Goal: Task Accomplishment & Management: Manage account settings

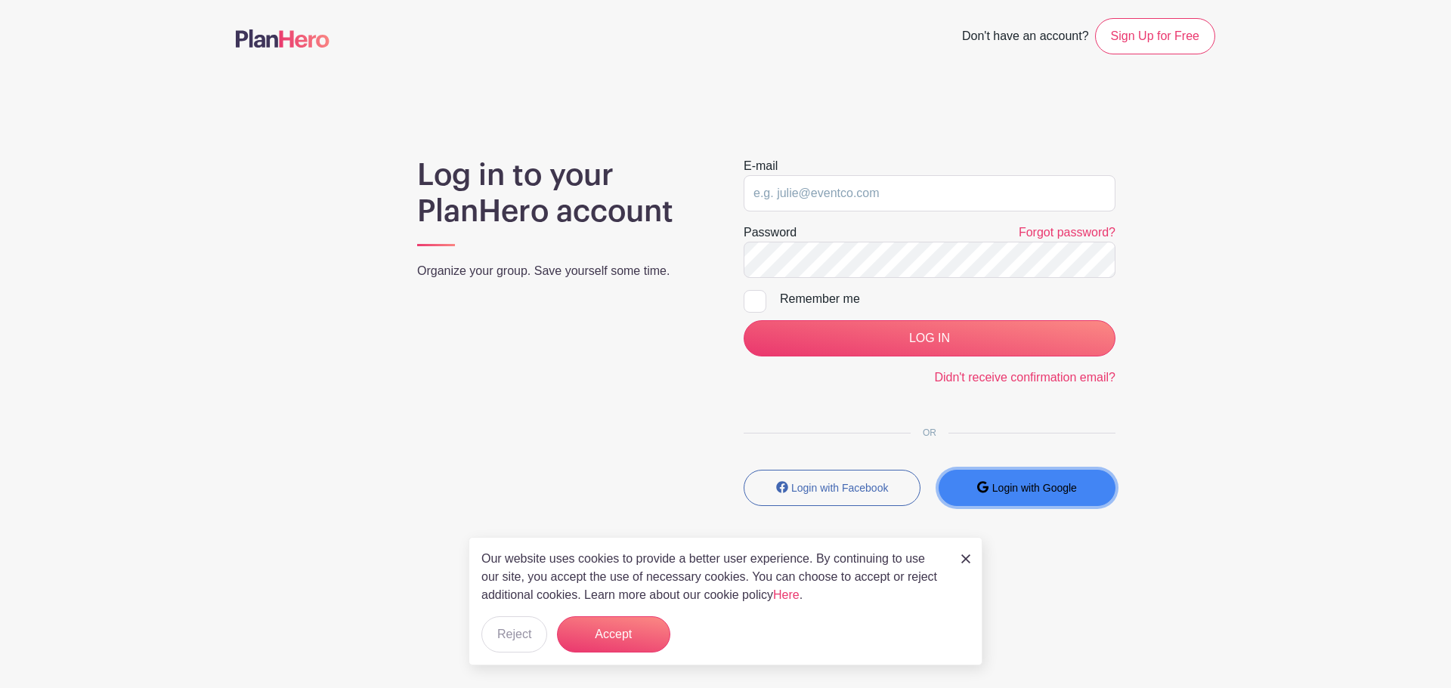
click at [1054, 482] on small "Login with Google" at bounding box center [1034, 488] width 85 height 12
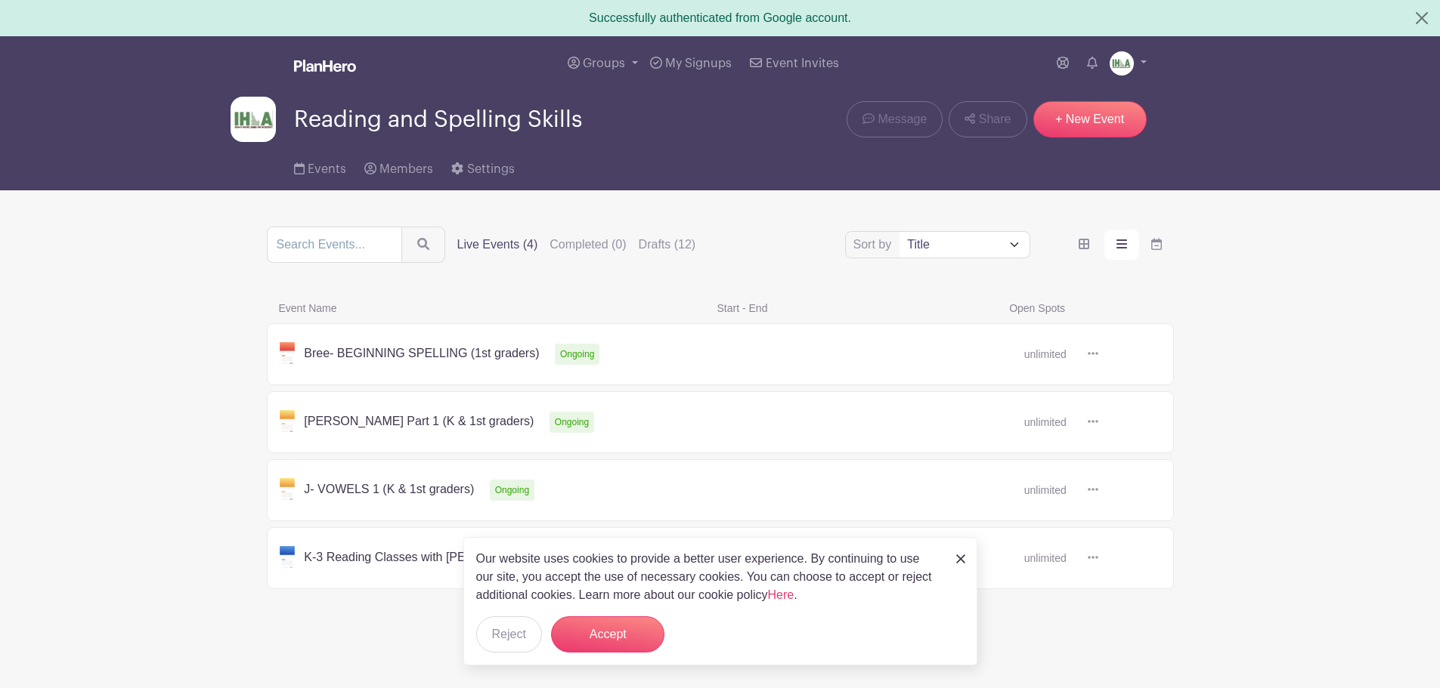
click at [1098, 490] on link at bounding box center [1098, 490] width 0 height 0
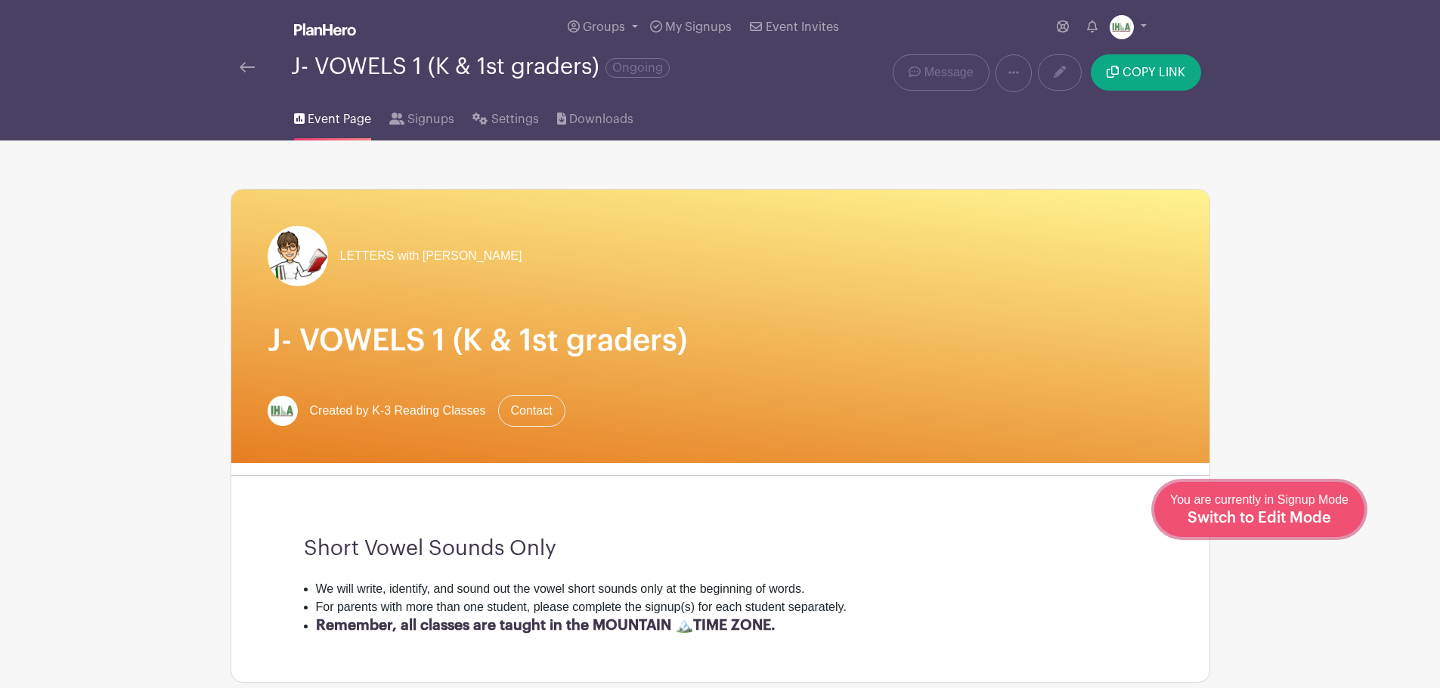
click at [1306, 517] on span "Switch to Edit Mode" at bounding box center [1259, 518] width 144 height 15
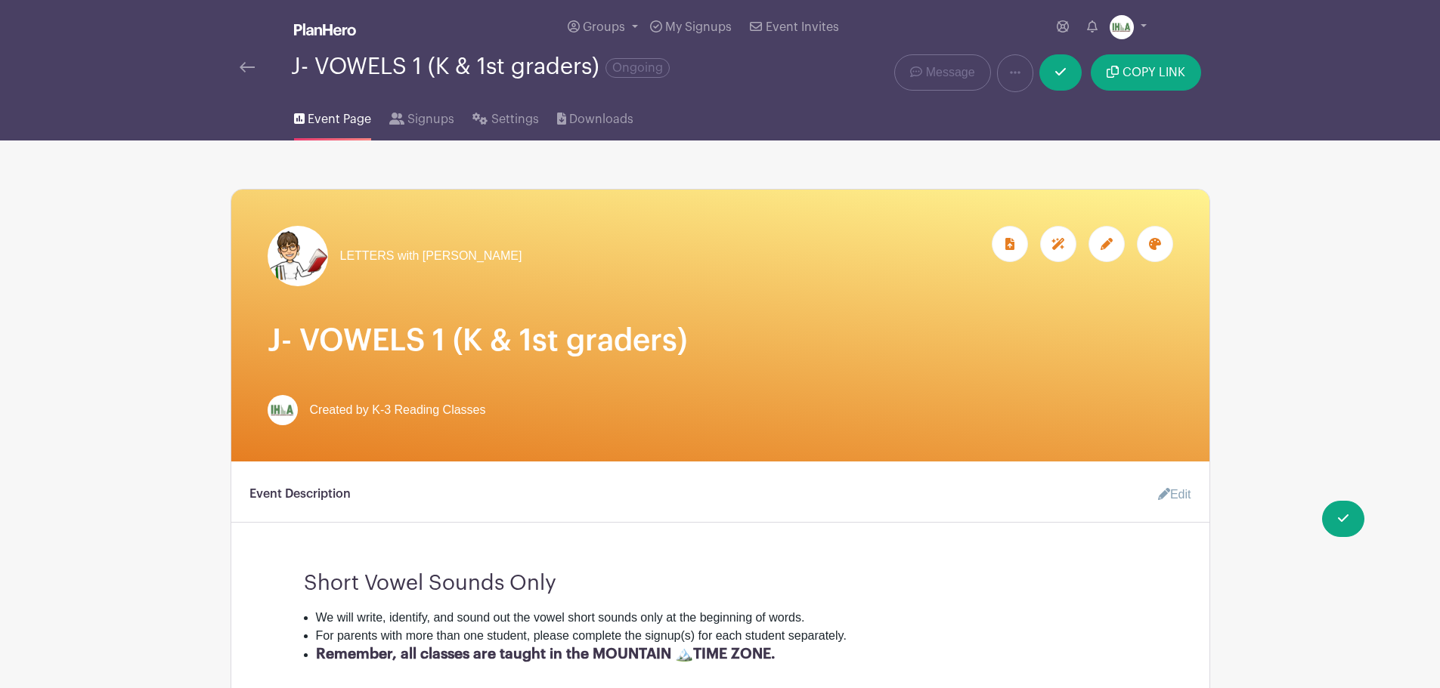
click at [1100, 244] on icon at bounding box center [1106, 244] width 12 height 12
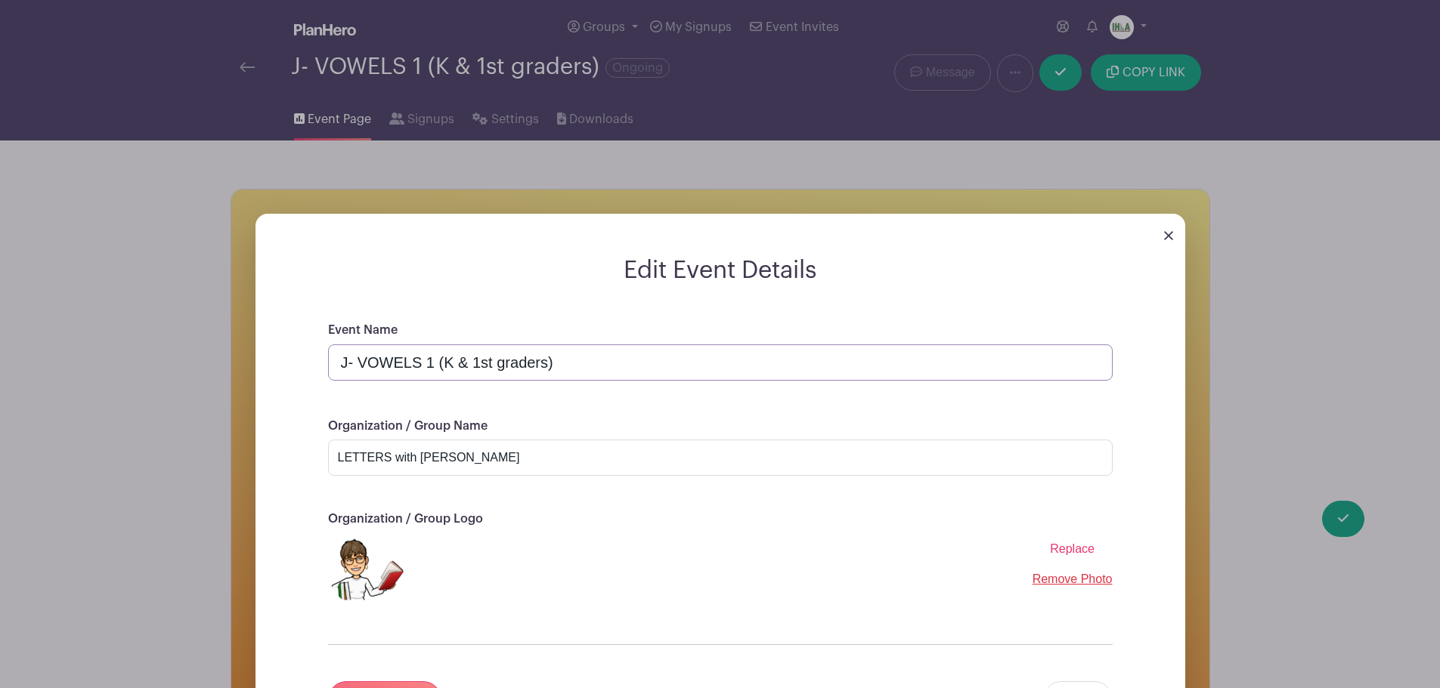
click at [348, 363] on input "J- VOWELS 1 (K & 1st graders)" at bounding box center [720, 363] width 784 height 36
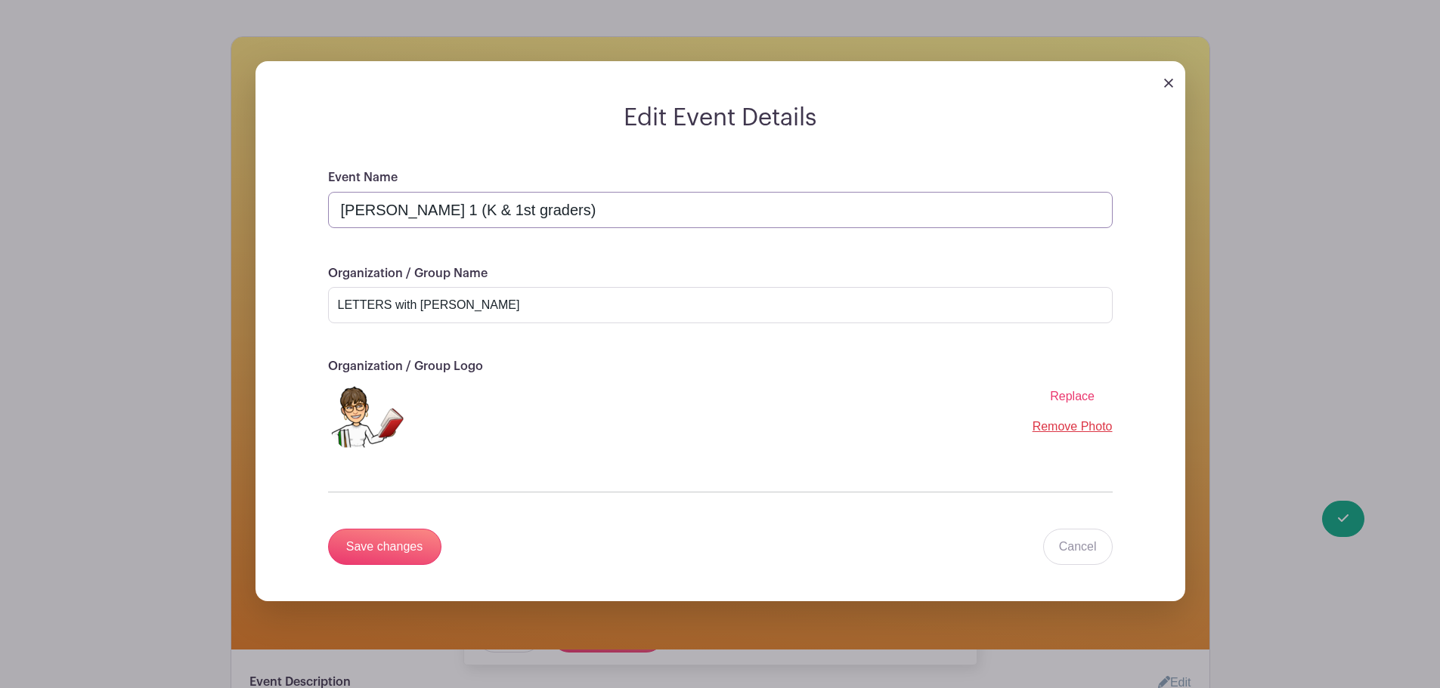
scroll to position [176, 0]
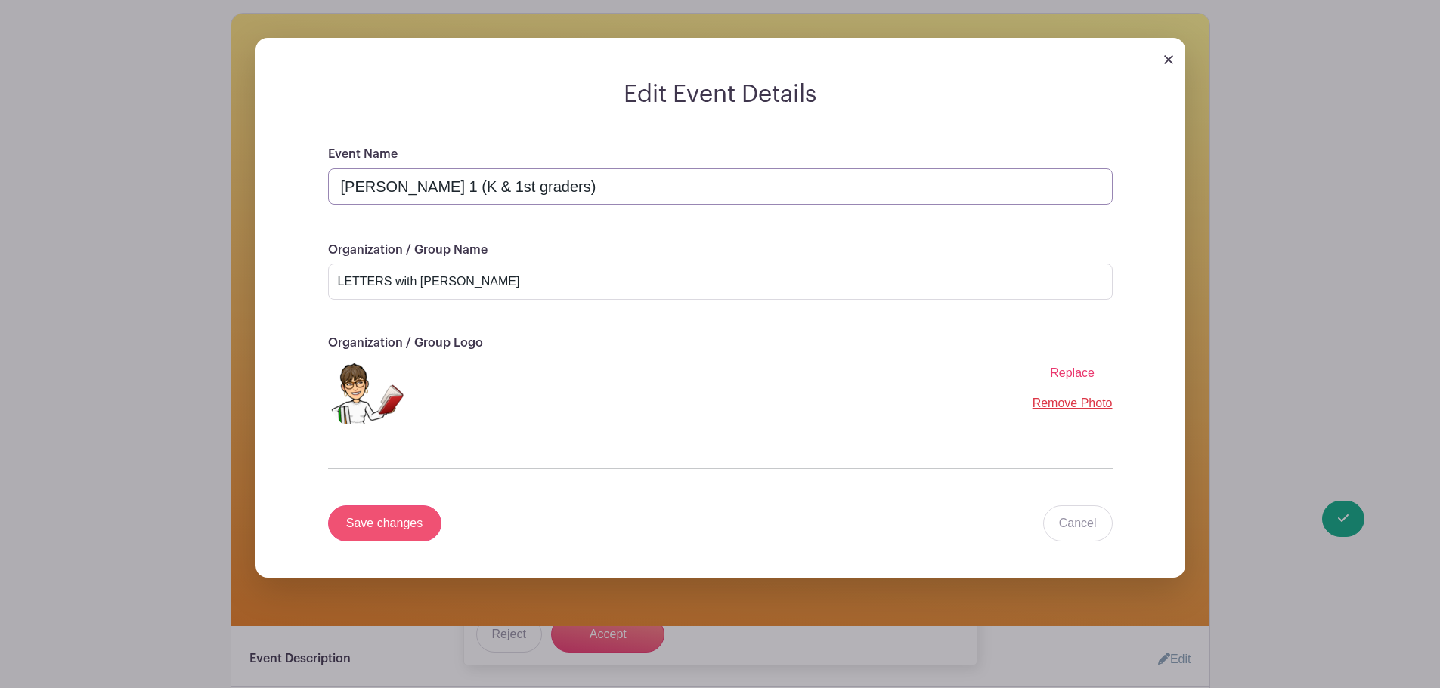
type input "Jean - VOWELS 1 (K & 1st graders)"
click at [415, 515] on input "Save changes" at bounding box center [384, 524] width 113 height 36
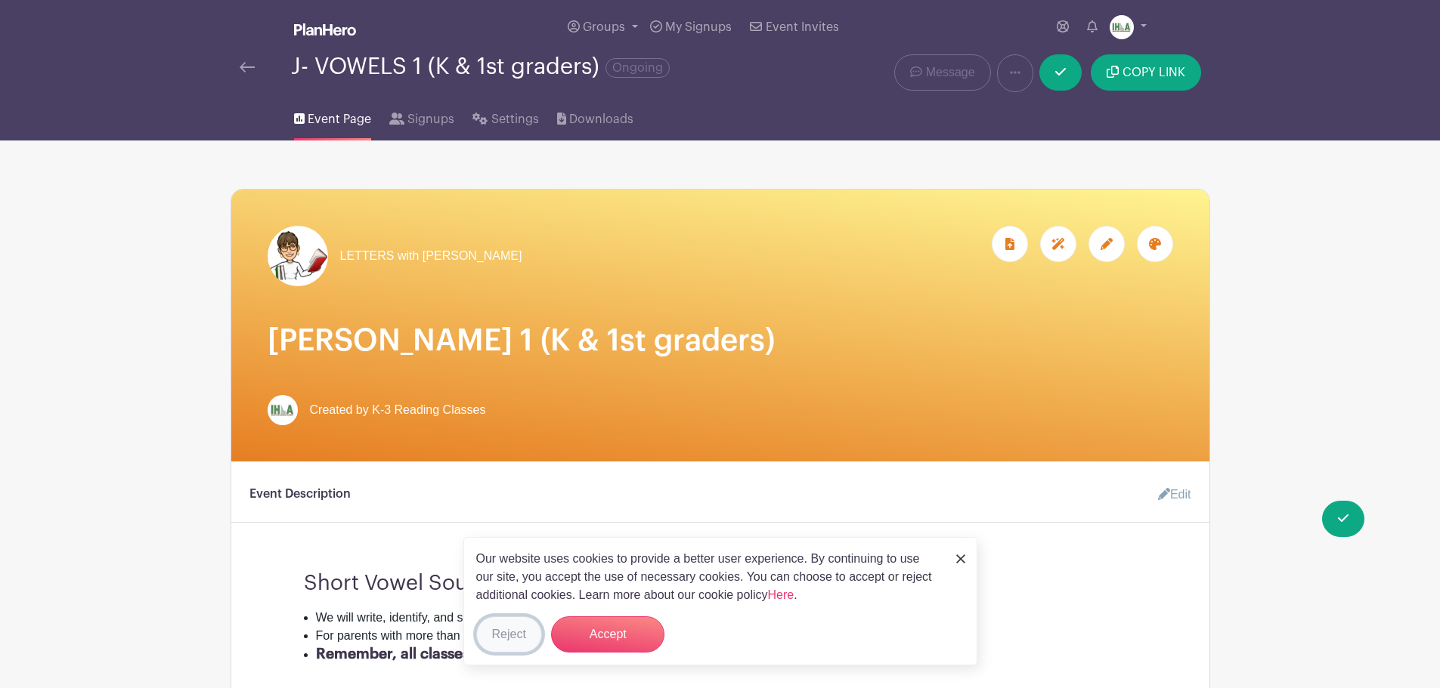
click at [513, 629] on button "Reject" at bounding box center [509, 635] width 66 height 36
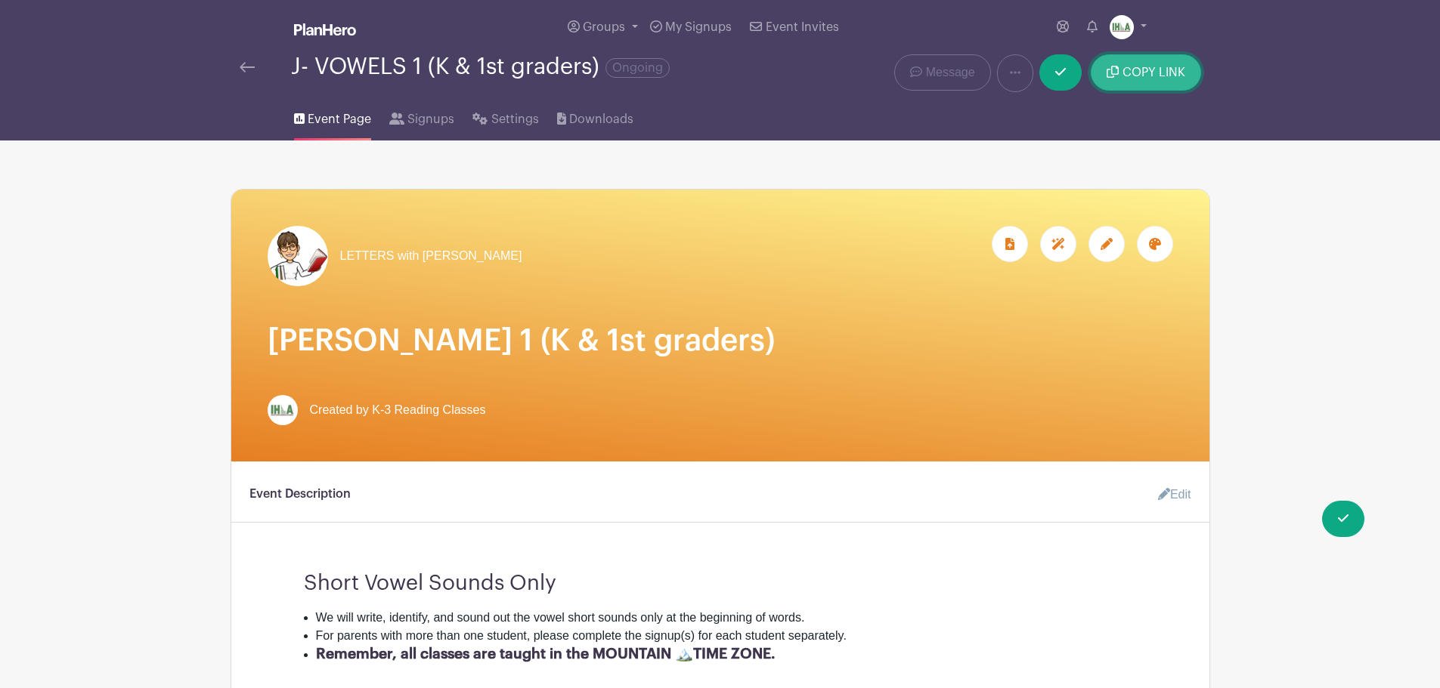
click at [1139, 80] on button "COPY LINK" at bounding box center [1146, 72] width 110 height 36
click at [495, 122] on span "Settings" at bounding box center [515, 119] width 48 height 18
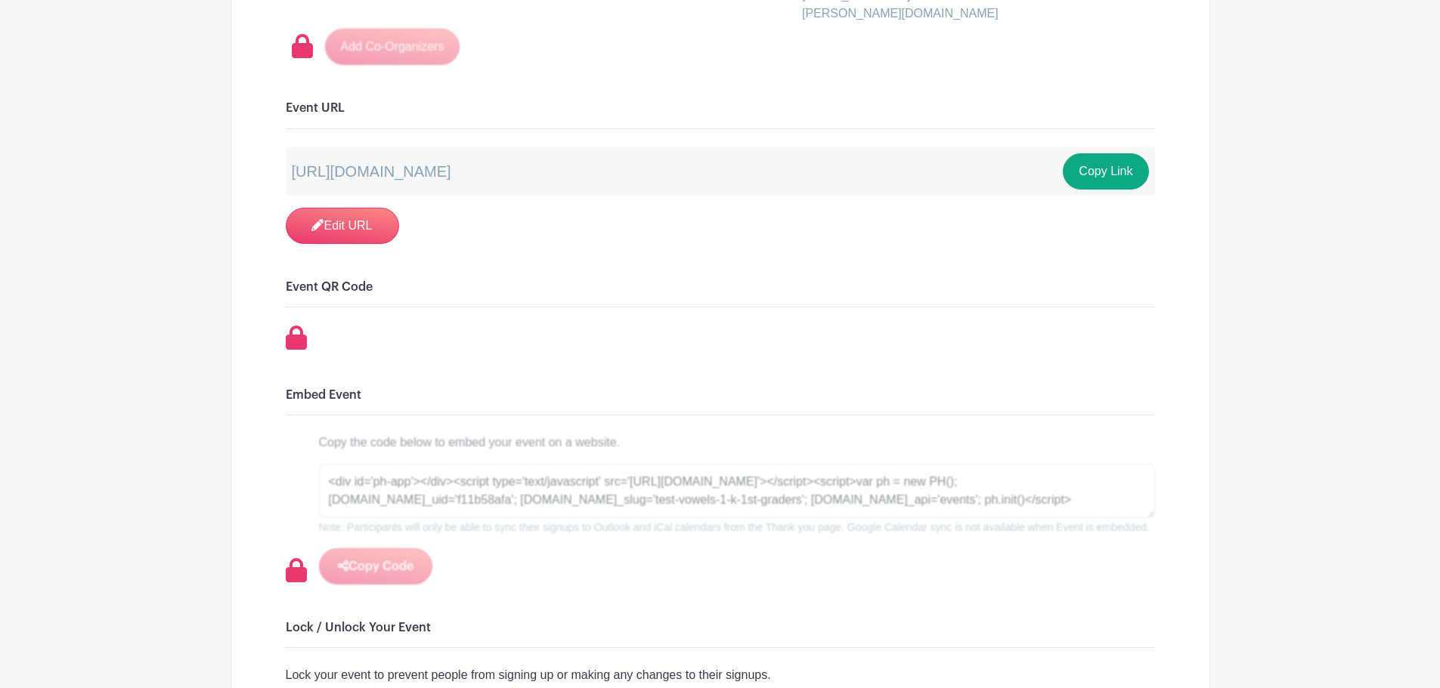
scroll to position [1058, 0]
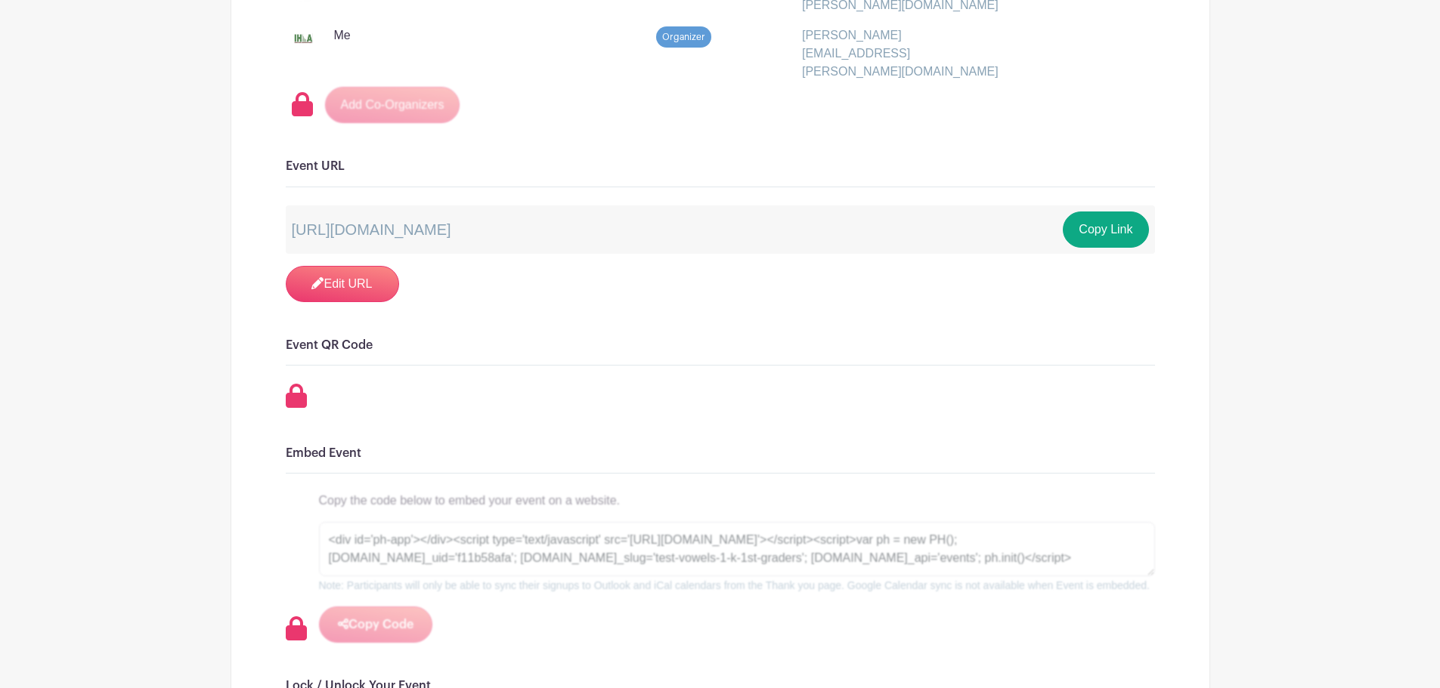
click at [451, 218] on p "https://schedule.planhero.com/events/f11b58afa/test-vowels-1-k-1st-graders" at bounding box center [371, 229] width 159 height 23
click at [334, 266] on link "Edit URL" at bounding box center [342, 284] width 113 height 36
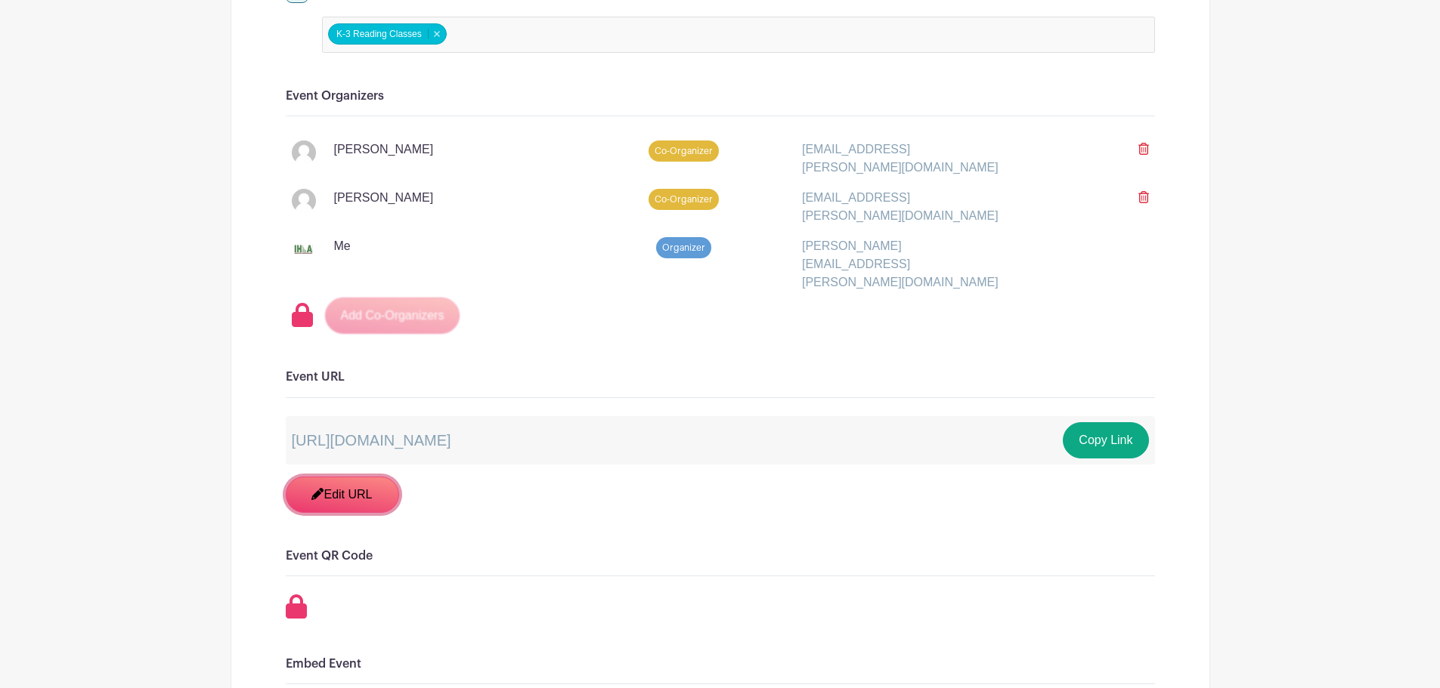
scroll to position [882, 0]
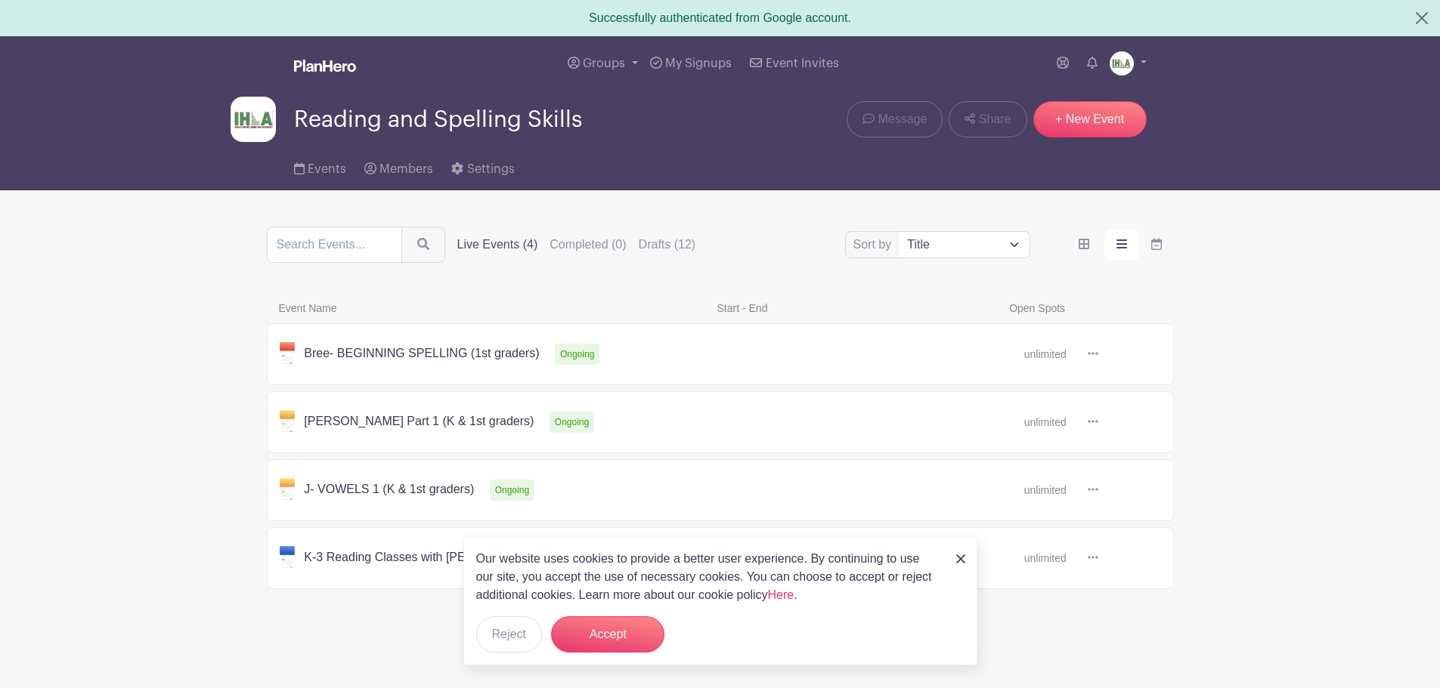
click at [1098, 422] on link at bounding box center [1098, 422] width 0 height 0
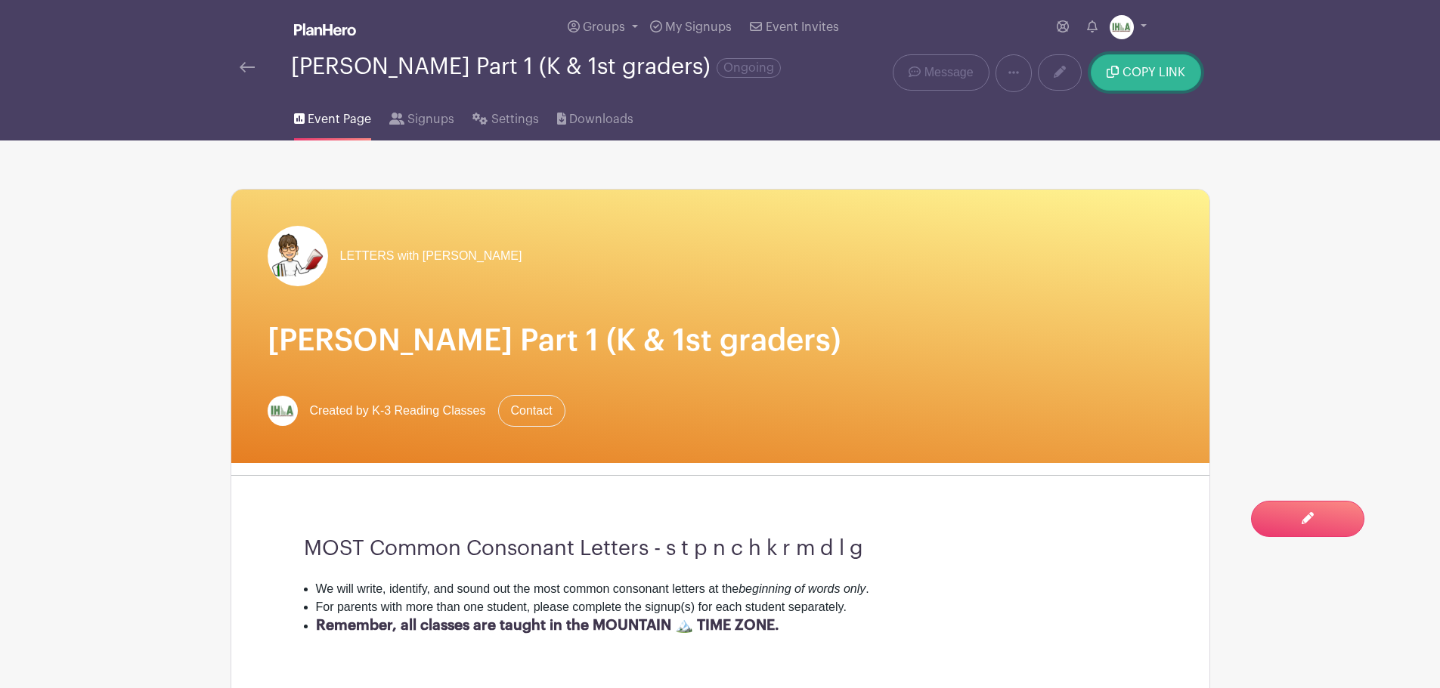
click at [1153, 88] on button "COPY LINK" at bounding box center [1146, 72] width 110 height 36
click at [243, 73] on img at bounding box center [247, 67] width 15 height 11
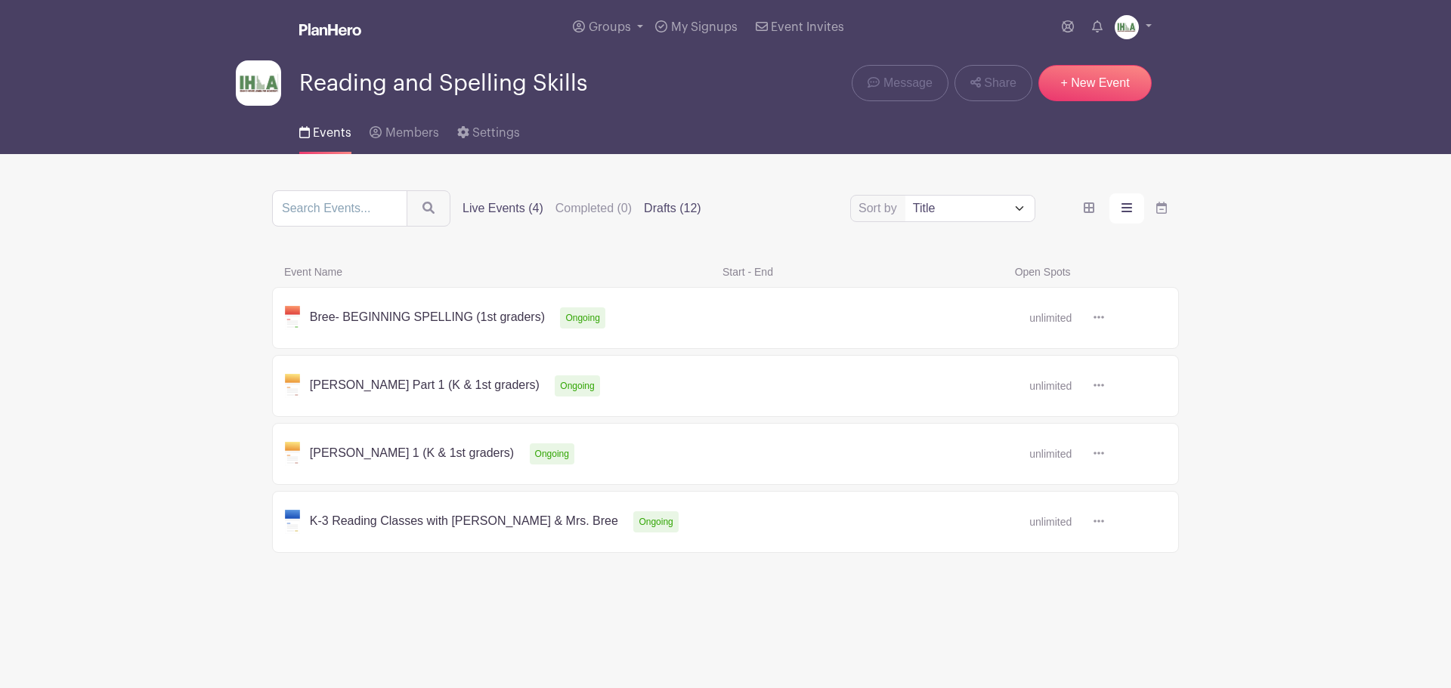
click at [679, 210] on label "Drafts (12)" at bounding box center [672, 209] width 57 height 18
click at [0, 0] on input "Drafts (12)" at bounding box center [0, 0] width 0 height 0
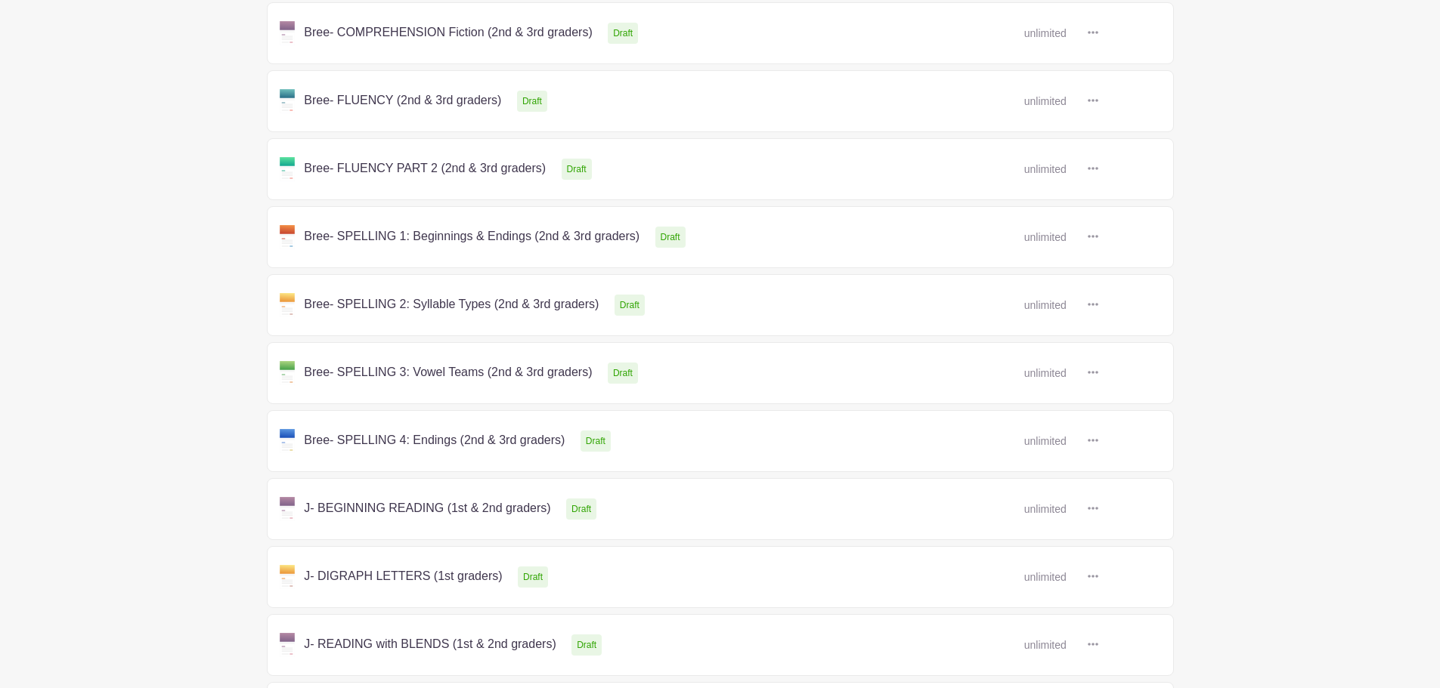
scroll to position [509, 0]
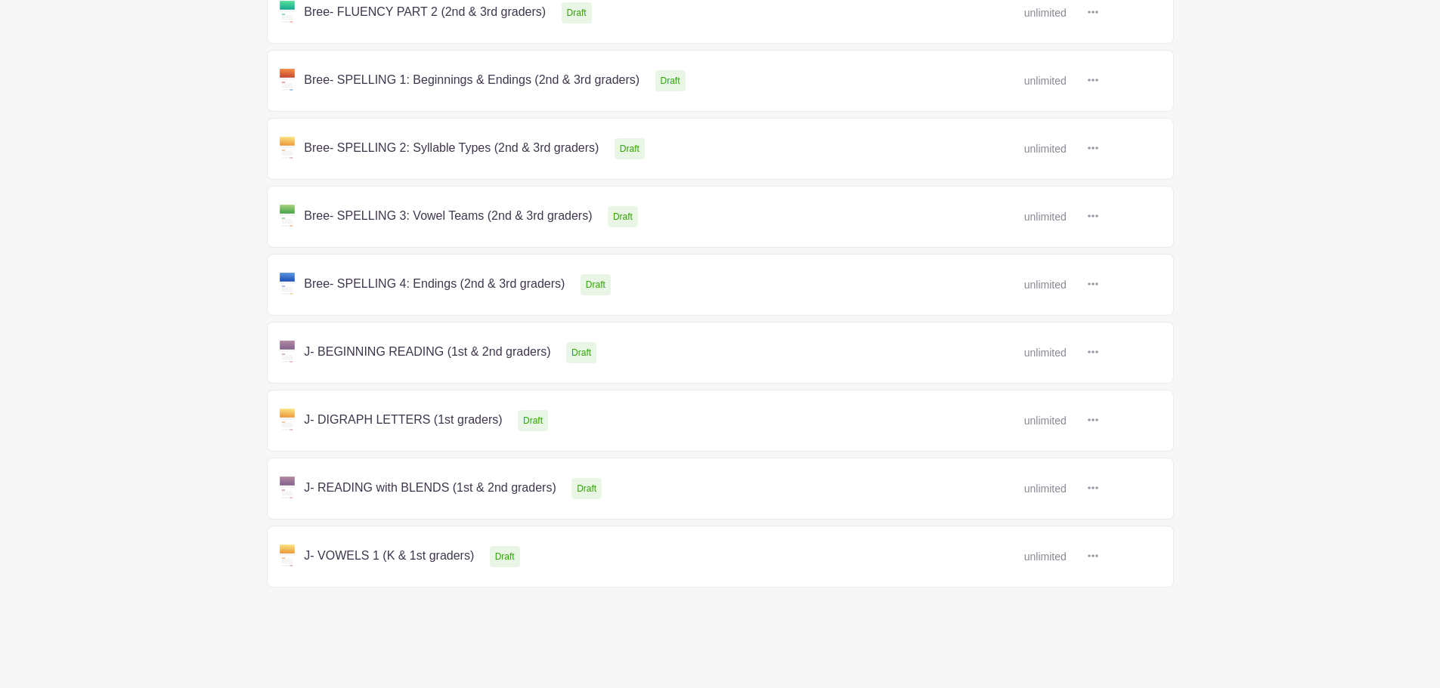
click at [1098, 421] on link at bounding box center [1098, 421] width 0 height 0
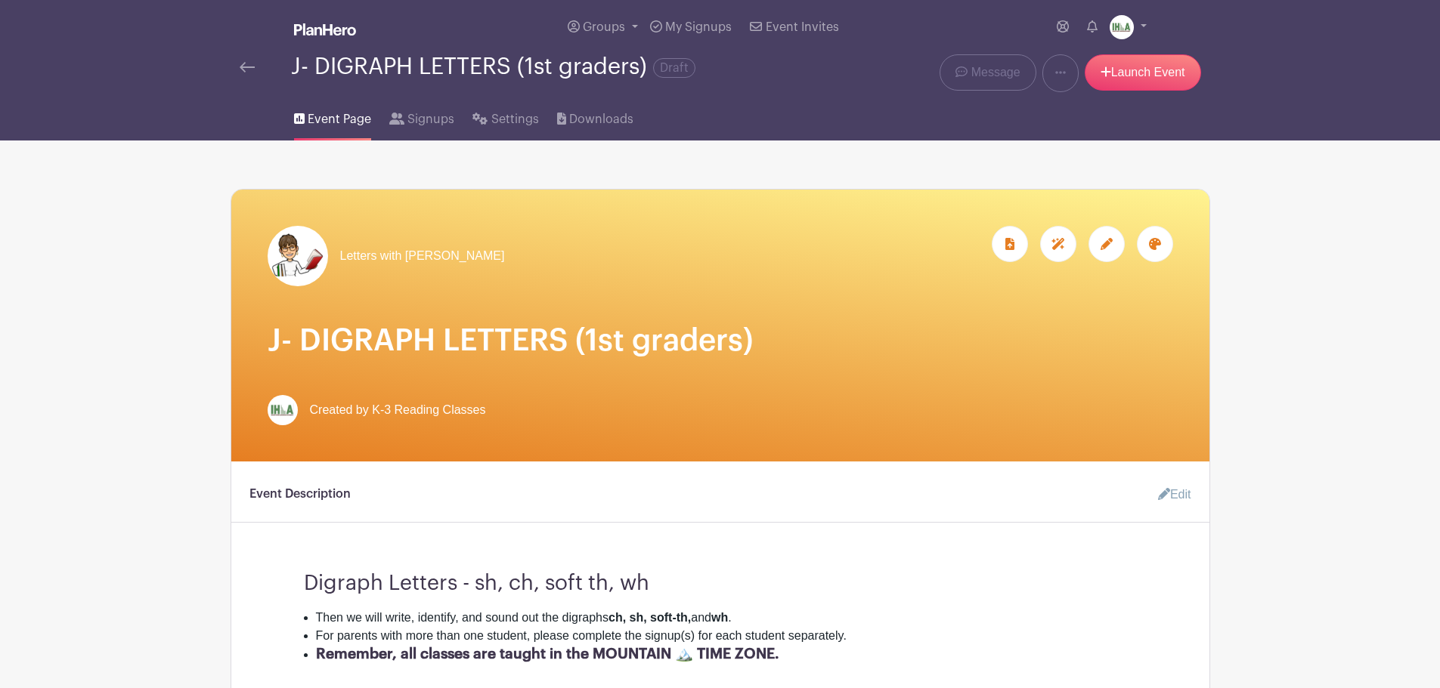
click at [1116, 243] on div at bounding box center [1106, 244] width 36 height 36
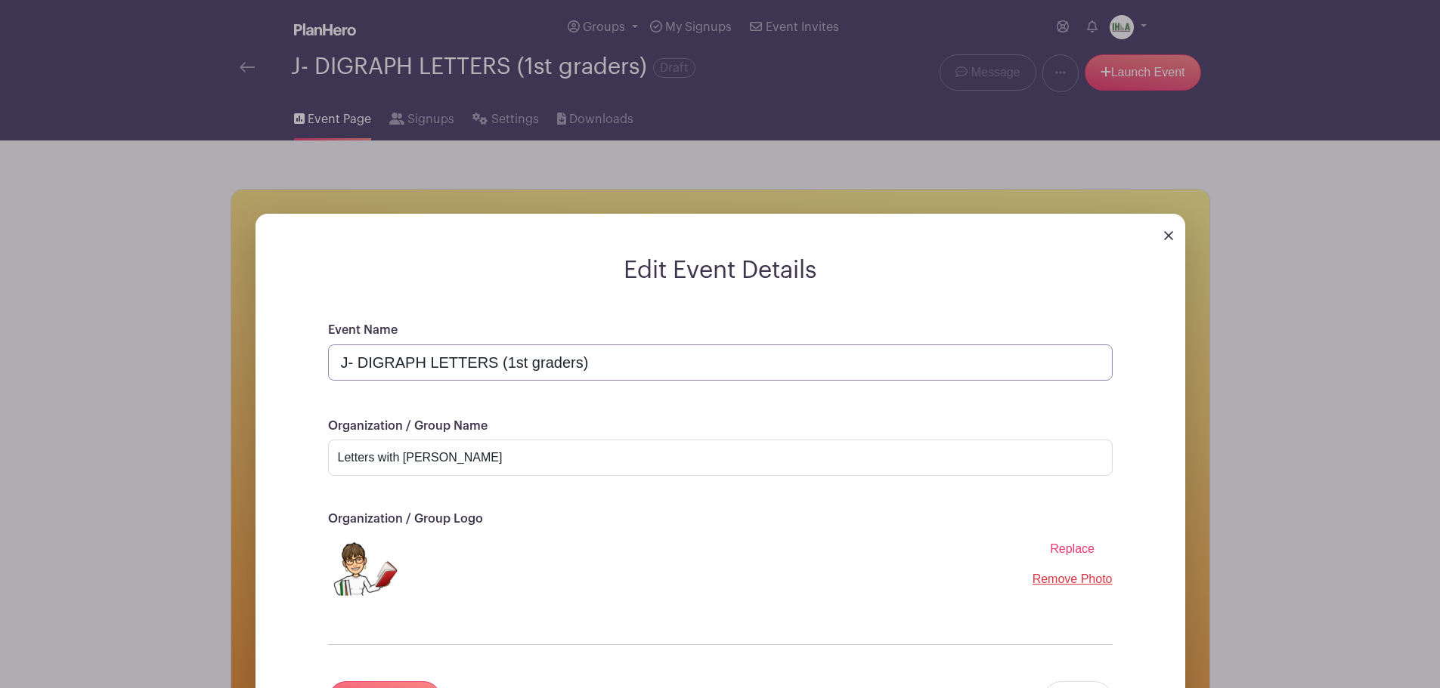
click at [346, 363] on input "J- DIGRAPH LETTERS (1st graders)" at bounding box center [720, 363] width 784 height 36
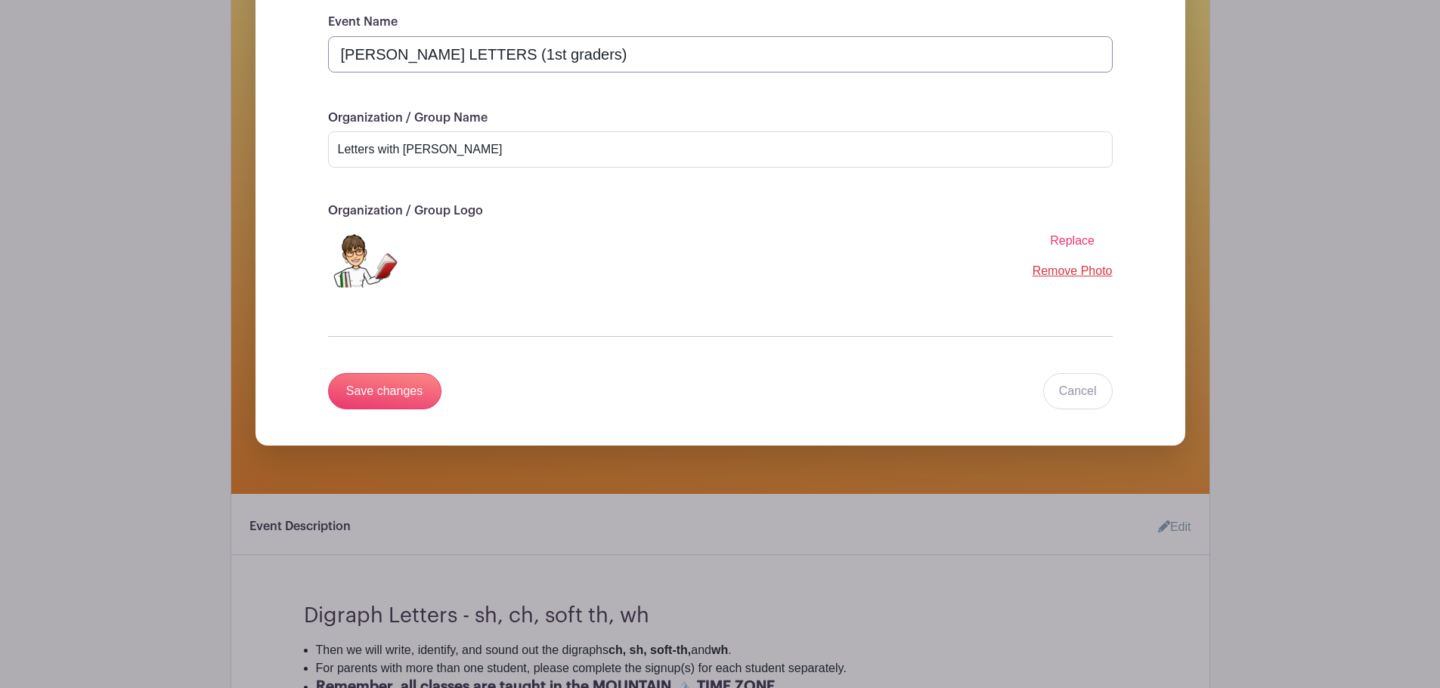
scroll to position [353, 0]
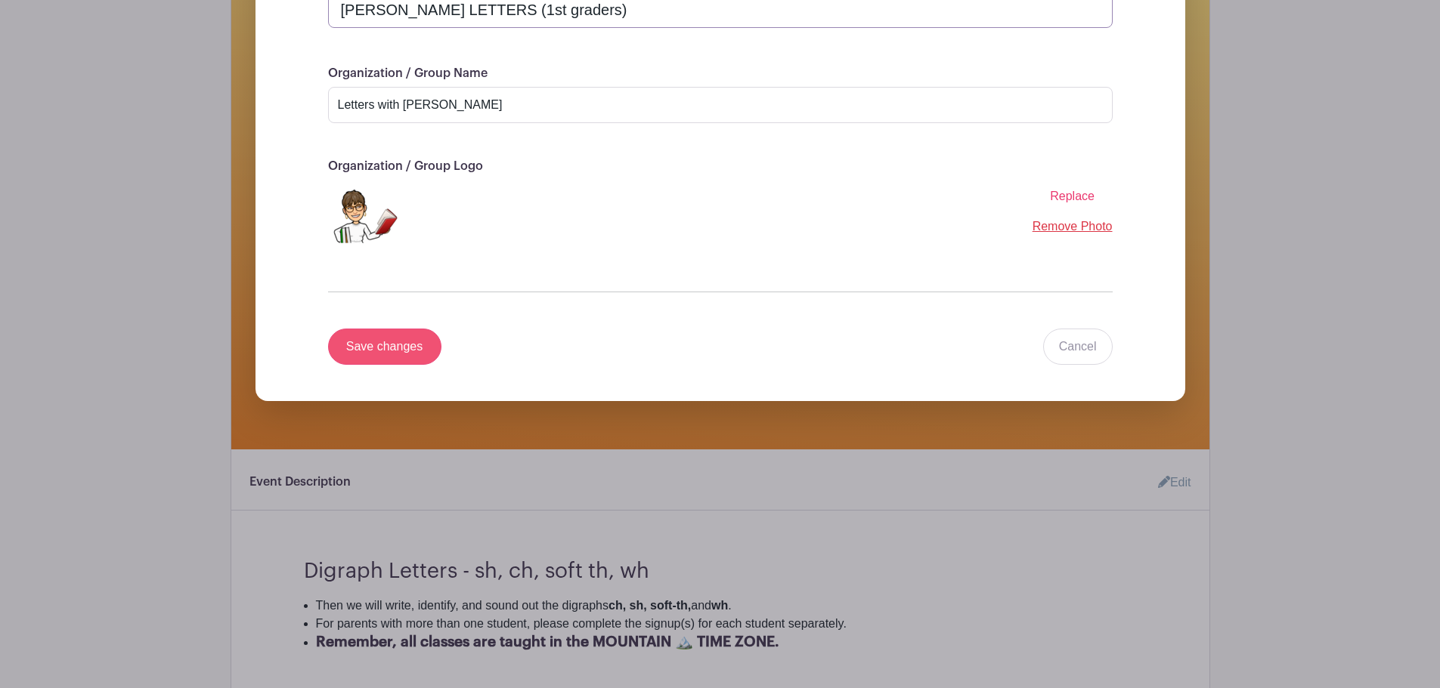
type input "[PERSON_NAME] LETTERS (1st graders)"
click at [397, 343] on input "Save changes" at bounding box center [384, 347] width 113 height 36
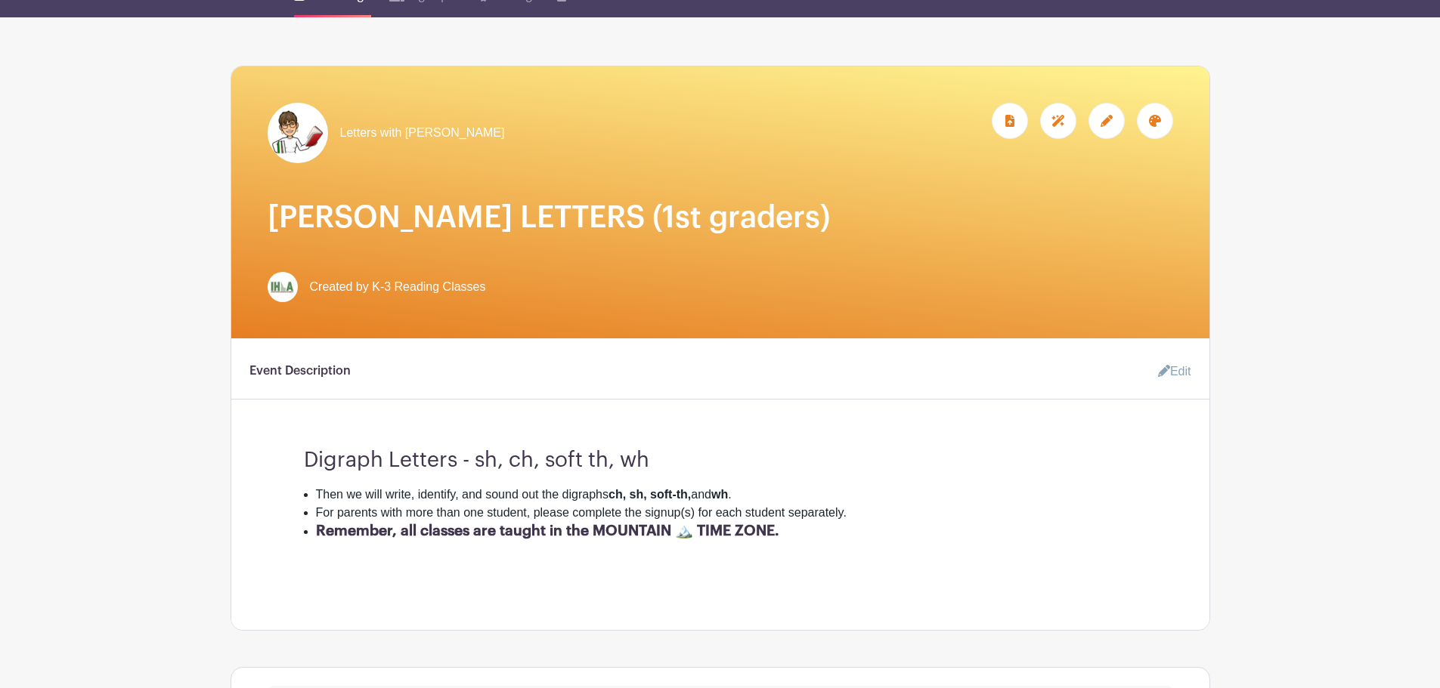
scroll to position [0, 0]
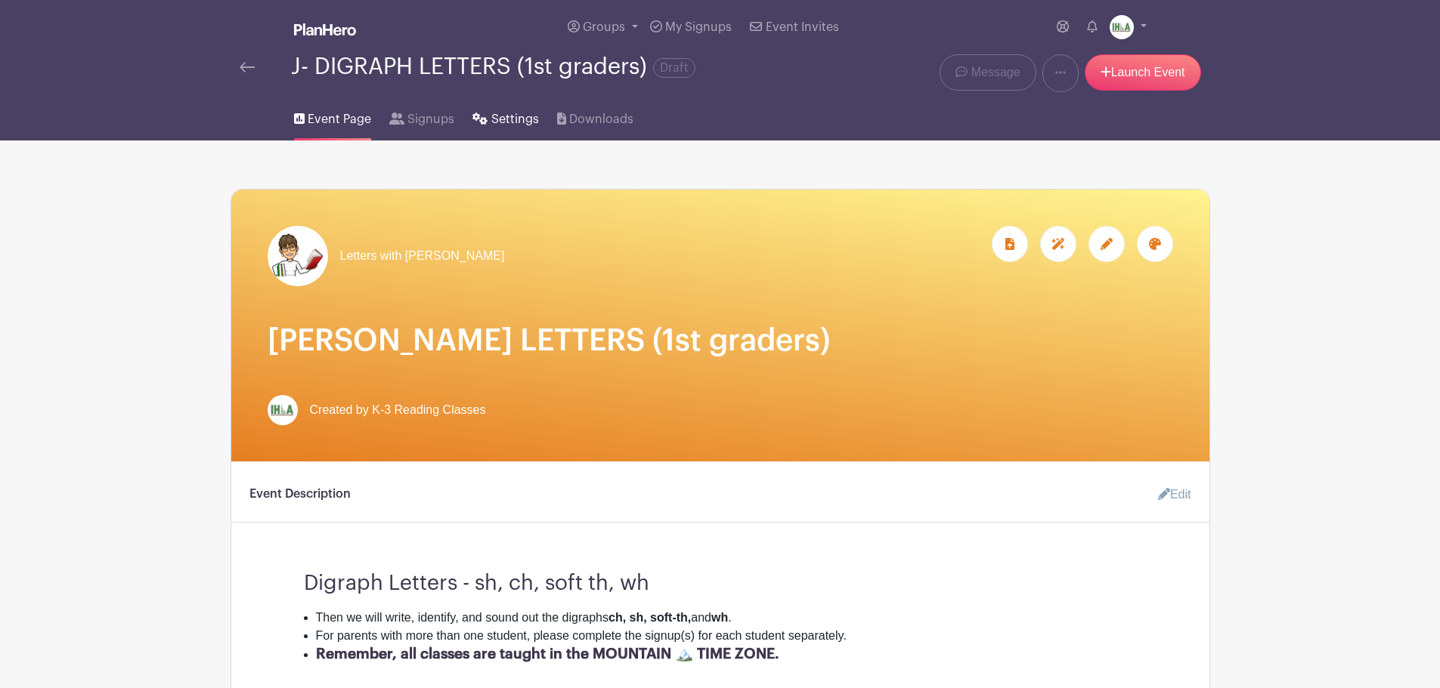
click at [506, 116] on span "Settings" at bounding box center [515, 119] width 48 height 18
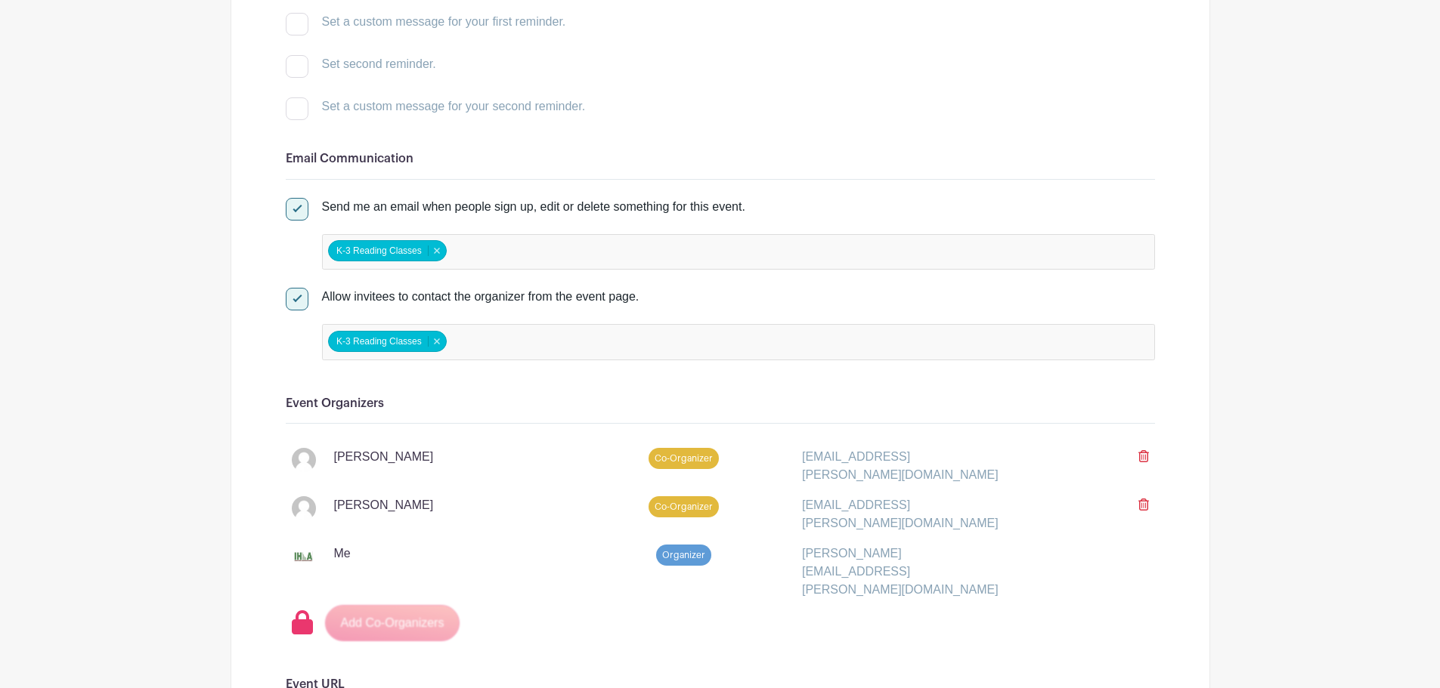
scroll to position [1058, 0]
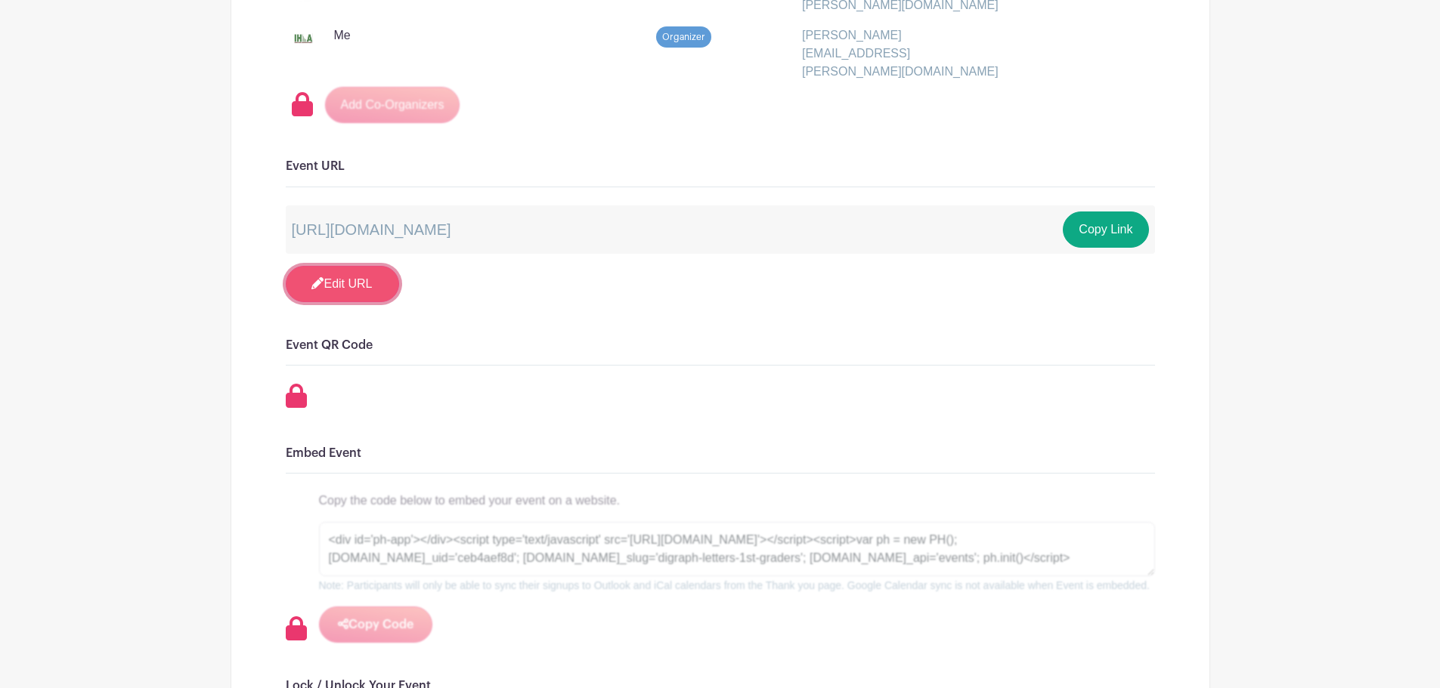
click at [316, 277] on icon at bounding box center [317, 283] width 12 height 12
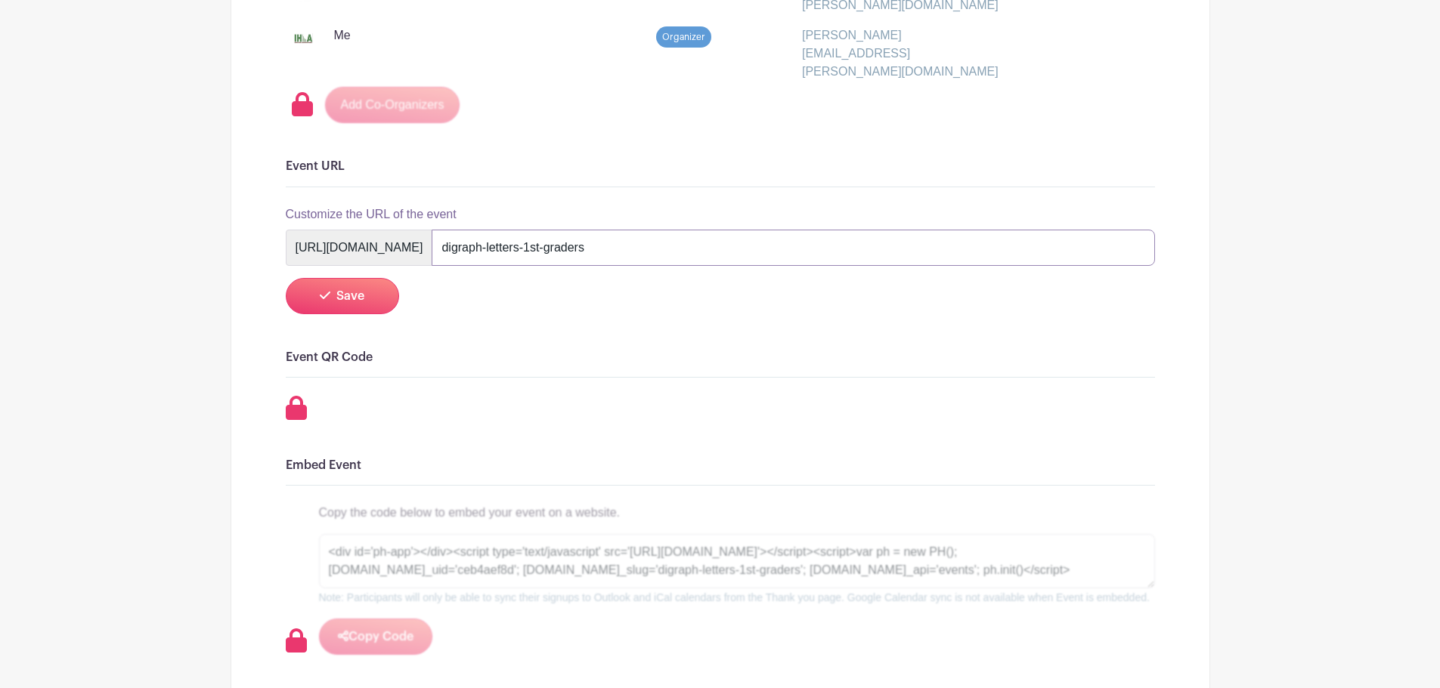
click at [657, 230] on input "digraph-letters-1st-graders" at bounding box center [793, 248] width 722 height 36
drag, startPoint x: 655, startPoint y: 218, endPoint x: 738, endPoint y: 221, distance: 82.4
click at [738, 230] on input "digraph-letters-1st-graders" at bounding box center [793, 248] width 722 height 36
type input "digraph-letters"
click at [357, 290] on span "Save" at bounding box center [350, 296] width 28 height 12
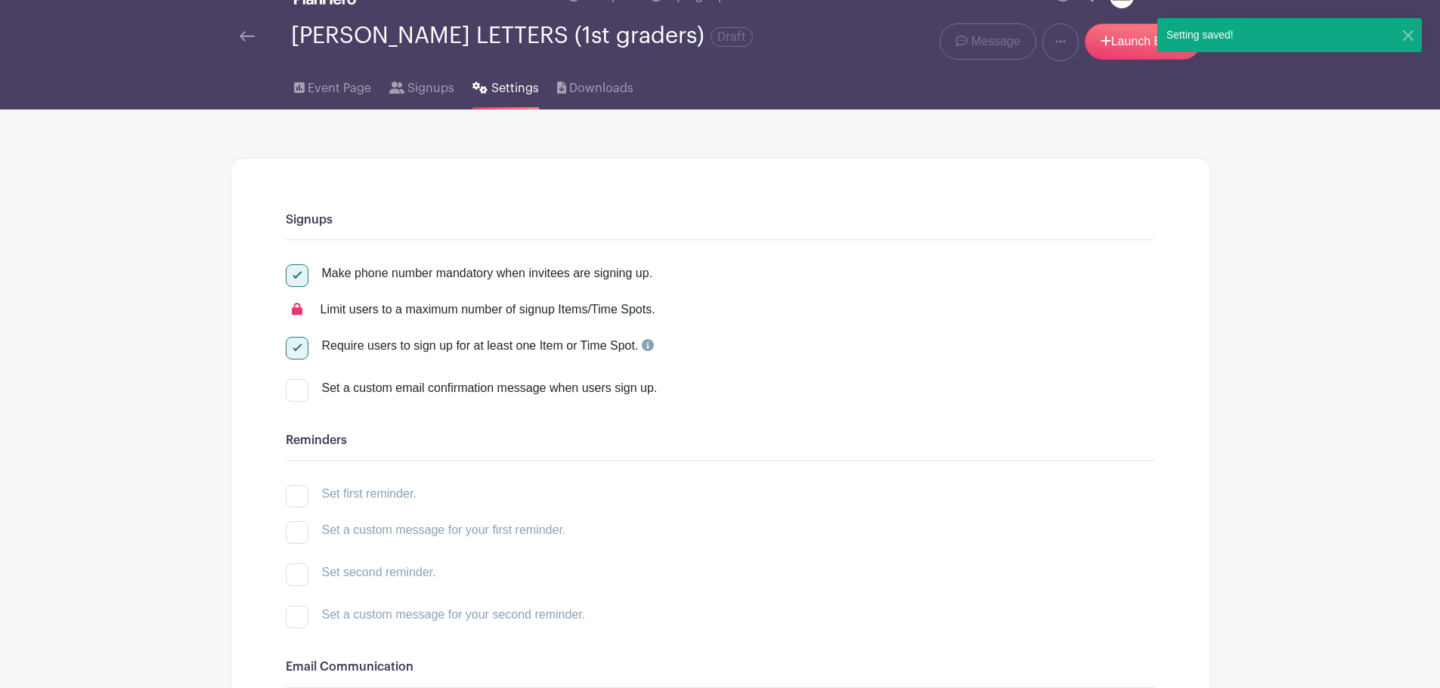
scroll to position [0, 0]
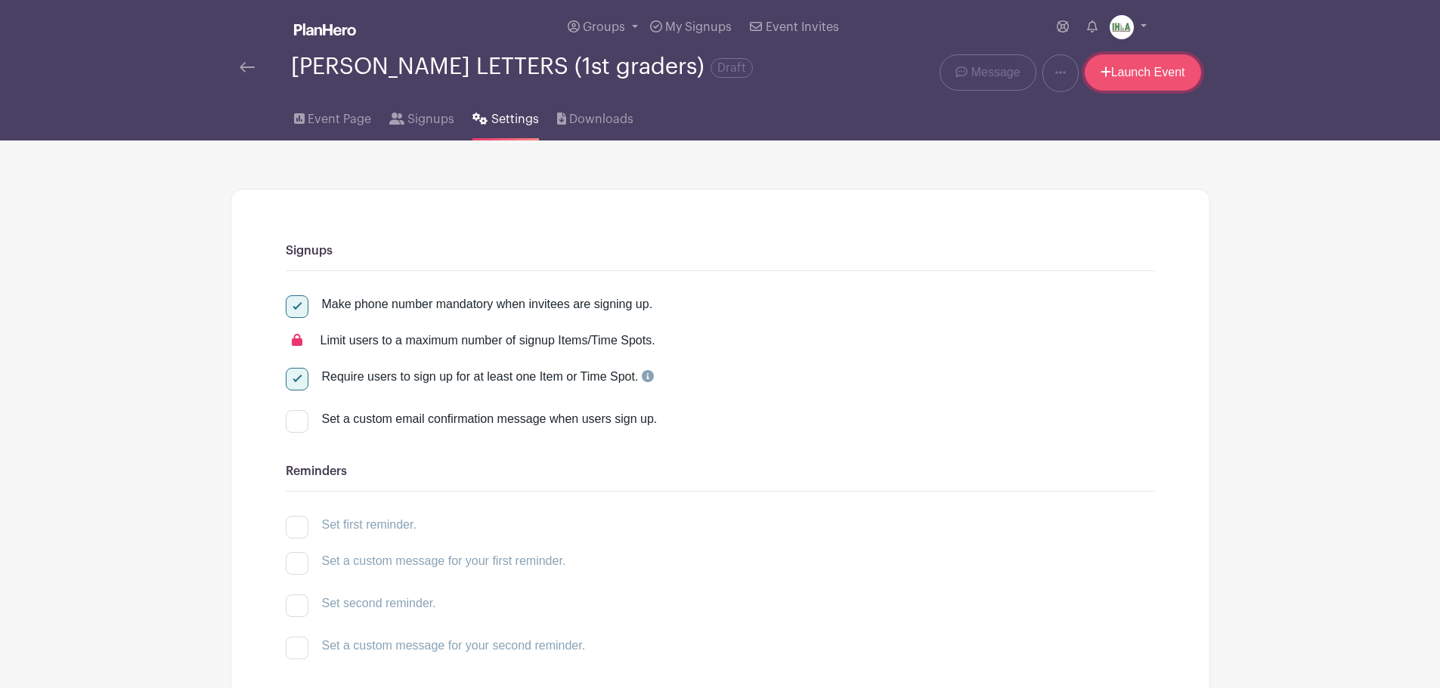
click at [1116, 73] on link "Launch Event" at bounding box center [1142, 72] width 116 height 36
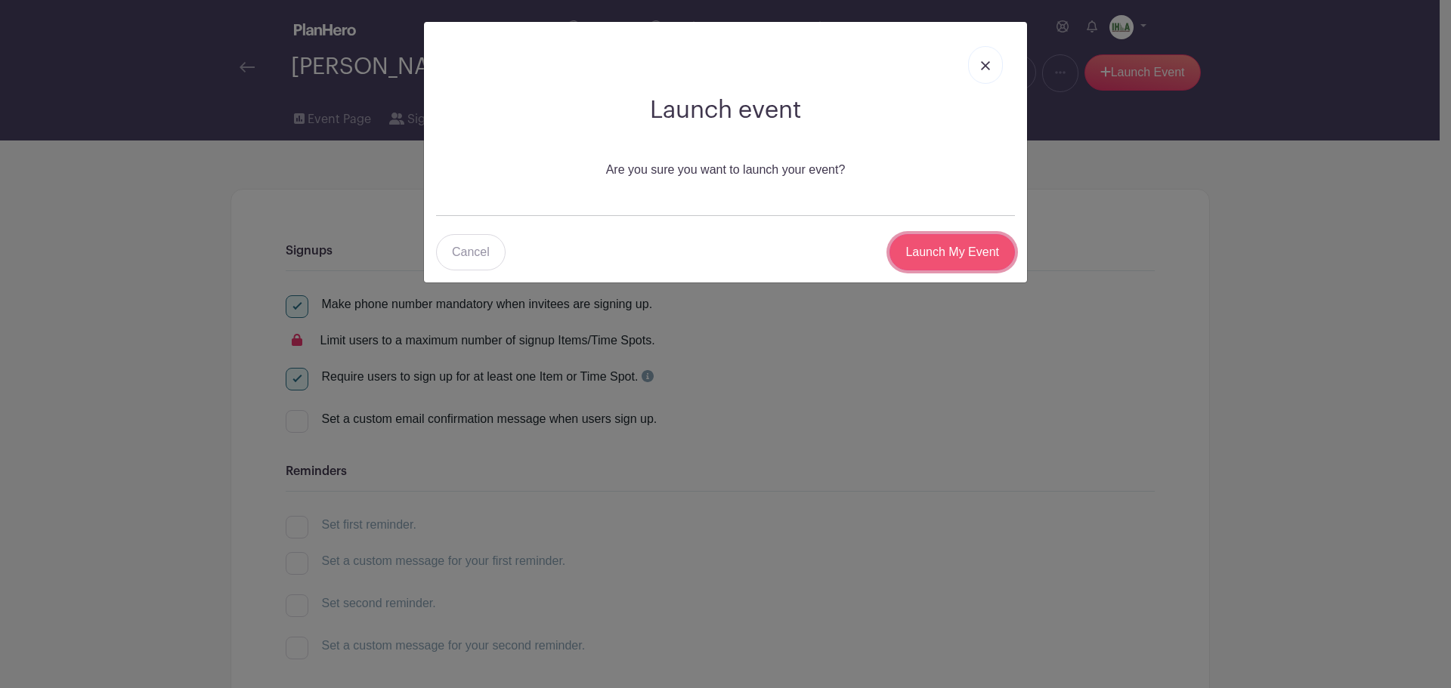
click at [947, 251] on input "Launch My Event" at bounding box center [952, 252] width 125 height 36
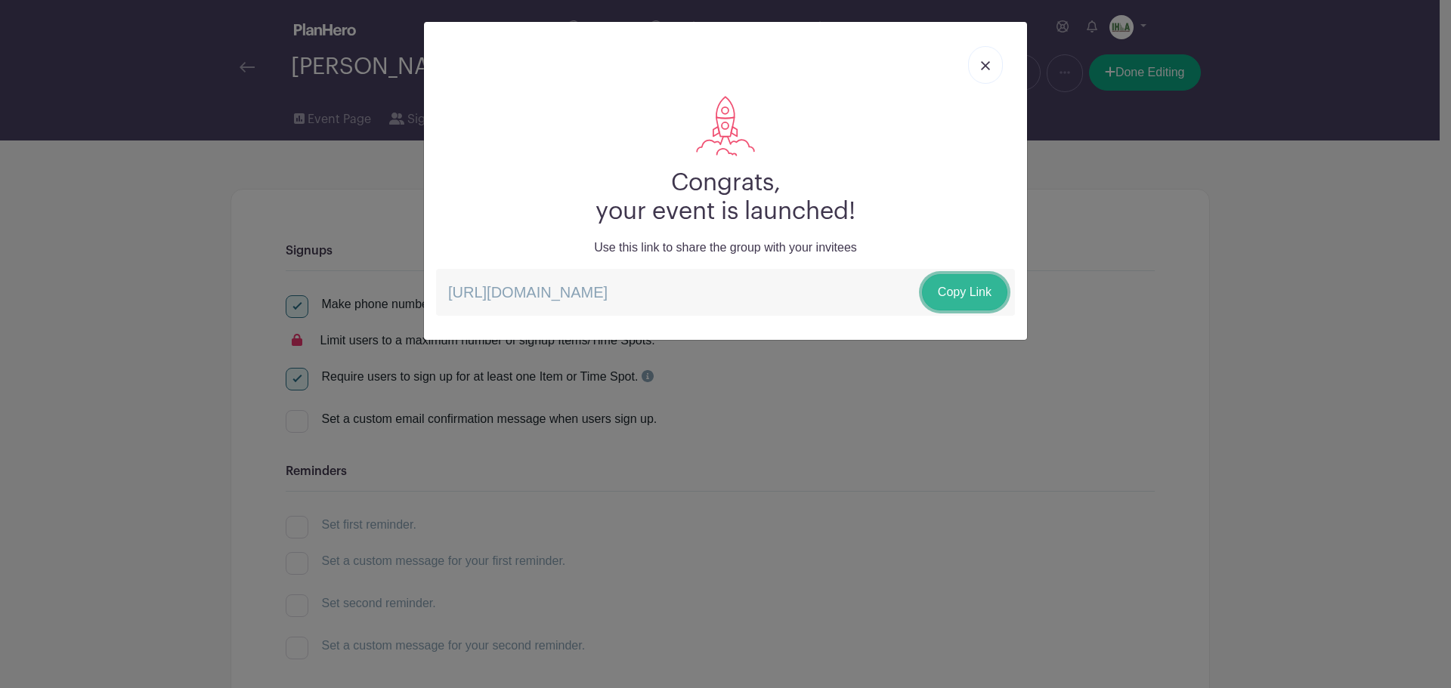
click at [961, 291] on link "Copy Link" at bounding box center [964, 292] width 85 height 36
click at [981, 63] on img at bounding box center [985, 65] width 9 height 9
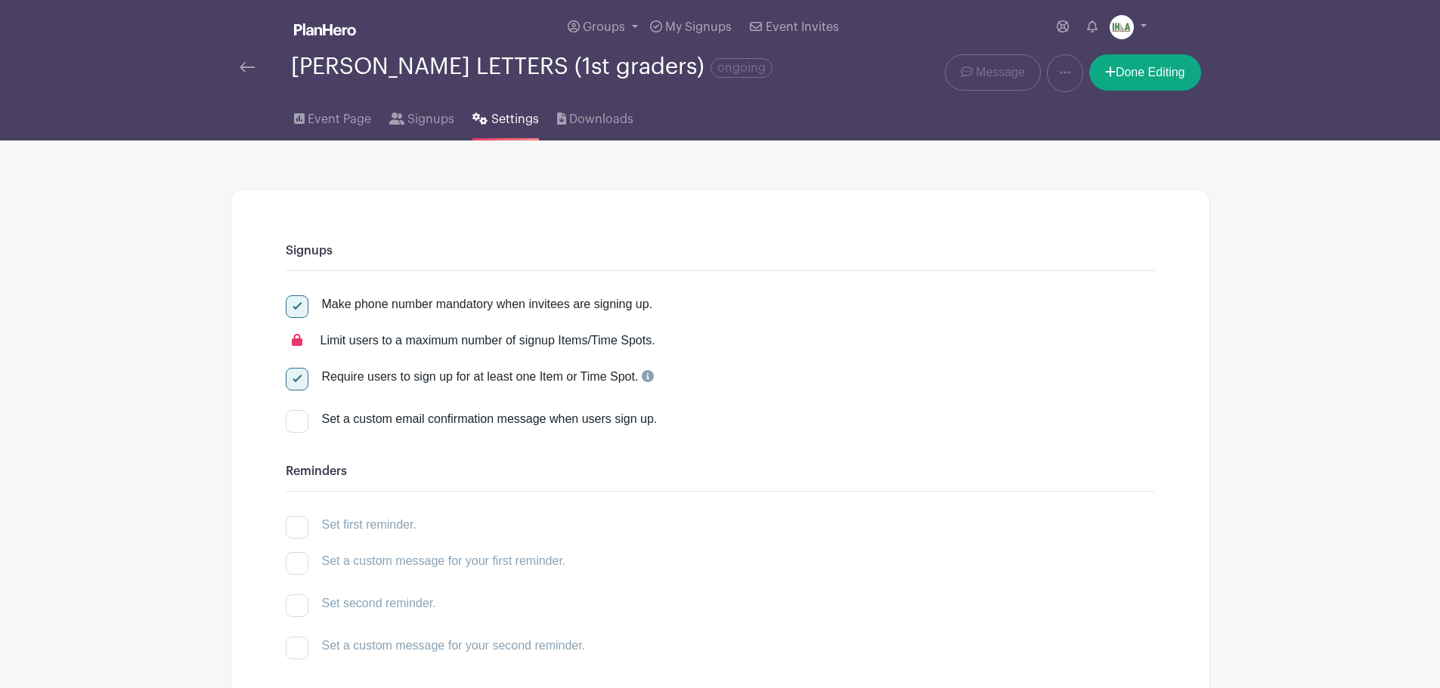
click at [249, 65] on img at bounding box center [247, 67] width 15 height 11
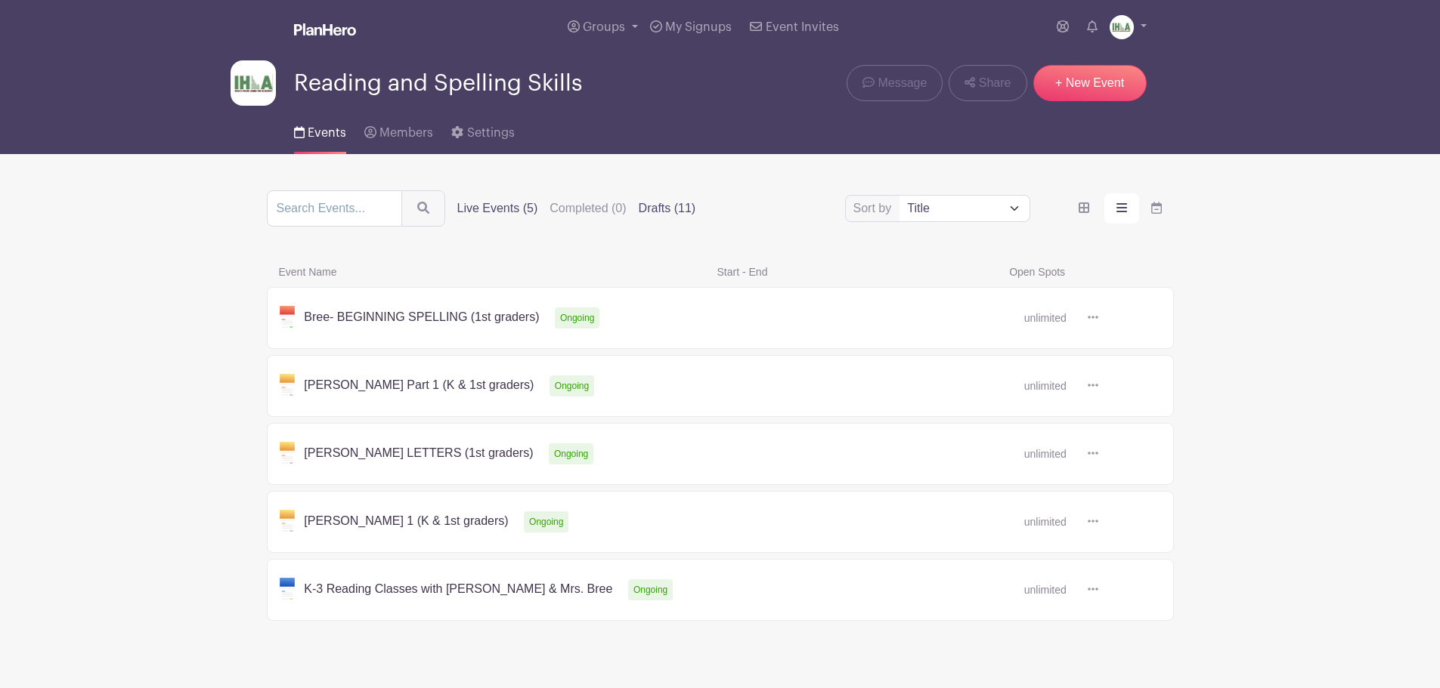
click at [672, 209] on label "Drafts (11)" at bounding box center [667, 209] width 57 height 18
click at [0, 0] on input "Drafts (11)" at bounding box center [0, 0] width 0 height 0
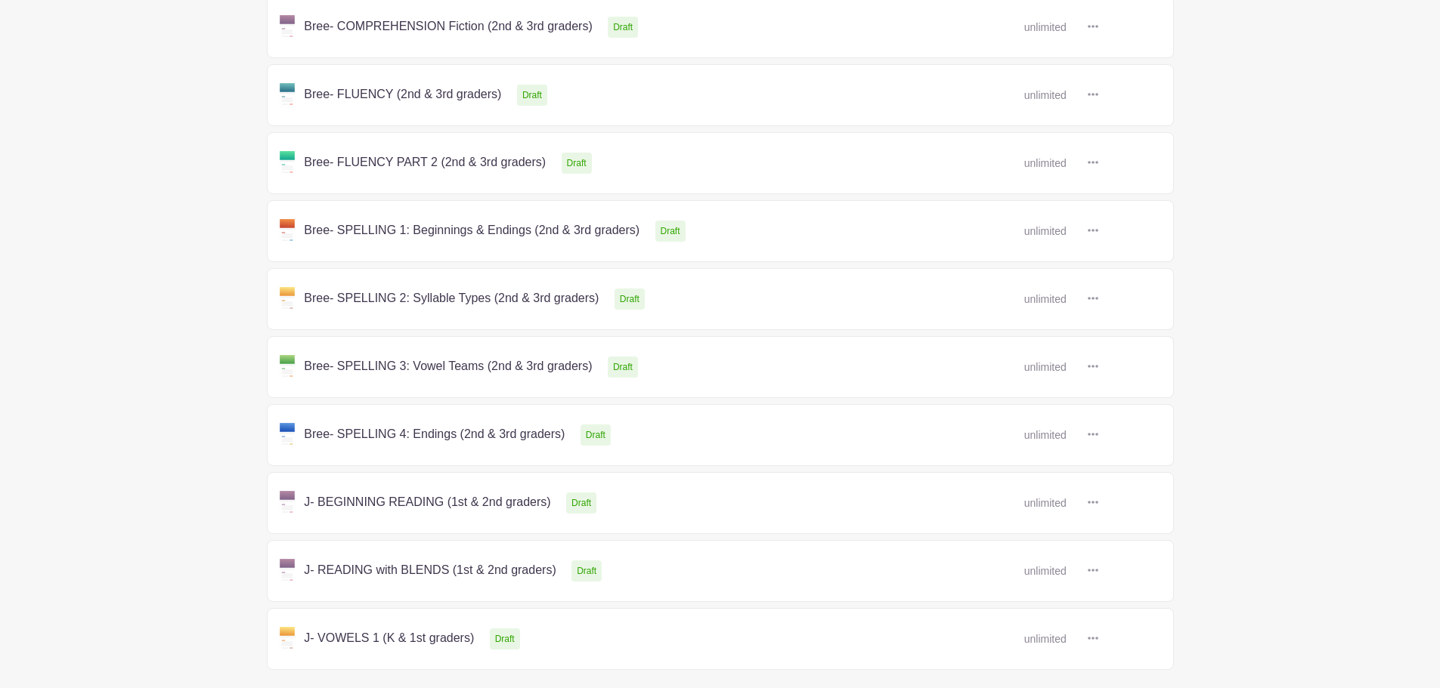
scroll to position [441, 0]
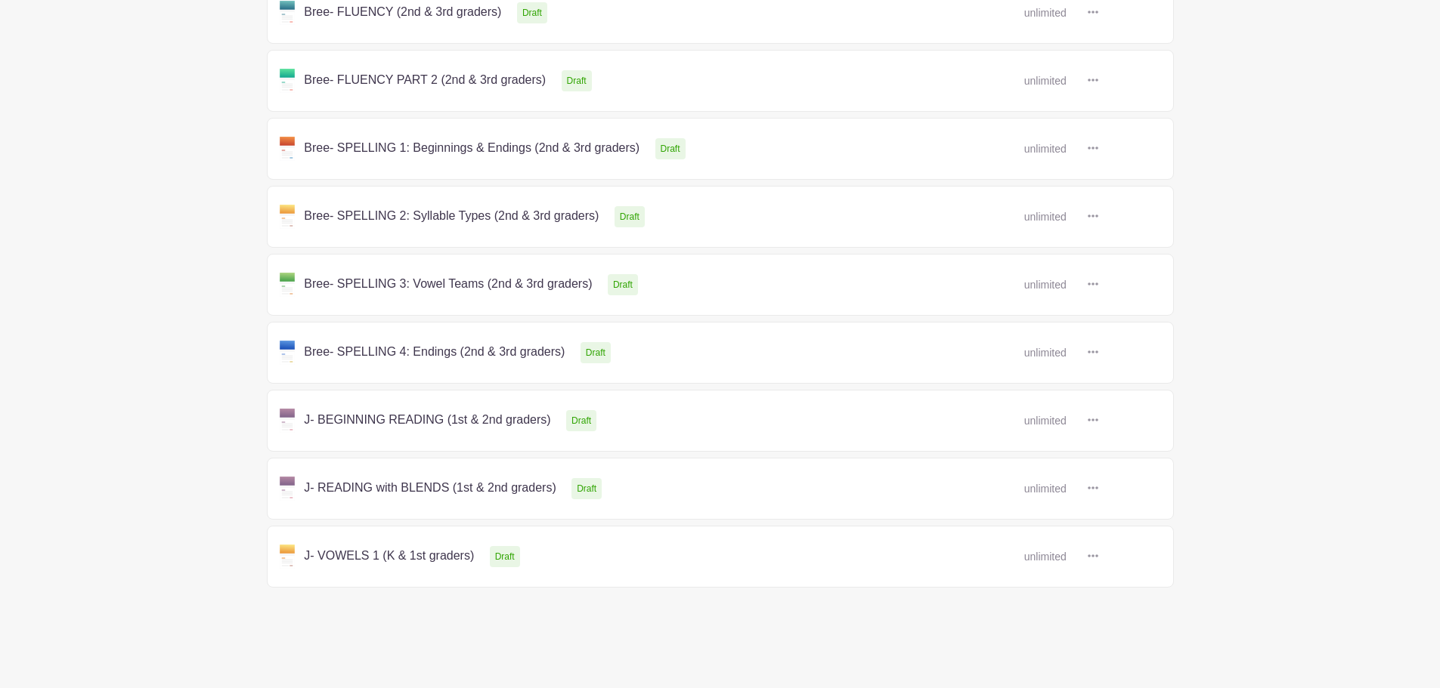
click at [1098, 421] on link at bounding box center [1098, 421] width 0 height 0
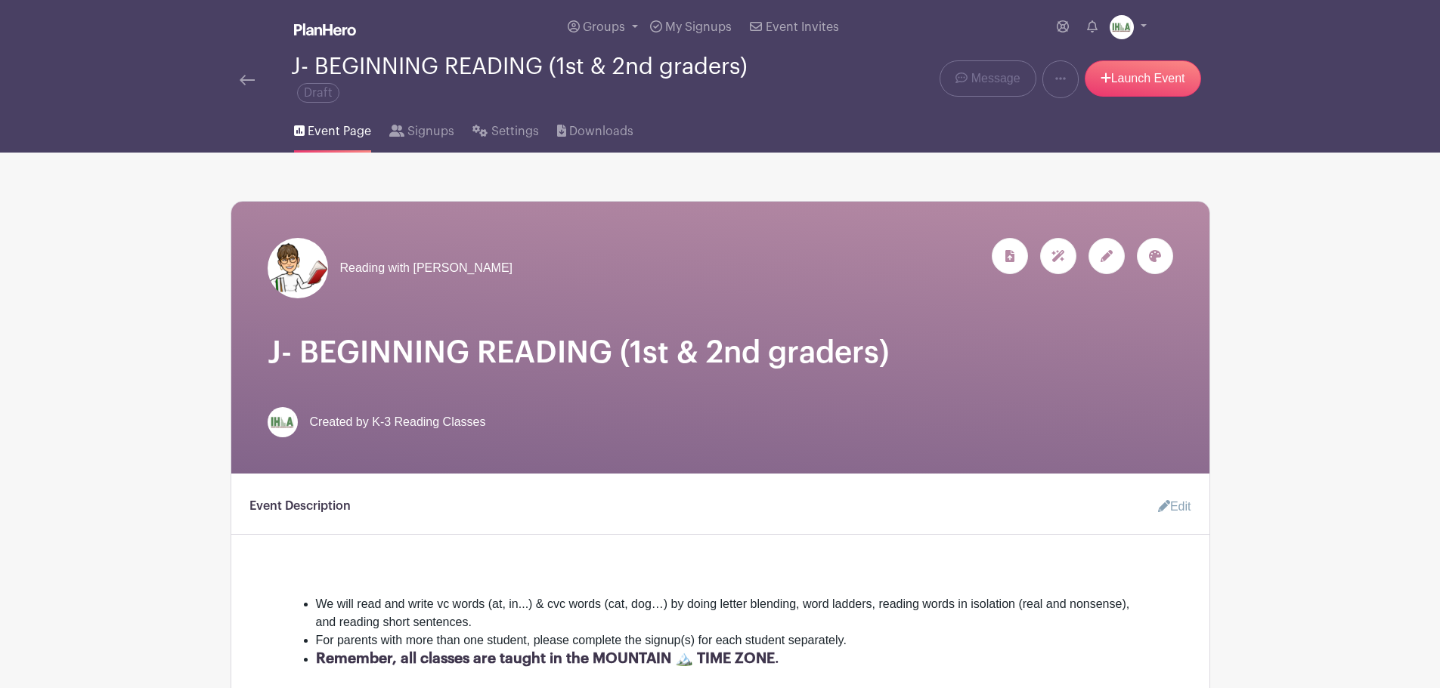
click at [1104, 257] on icon at bounding box center [1106, 256] width 12 height 12
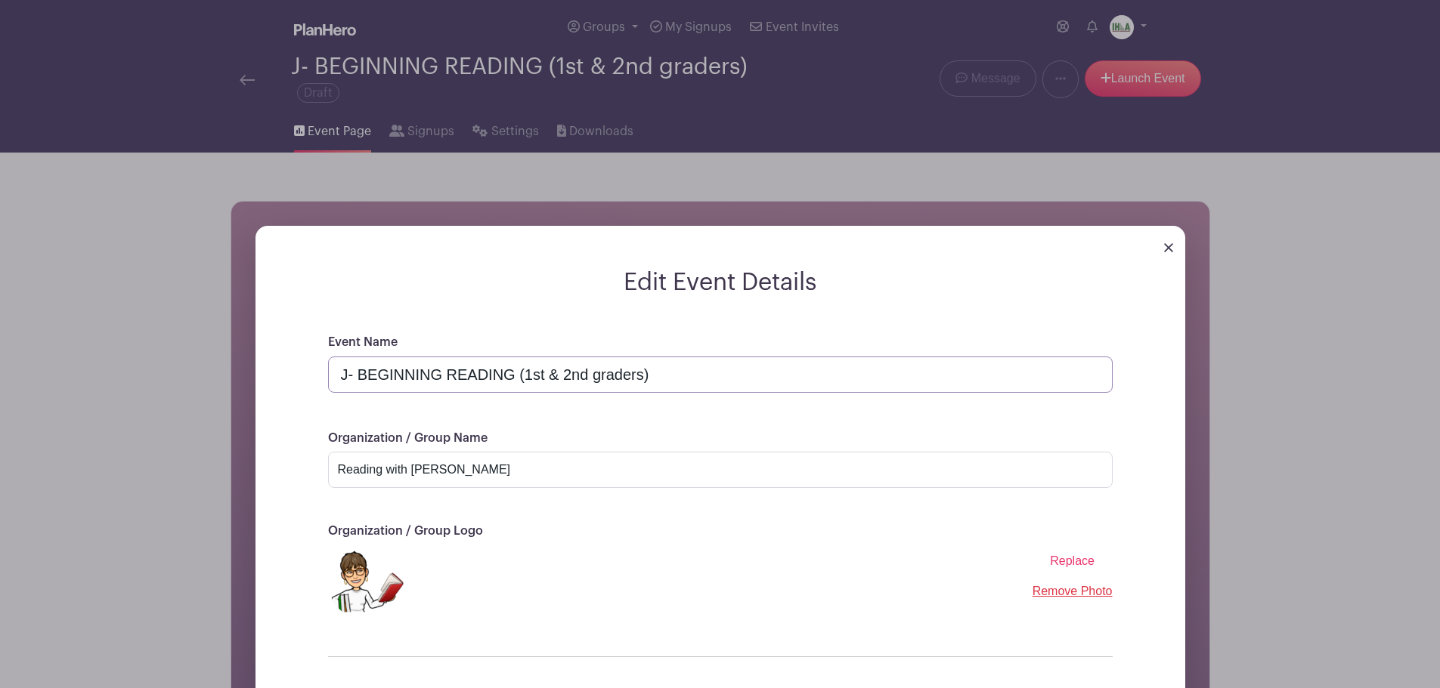
click at [351, 371] on input "J- BEGINNING READING (1st & 2nd graders)" at bounding box center [720, 375] width 784 height 36
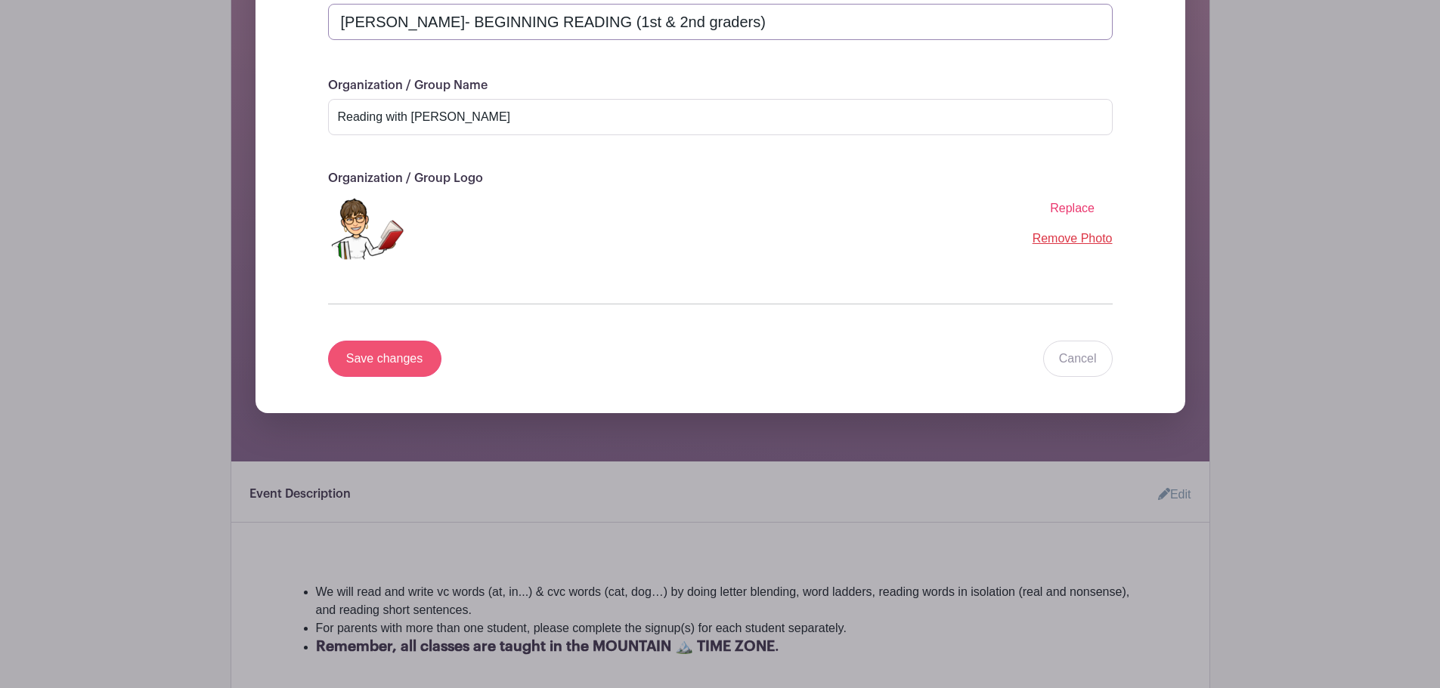
type input "[PERSON_NAME]- BEGINNING READING (1st & 2nd graders)"
click at [395, 364] on input "Save changes" at bounding box center [384, 359] width 113 height 36
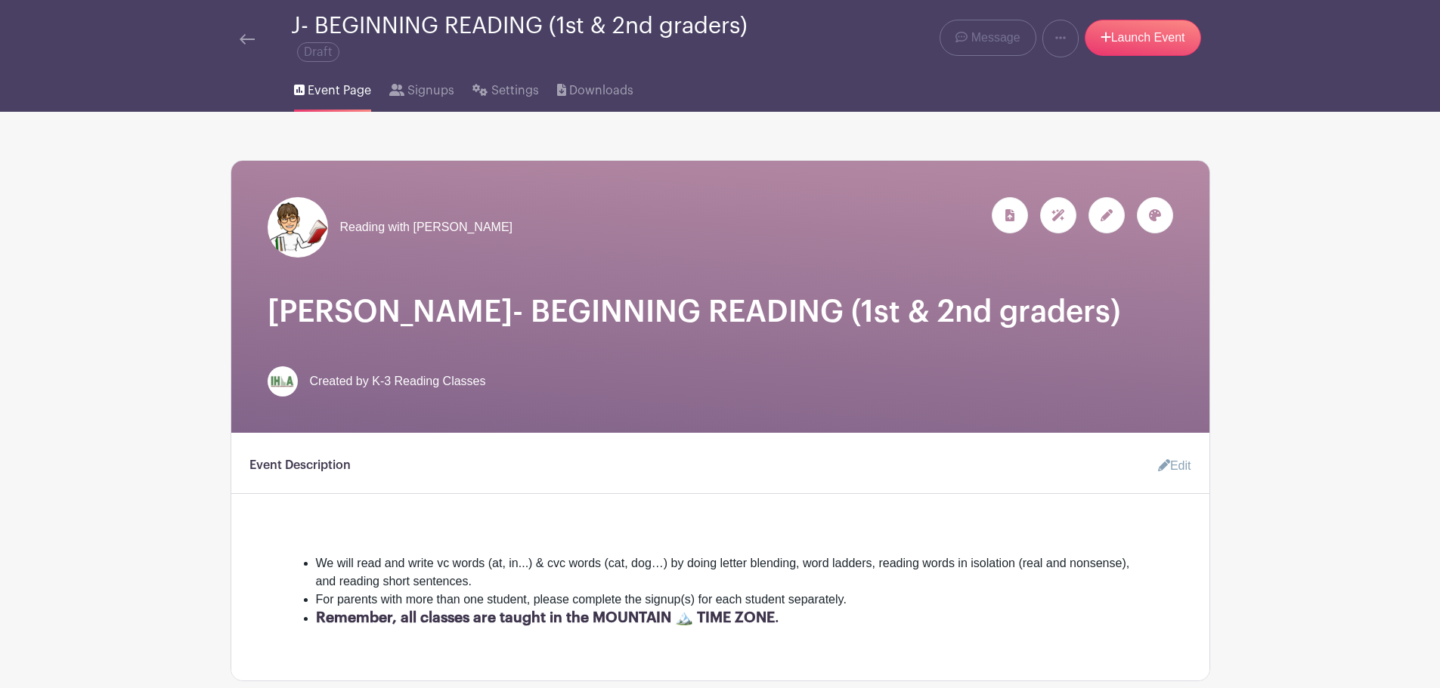
scroll to position [0, 0]
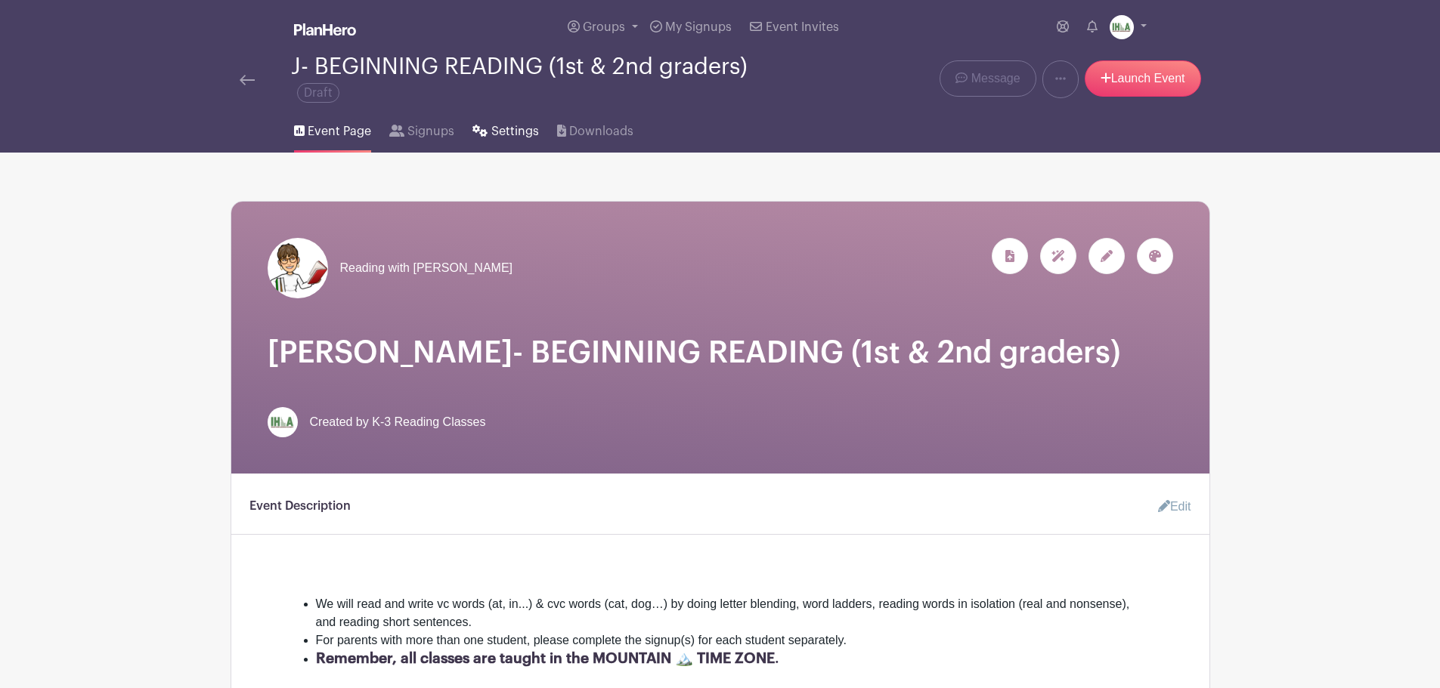
click at [491, 132] on span "Settings" at bounding box center [515, 131] width 48 height 18
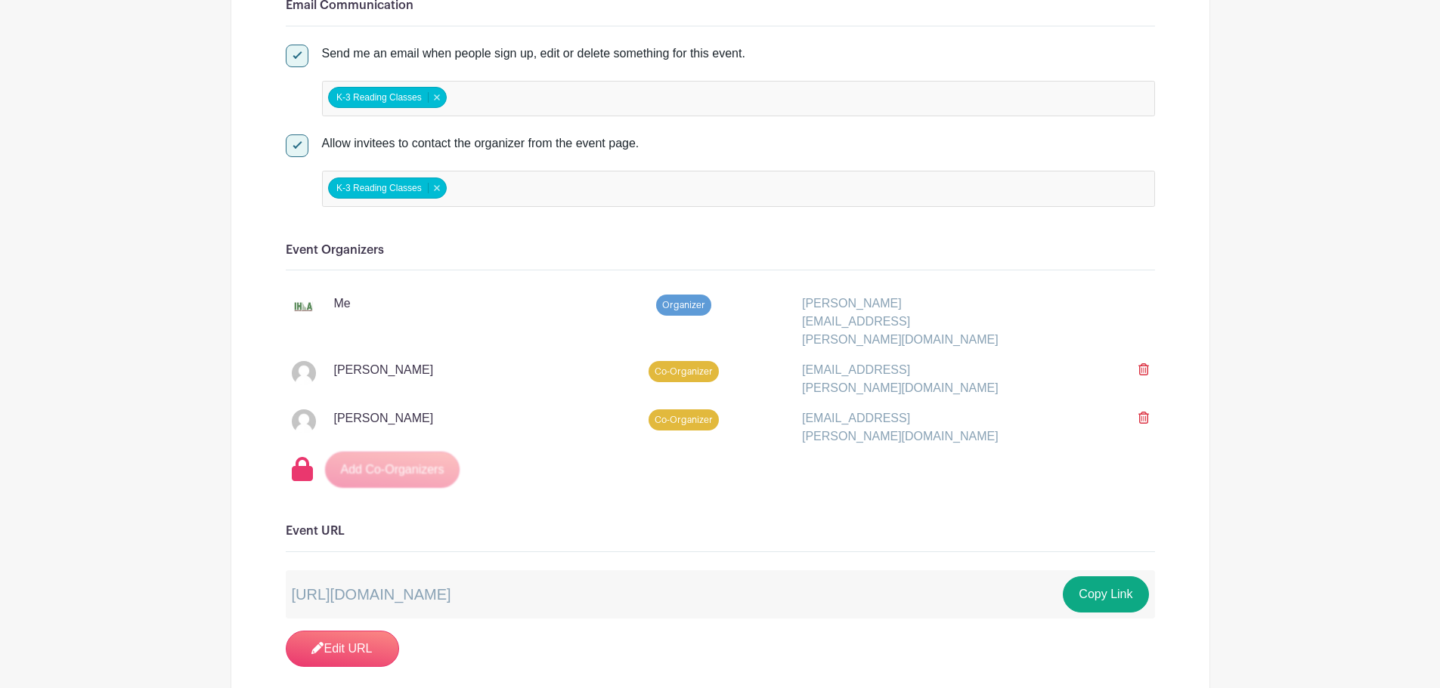
scroll to position [882, 0]
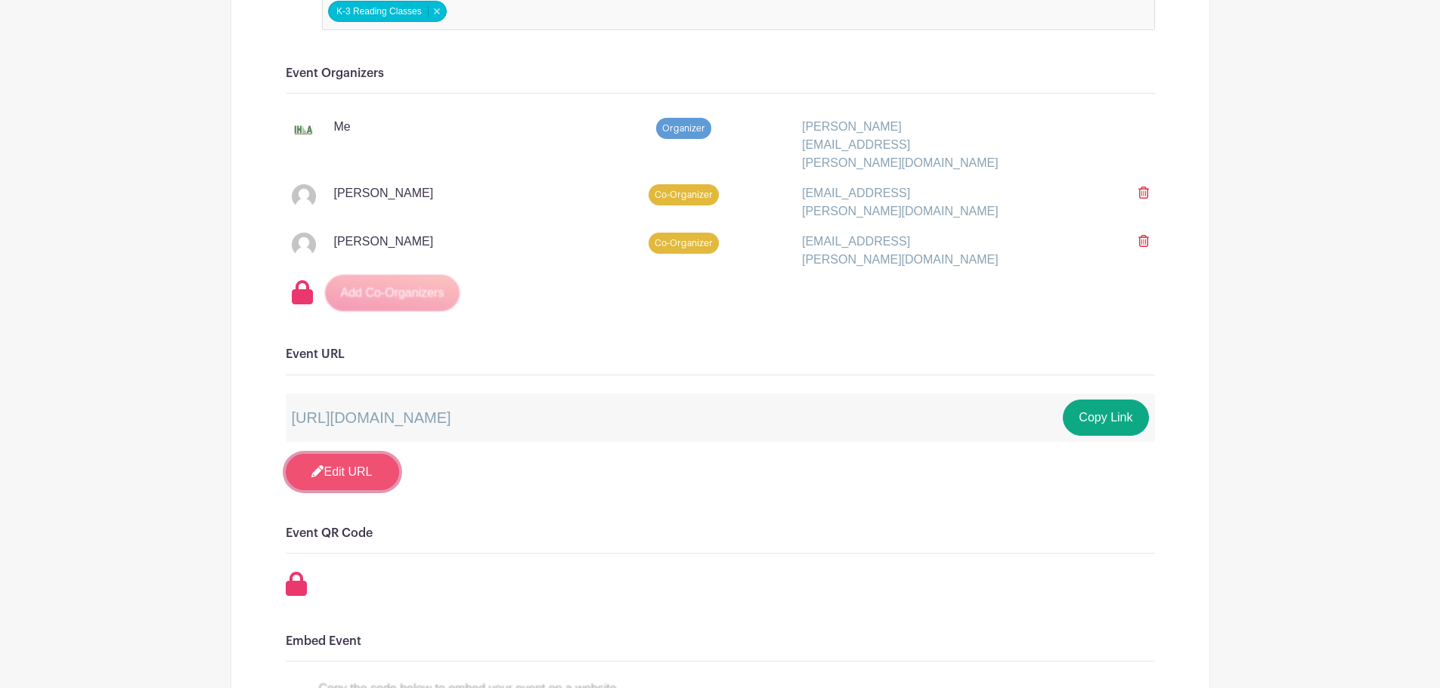
click at [338, 454] on link "Edit URL" at bounding box center [342, 472] width 113 height 36
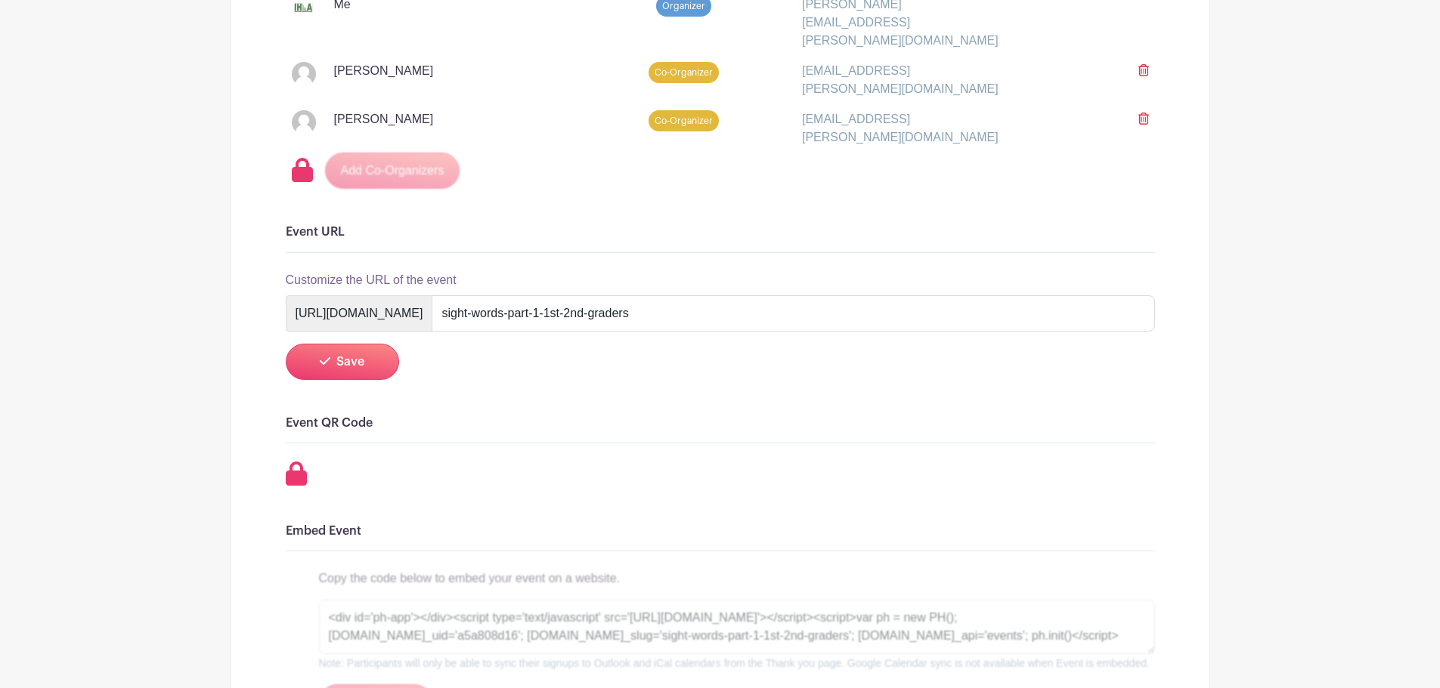
scroll to position [1058, 0]
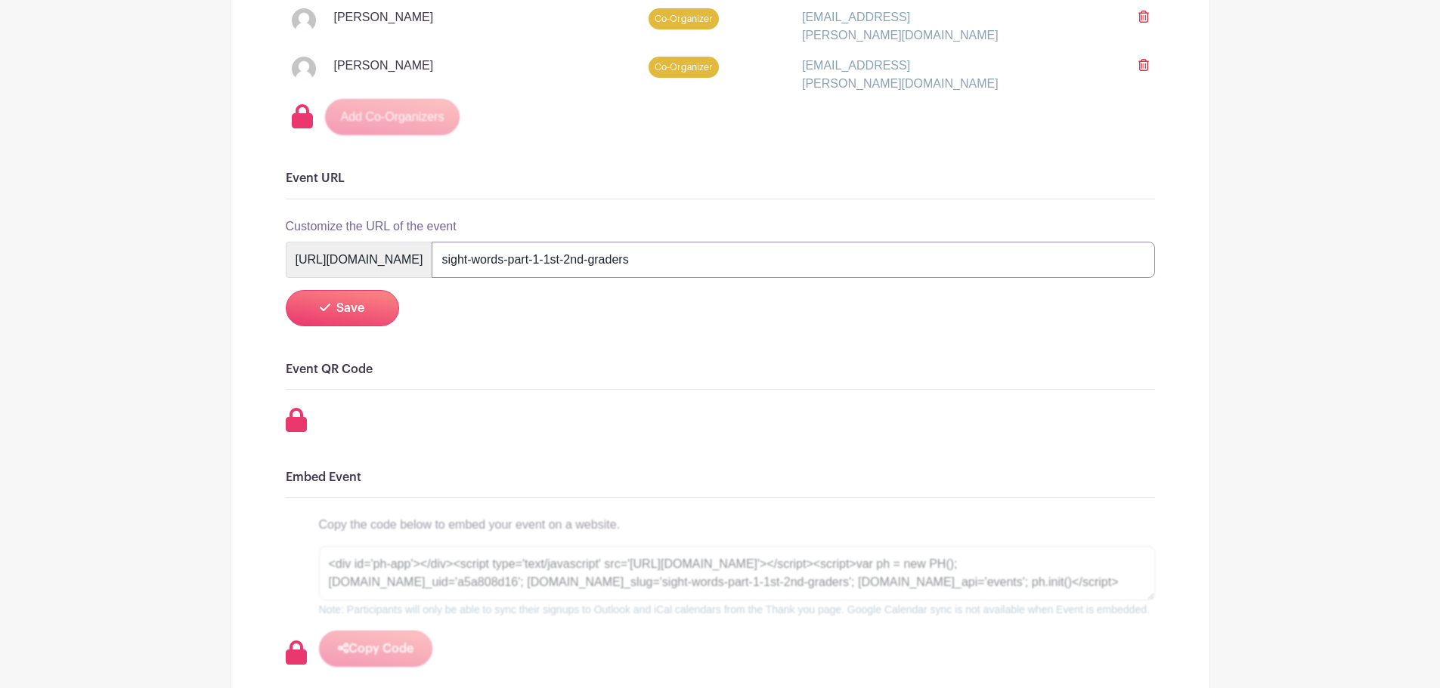
drag, startPoint x: 584, startPoint y: 230, endPoint x: 809, endPoint y: 231, distance: 224.5
click at [809, 242] on input "sight-words-part-1-1st-2nd-graders" at bounding box center [793, 260] width 722 height 36
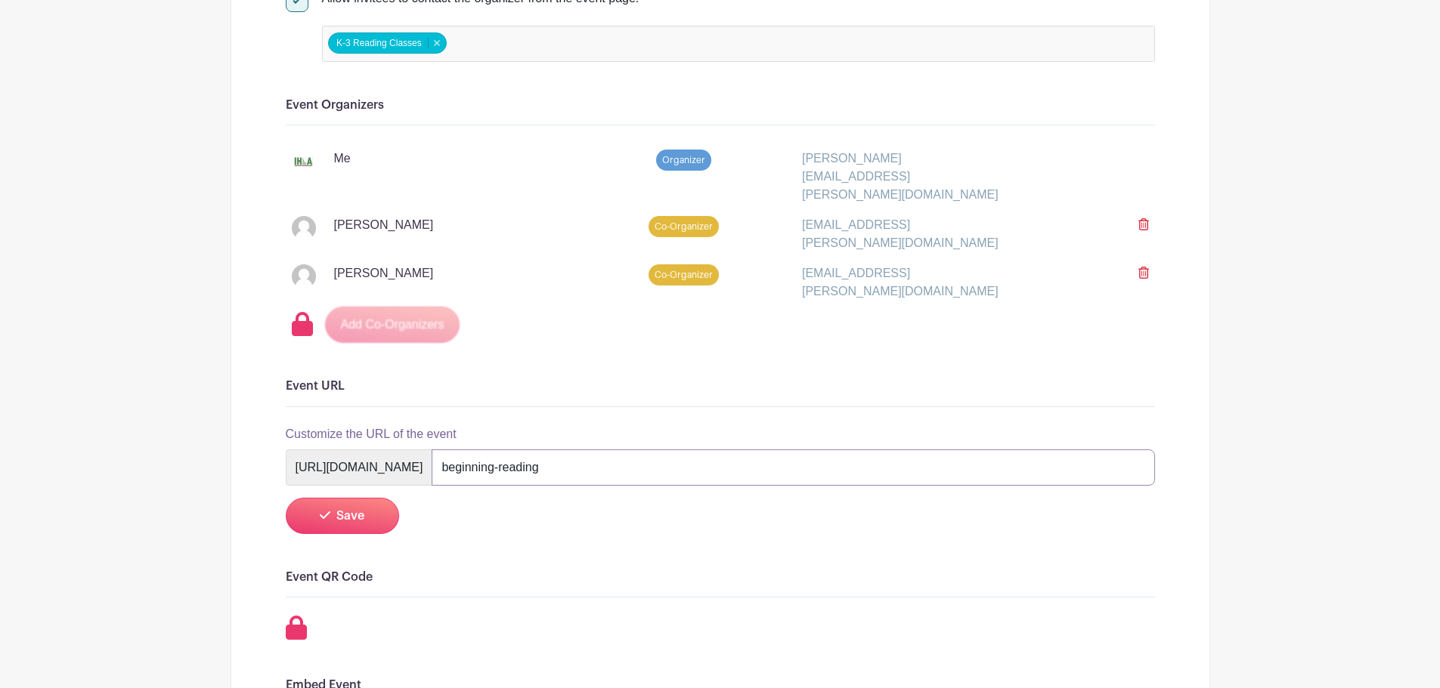
scroll to position [882, 0]
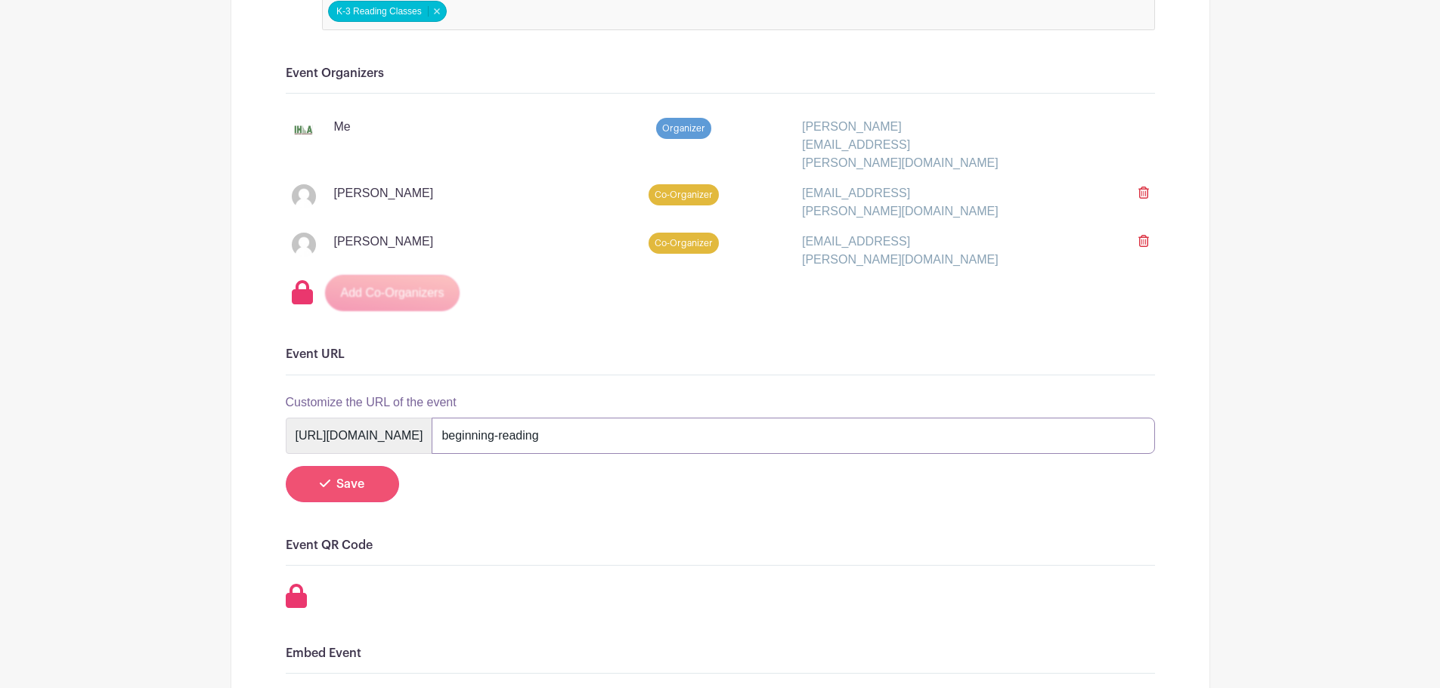
type input "beginning-reading"
click at [357, 478] on span "Save" at bounding box center [350, 484] width 28 height 12
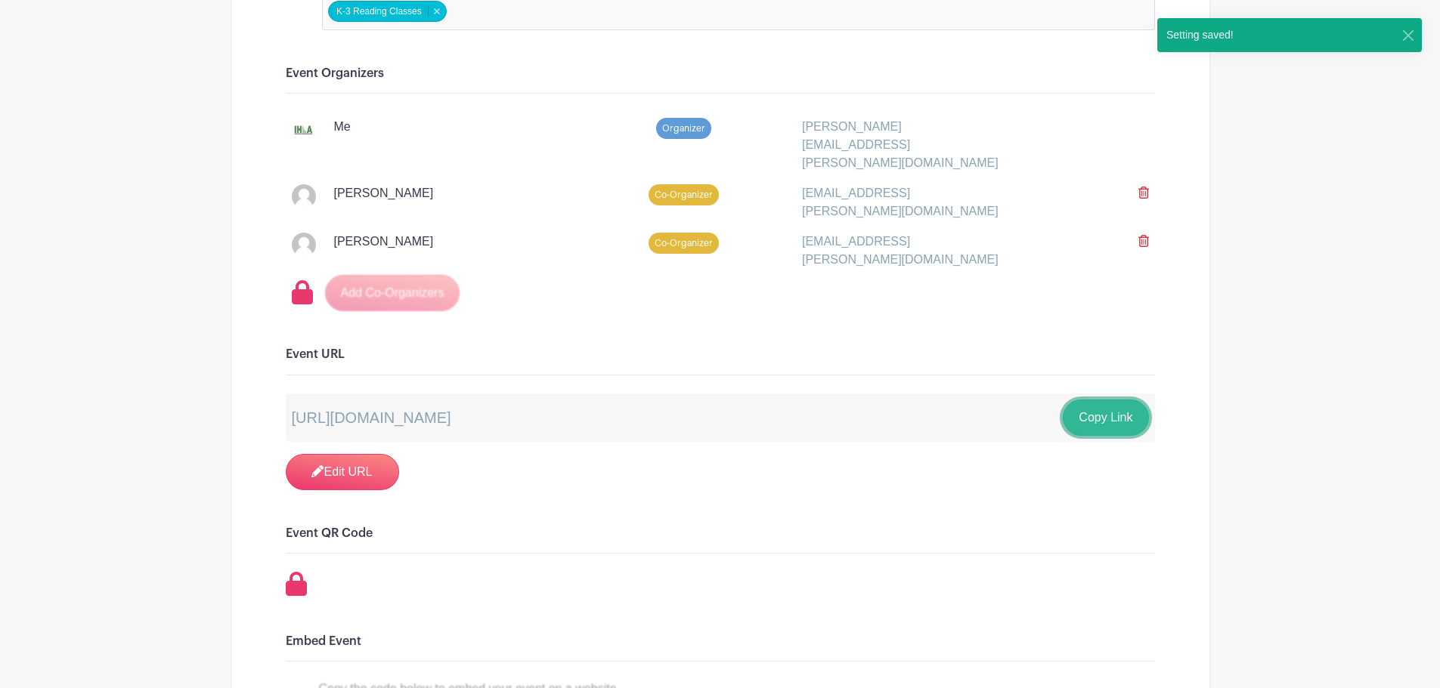
click at [1094, 400] on button "Copy Link" at bounding box center [1105, 418] width 85 height 36
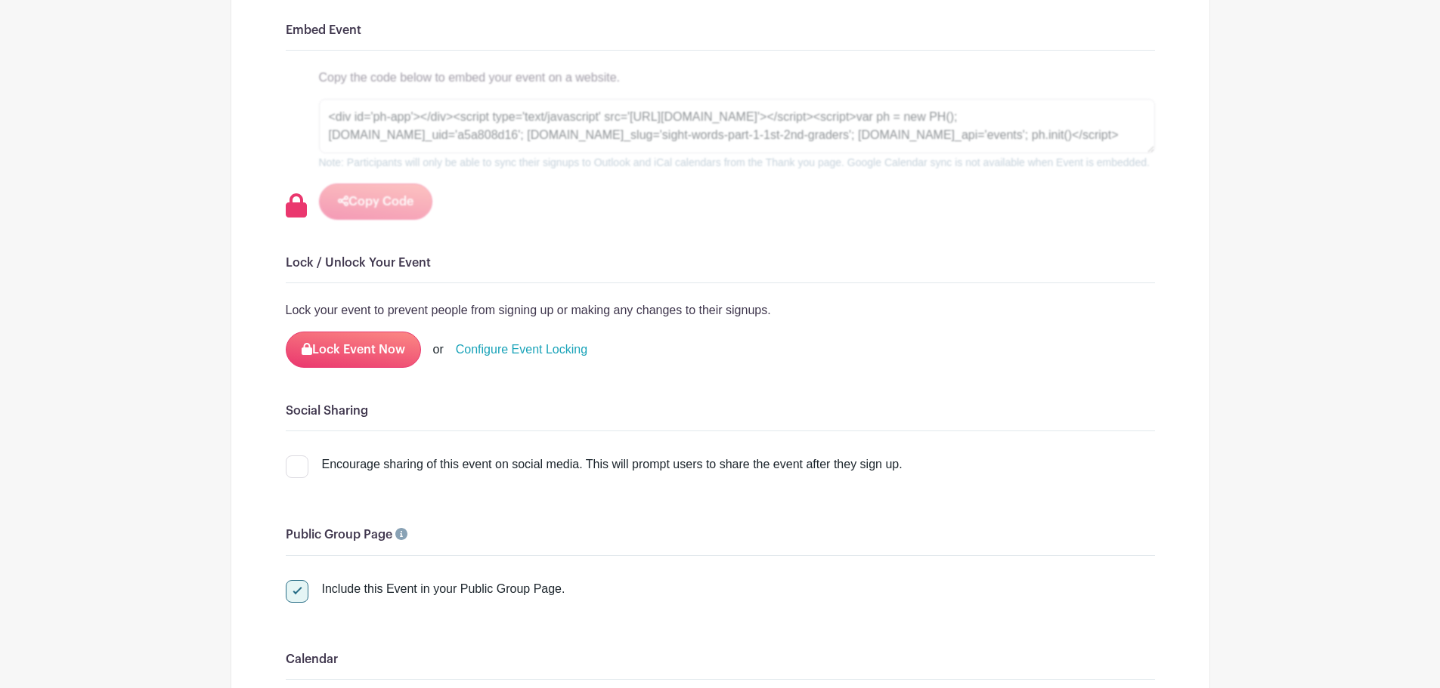
scroll to position [1317, 0]
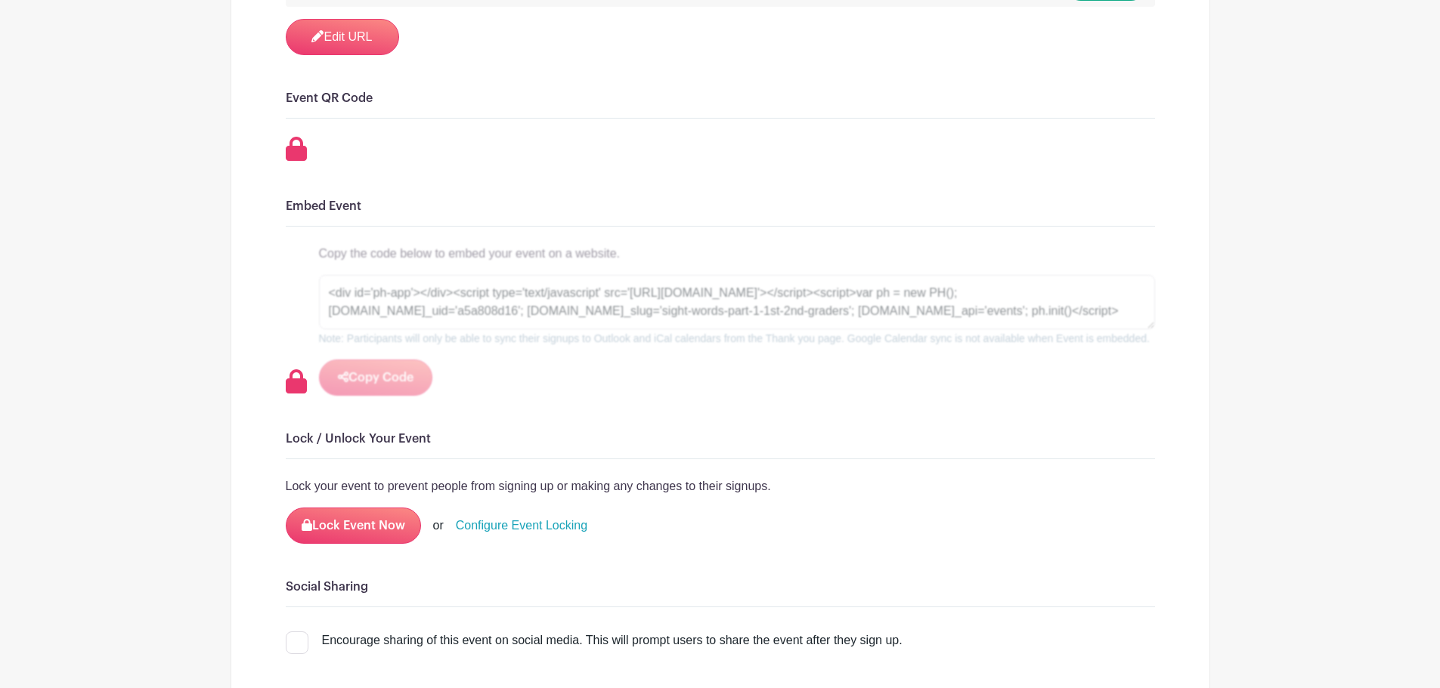
click at [517, 517] on link "Configure Event Locking" at bounding box center [521, 526] width 131 height 18
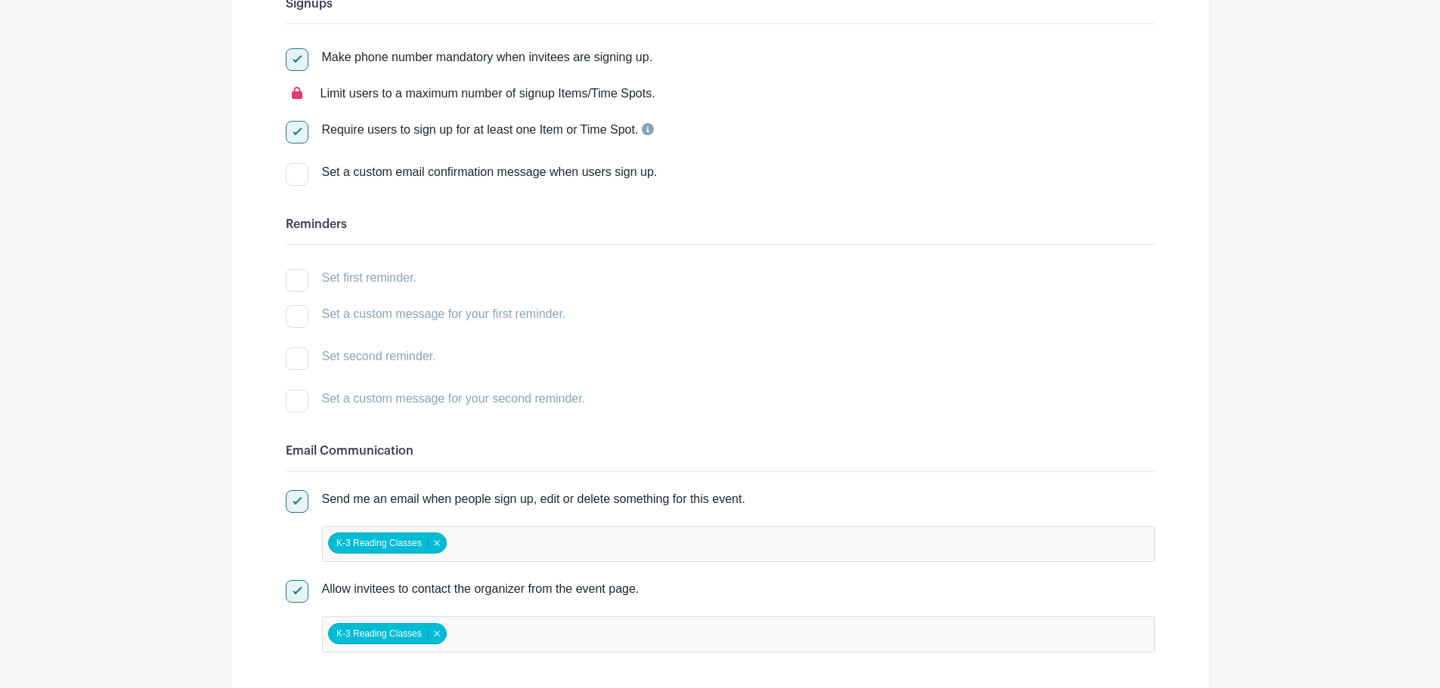
scroll to position [83, 0]
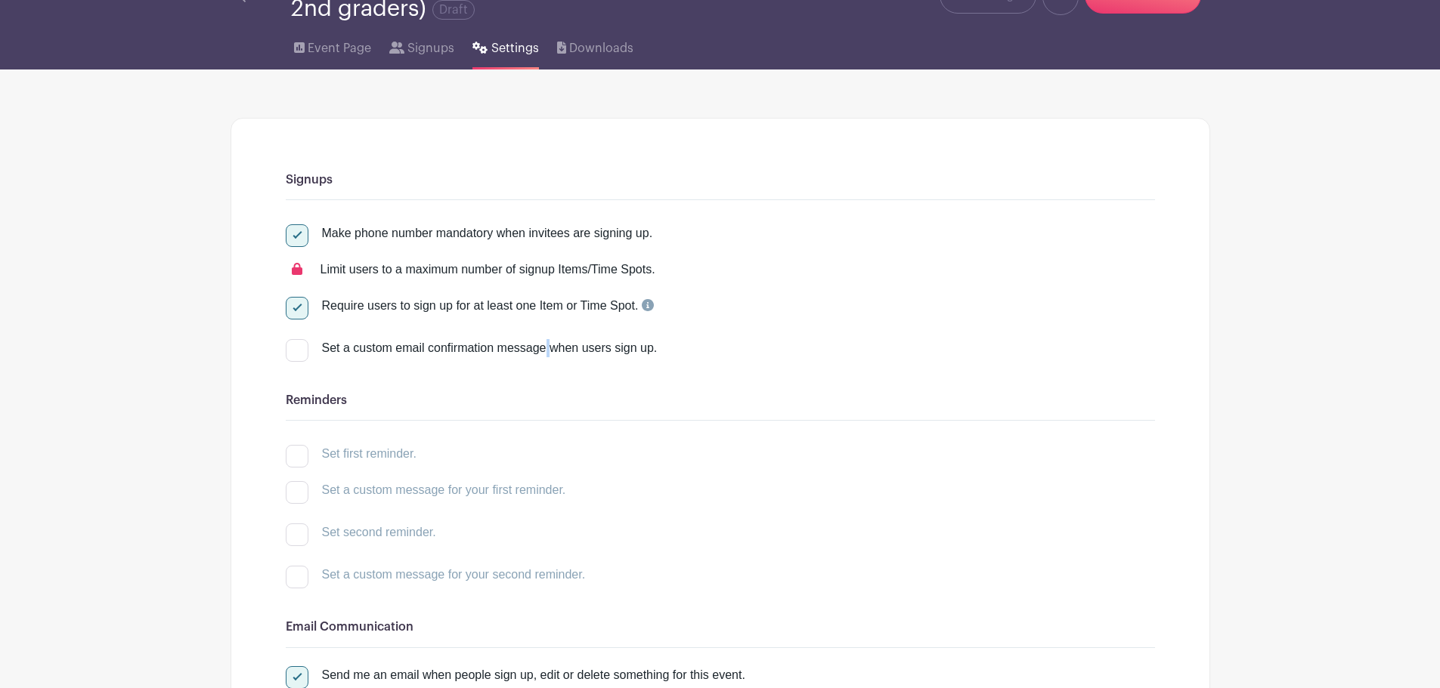
click at [472, 348] on div "Set a custom email confirmation message when users sign up." at bounding box center [738, 348] width 833 height 18
click at [303, 348] on div at bounding box center [297, 350] width 23 height 23
click at [295, 348] on input "Set a custom email confirmation message when users sign up." at bounding box center [291, 344] width 10 height 10
checkbox input "true"
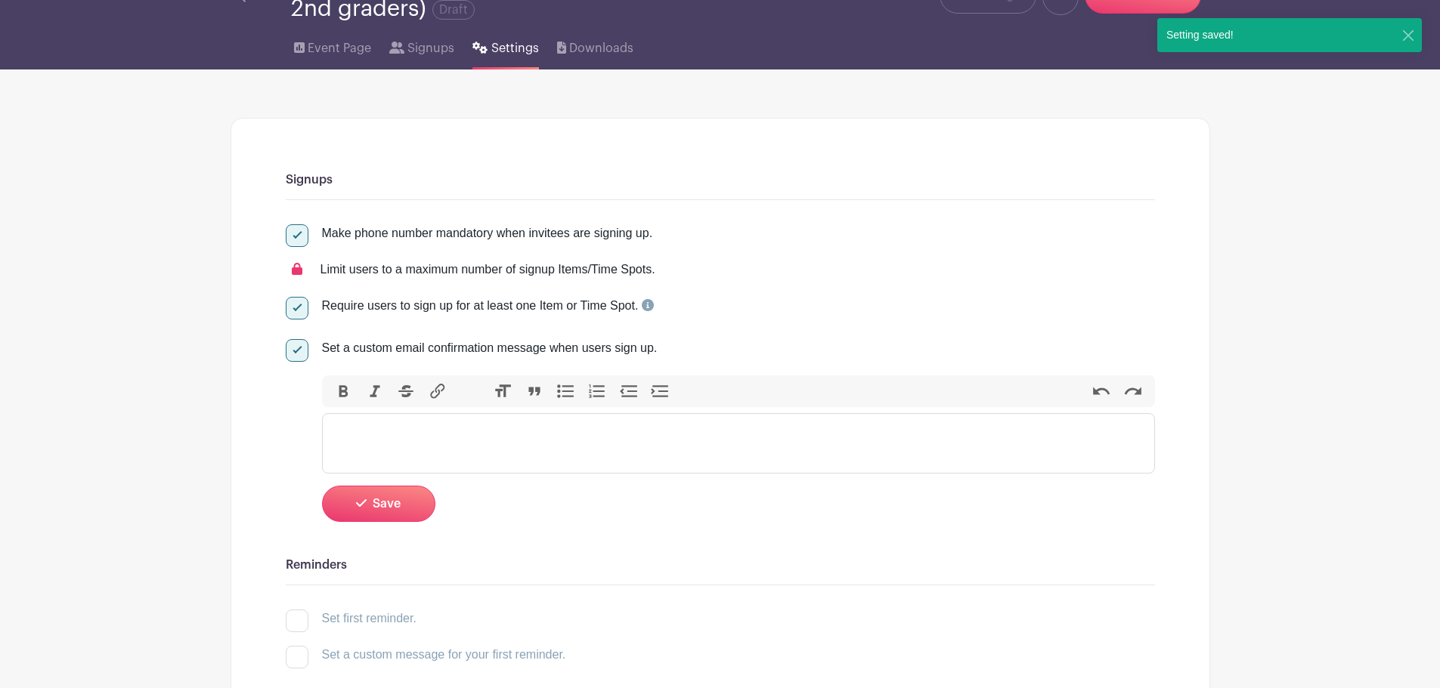
click at [405, 432] on trix-editor at bounding box center [738, 443] width 833 height 60
type trix-editor "<div>T</div>"
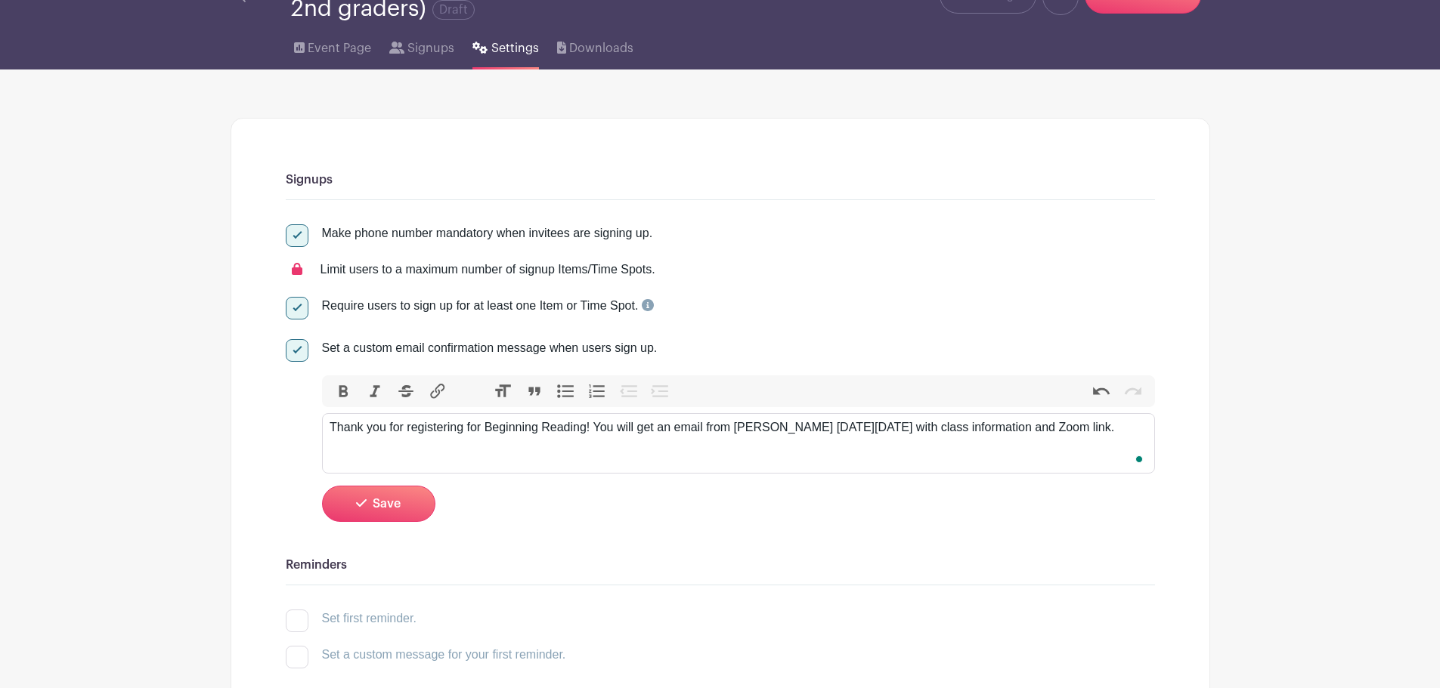
type trix-editor "<div>Thank you for registering for Beginning Reading! You will get an email fro…"
click at [360, 510] on button "Save" at bounding box center [378, 504] width 113 height 36
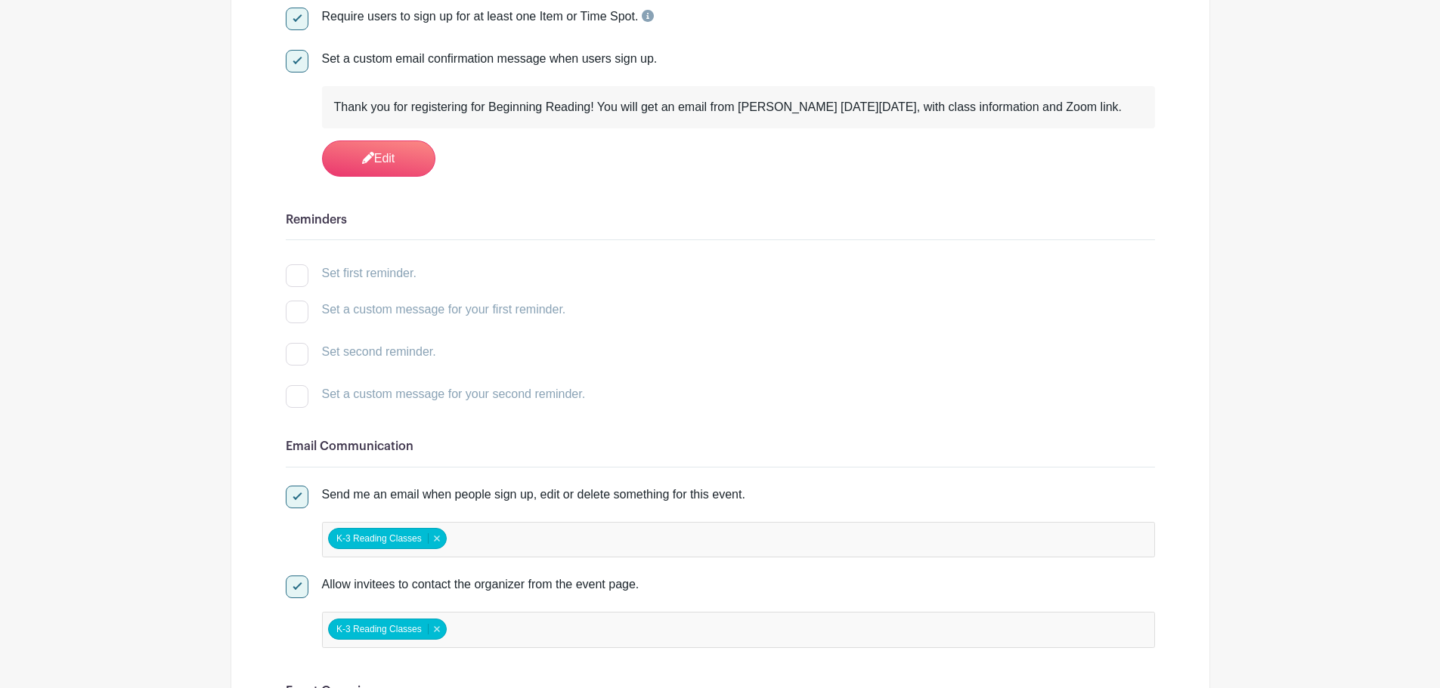
scroll to position [529, 0]
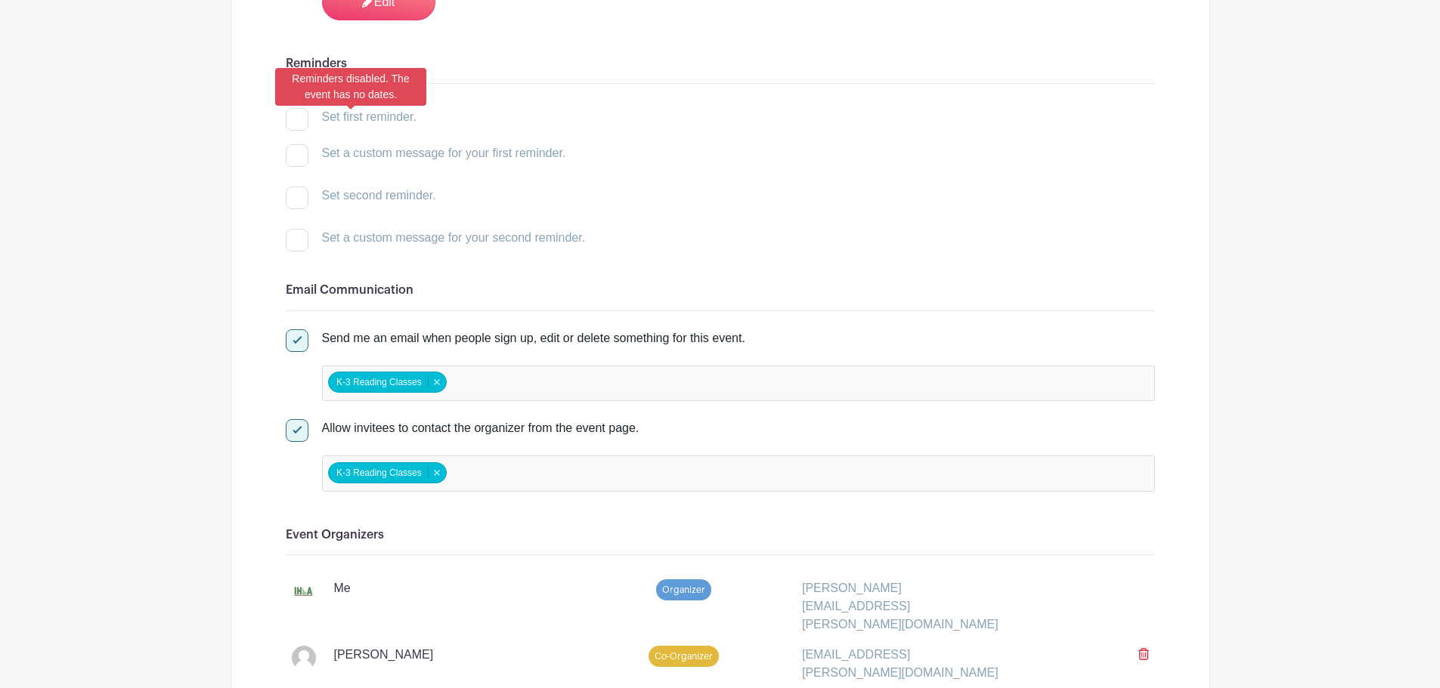
click at [303, 121] on div at bounding box center [297, 119] width 23 height 23
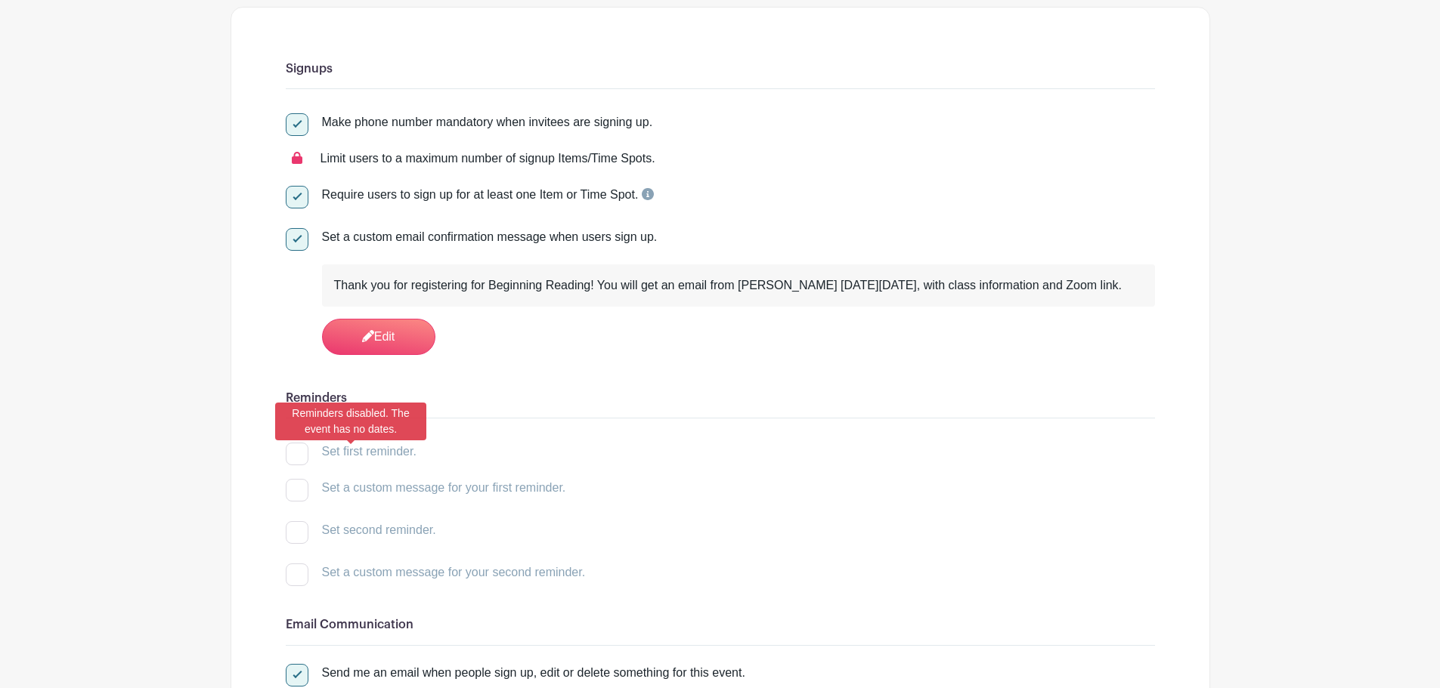
scroll to position [0, 0]
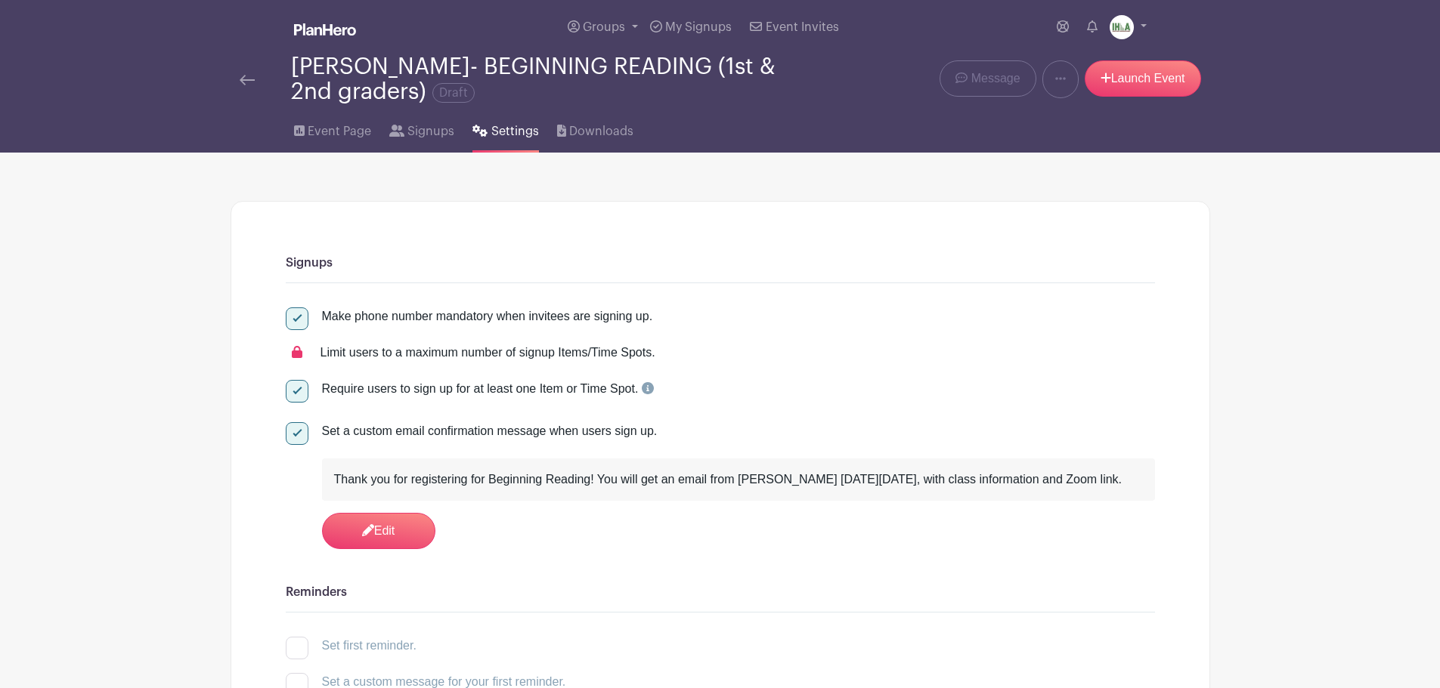
click at [506, 131] on span "Settings" at bounding box center [515, 131] width 48 height 18
click at [430, 135] on span "Signups" at bounding box center [430, 131] width 47 height 18
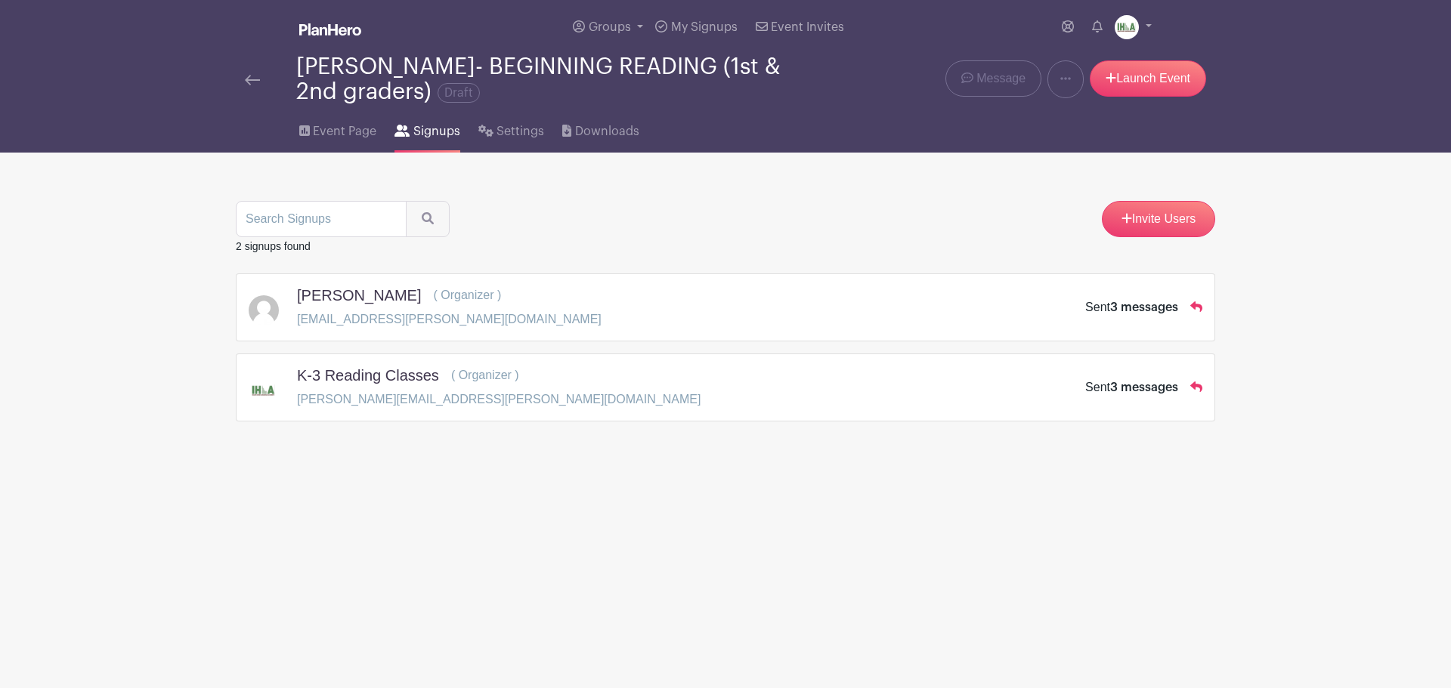
click at [256, 76] on img at bounding box center [252, 80] width 15 height 11
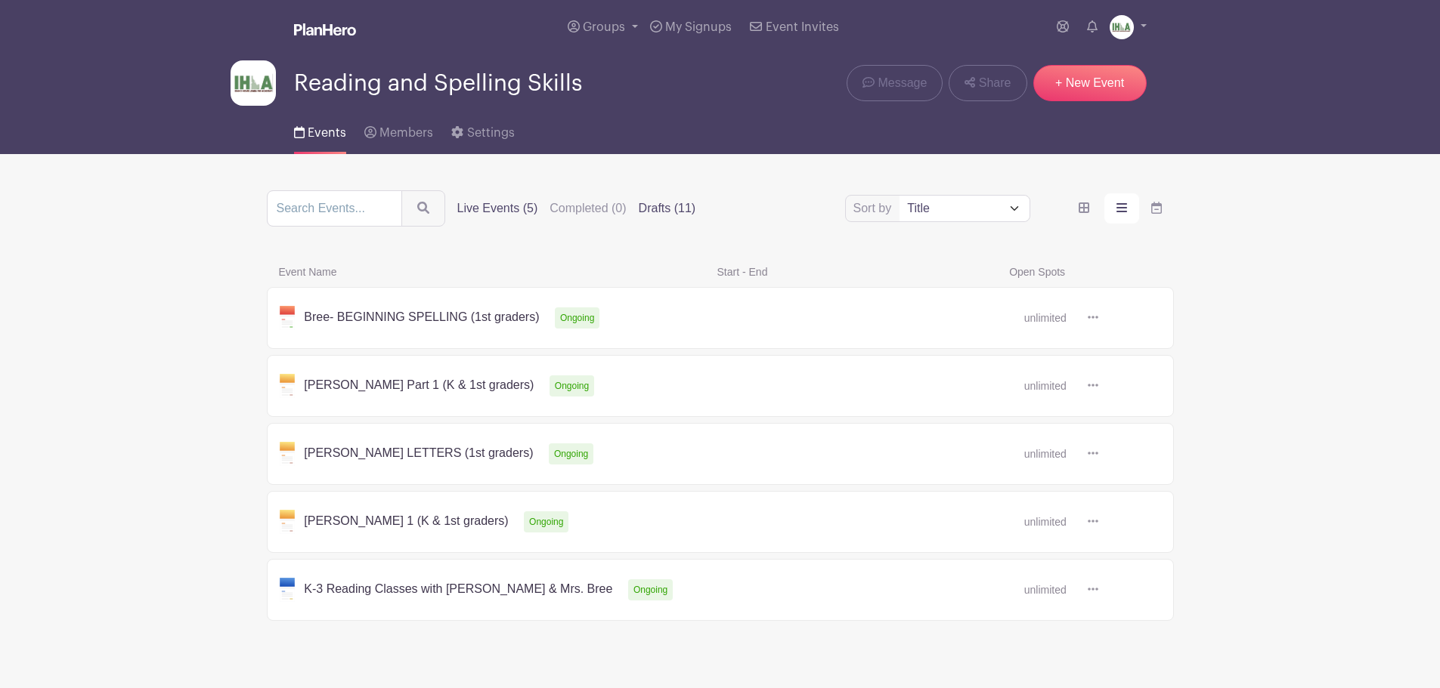
click at [647, 209] on label "Drafts (11)" at bounding box center [667, 209] width 57 height 18
click at [0, 0] on input "Drafts (11)" at bounding box center [0, 0] width 0 height 0
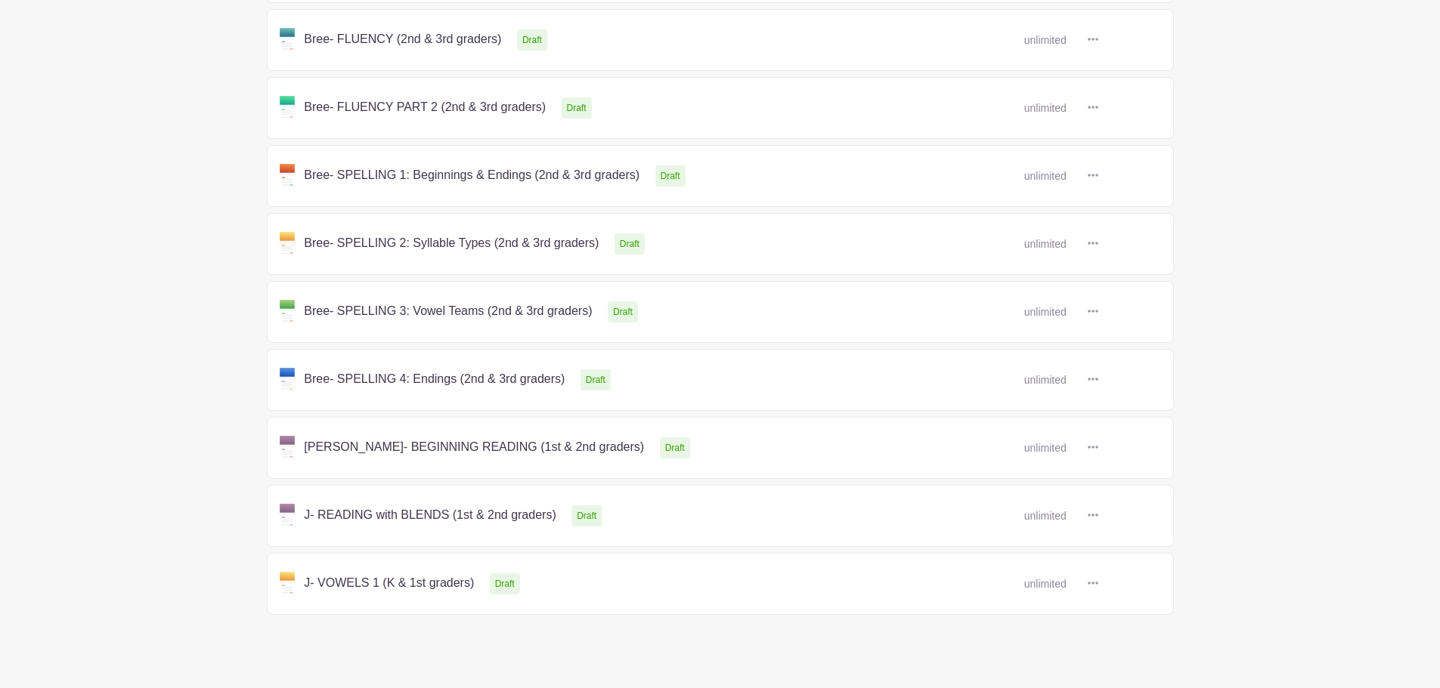
scroll to position [441, 0]
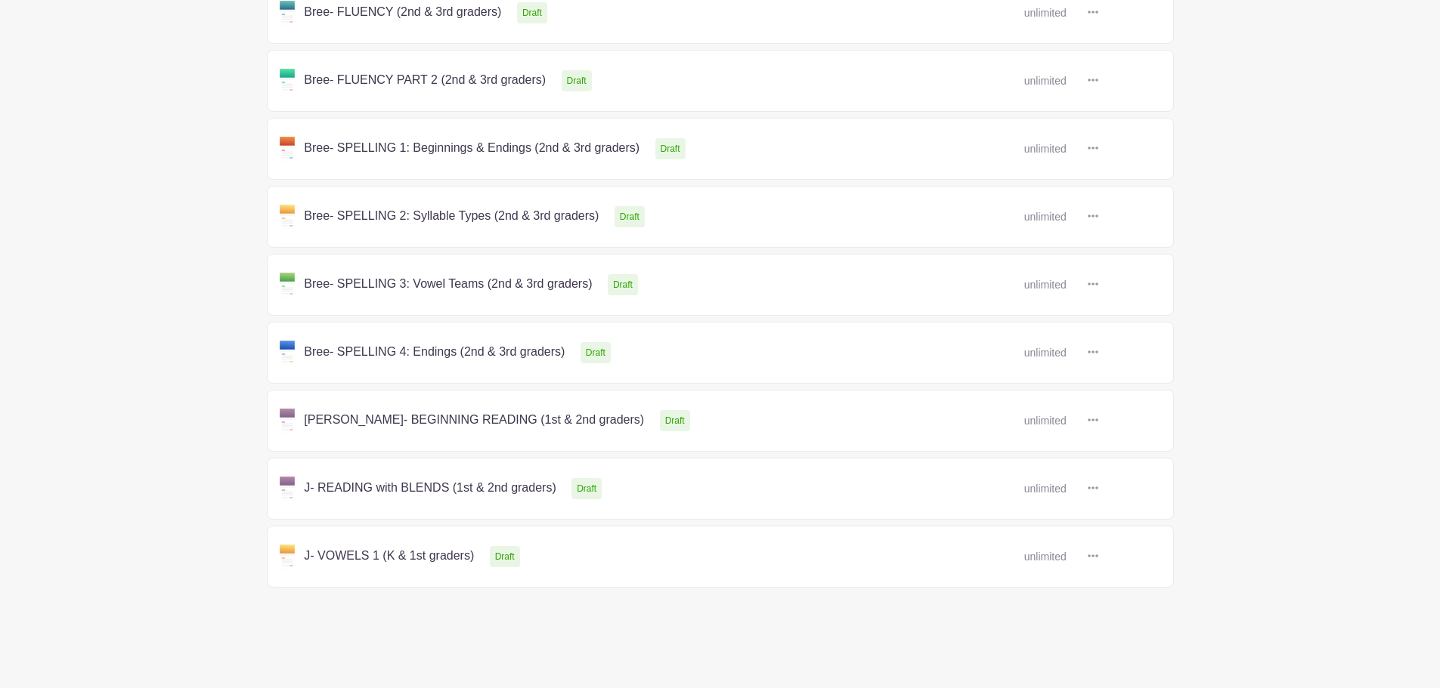
click at [1098, 421] on link at bounding box center [1098, 421] width 0 height 0
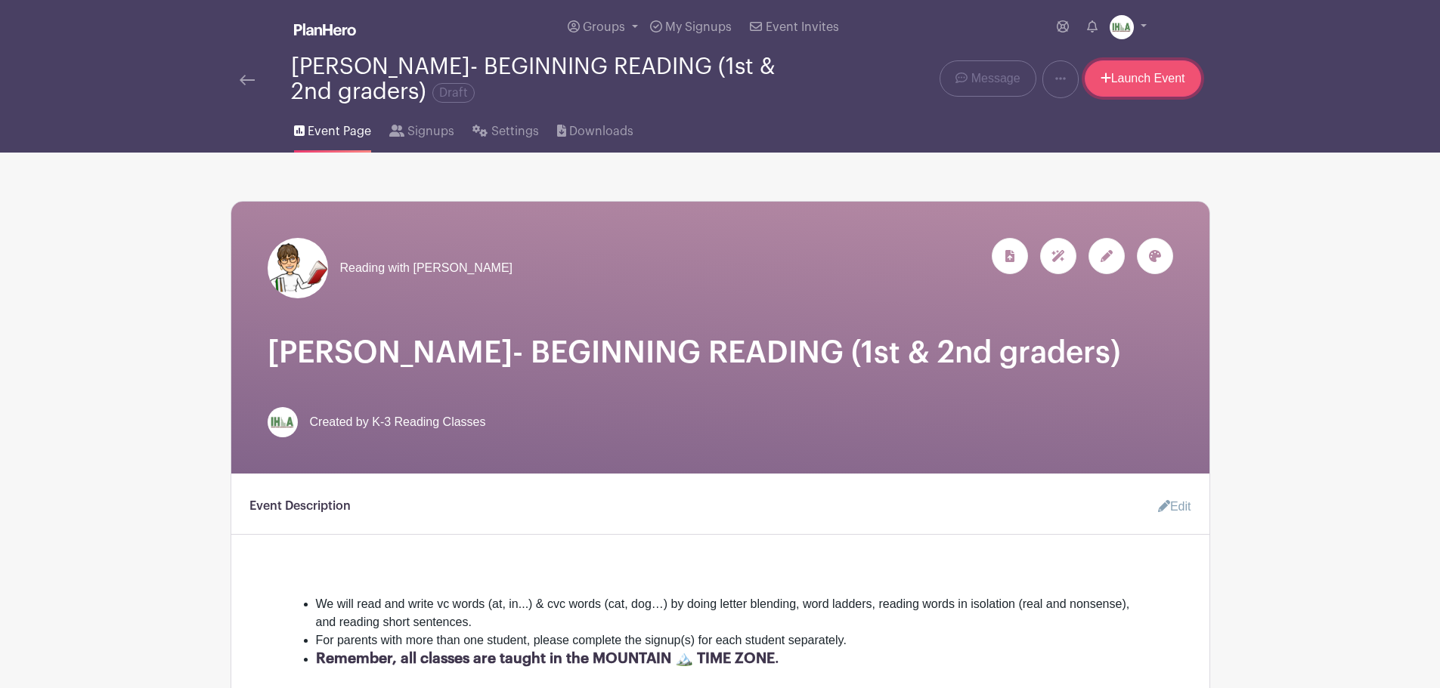
click at [1119, 79] on link "Launch Event" at bounding box center [1142, 78] width 116 height 36
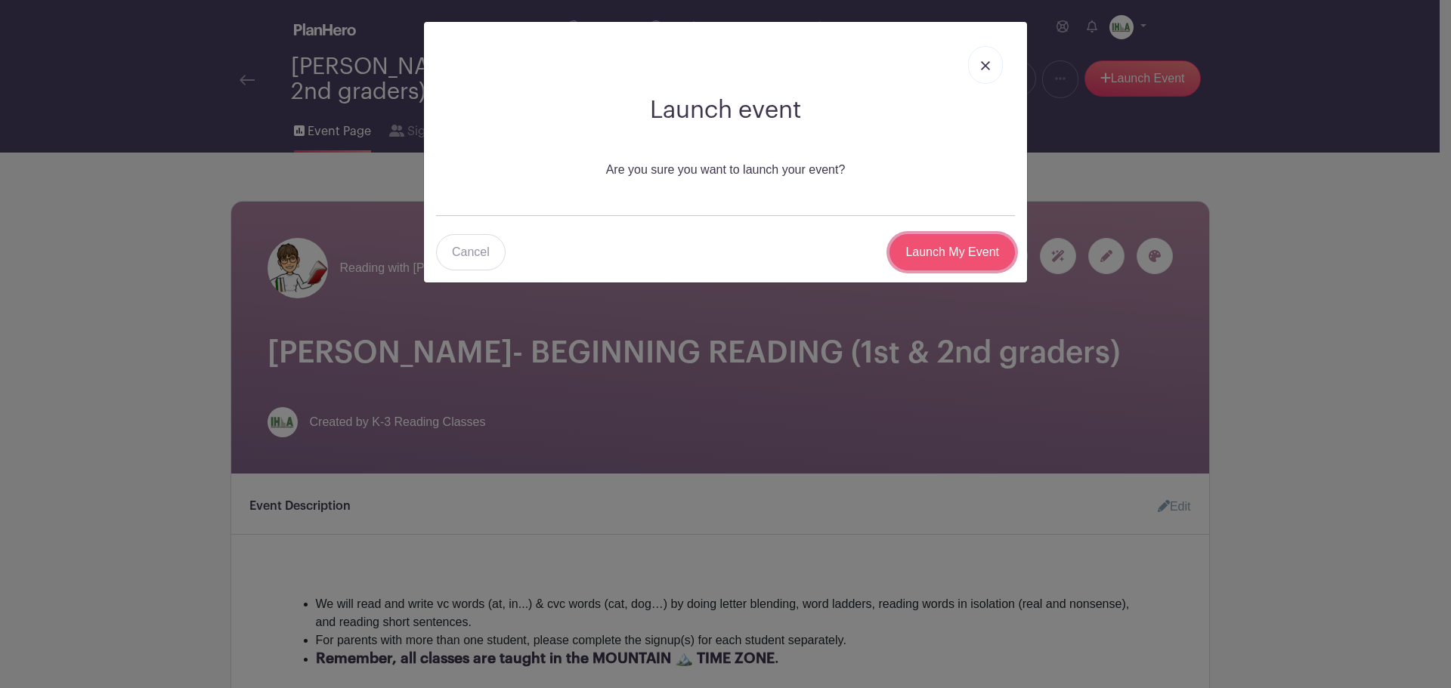
click at [944, 244] on input "Launch My Event" at bounding box center [952, 252] width 125 height 36
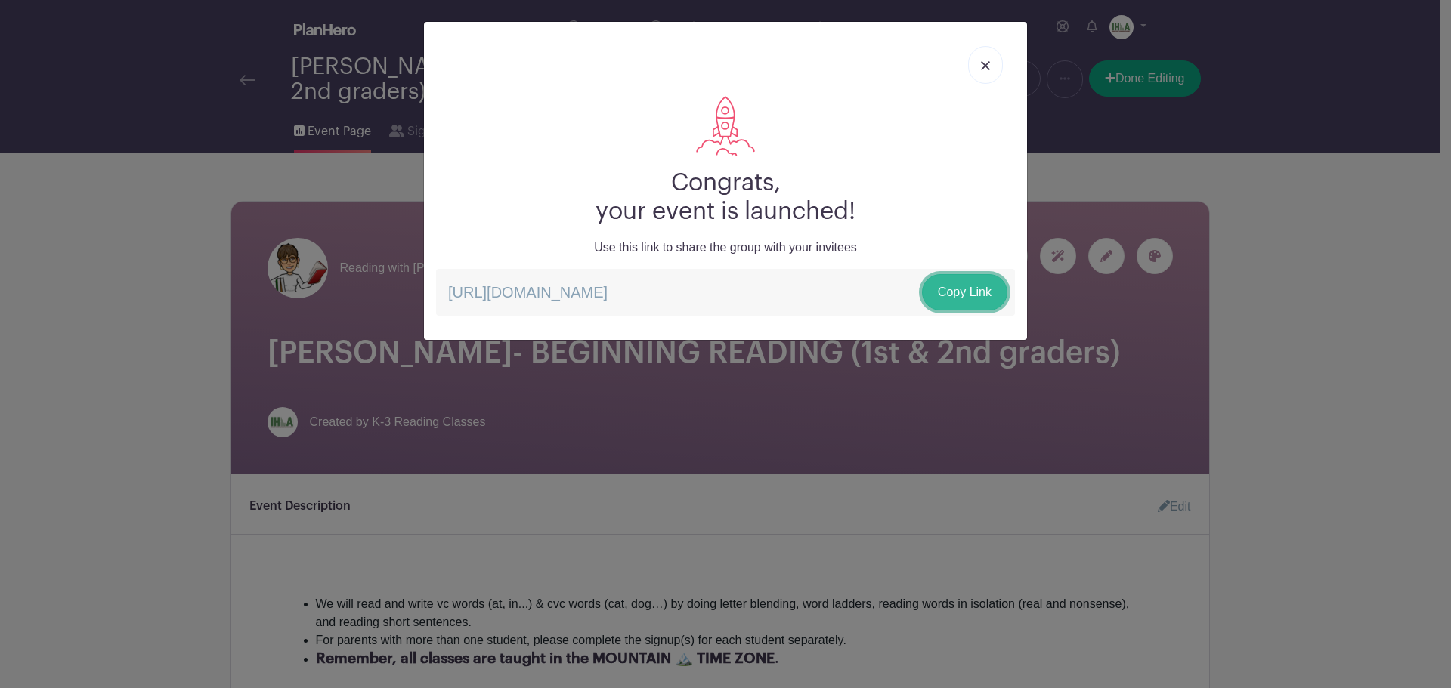
click at [955, 292] on link "Copy Link" at bounding box center [964, 292] width 85 height 36
click at [964, 292] on link "Copy Link" at bounding box center [964, 292] width 85 height 36
click at [987, 68] on img at bounding box center [985, 65] width 9 height 9
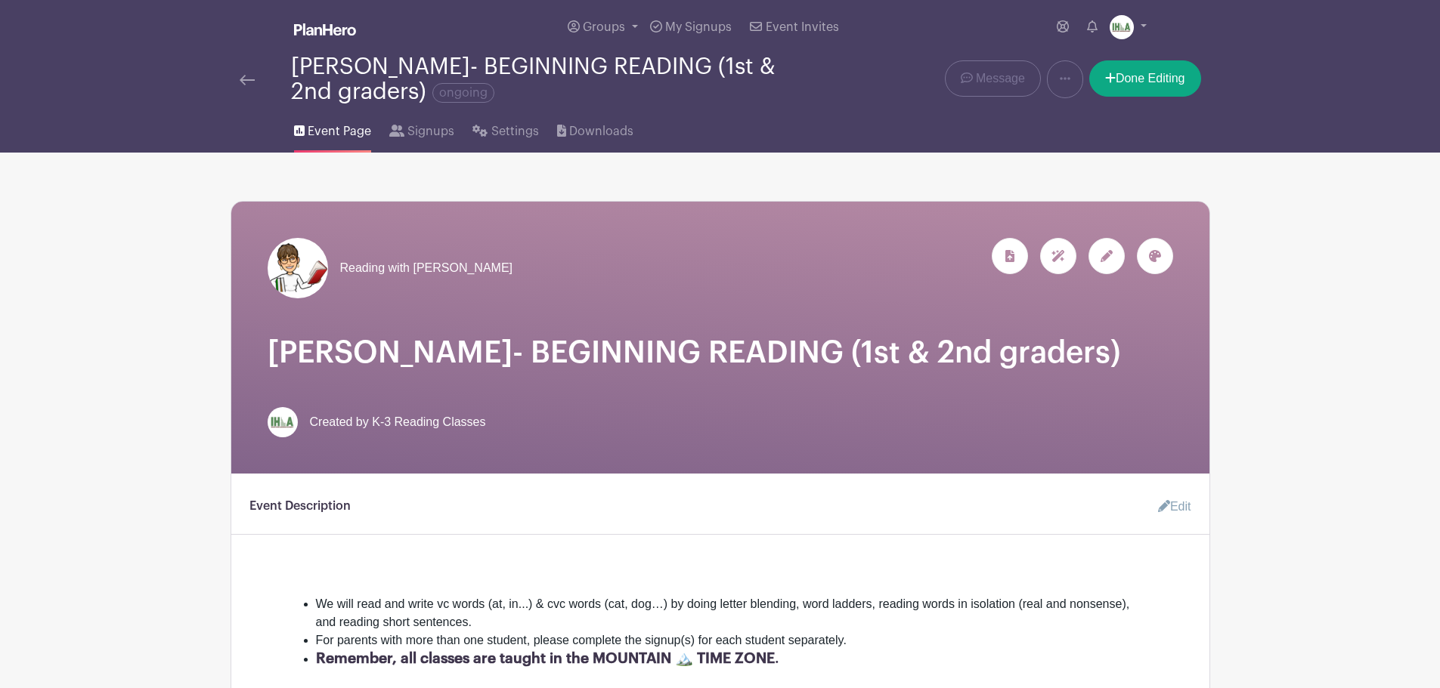
click at [250, 79] on img at bounding box center [247, 80] width 15 height 11
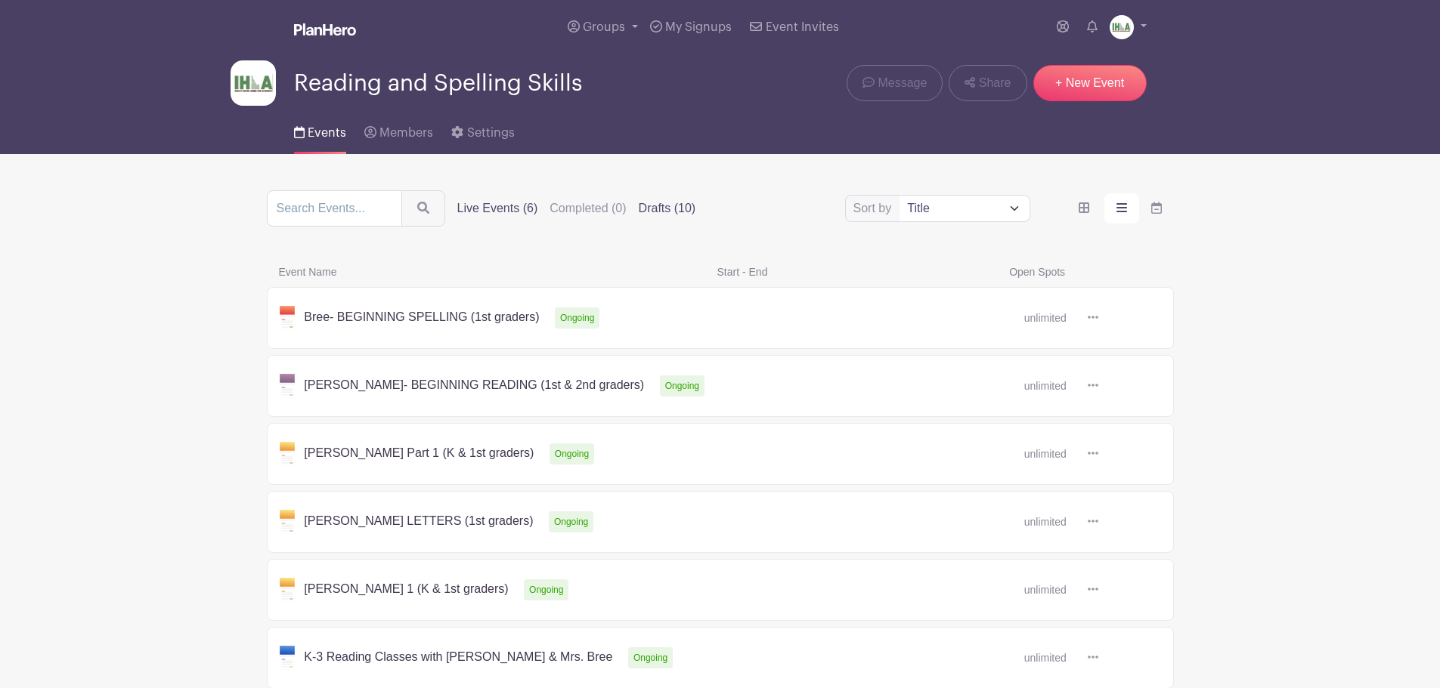
click at [670, 209] on label "Drafts (10)" at bounding box center [667, 209] width 57 height 18
click at [0, 0] on input "Drafts (10)" at bounding box center [0, 0] width 0 height 0
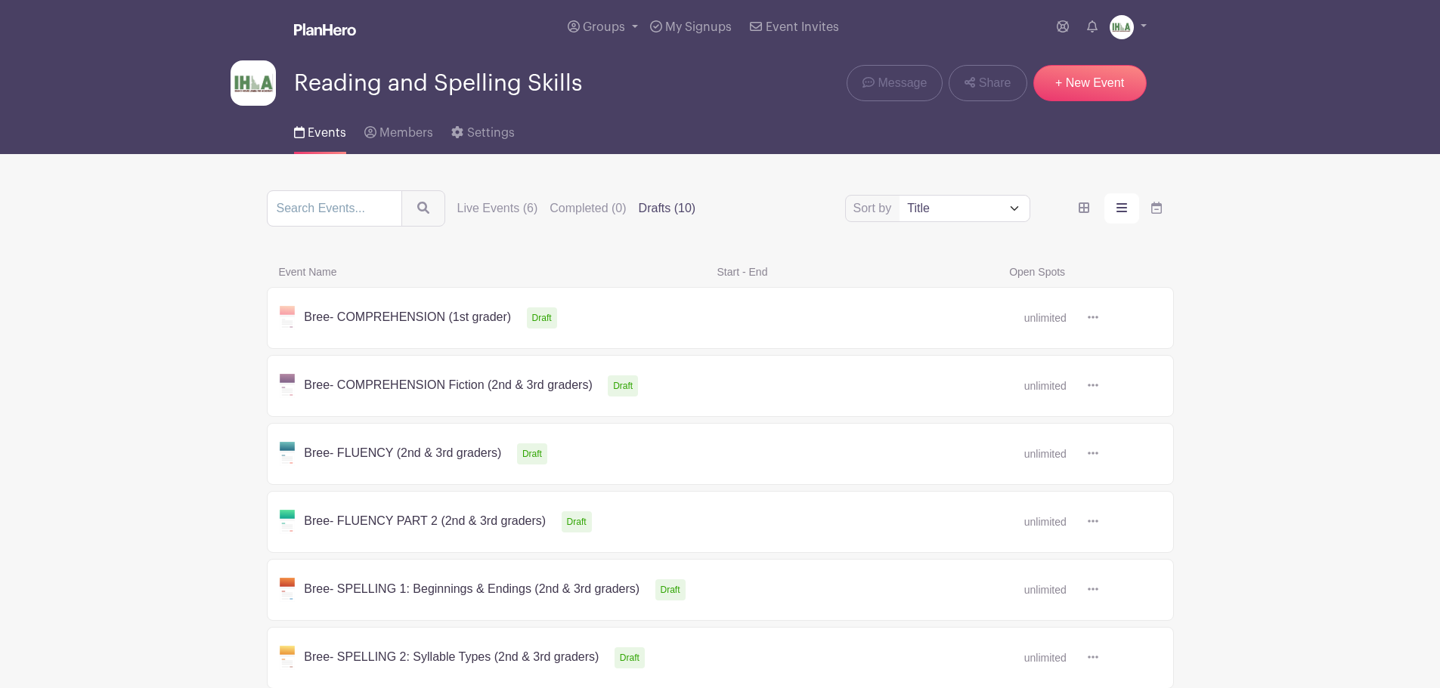
scroll to position [373, 0]
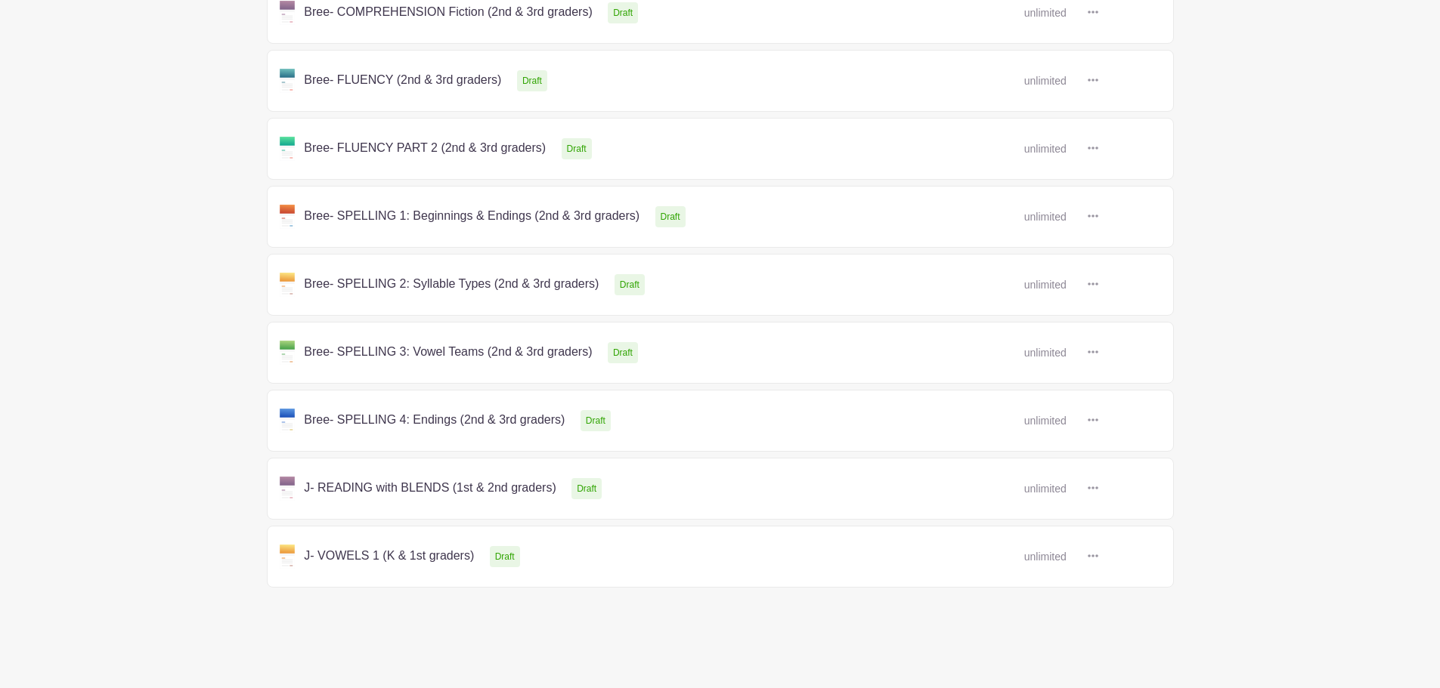
click at [1098, 489] on link at bounding box center [1098, 489] width 0 height 0
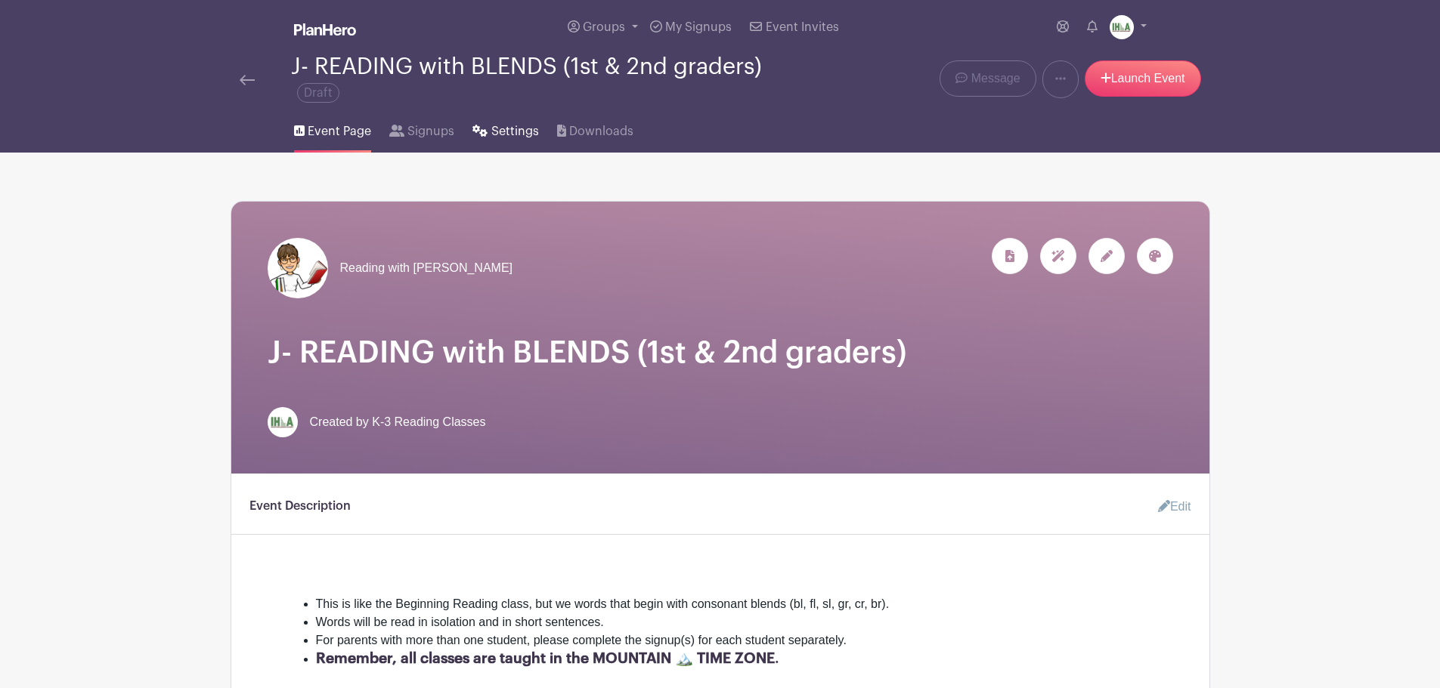
click at [516, 133] on span "Settings" at bounding box center [515, 131] width 48 height 18
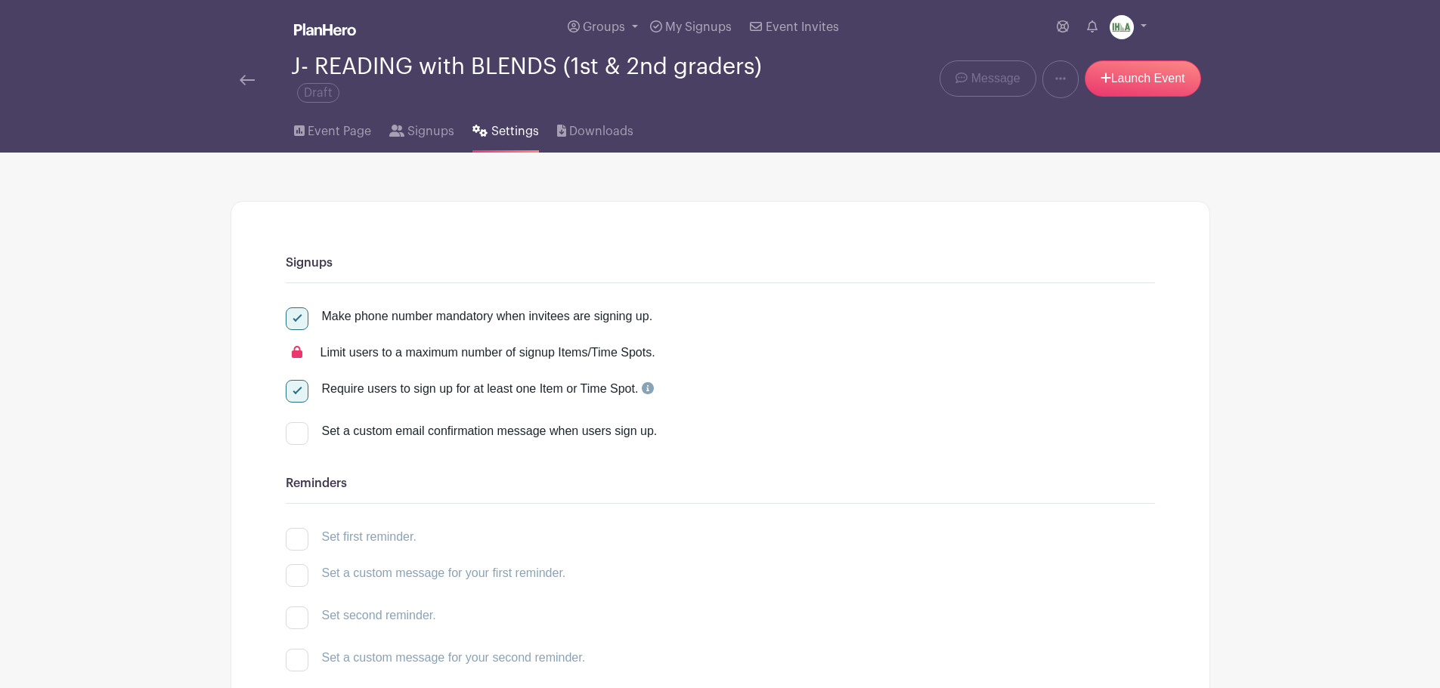
click at [238, 70] on div "J- READING with BLENDS (1st & 2nd graders) Draft" at bounding box center [516, 79] width 571 height 50
click at [247, 76] on img at bounding box center [247, 80] width 15 height 11
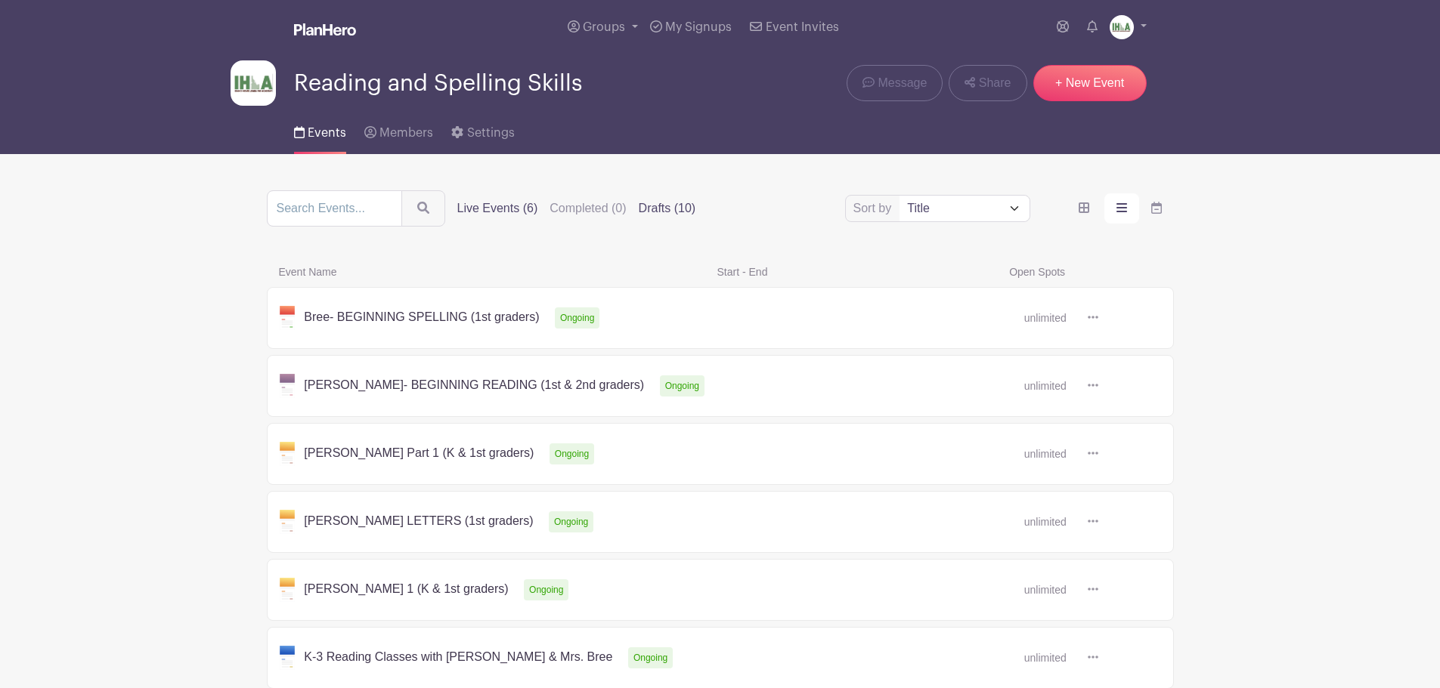
click at [663, 206] on label "Drafts (10)" at bounding box center [667, 209] width 57 height 18
click at [0, 0] on input "Drafts (10)" at bounding box center [0, 0] width 0 height 0
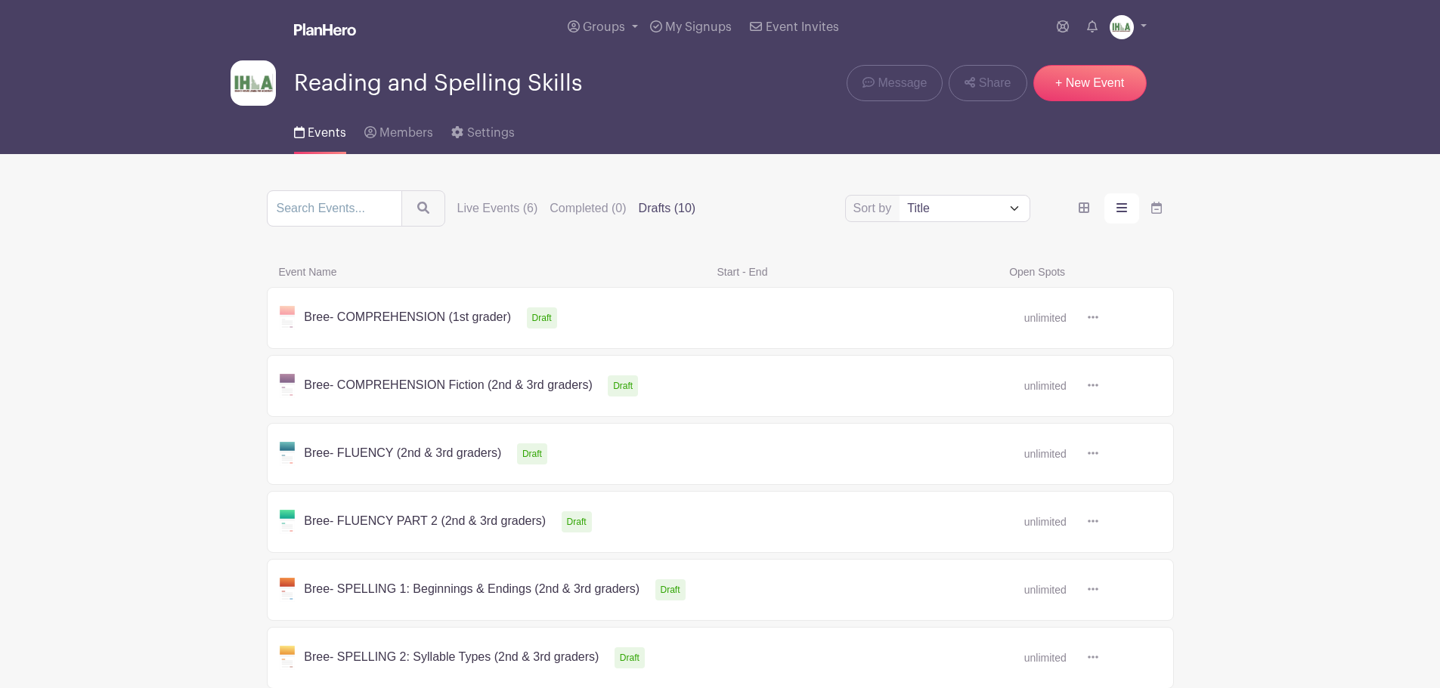
click at [317, 143] on link "Events" at bounding box center [320, 130] width 52 height 48
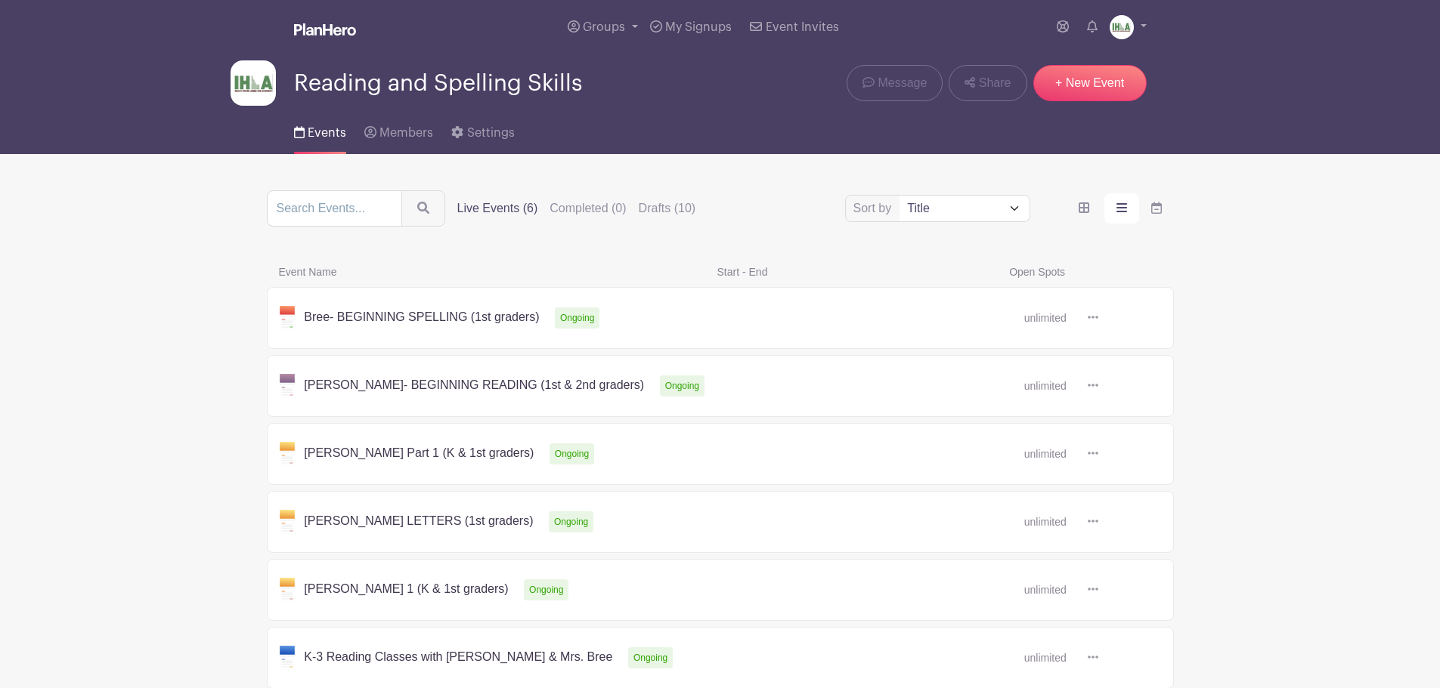
click at [489, 206] on label "Live Events (6)" at bounding box center [497, 209] width 81 height 18
click at [0, 0] on input "Live Events (6)" at bounding box center [0, 0] width 0 height 0
click at [1098, 454] on link at bounding box center [1098, 454] width 0 height 0
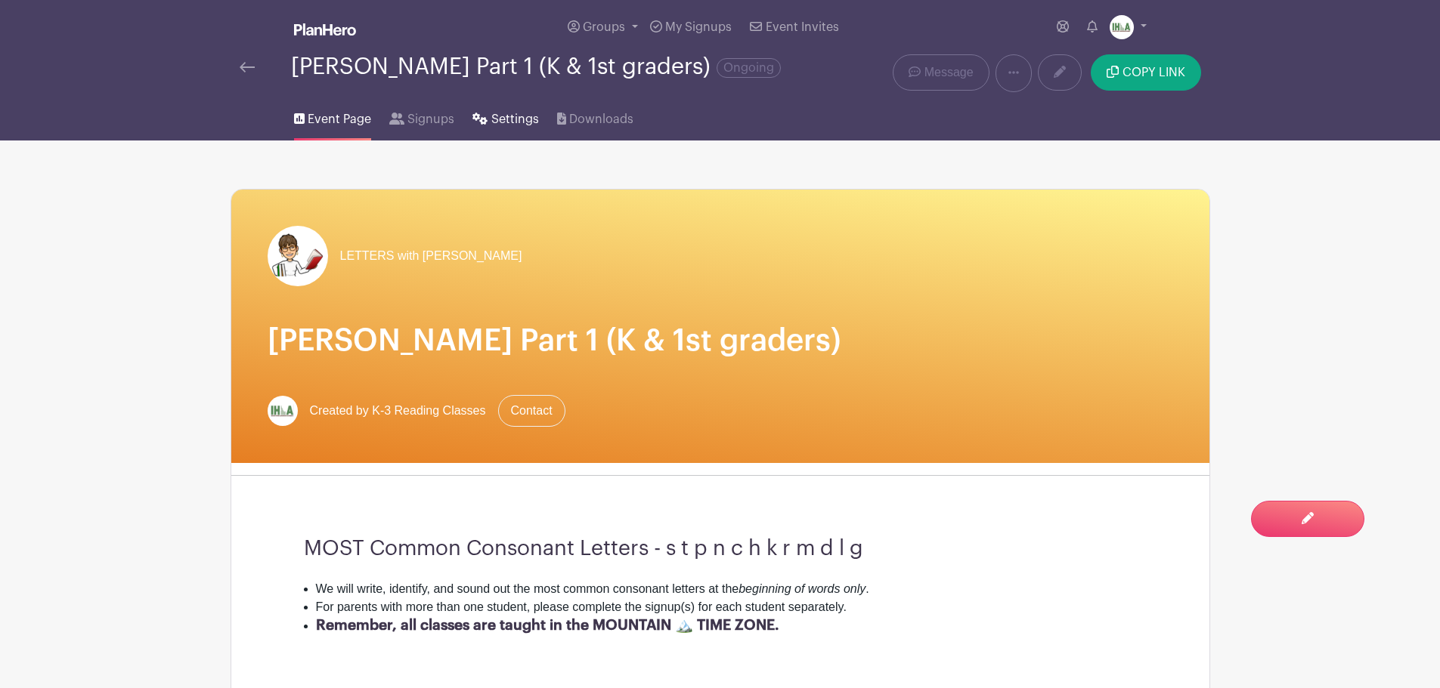
click at [491, 128] on span "Settings" at bounding box center [515, 119] width 48 height 18
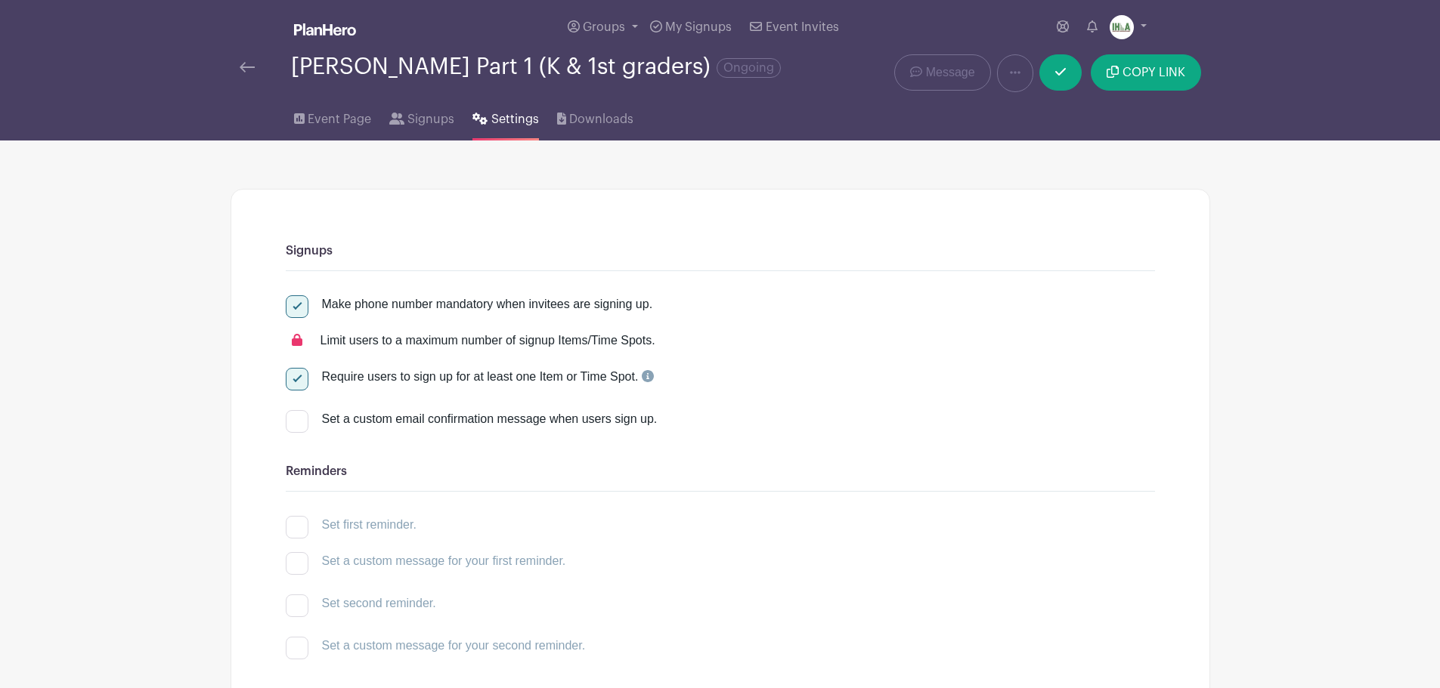
click at [297, 391] on div at bounding box center [297, 379] width 23 height 23
click at [295, 378] on input "Require users to sign up for at least one Item or Time Spot." at bounding box center [291, 373] width 10 height 10
click at [297, 391] on div at bounding box center [297, 379] width 23 height 23
click at [295, 378] on input "Require users to sign up for at least one Item or Time Spot." at bounding box center [291, 373] width 10 height 10
checkbox input "true"
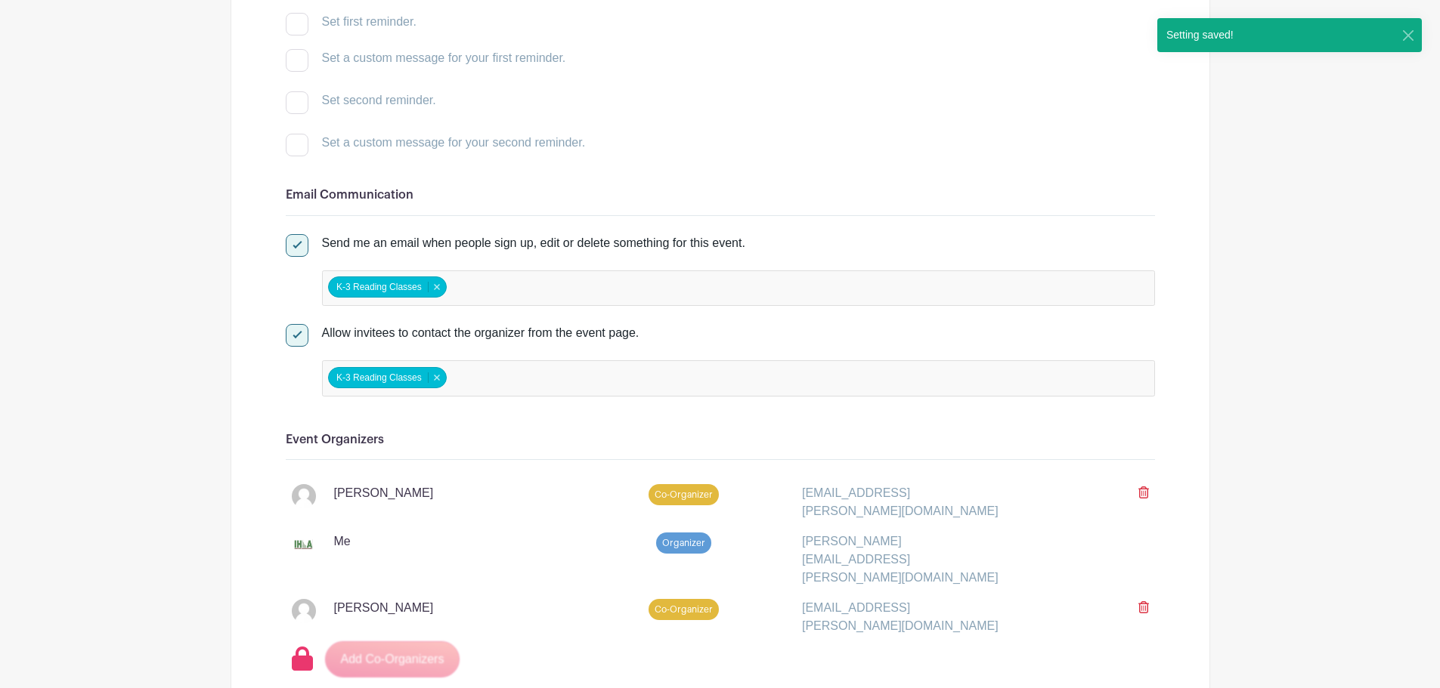
scroll to position [529, 0]
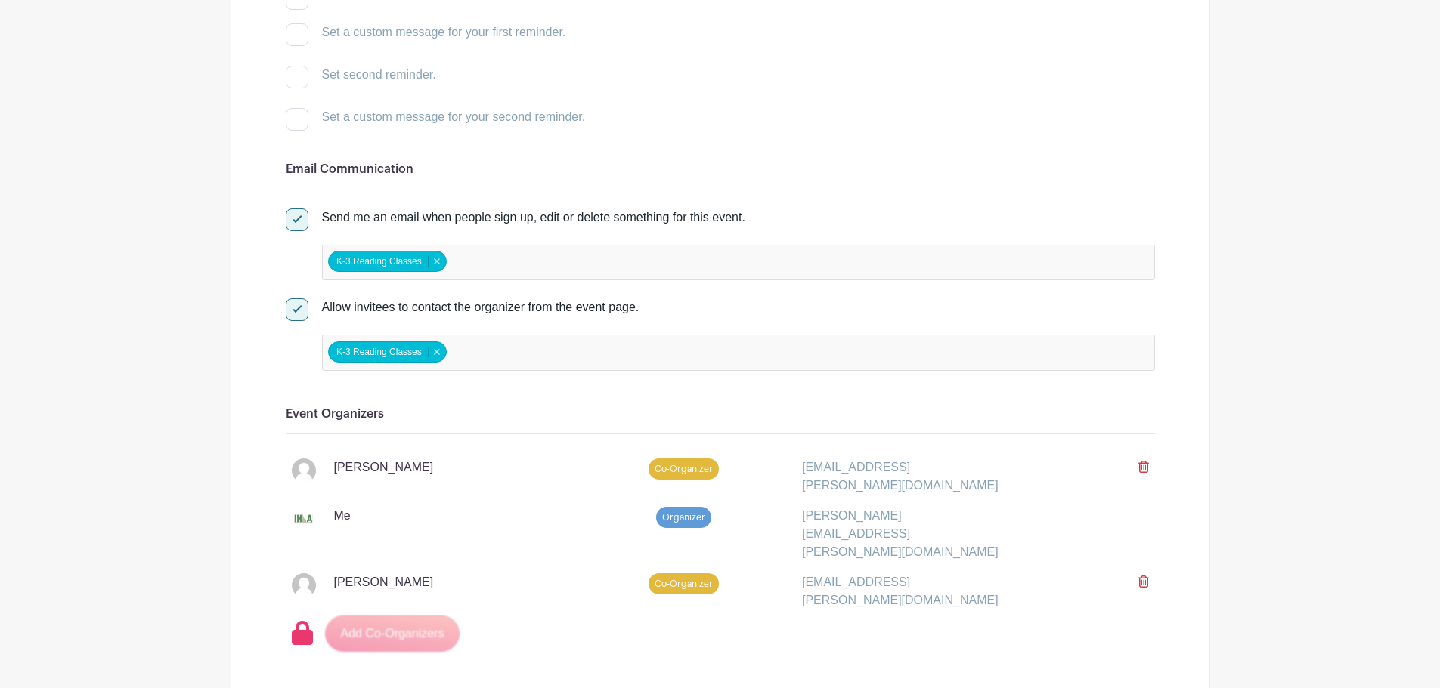
click at [300, 231] on div at bounding box center [297, 220] width 23 height 23
click at [295, 218] on input "Send me an email when people sign up, edit or delete something for this event." at bounding box center [291, 214] width 10 height 10
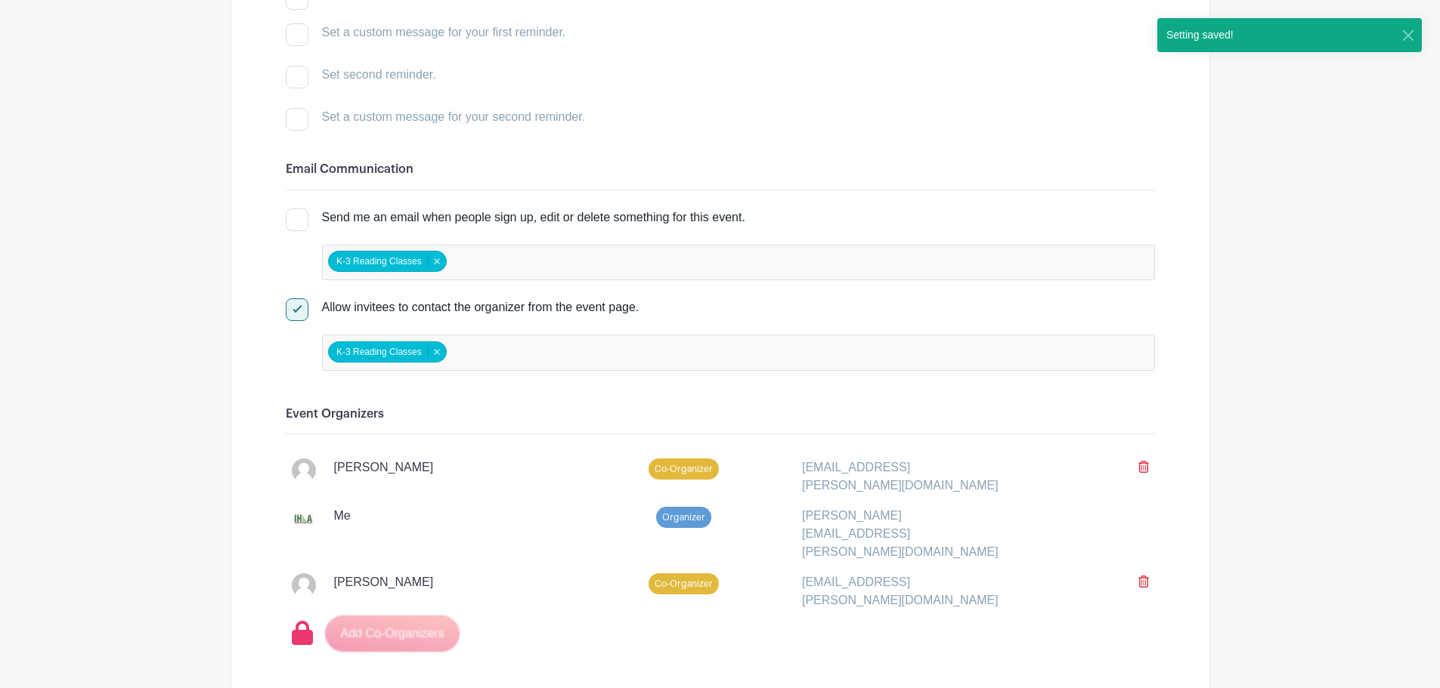
click at [300, 231] on div at bounding box center [297, 220] width 23 height 23
click at [295, 218] on input "Send me an email when people sign up, edit or delete something for this event." at bounding box center [291, 214] width 10 height 10
checkbox input "true"
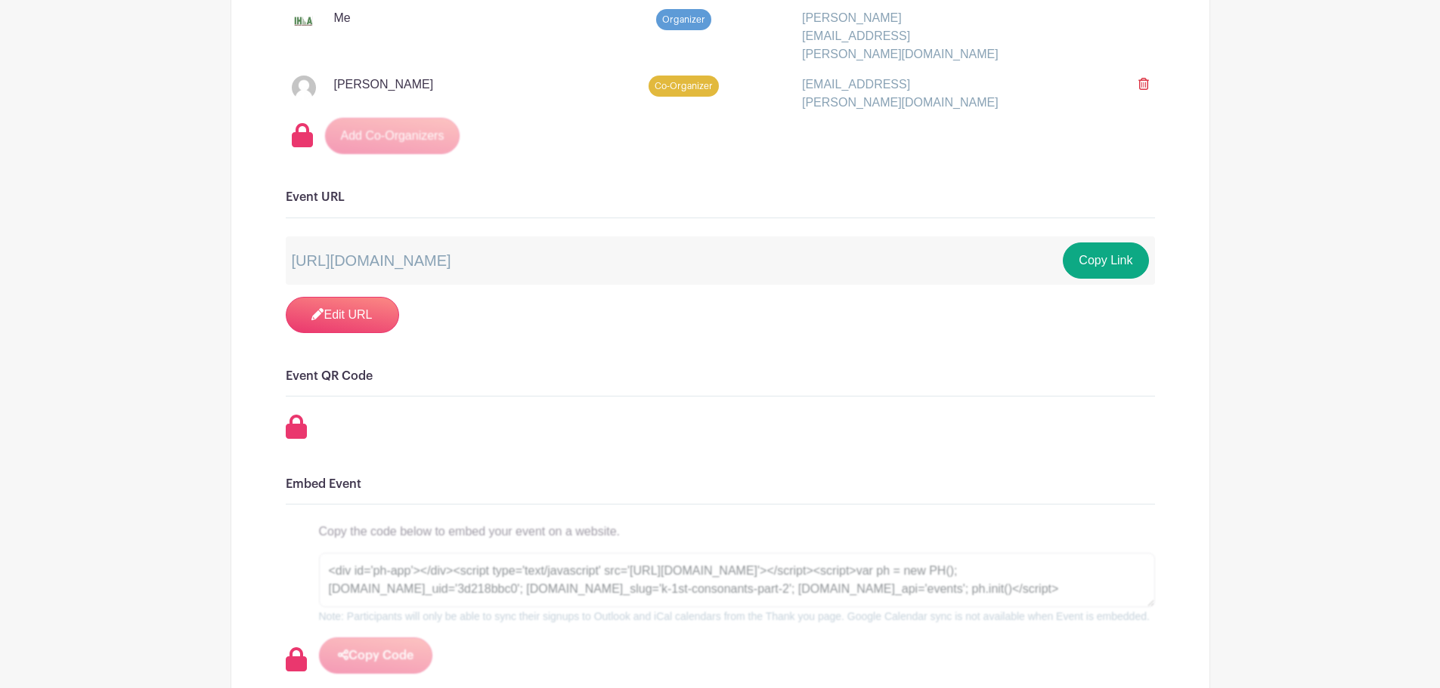
scroll to position [1058, 0]
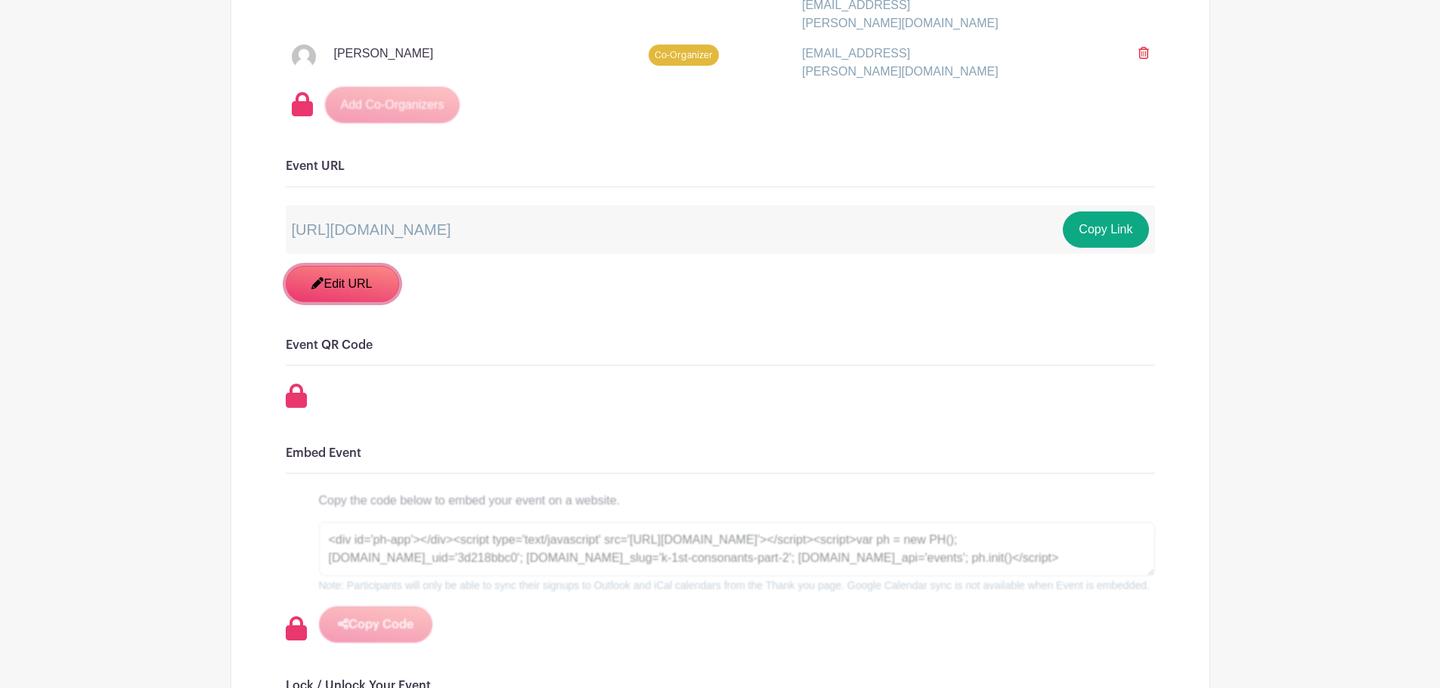
drag, startPoint x: 321, startPoint y: 265, endPoint x: 796, endPoint y: 83, distance: 508.4
click at [321, 277] on icon at bounding box center [317, 283] width 12 height 12
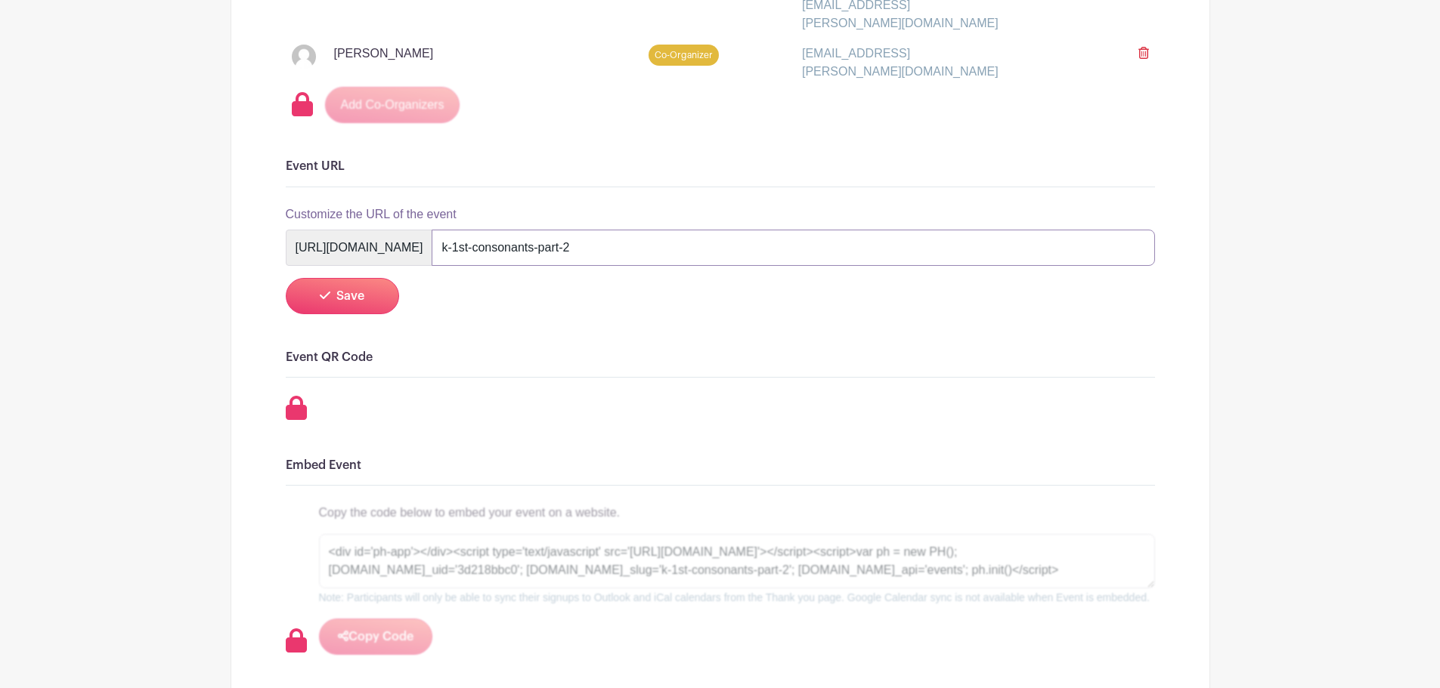
drag, startPoint x: 609, startPoint y: 233, endPoint x: 571, endPoint y: 233, distance: 38.5
click at [571, 233] on input "k-1st-consonants-part-2" at bounding box center [793, 248] width 722 height 36
type input "consonants-1"
click at [329, 289] on icon "submit" at bounding box center [325, 295] width 11 height 12
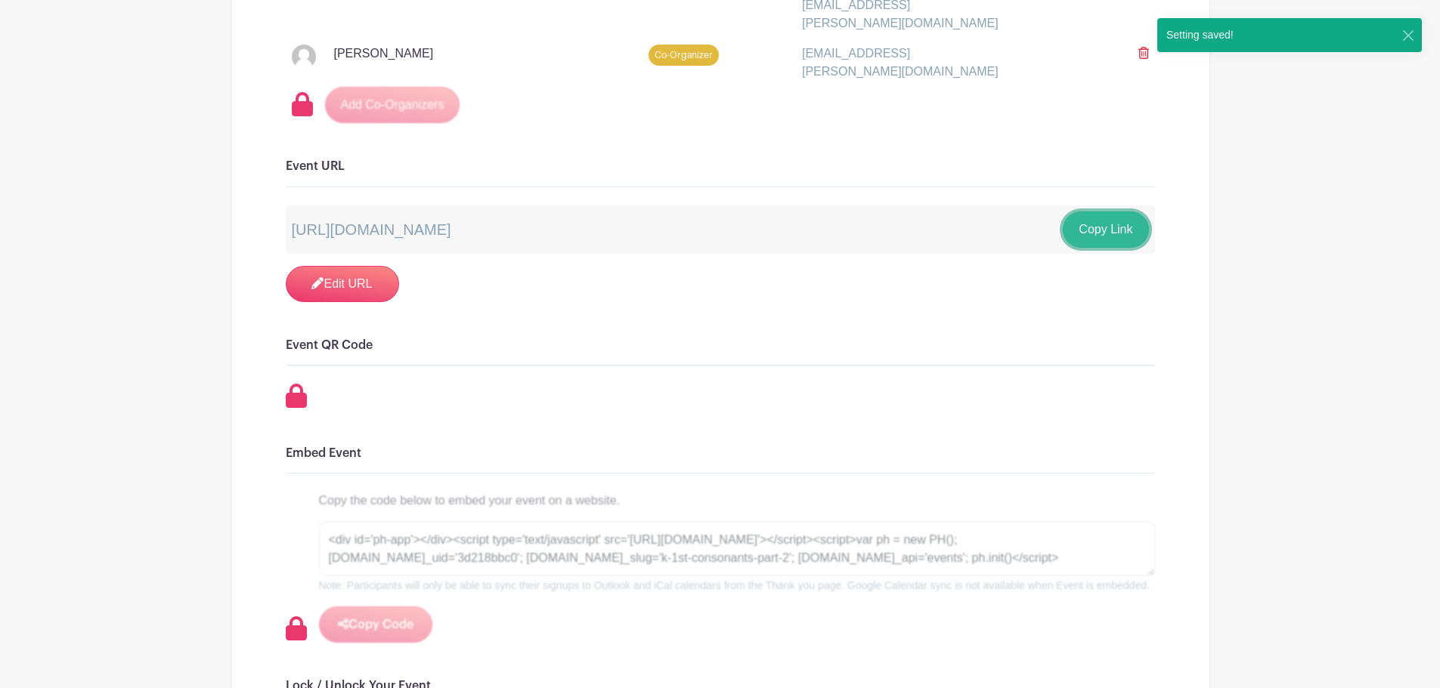
click at [1106, 217] on button "Copy Link" at bounding box center [1105, 230] width 85 height 36
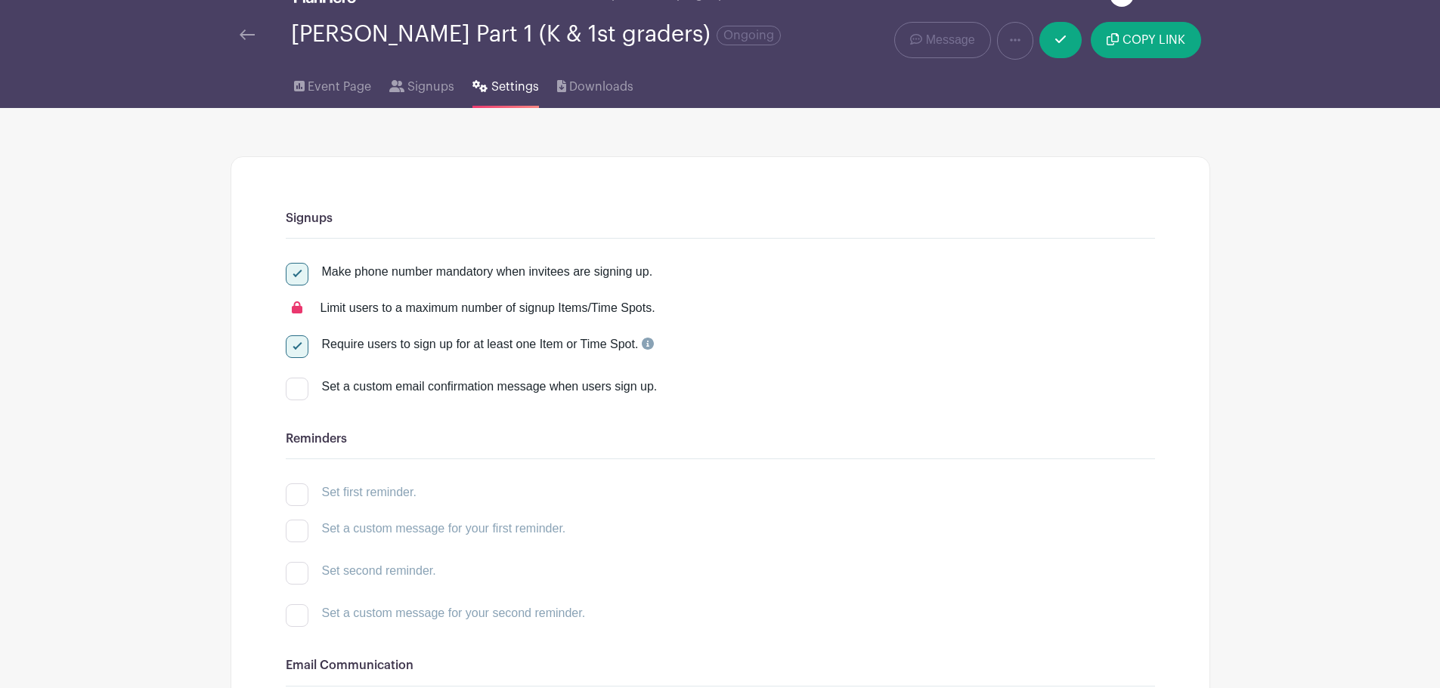
scroll to position [0, 0]
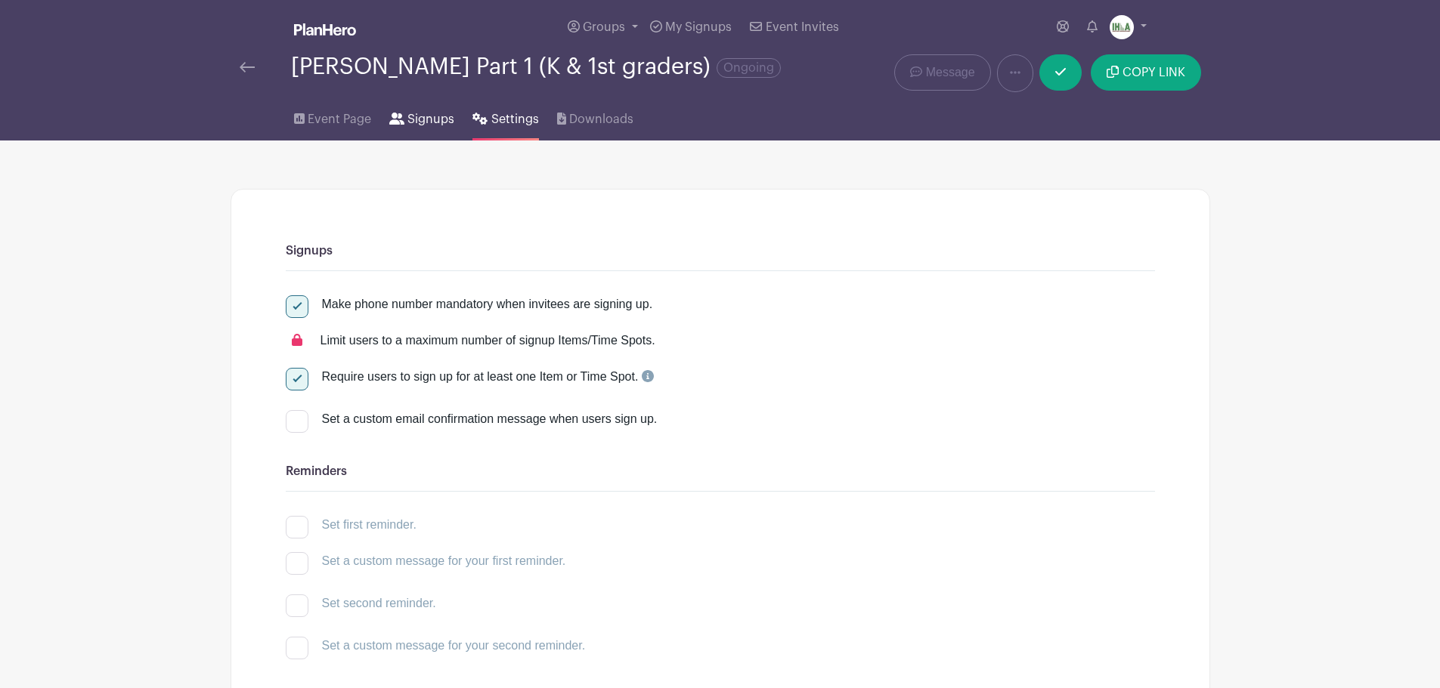
click at [407, 128] on span "Signups" at bounding box center [430, 119] width 47 height 18
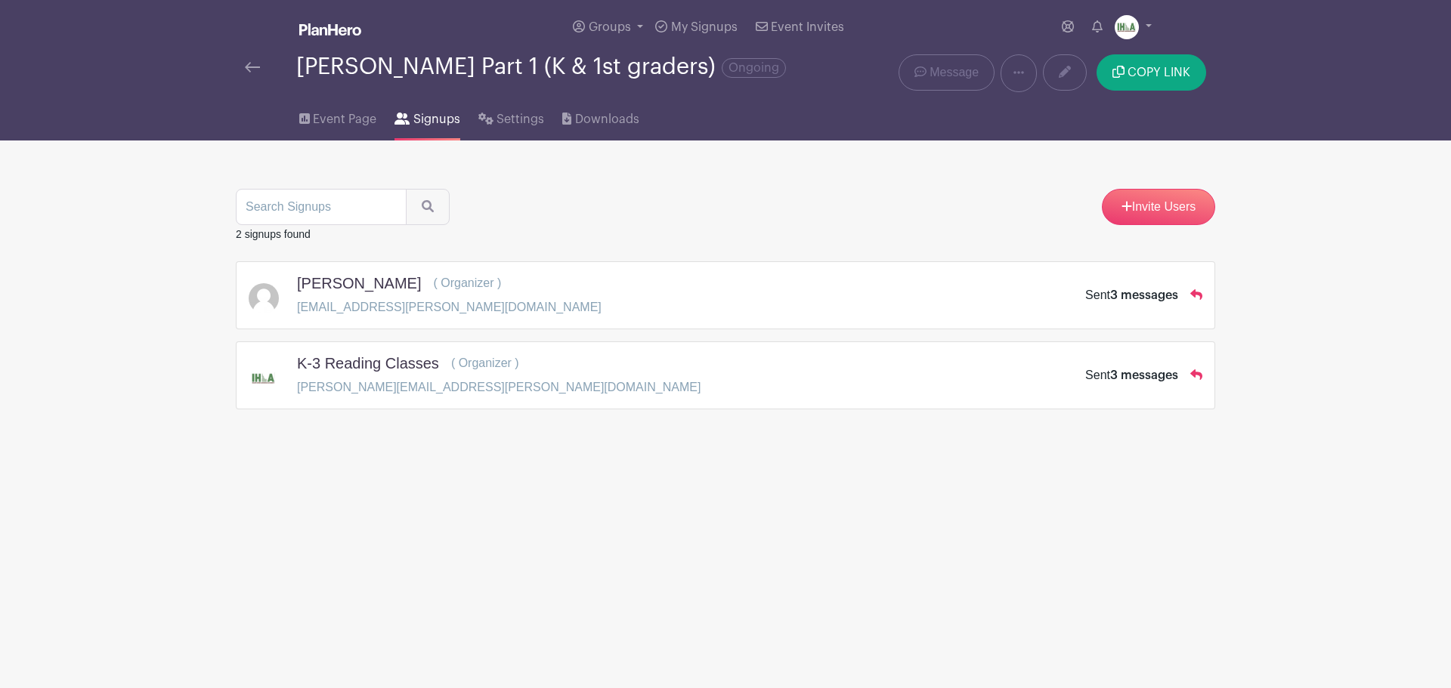
click at [255, 73] on img at bounding box center [252, 67] width 15 height 11
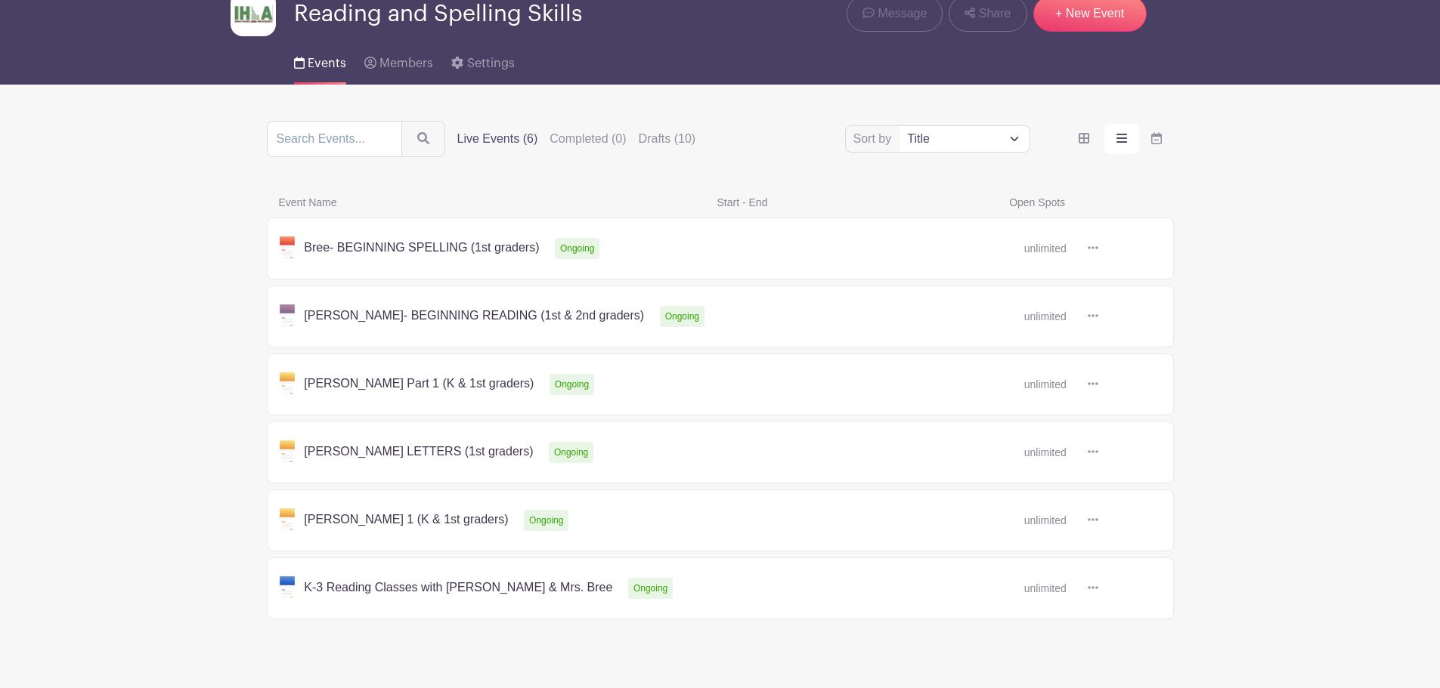
scroll to position [101, 0]
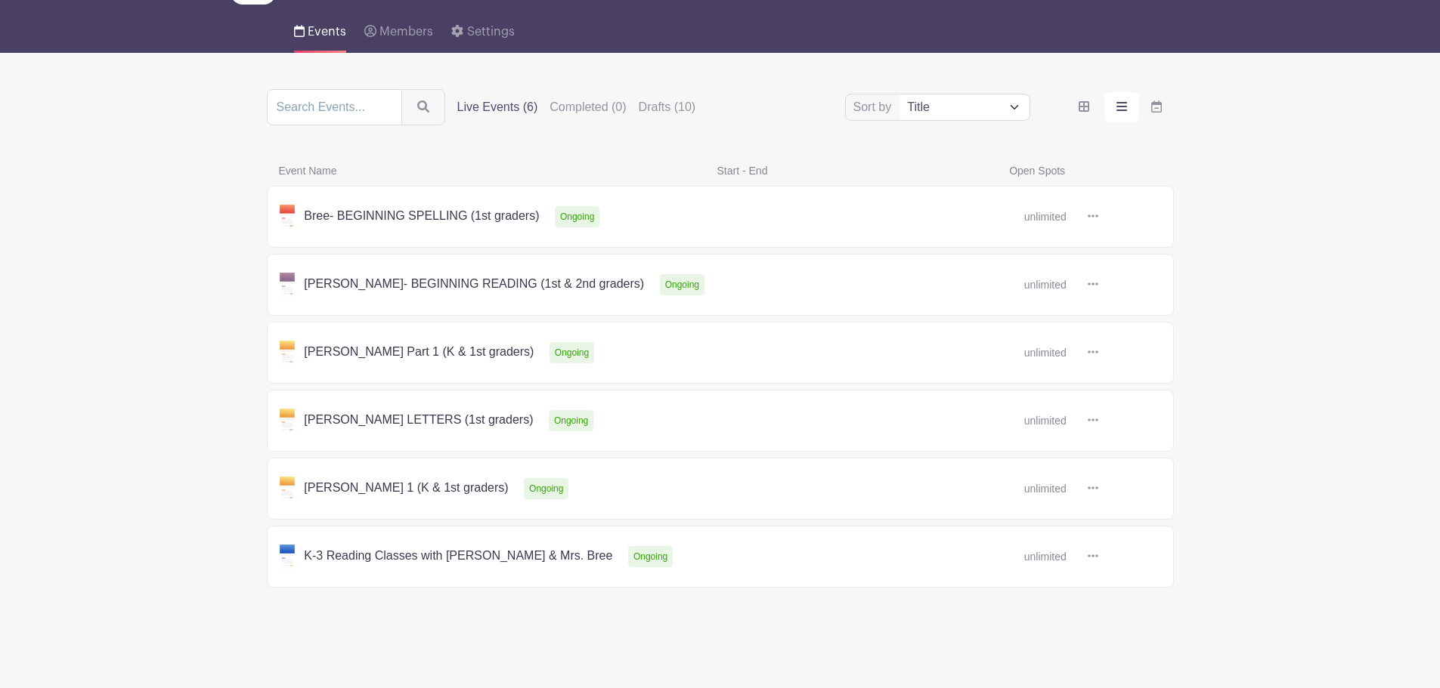
click at [1098, 489] on link at bounding box center [1098, 489] width 0 height 0
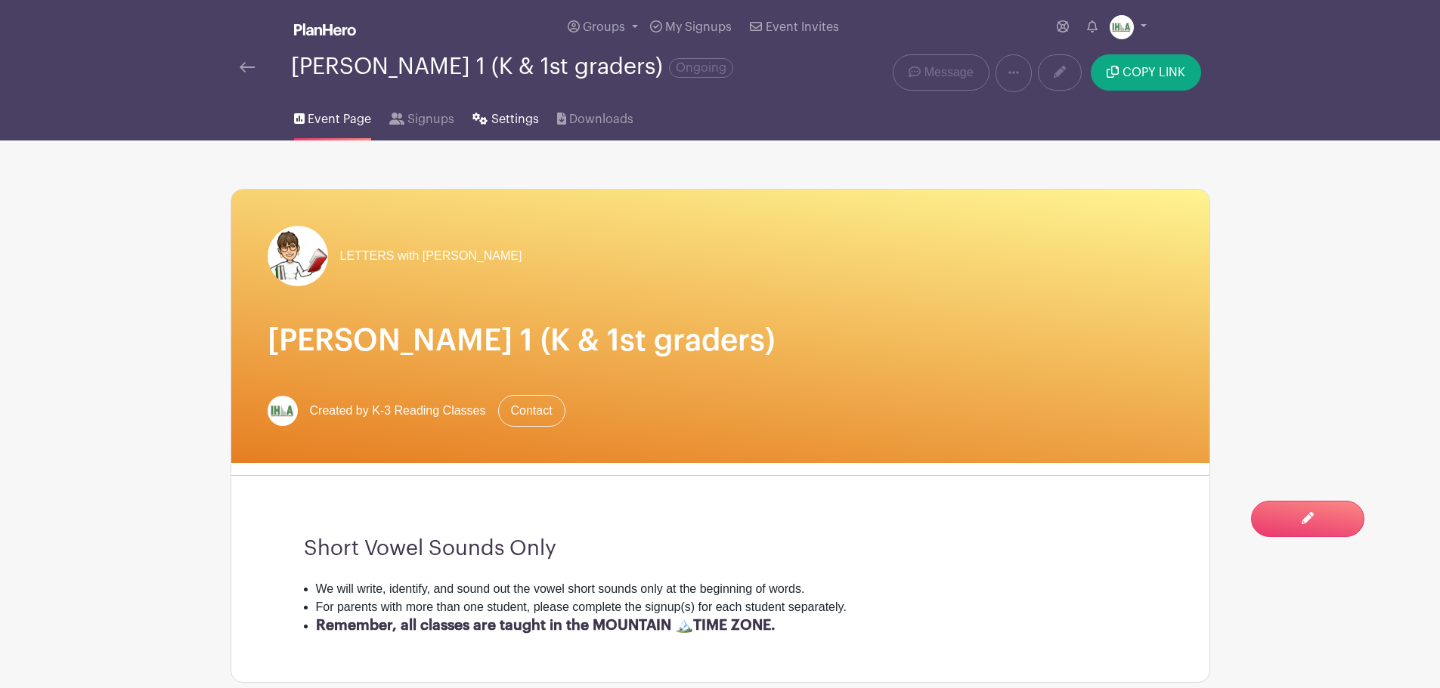
click at [487, 116] on link "Settings" at bounding box center [505, 116] width 66 height 48
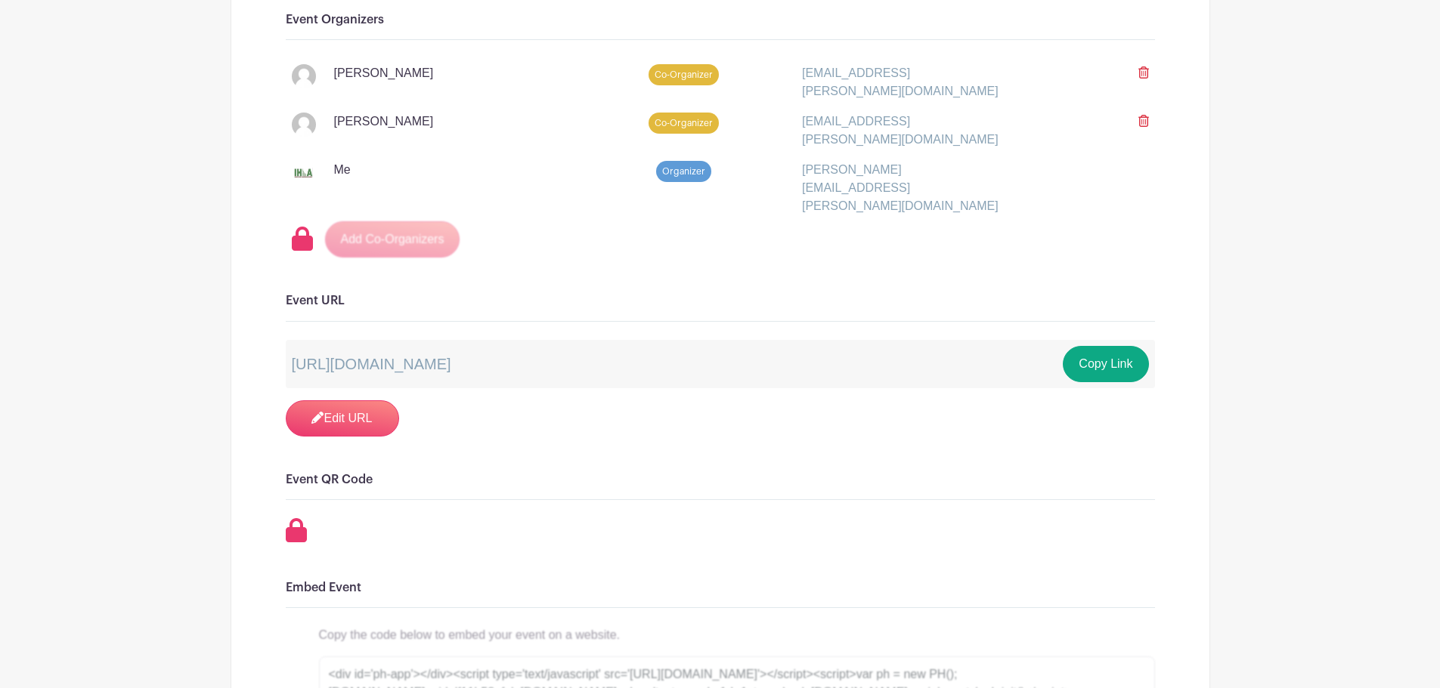
scroll to position [1058, 0]
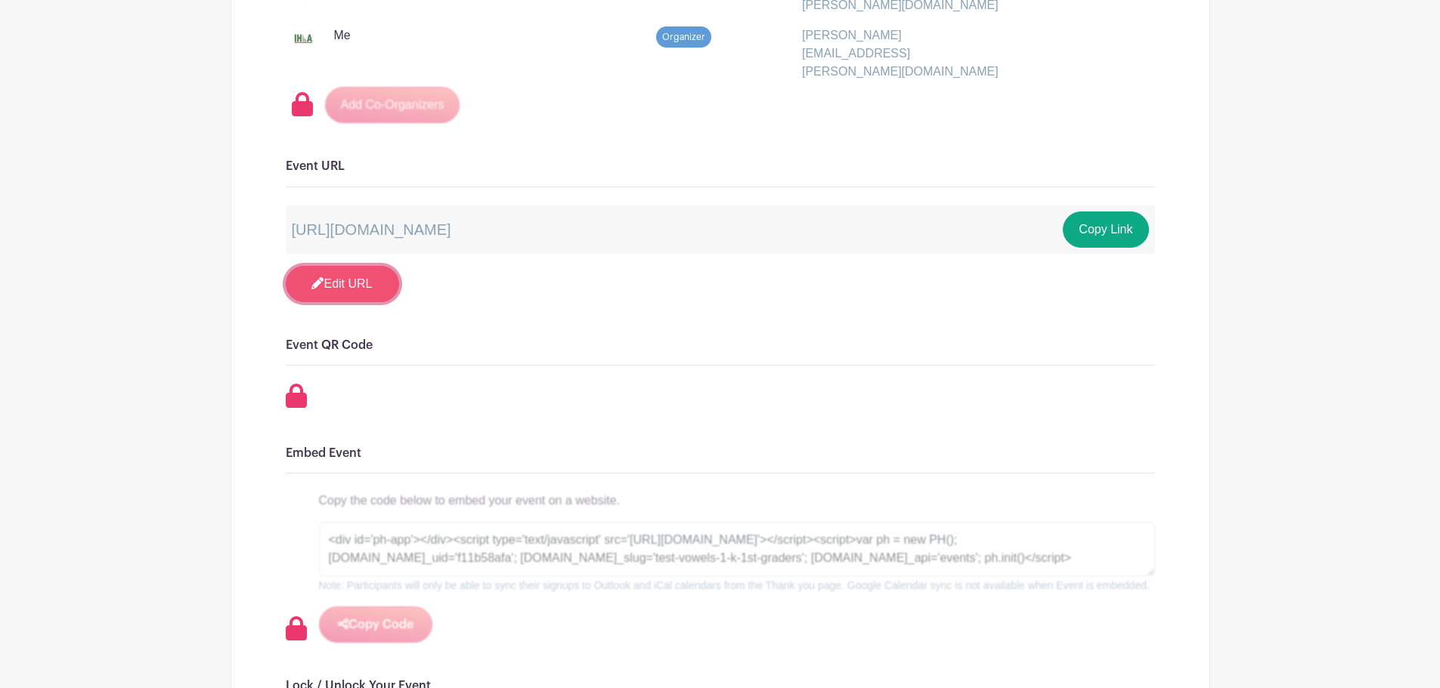
click at [338, 266] on link "Edit URL" at bounding box center [342, 284] width 113 height 36
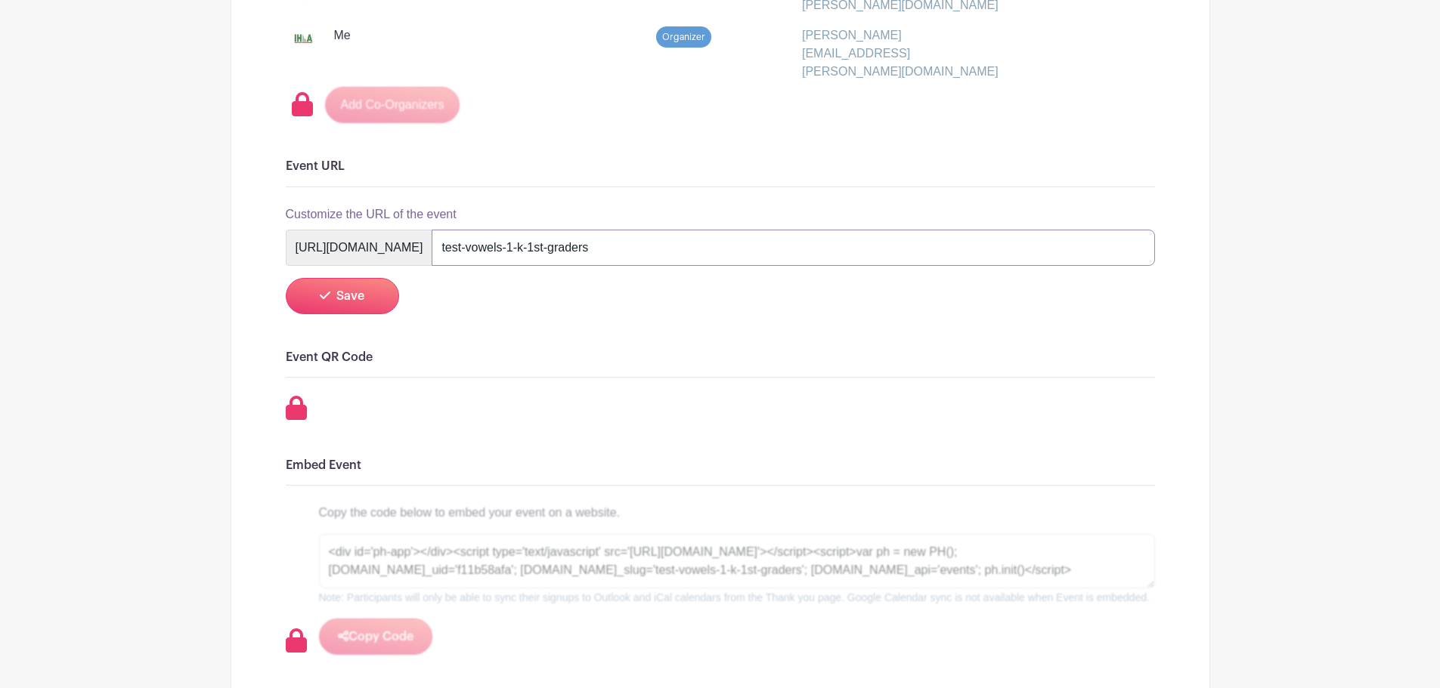
drag, startPoint x: 572, startPoint y: 217, endPoint x: 769, endPoint y: 231, distance: 197.7
click at [769, 231] on input "test-vowels-1-k-1st-graders" at bounding box center [793, 248] width 722 height 36
type input "vowels-1"
click at [341, 278] on button "Save" at bounding box center [342, 296] width 113 height 36
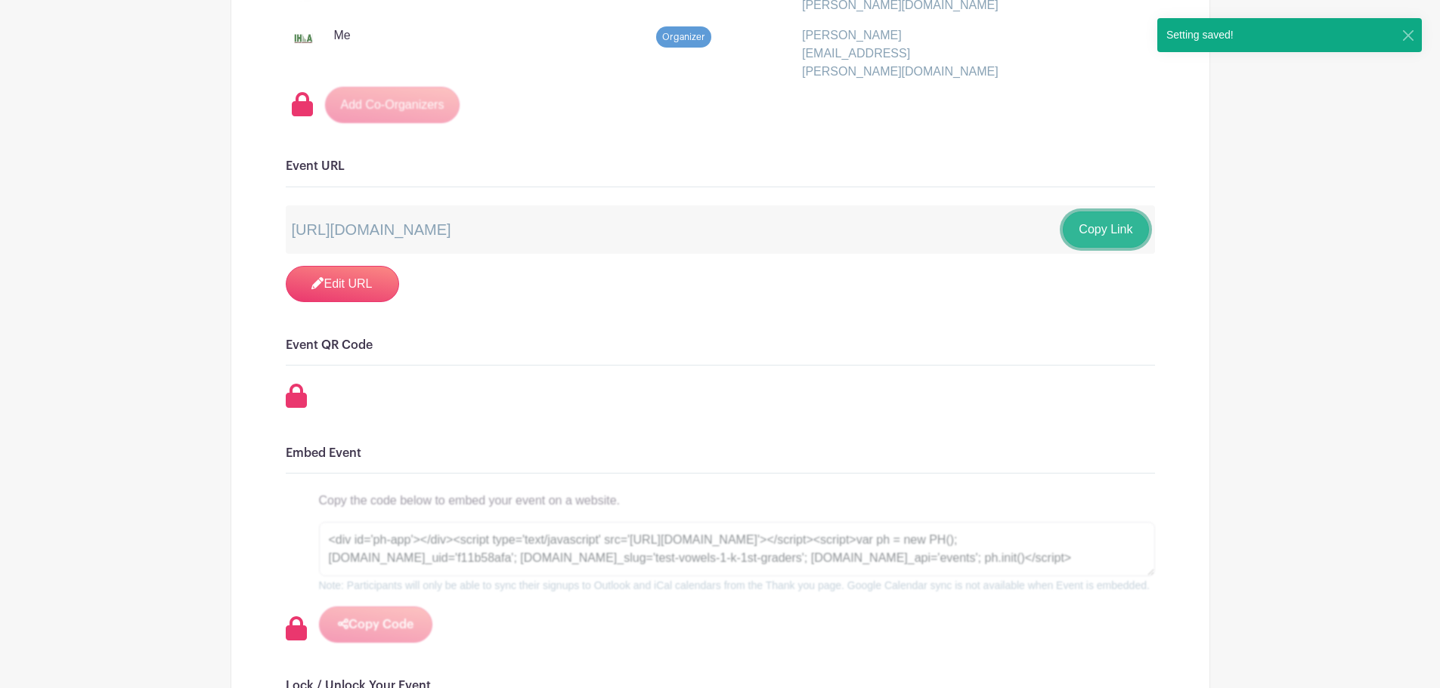
click at [1114, 212] on button "Copy Link" at bounding box center [1105, 230] width 85 height 36
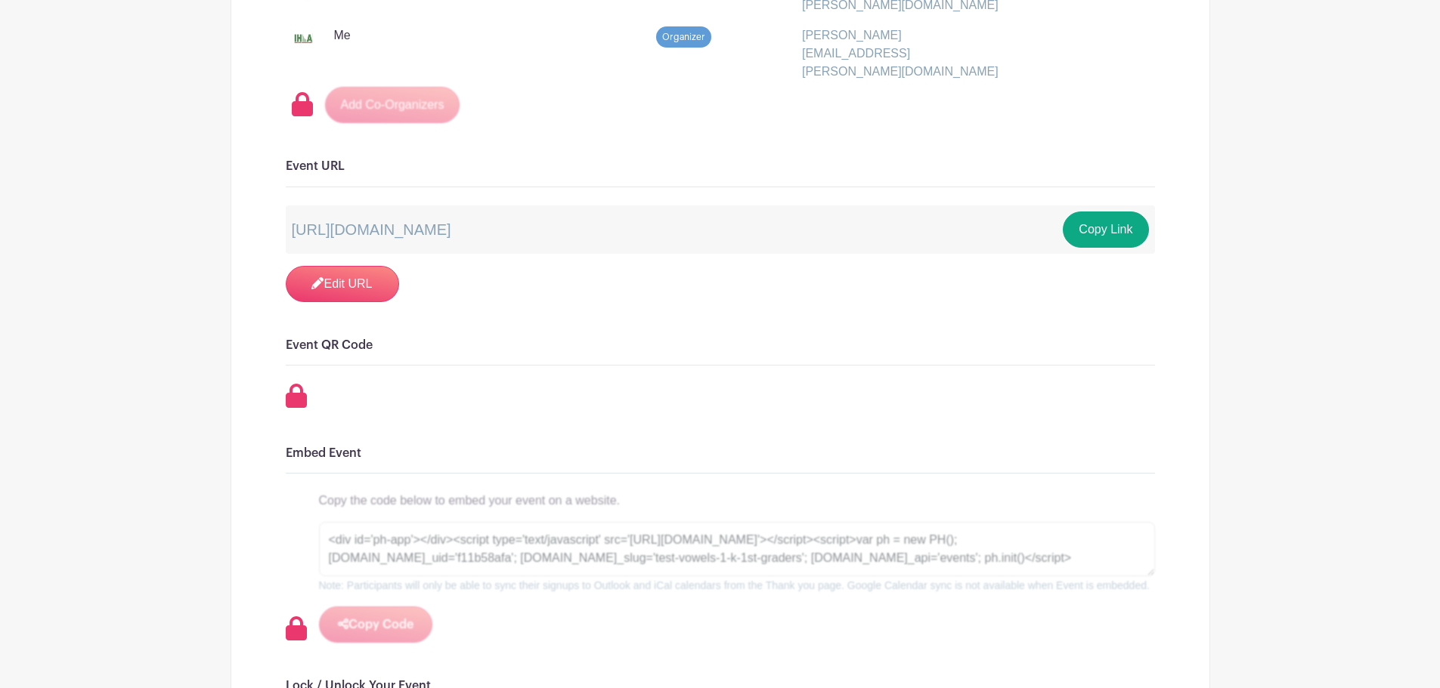
scroll to position [0, 0]
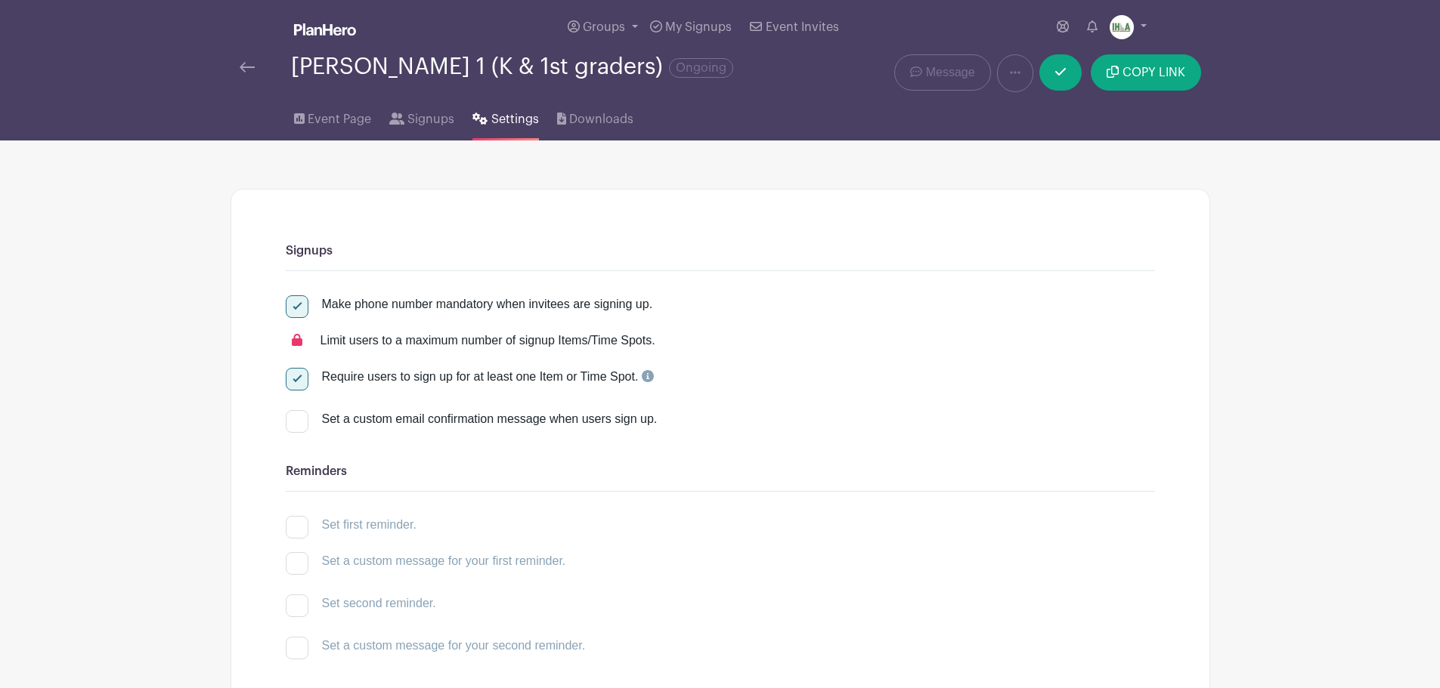
click at [249, 71] on img at bounding box center [247, 67] width 15 height 11
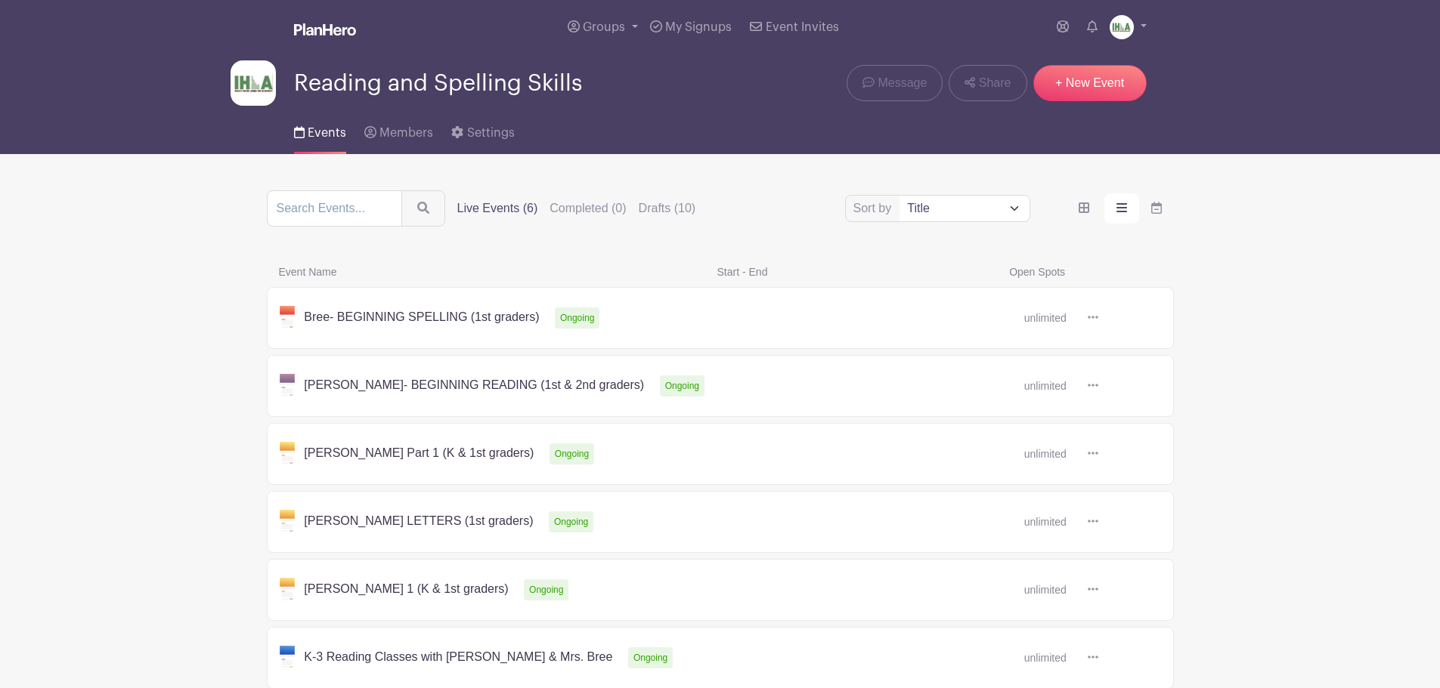
click at [327, 133] on span "Events" at bounding box center [327, 133] width 39 height 12
click at [662, 209] on label "Drafts (10)" at bounding box center [667, 209] width 57 height 18
click at [0, 0] on input "Drafts (10)" at bounding box center [0, 0] width 0 height 0
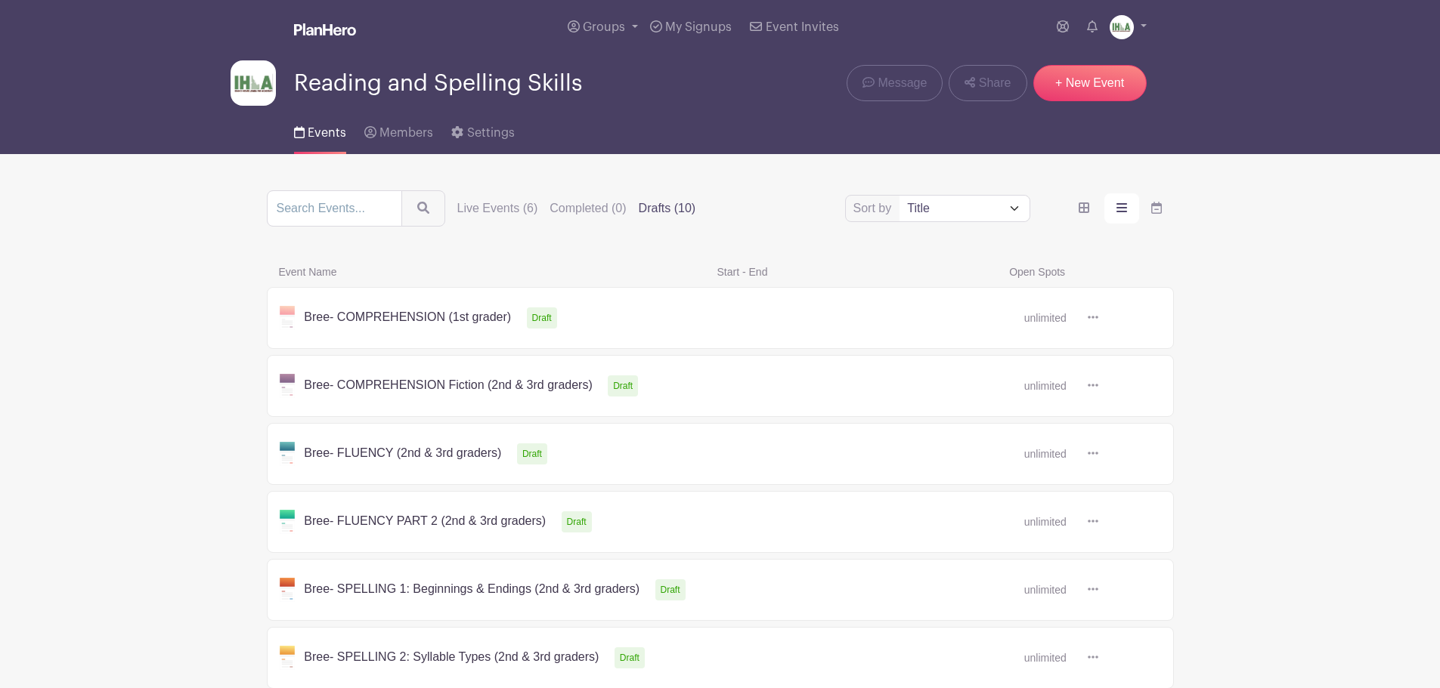
click at [662, 209] on label "Drafts (10)" at bounding box center [667, 209] width 57 height 18
click at [0, 0] on input "Drafts (10)" at bounding box center [0, 0] width 0 height 0
click at [662, 209] on label "Drafts (10)" at bounding box center [667, 209] width 57 height 18
click at [0, 0] on input "Drafts (10)" at bounding box center [0, 0] width 0 height 0
click at [506, 208] on label "Live Events (6)" at bounding box center [497, 209] width 81 height 18
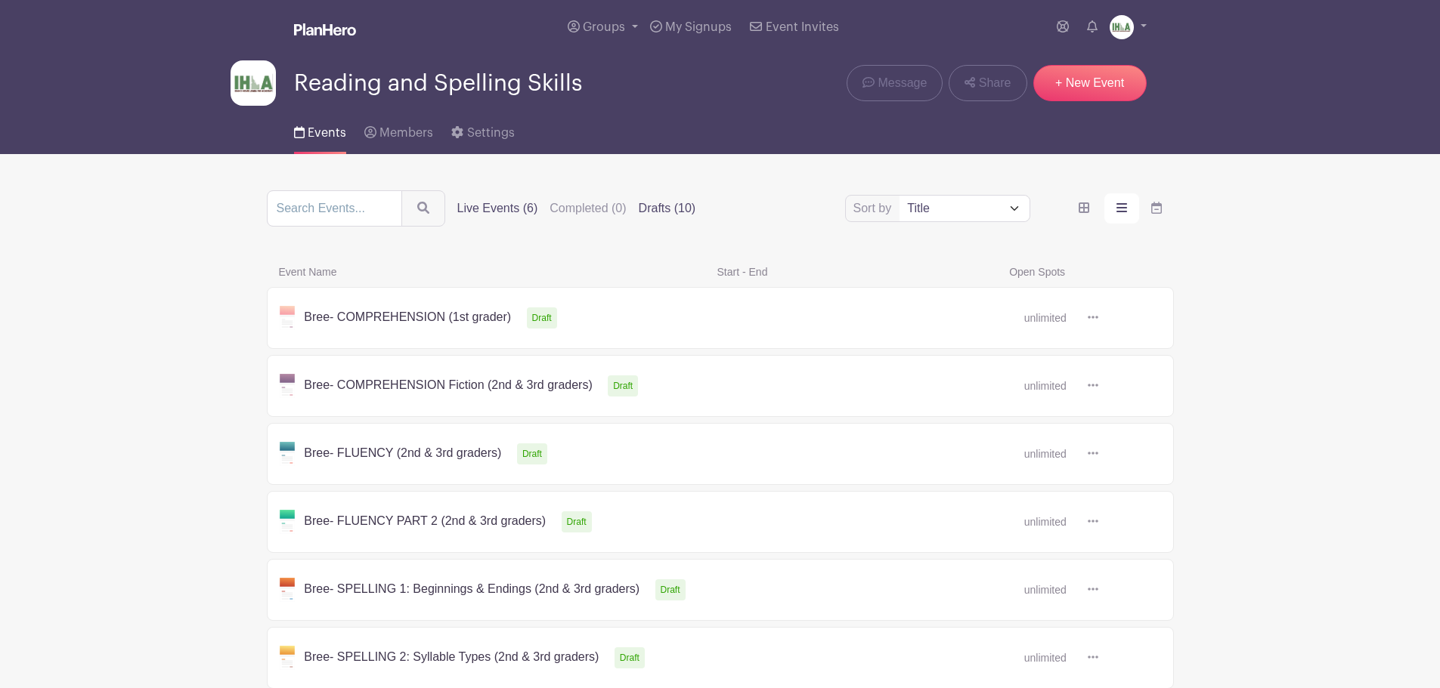
click at [0, 0] on input "Live Events (6)" at bounding box center [0, 0] width 0 height 0
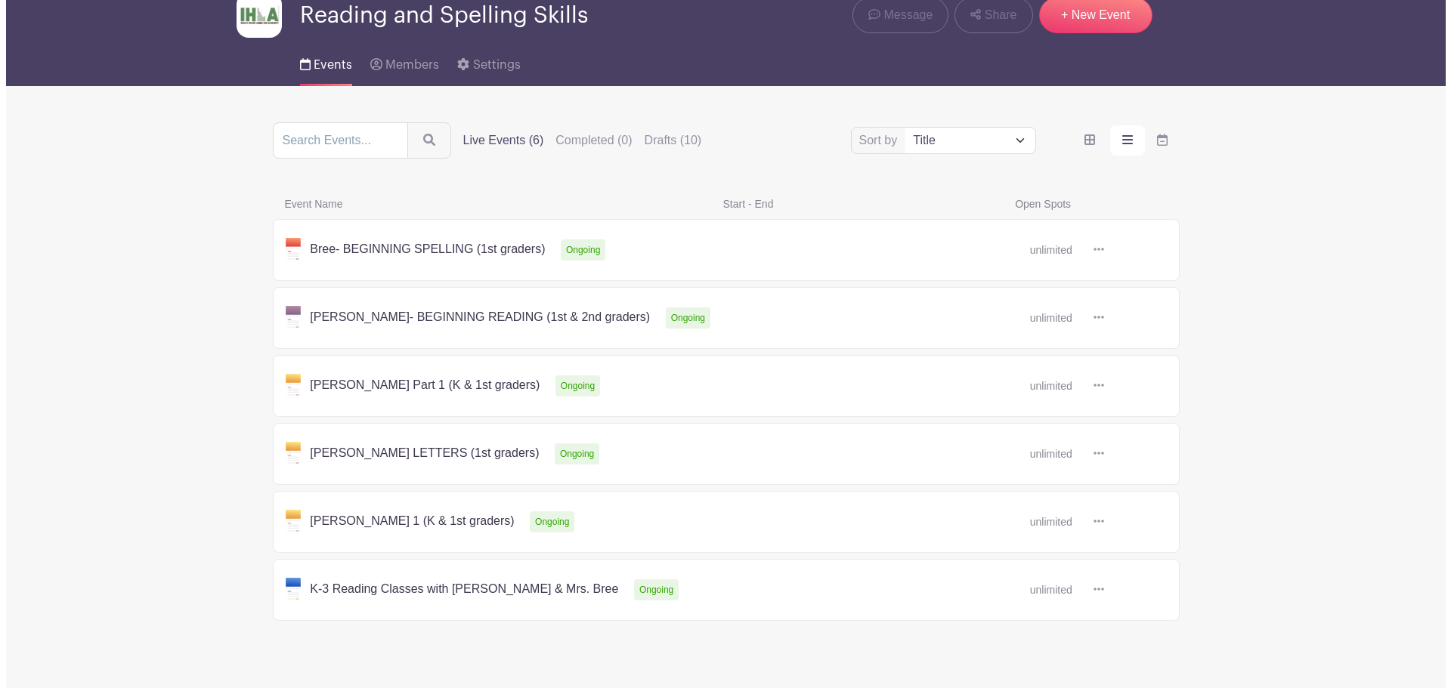
scroll to position [101, 0]
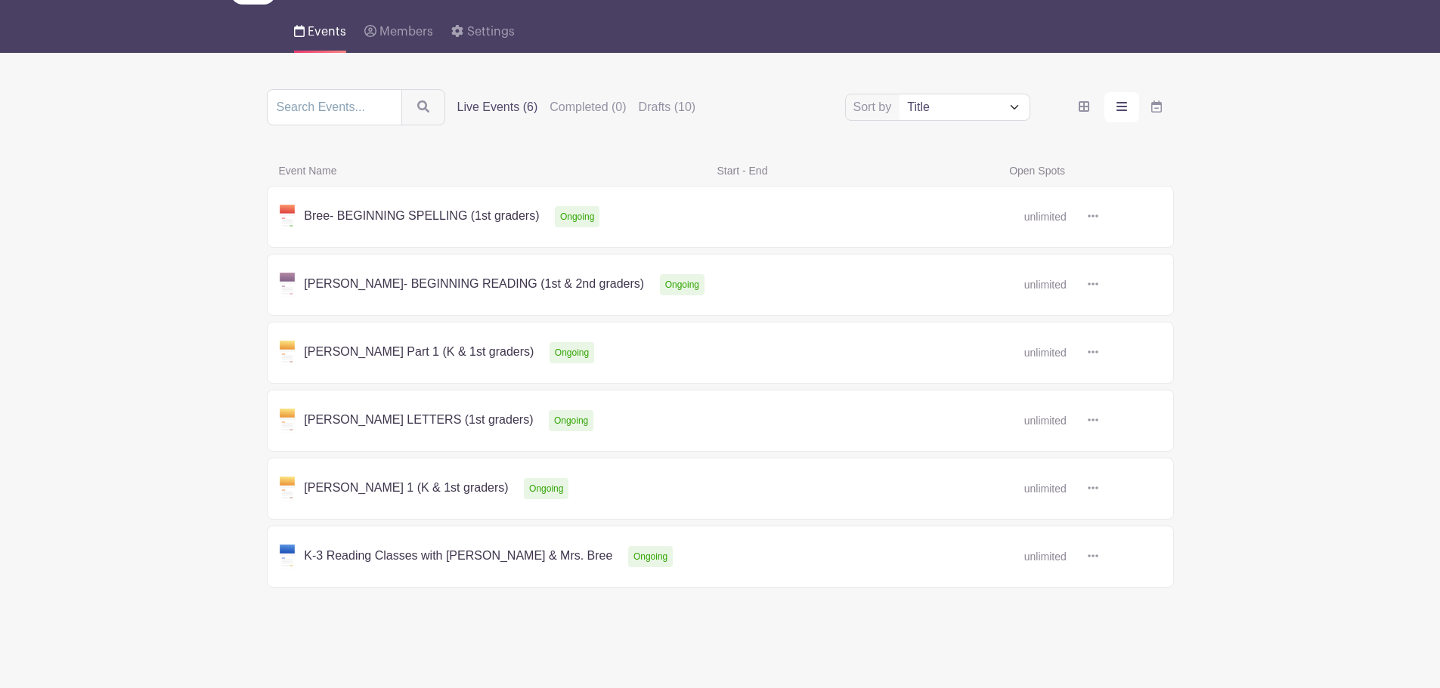
click at [1094, 490] on icon at bounding box center [1093, 488] width 11 height 12
click at [1135, 520] on link "Duplicate" at bounding box center [1141, 521] width 119 height 24
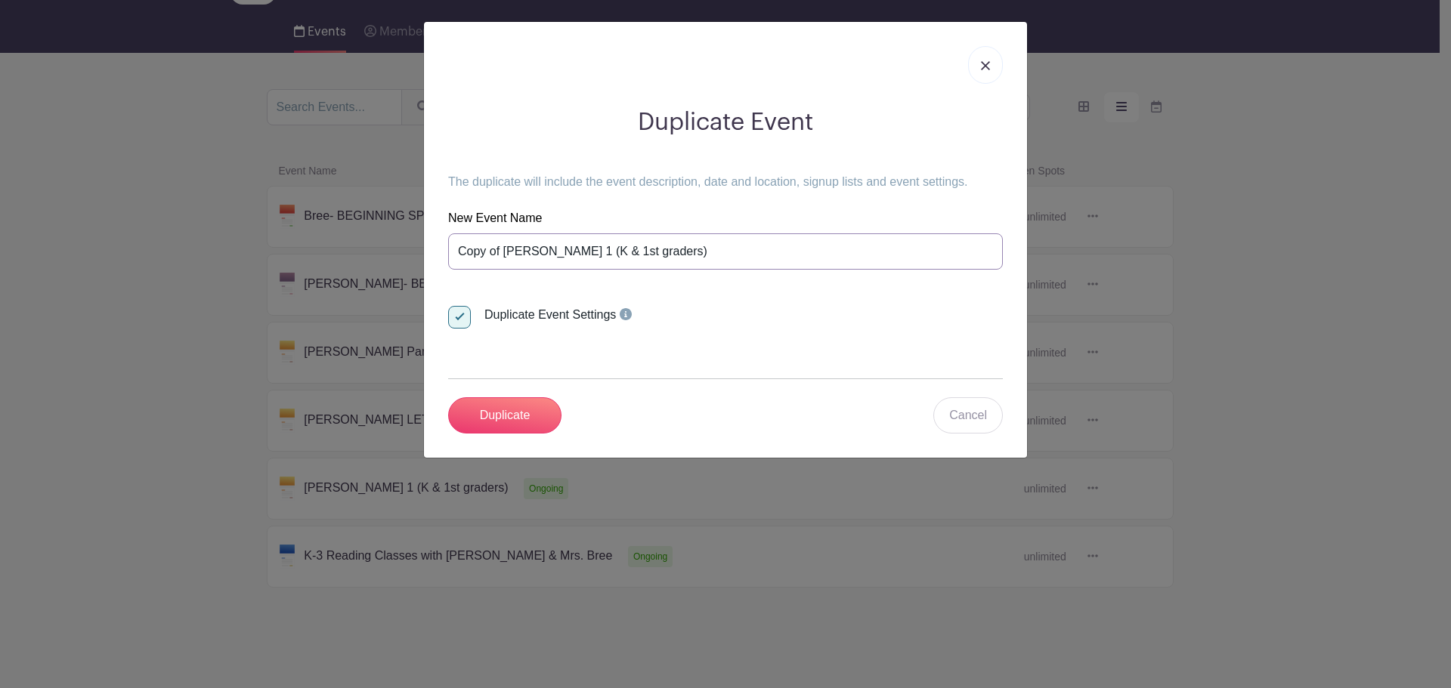
click at [698, 252] on input "Copy of Jean - VOWELS 1 (K & 1st graders)" at bounding box center [725, 252] width 555 height 36
type input "TESTING Copy of VOWELS 1 (K & 1st graders)"
click at [511, 415] on input "Duplicate" at bounding box center [504, 416] width 113 height 36
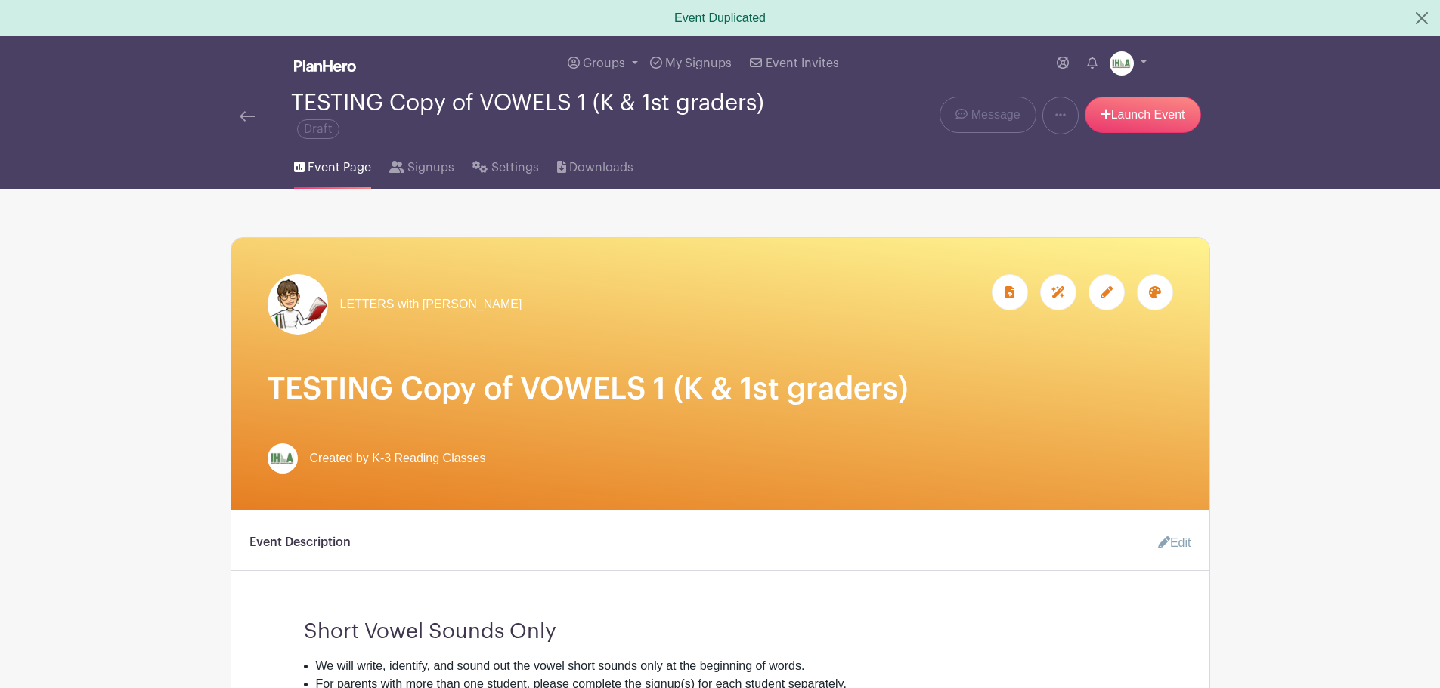
click at [241, 112] on img at bounding box center [247, 116] width 15 height 11
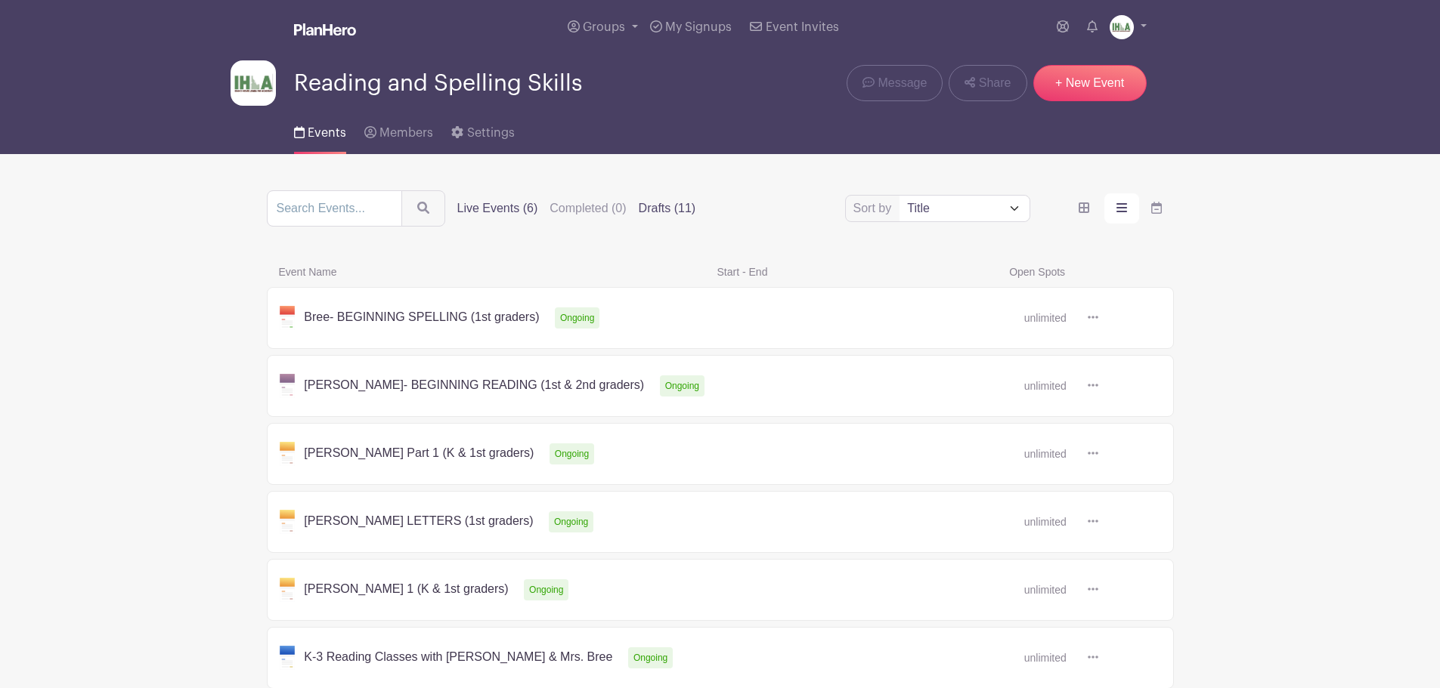
click at [661, 207] on label "Drafts (11)" at bounding box center [667, 209] width 57 height 18
click at [0, 0] on input "Drafts (11)" at bounding box center [0, 0] width 0 height 0
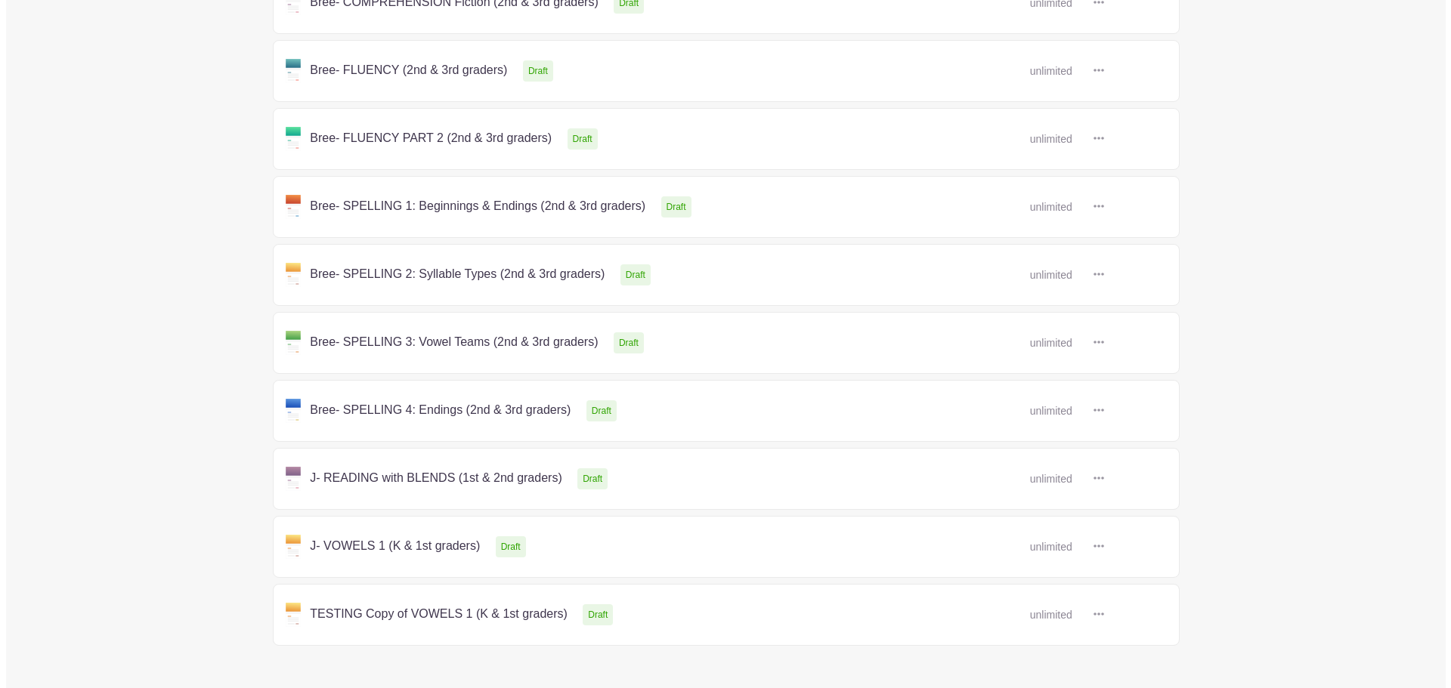
scroll to position [441, 0]
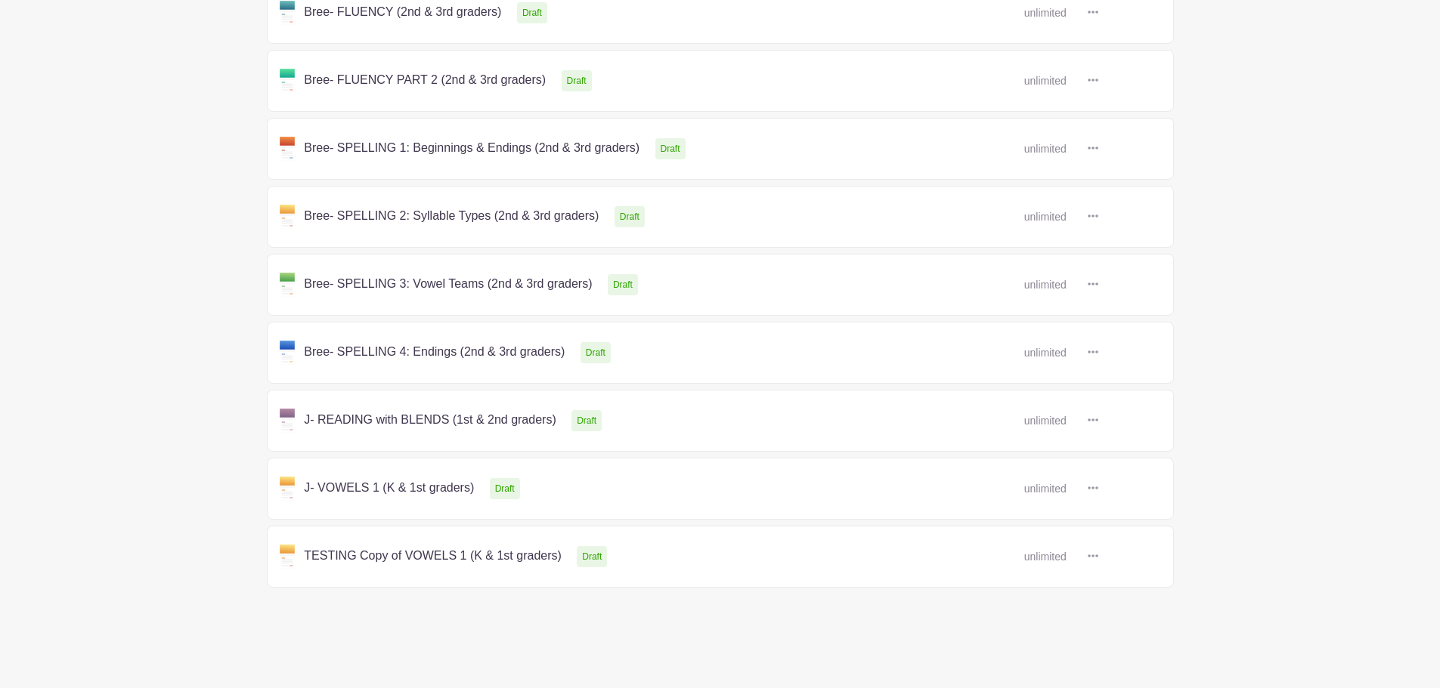
click at [1096, 557] on icon at bounding box center [1093, 556] width 11 height 3
click at [1129, 612] on link "Delete" at bounding box center [1141, 614] width 119 height 24
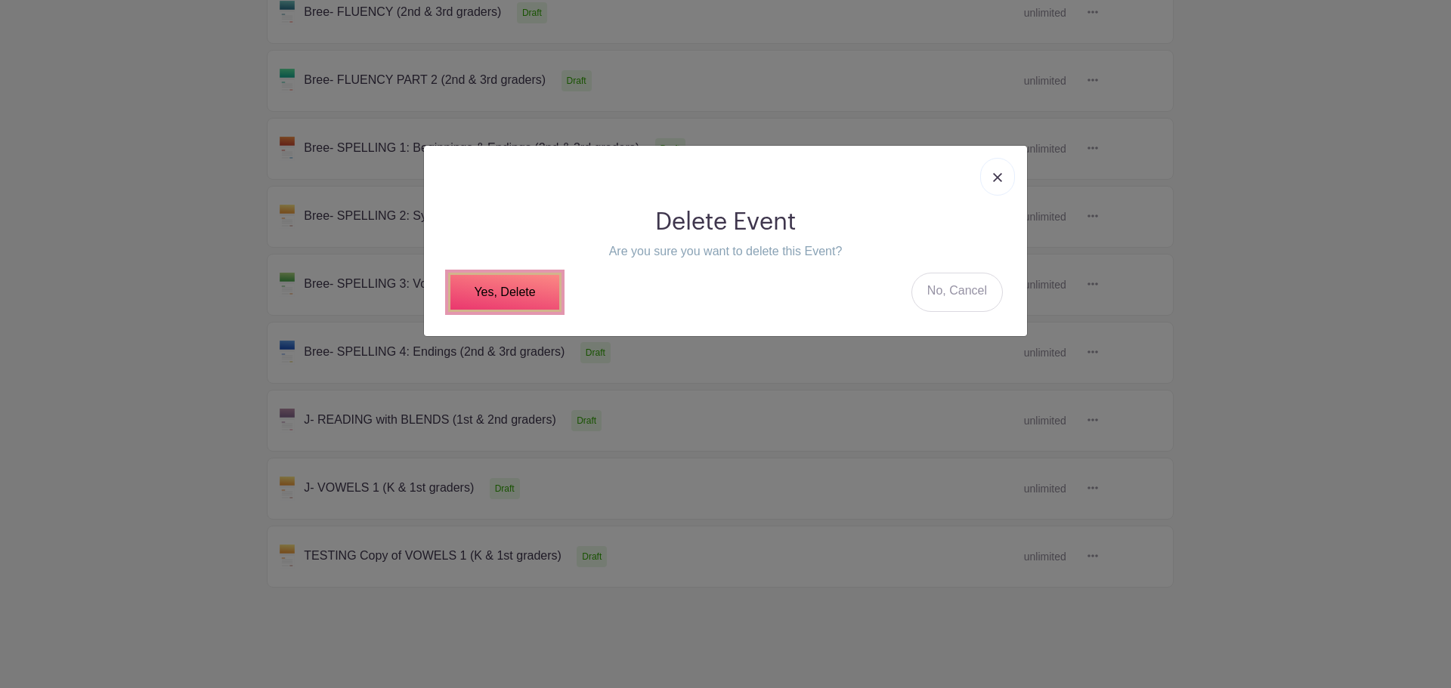
click at [497, 286] on link "Yes, Delete" at bounding box center [504, 292] width 113 height 39
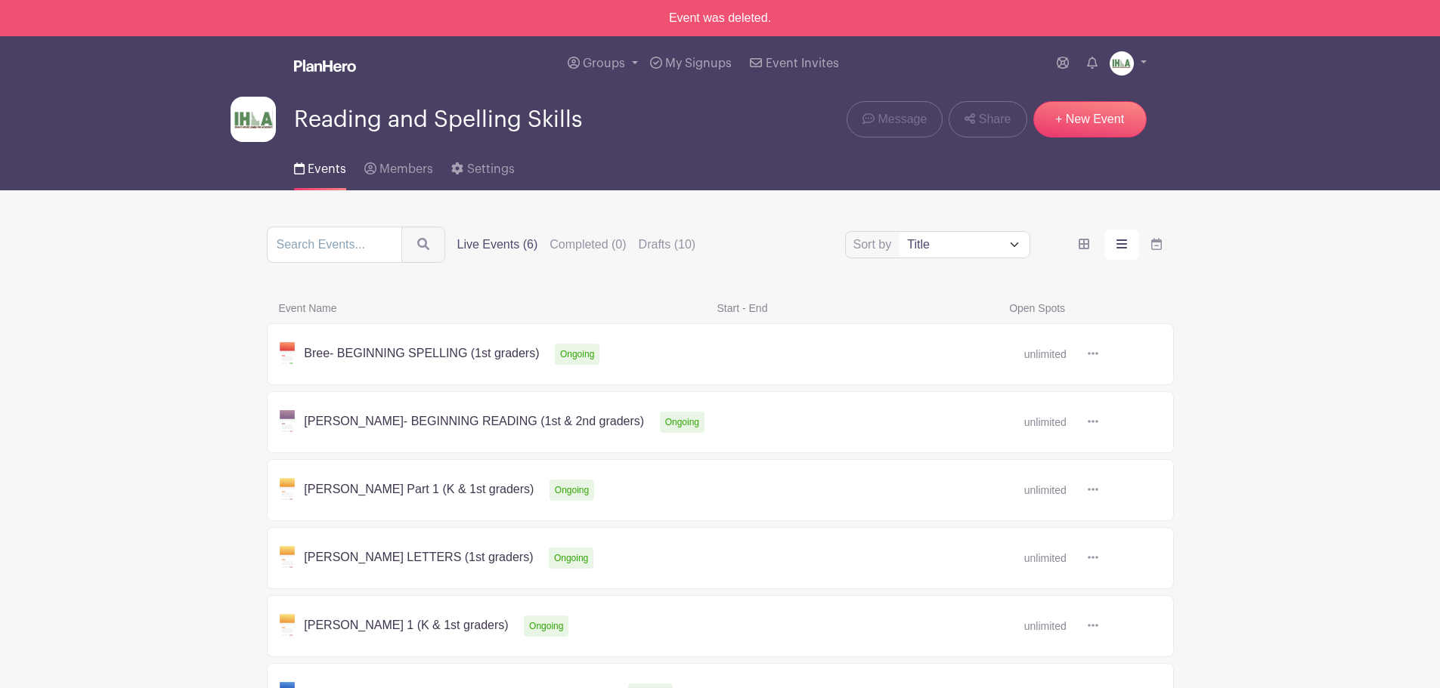
click at [319, 160] on link "Events" at bounding box center [320, 166] width 52 height 48
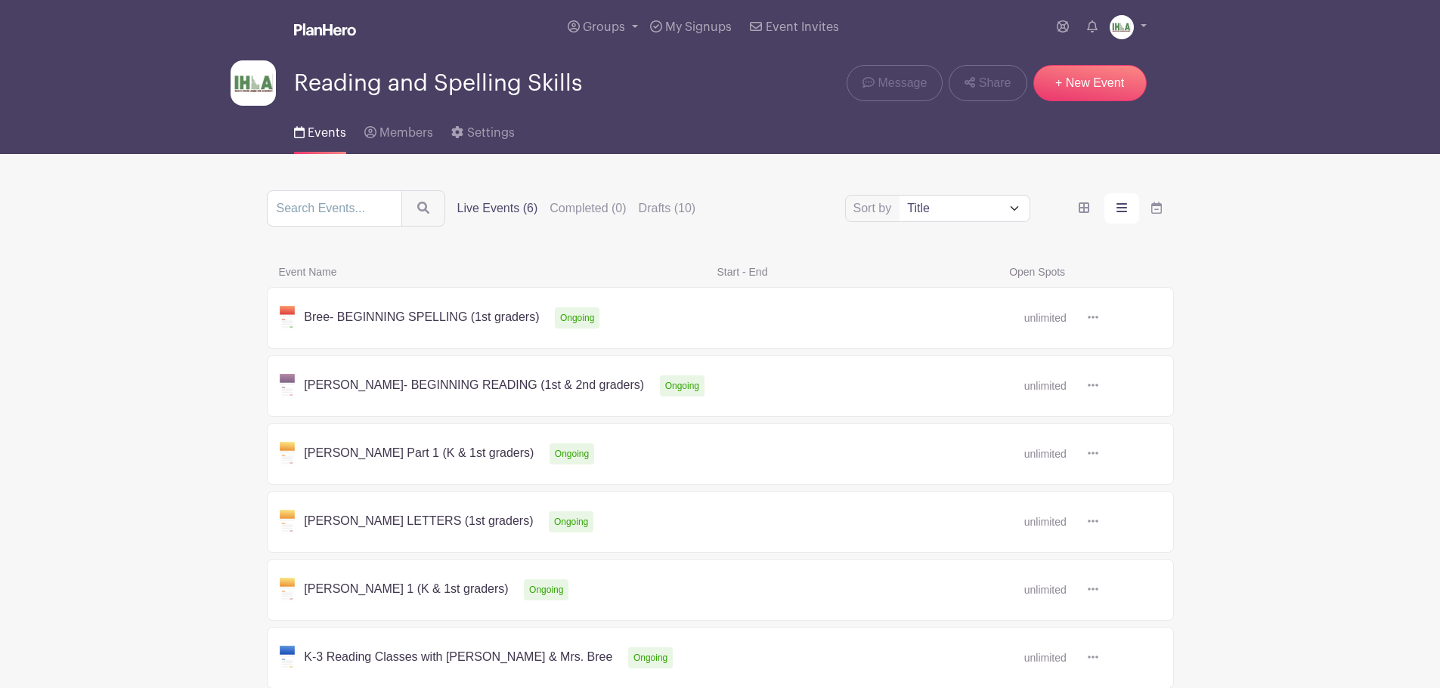
click at [487, 200] on label "Live Events (6)" at bounding box center [497, 209] width 81 height 18
click at [0, 0] on input "Live Events (6)" at bounding box center [0, 0] width 0 height 0
click at [497, 206] on label "Live Events (6)" at bounding box center [497, 209] width 81 height 18
click at [0, 0] on input "Live Events (6)" at bounding box center [0, 0] width 0 height 0
click at [319, 138] on span "Events" at bounding box center [327, 133] width 39 height 12
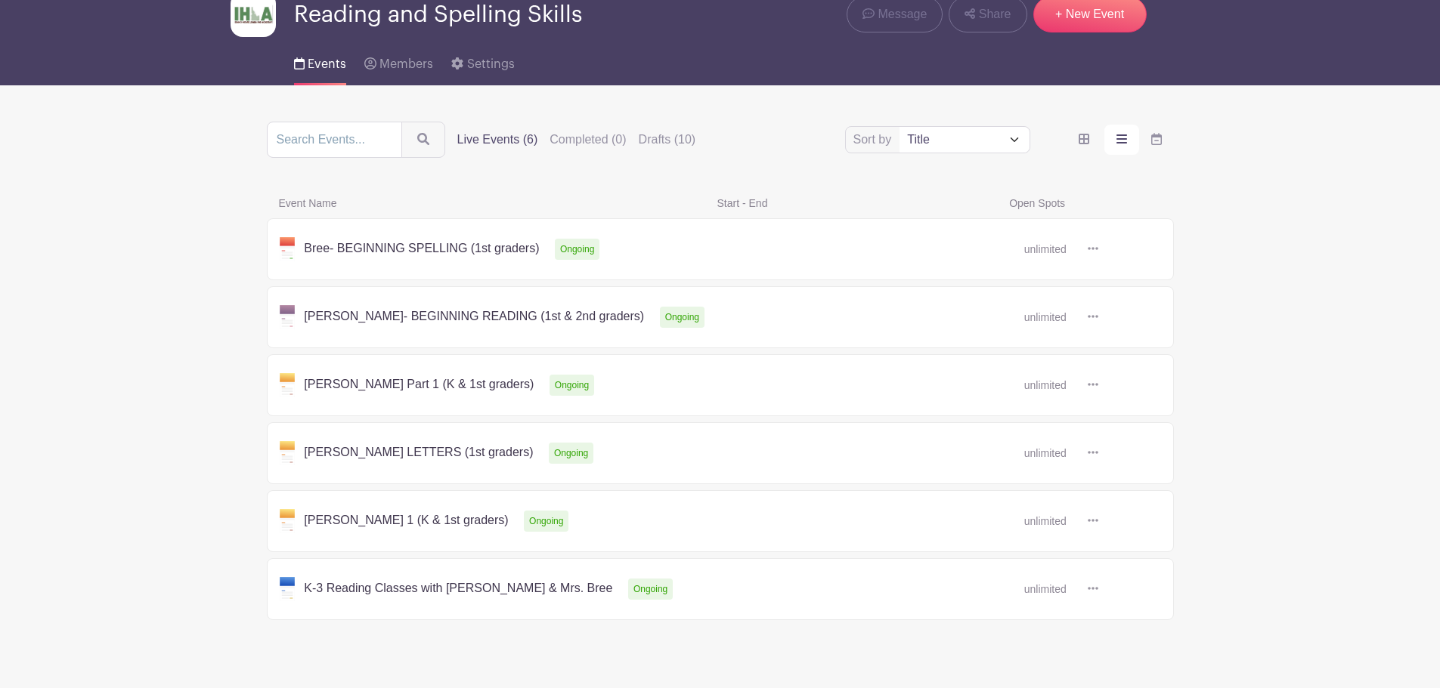
scroll to position [101, 0]
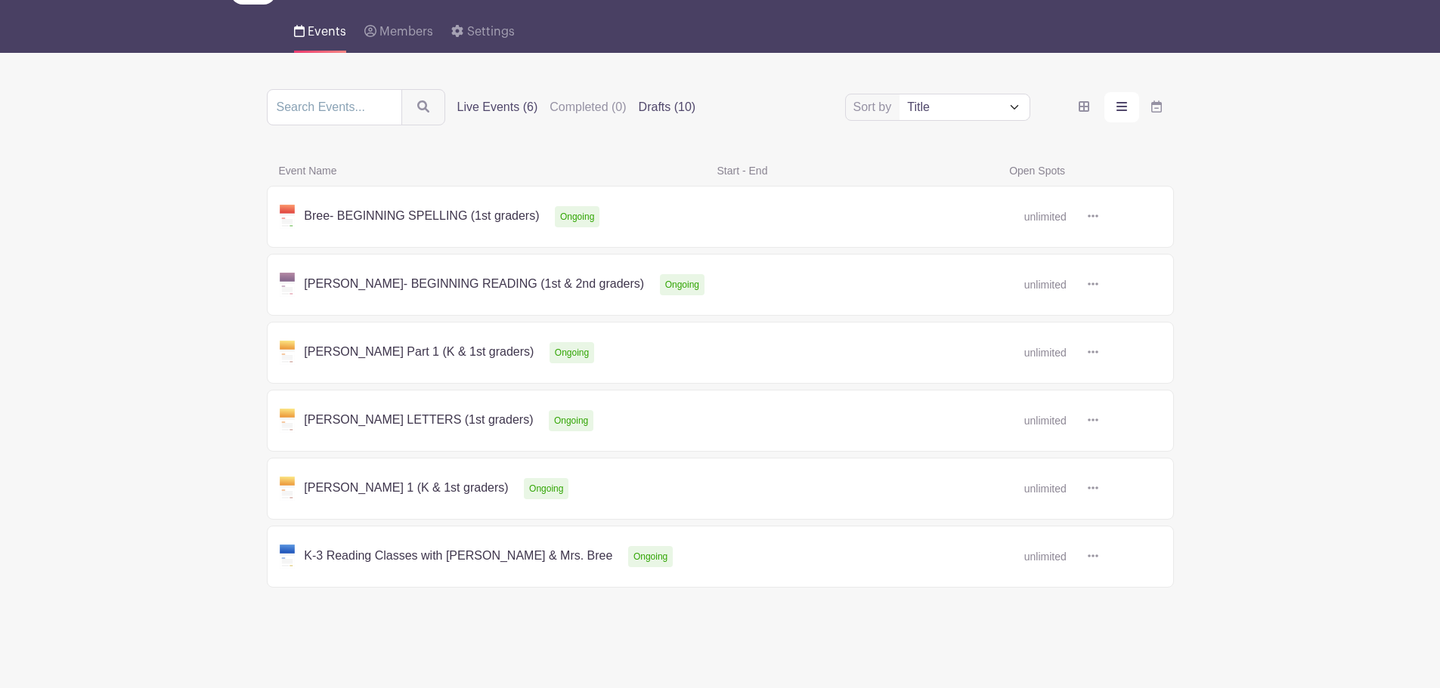
click at [663, 104] on label "Drafts (10)" at bounding box center [667, 107] width 57 height 18
click at [0, 0] on input "Drafts (10)" at bounding box center [0, 0] width 0 height 0
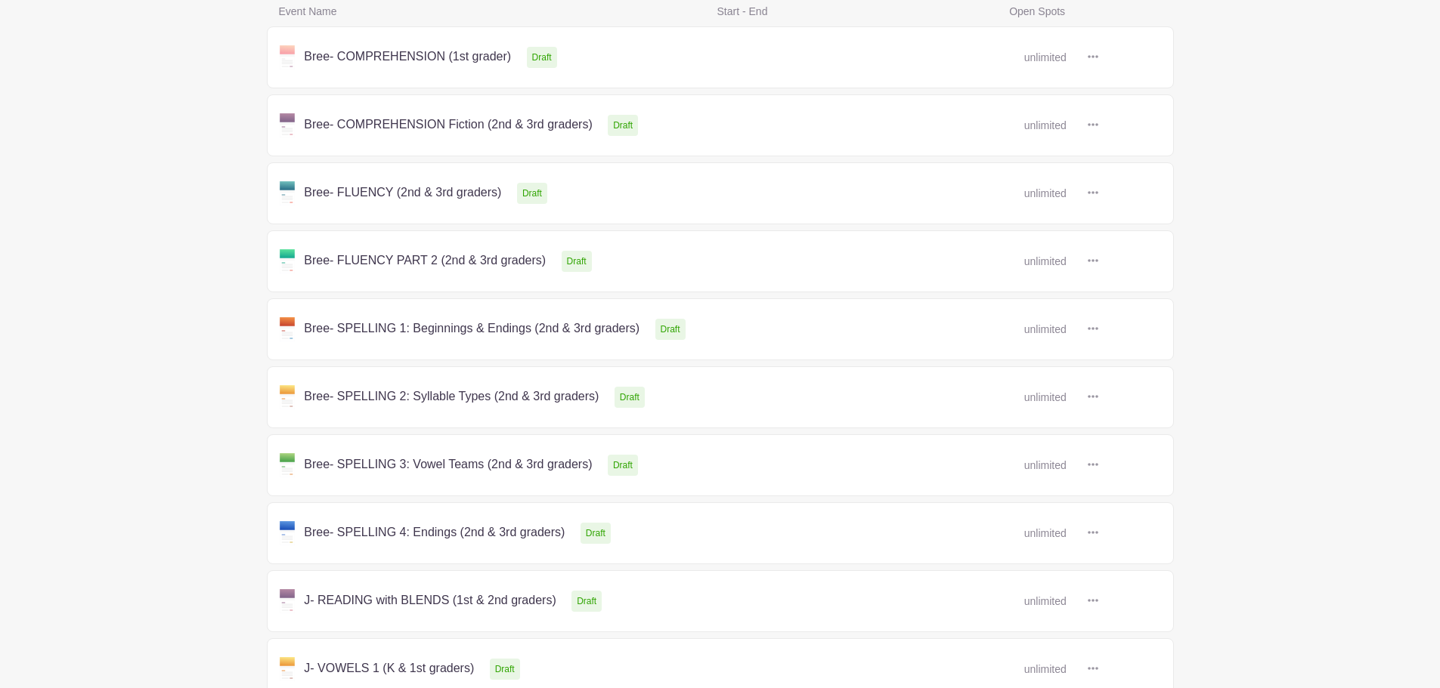
scroll to position [373, 0]
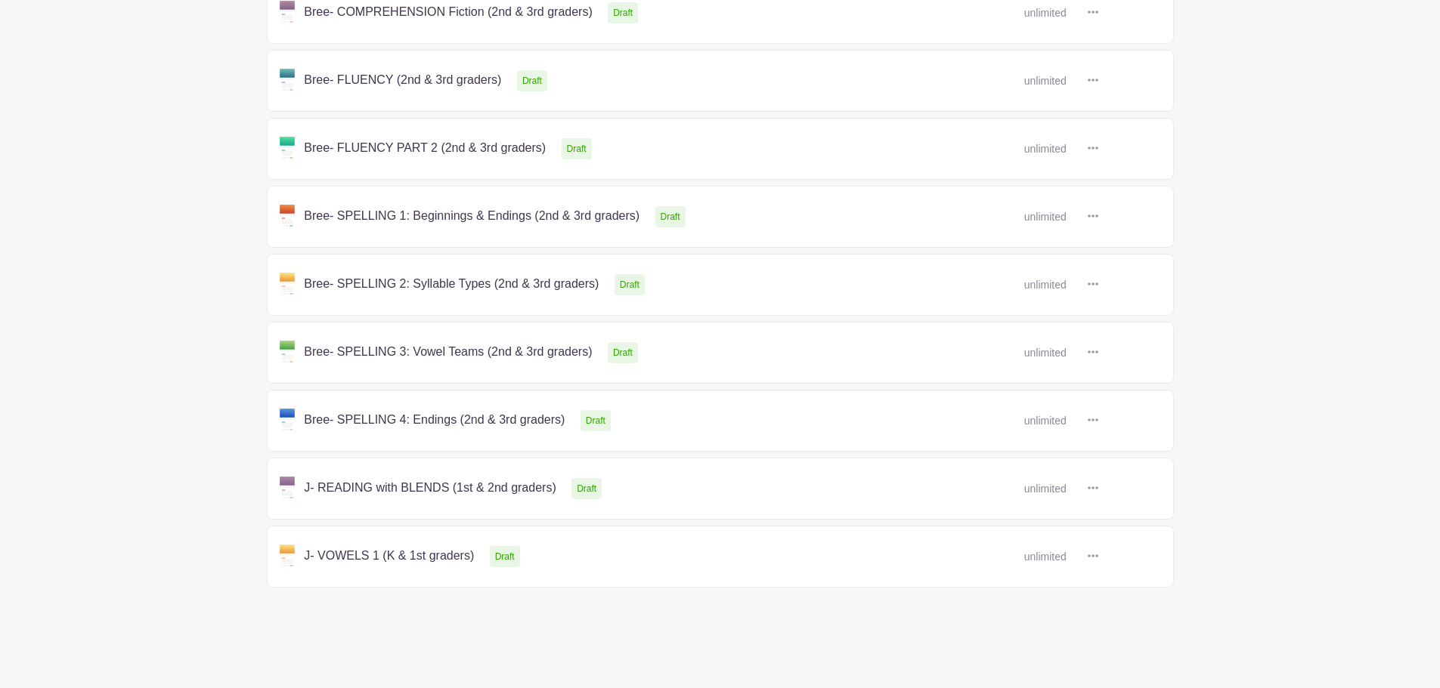
click at [1098, 489] on link at bounding box center [1098, 489] width 0 height 0
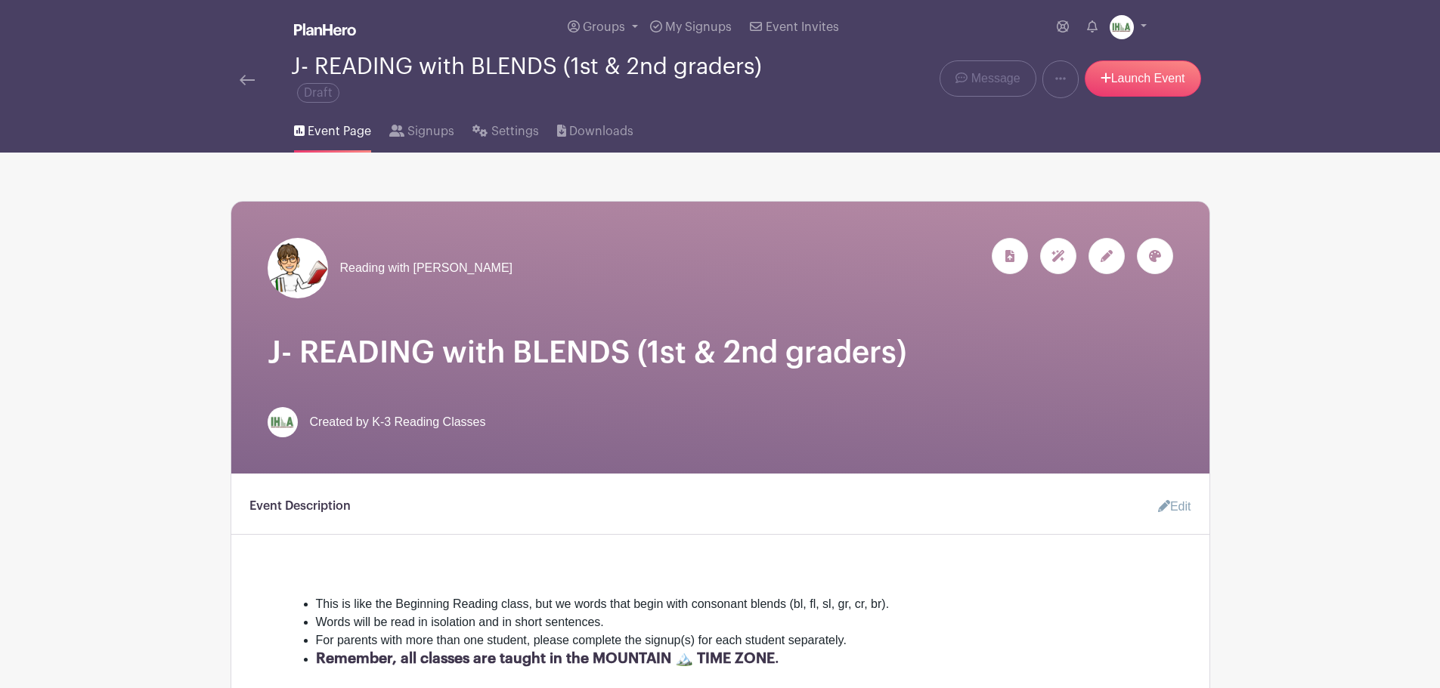
click at [1107, 251] on icon at bounding box center [1106, 256] width 12 height 12
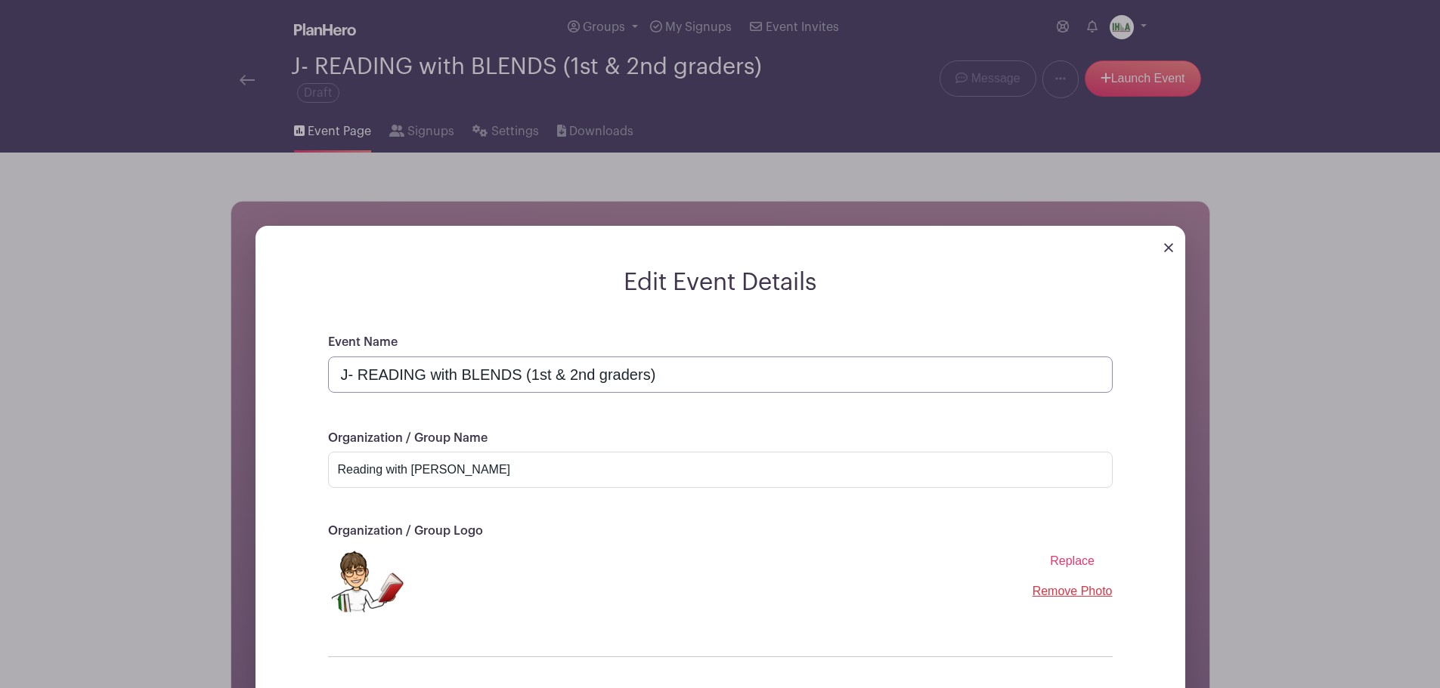
click at [700, 376] on input "J- READING with BLENDS (1st & 2nd graders)" at bounding box center [720, 375] width 784 height 36
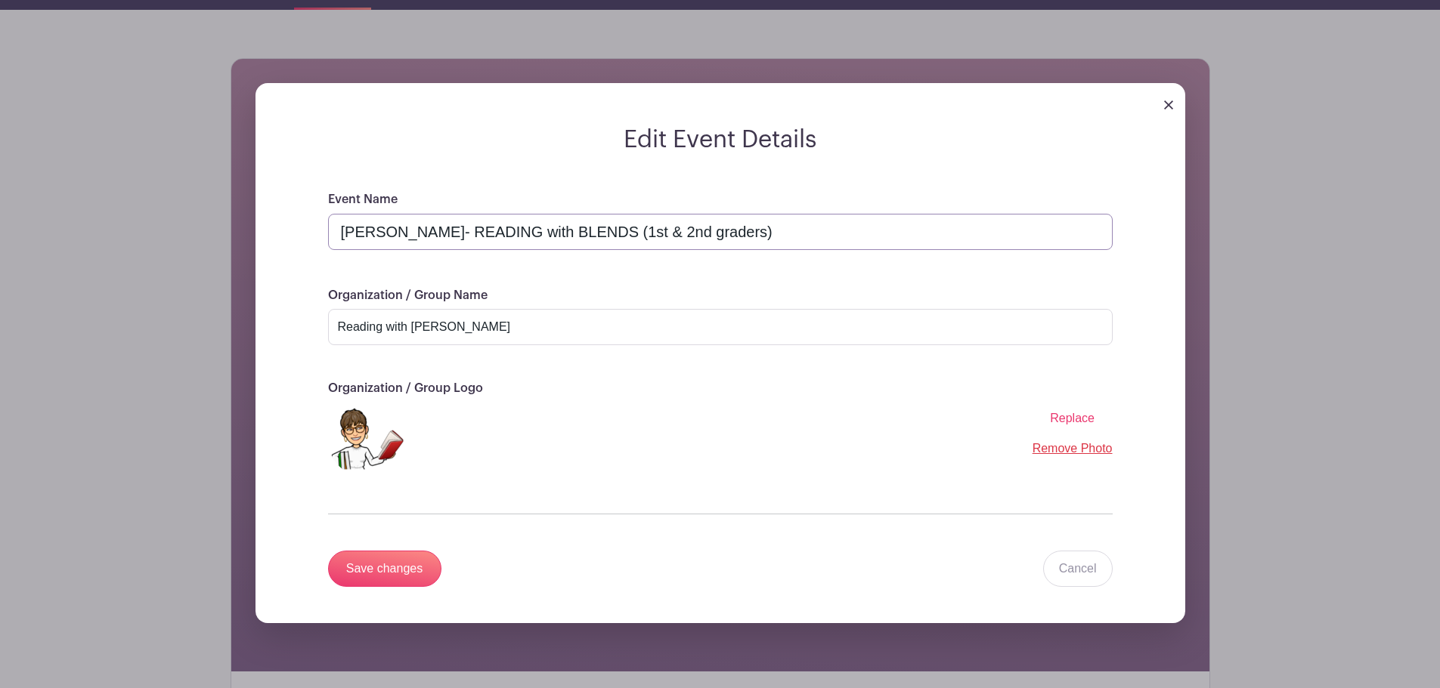
scroll to position [176, 0]
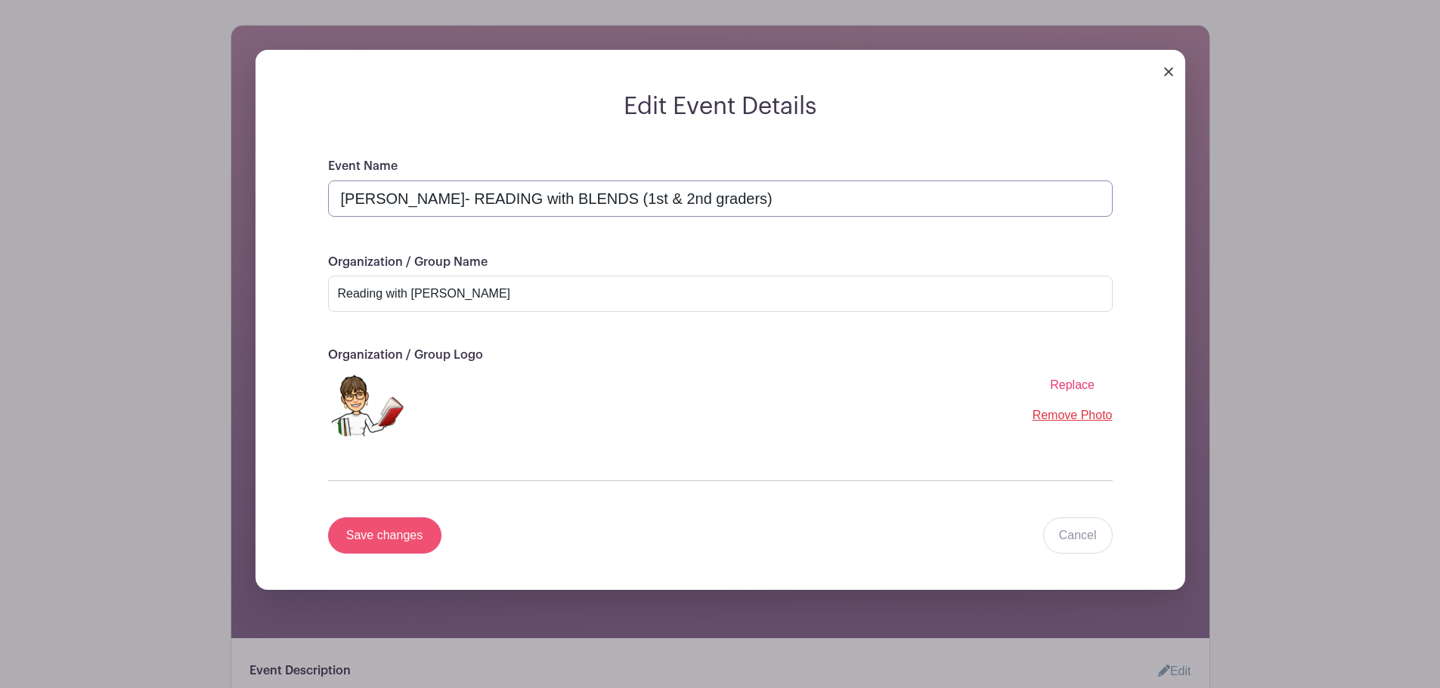
type input "Jean- READING with BLENDS (1st & 2nd graders)"
click at [385, 539] on input "Save changes" at bounding box center [384, 536] width 113 height 36
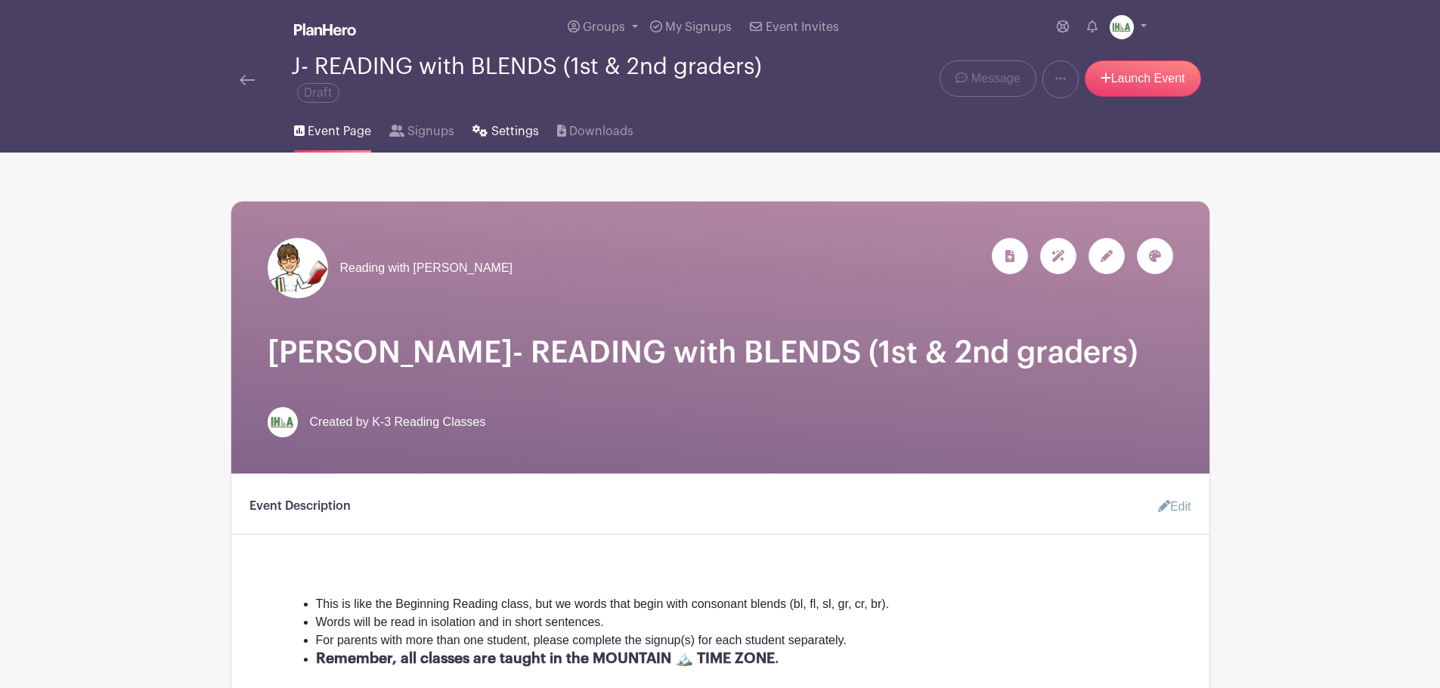
click at [500, 130] on span "Settings" at bounding box center [515, 131] width 48 height 18
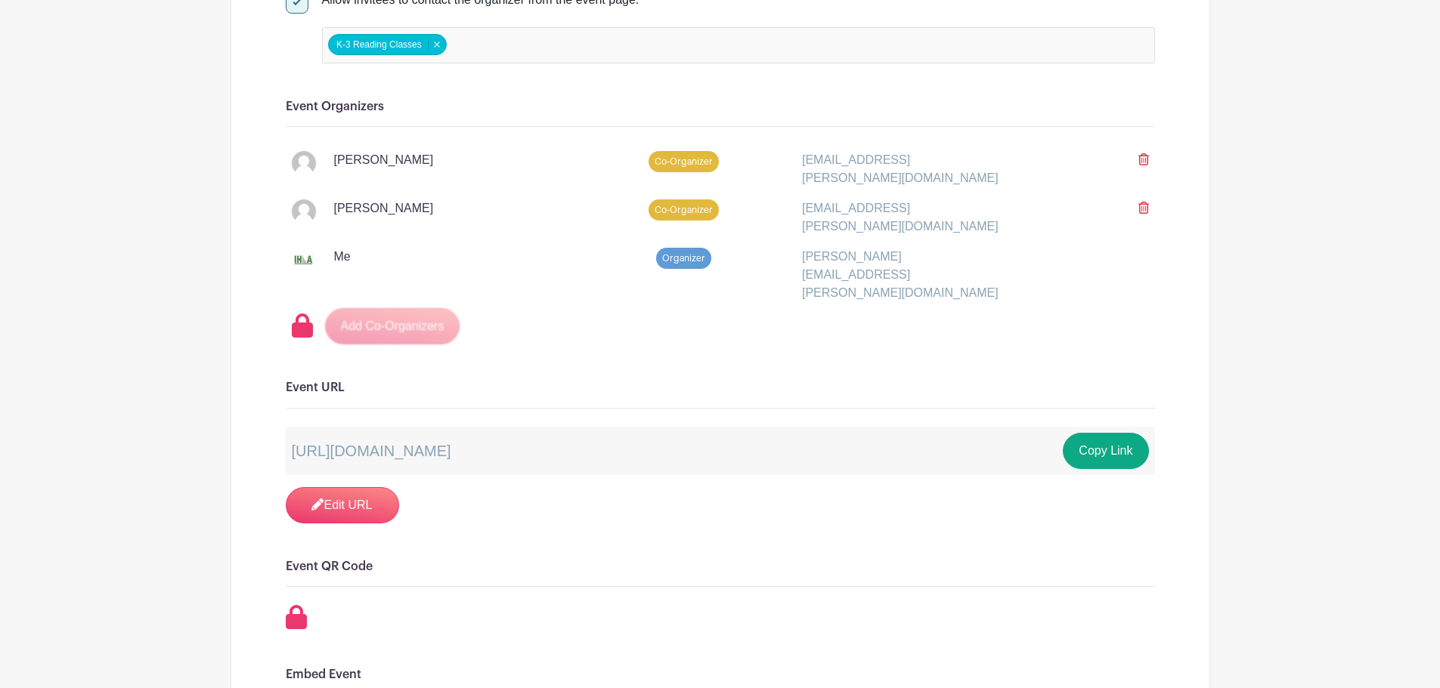
scroll to position [882, 0]
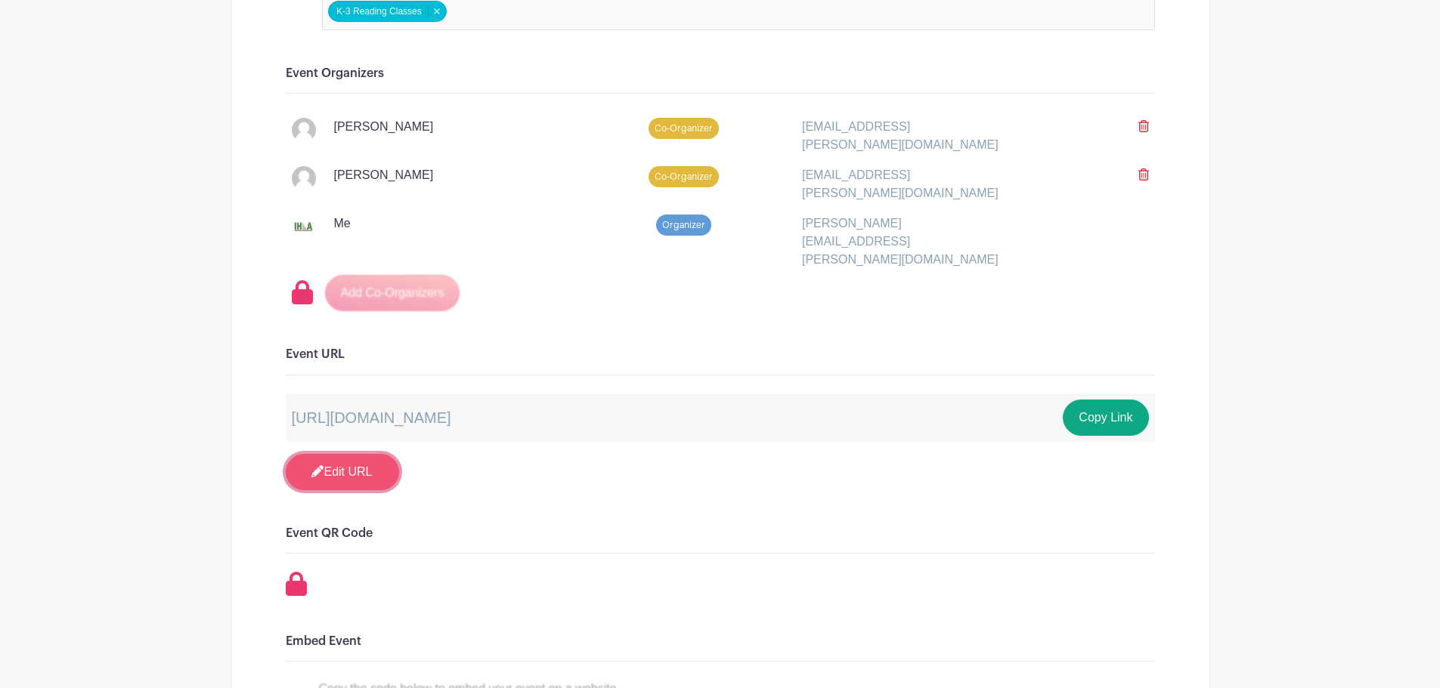
click at [342, 454] on link "Edit URL" at bounding box center [342, 472] width 113 height 36
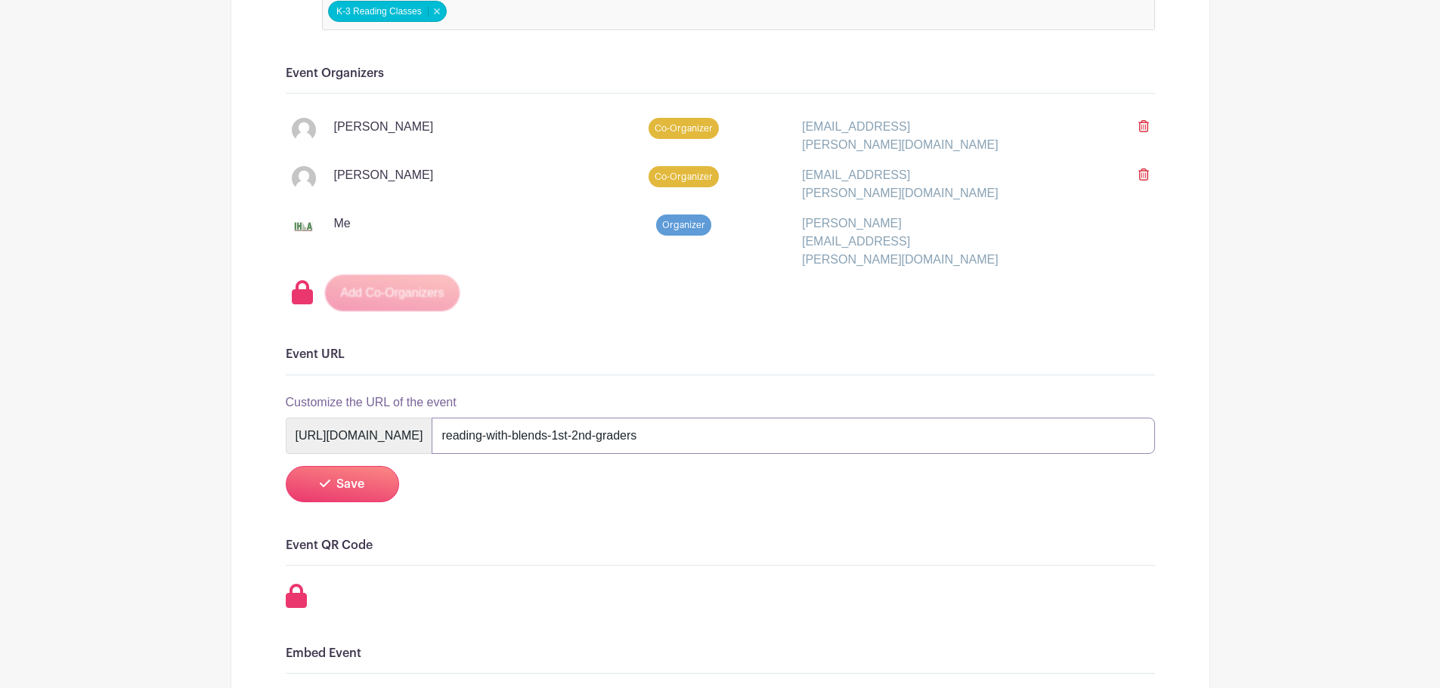
drag, startPoint x: 677, startPoint y: 409, endPoint x: 834, endPoint y: 409, distance: 156.4
click at [834, 418] on input "reading-with-blends-1st-2nd-graders" at bounding box center [793, 436] width 722 height 36
type input "reading-with-blends"
click at [342, 478] on span "Save" at bounding box center [350, 484] width 28 height 12
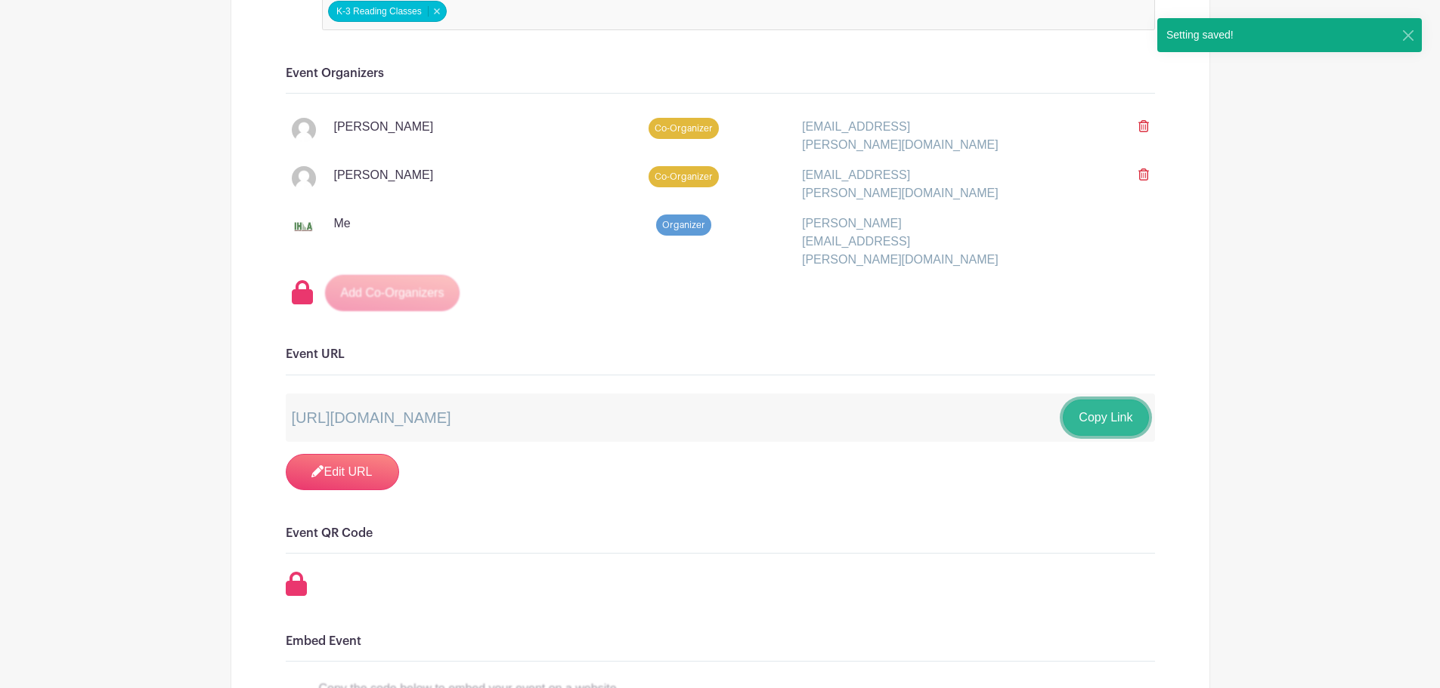
click at [1100, 400] on button "Copy Link" at bounding box center [1105, 418] width 85 height 36
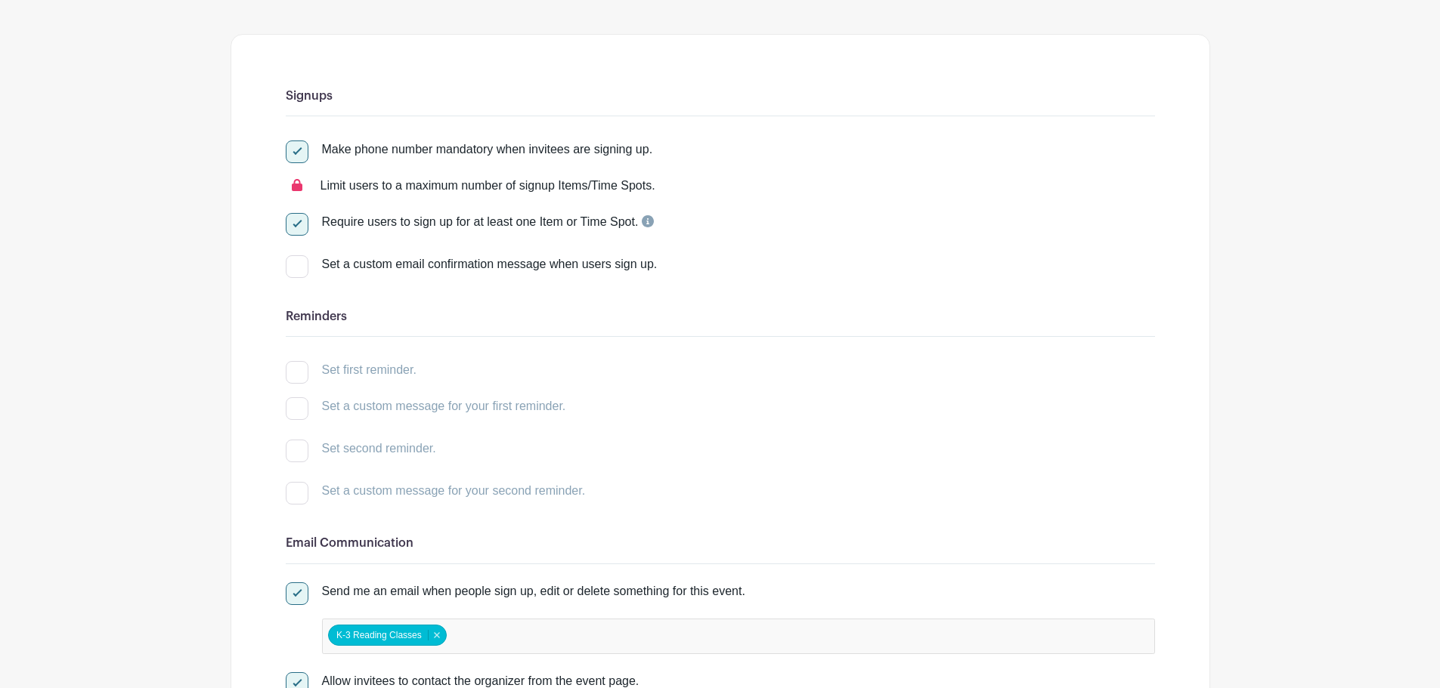
scroll to position [0, 0]
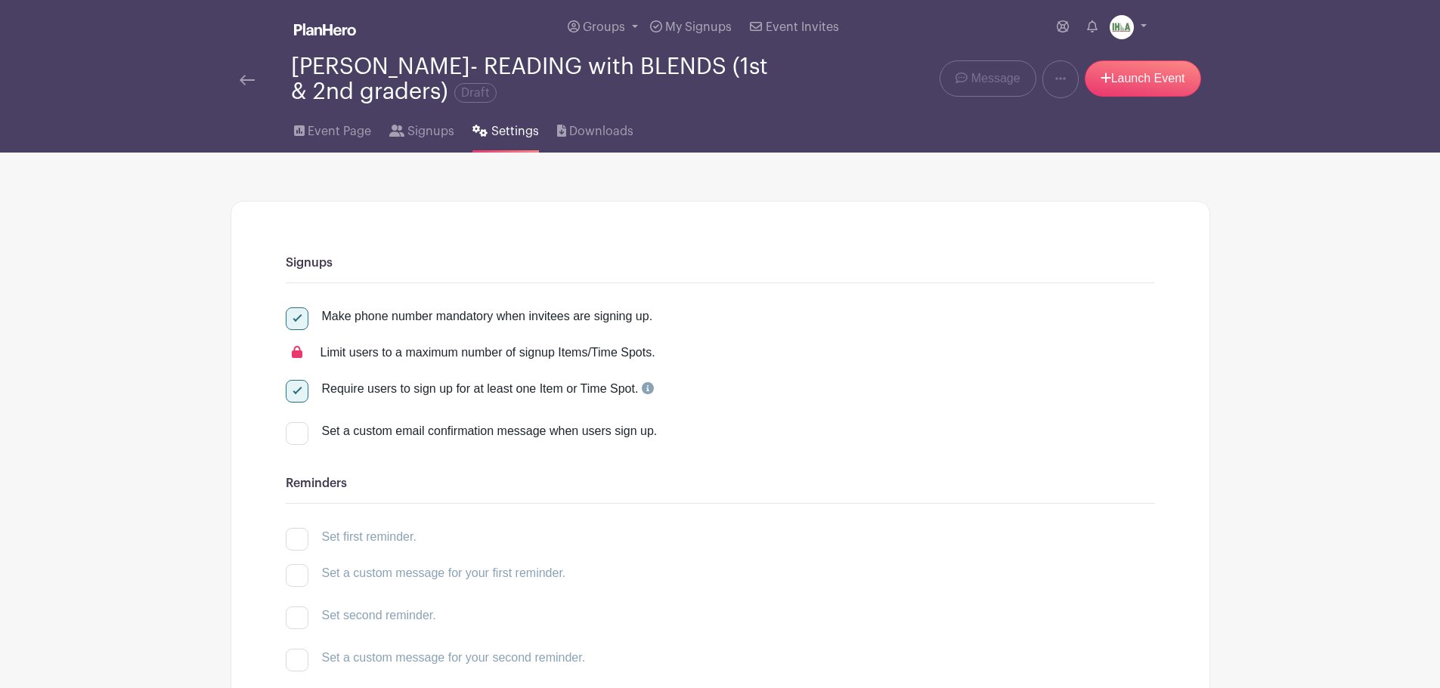
click at [249, 83] on img at bounding box center [247, 80] width 15 height 11
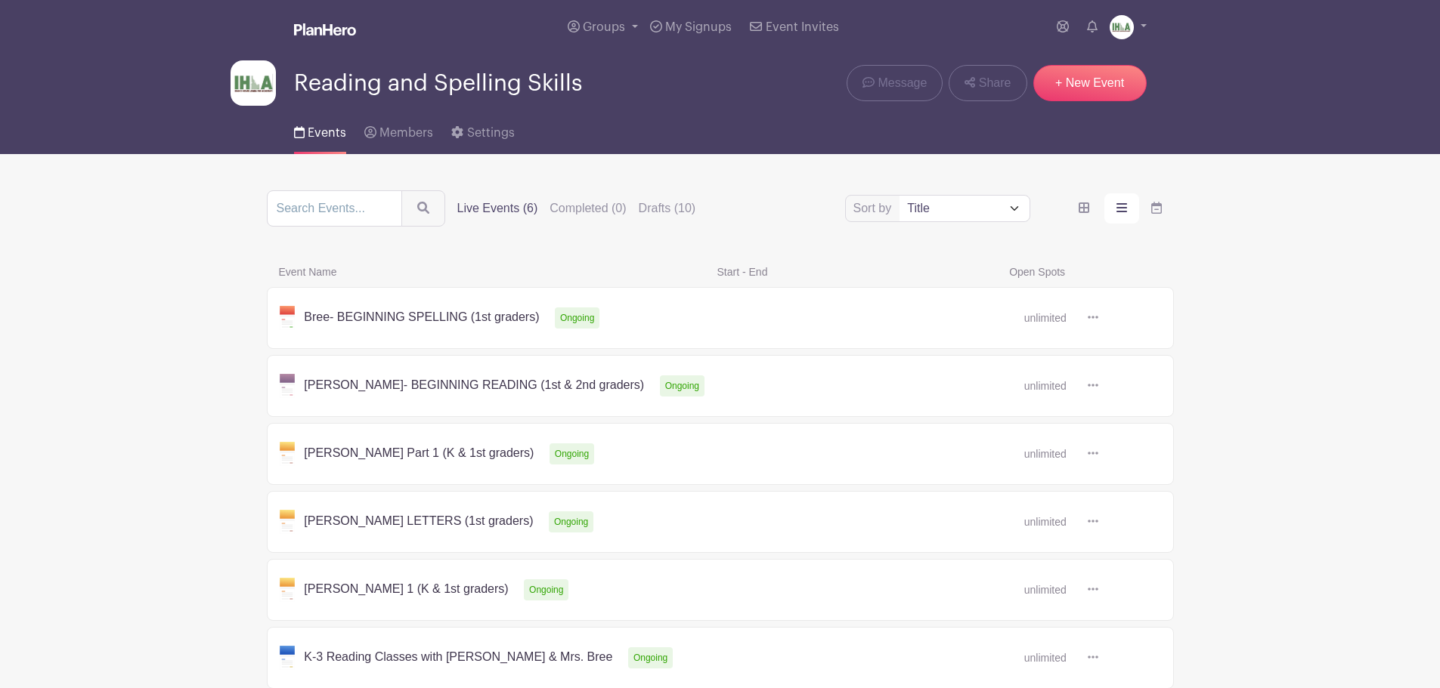
click at [504, 210] on label "Live Events (6)" at bounding box center [497, 209] width 81 height 18
click at [0, 0] on input "Live Events (6)" at bounding box center [0, 0] width 0 height 0
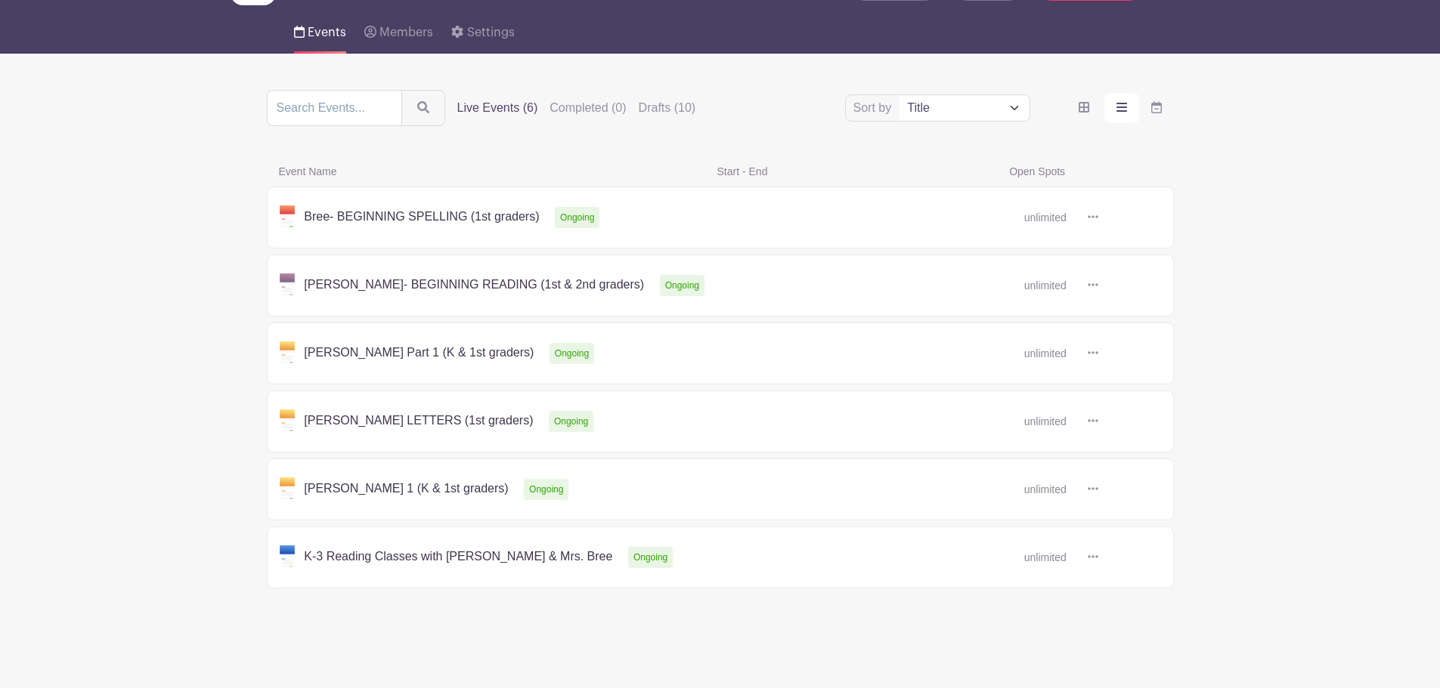
scroll to position [101, 0]
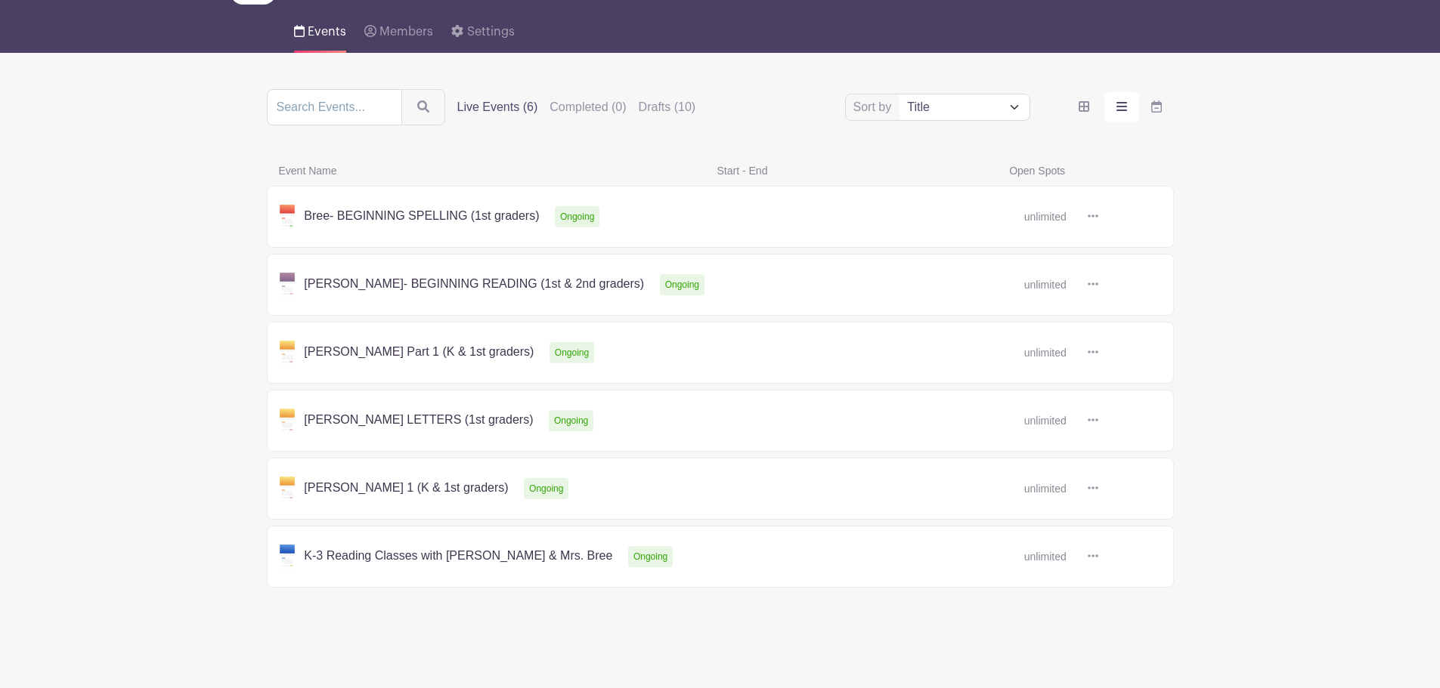
click at [1098, 285] on link at bounding box center [1098, 285] width 0 height 0
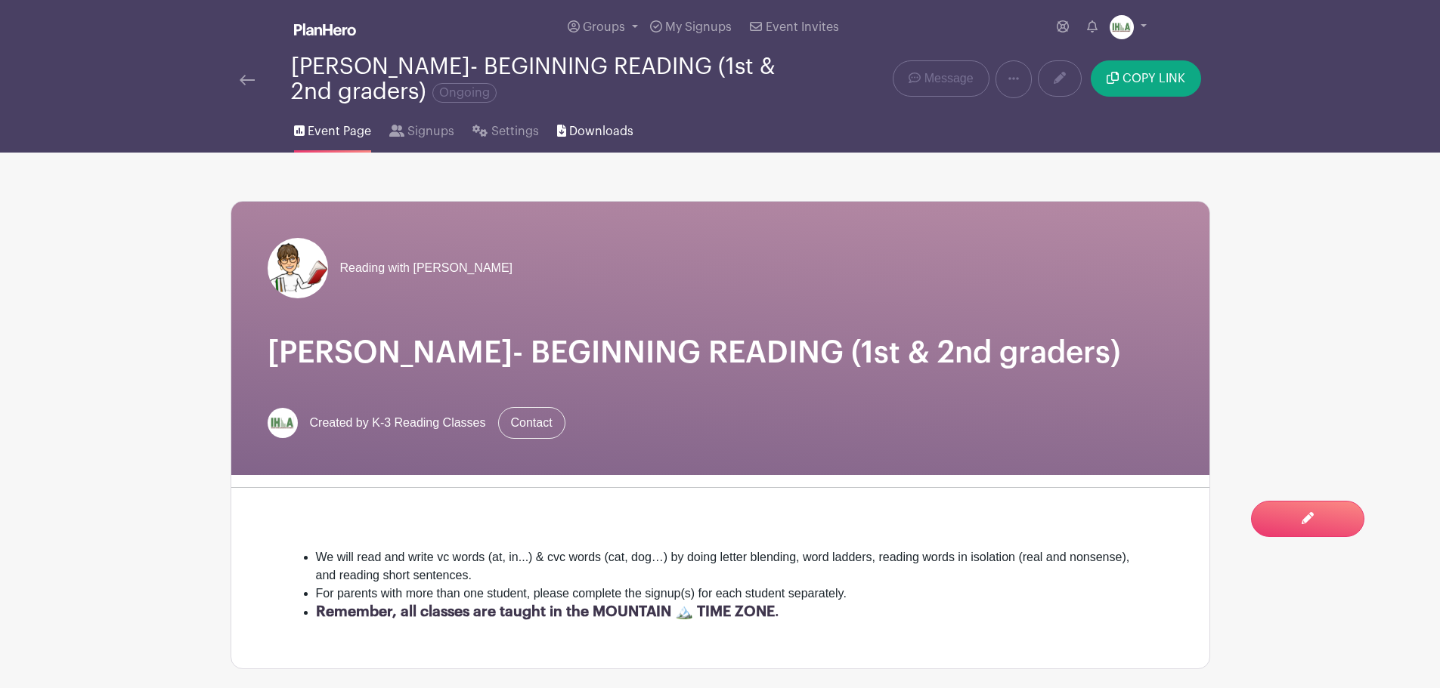
click at [571, 132] on span "Downloads" at bounding box center [601, 131] width 64 height 18
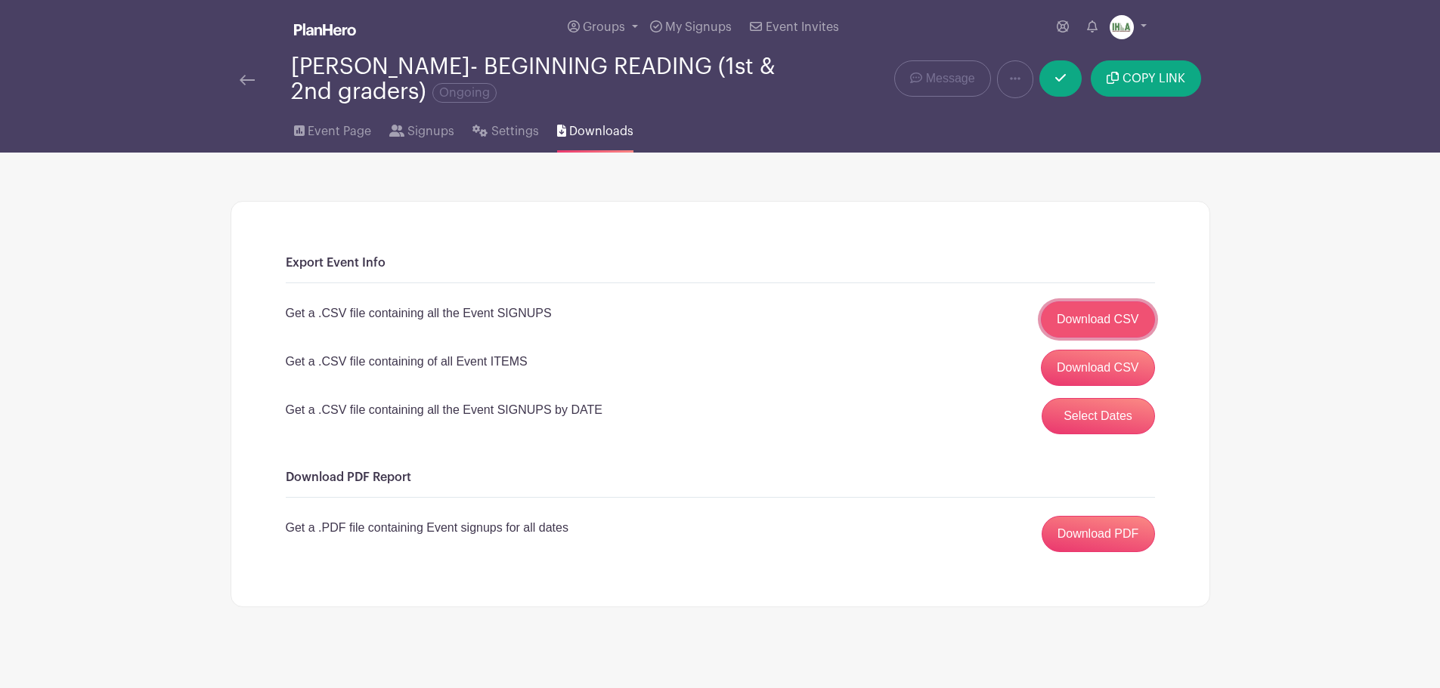
click at [1092, 320] on link "Download CSV" at bounding box center [1098, 320] width 114 height 36
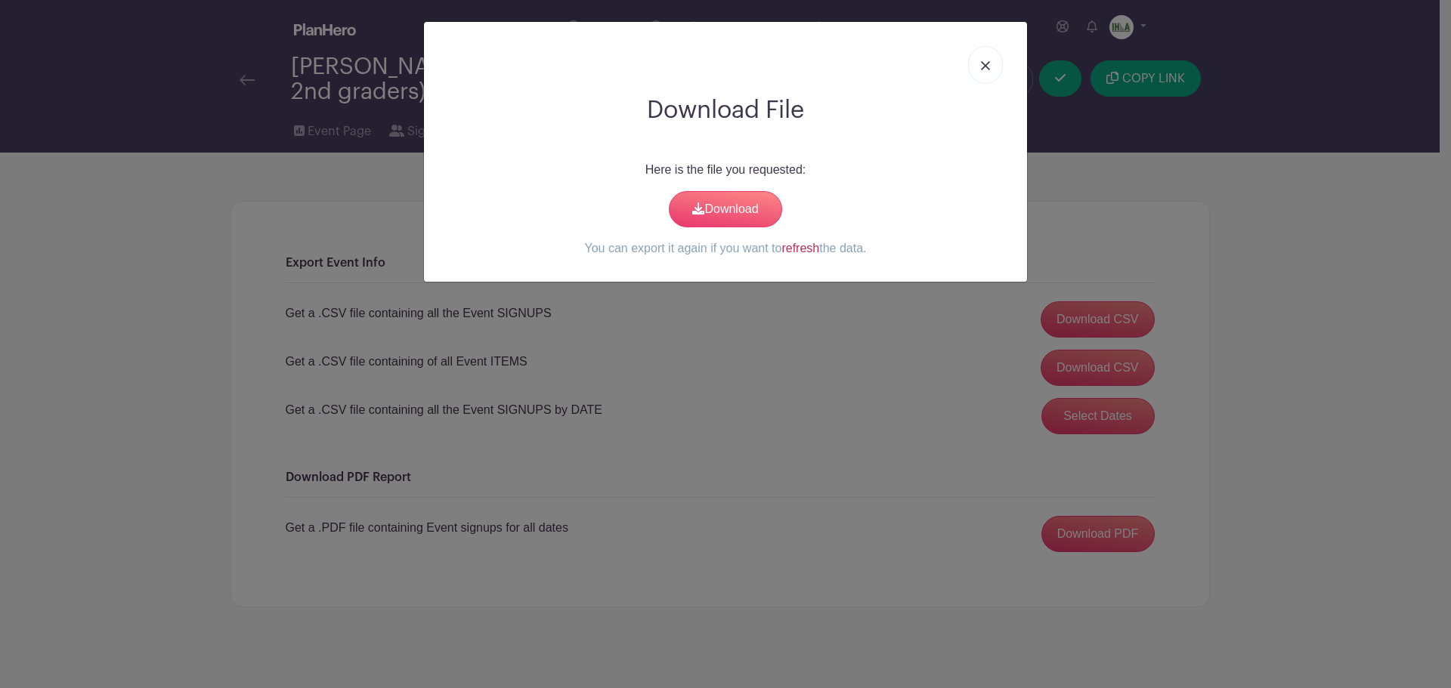
click at [808, 253] on link "refresh" at bounding box center [800, 248] width 38 height 13
click at [701, 208] on icon at bounding box center [698, 209] width 12 height 12
click at [798, 251] on link "refresh" at bounding box center [800, 248] width 38 height 13
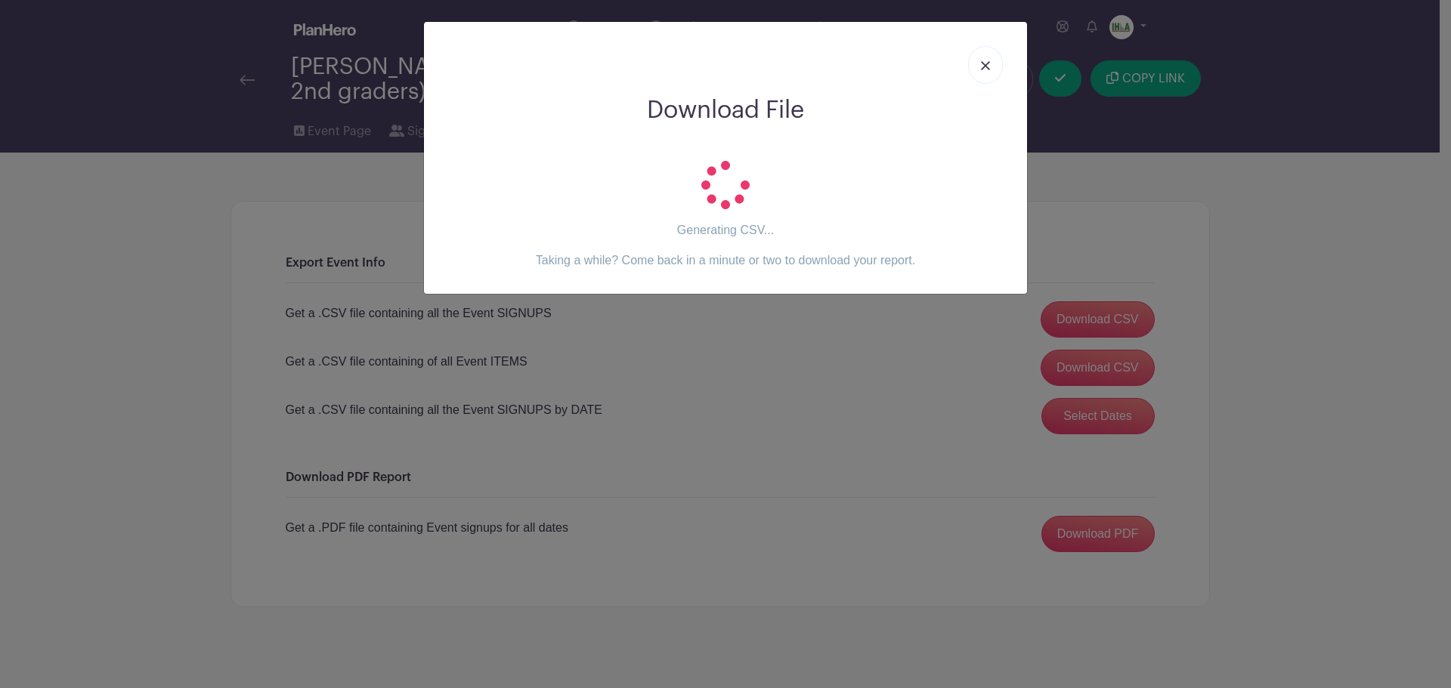
click at [732, 212] on div "Generating CSV... Taking a while? Come back in a minute or two to download your…" at bounding box center [725, 215] width 579 height 109
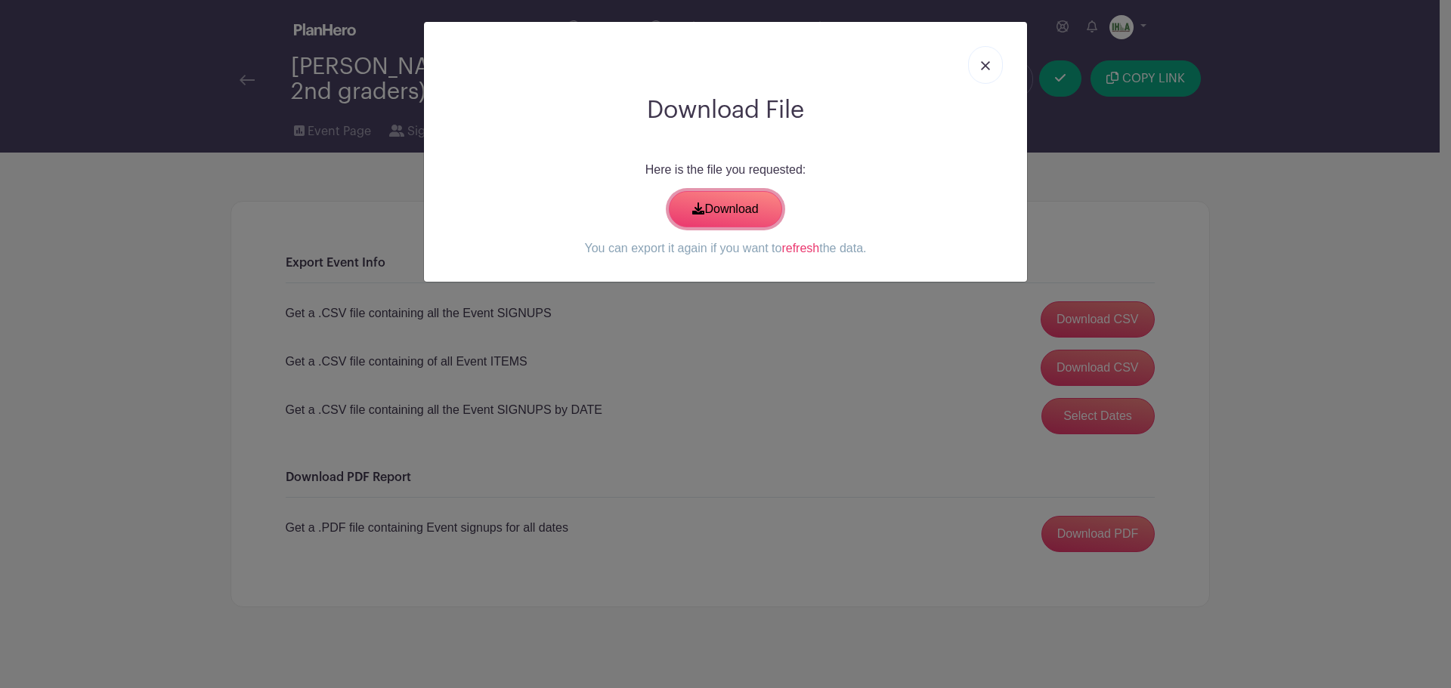
click at [732, 212] on link "Download" at bounding box center [725, 209] width 113 height 36
click at [989, 62] on img at bounding box center [985, 65] width 9 height 9
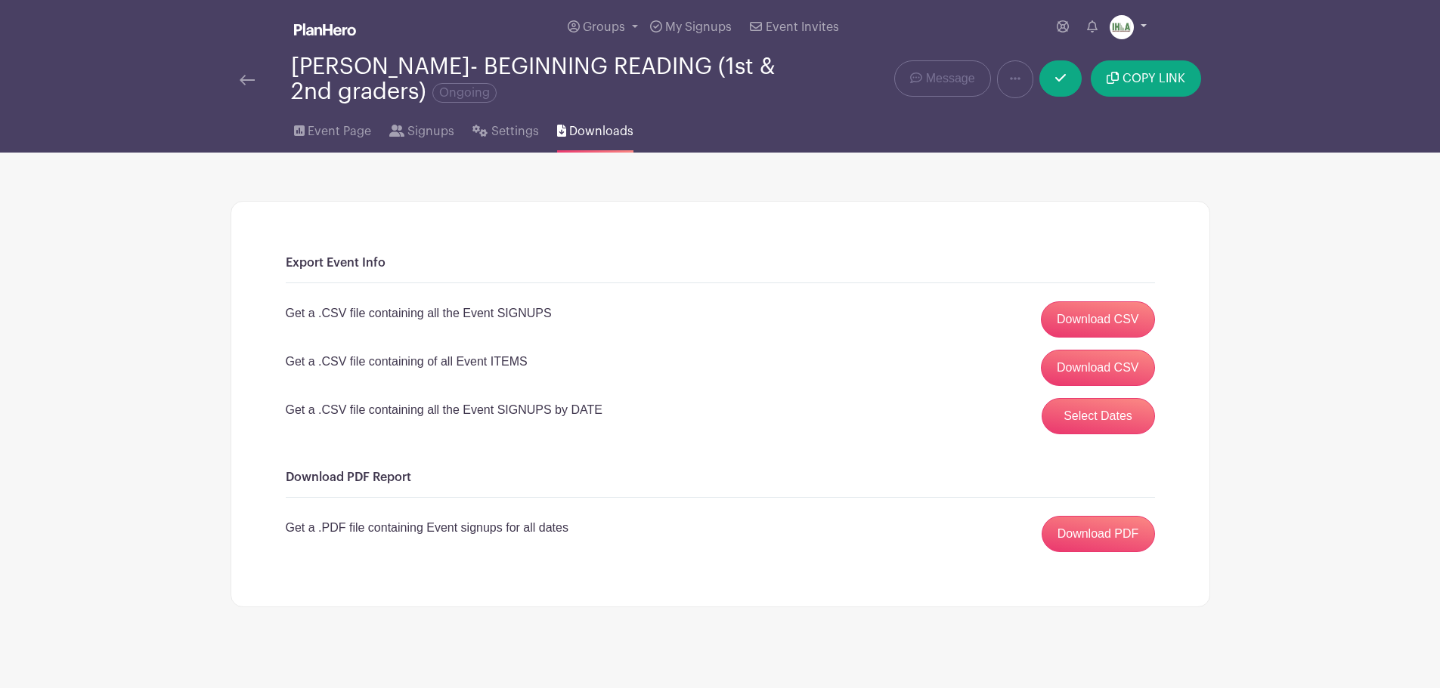
click at [1143, 26] on link at bounding box center [1127, 27] width 37 height 24
click at [1088, 91] on link "Logout" at bounding box center [1085, 100] width 119 height 24
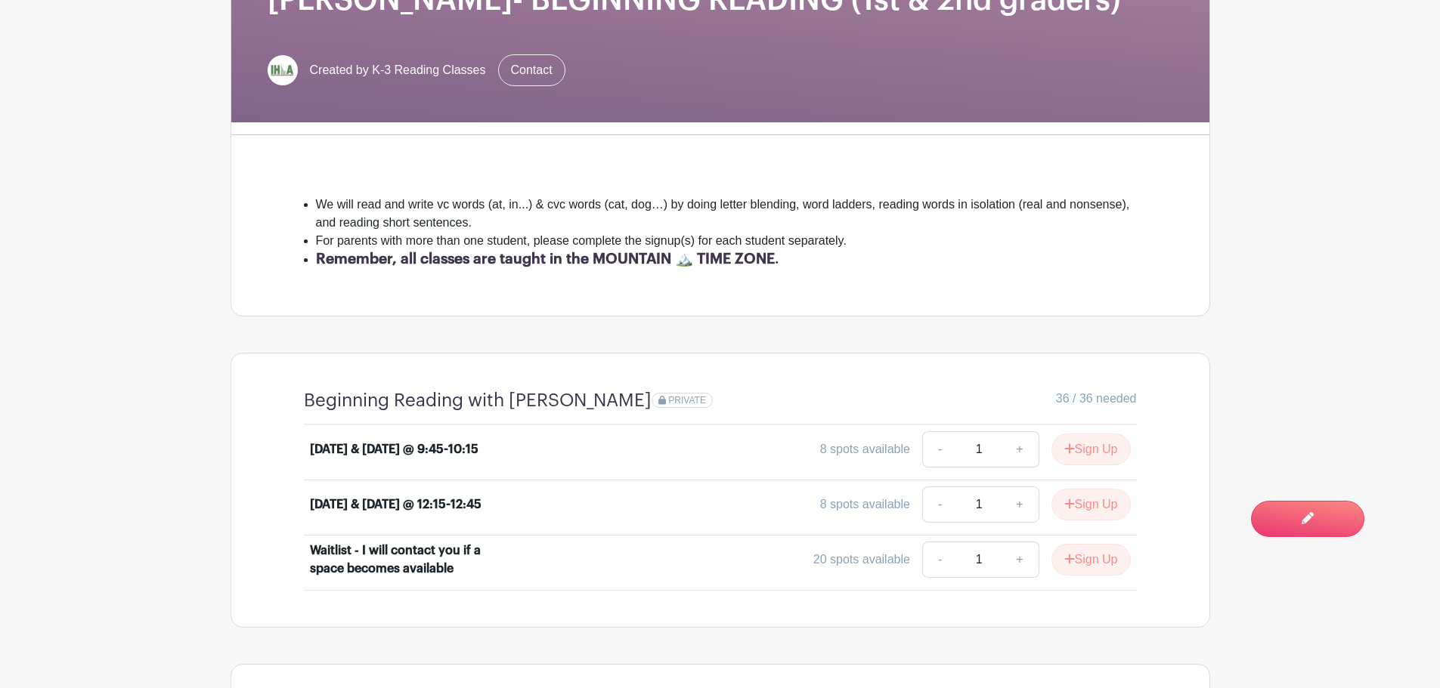
scroll to position [529, 0]
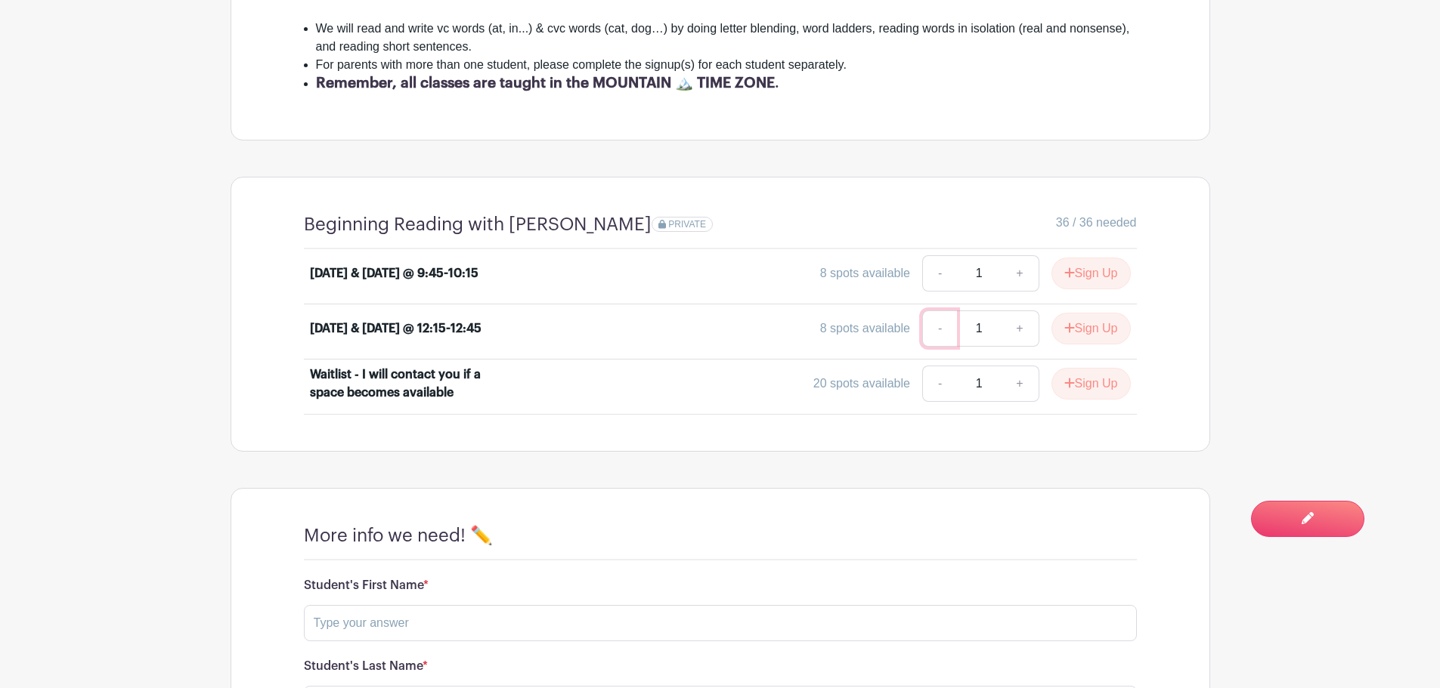
click at [953, 327] on link "-" at bounding box center [939, 329] width 35 height 36
click at [1086, 330] on button "Sign Up" at bounding box center [1090, 329] width 79 height 32
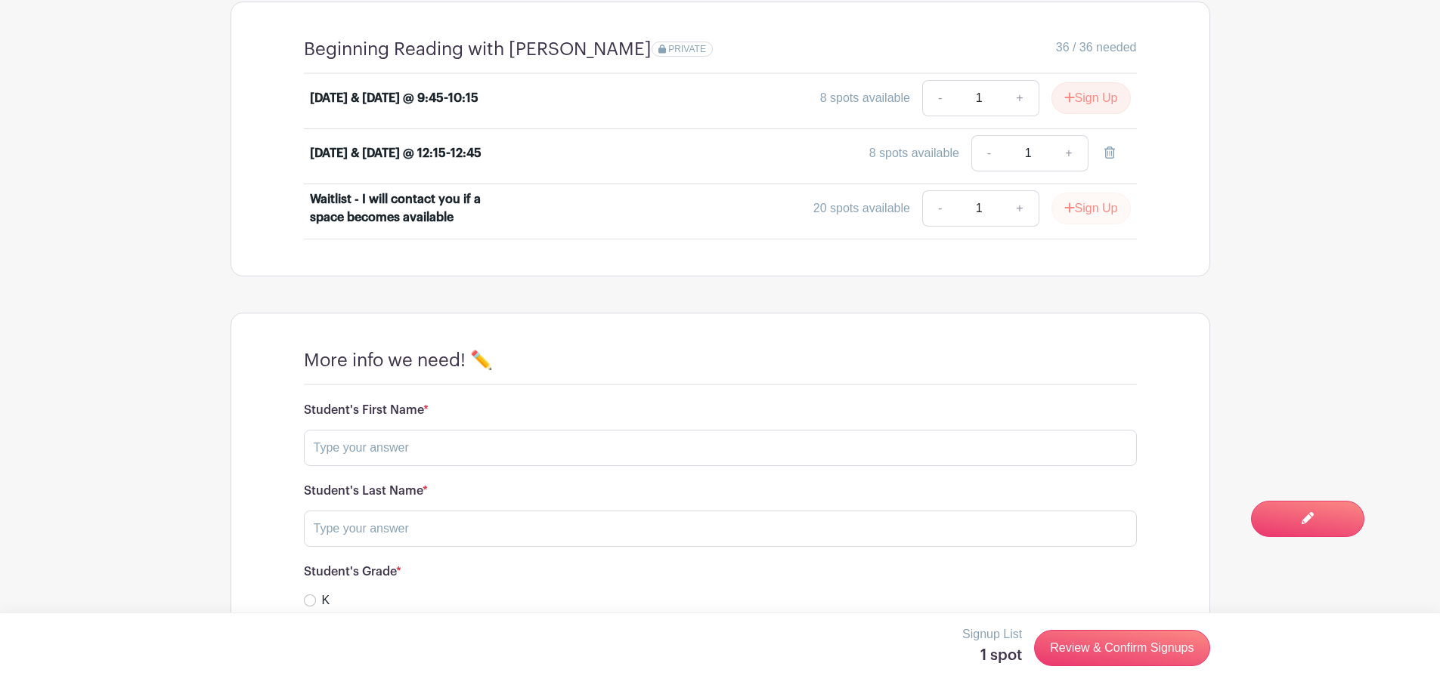
scroll to position [882, 0]
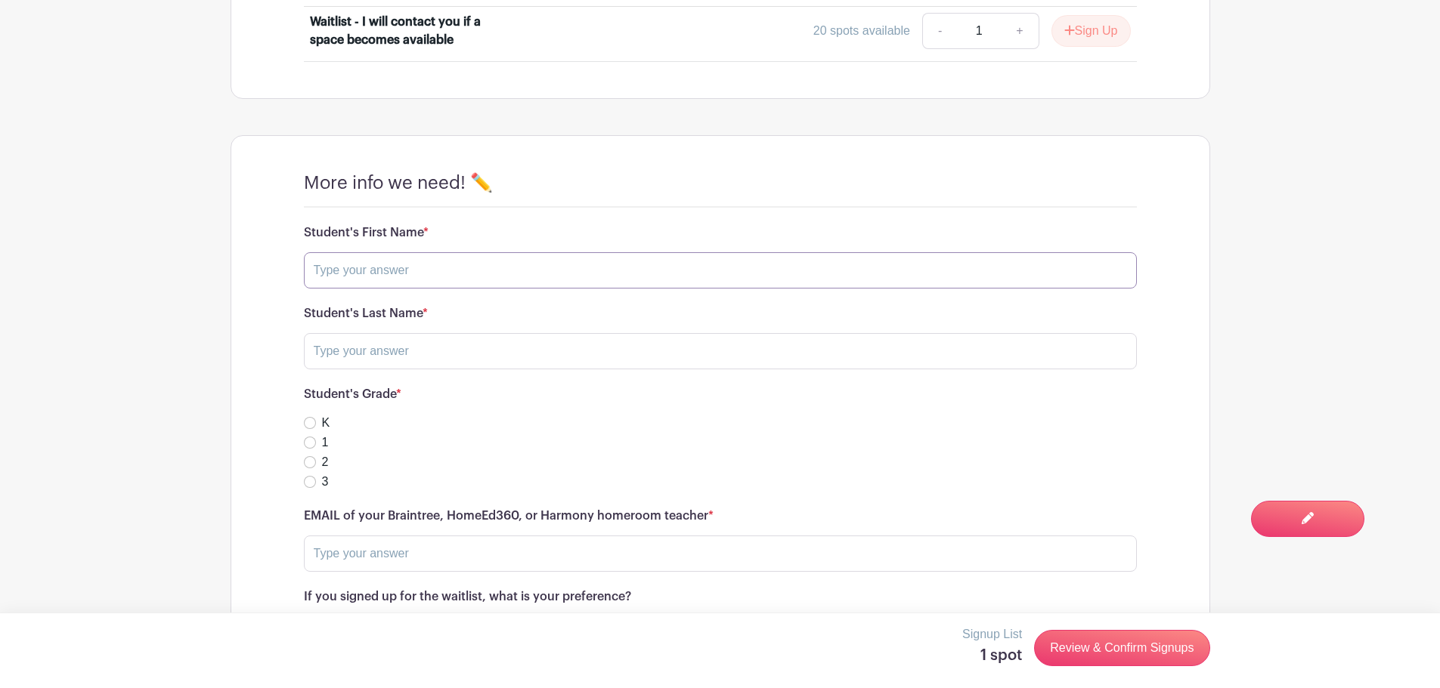
click at [521, 274] on input "text" at bounding box center [720, 270] width 833 height 36
type input "Sean"
type input "Larson"
click at [304, 417] on input "K" at bounding box center [310, 423] width 12 height 12
radio input "true"
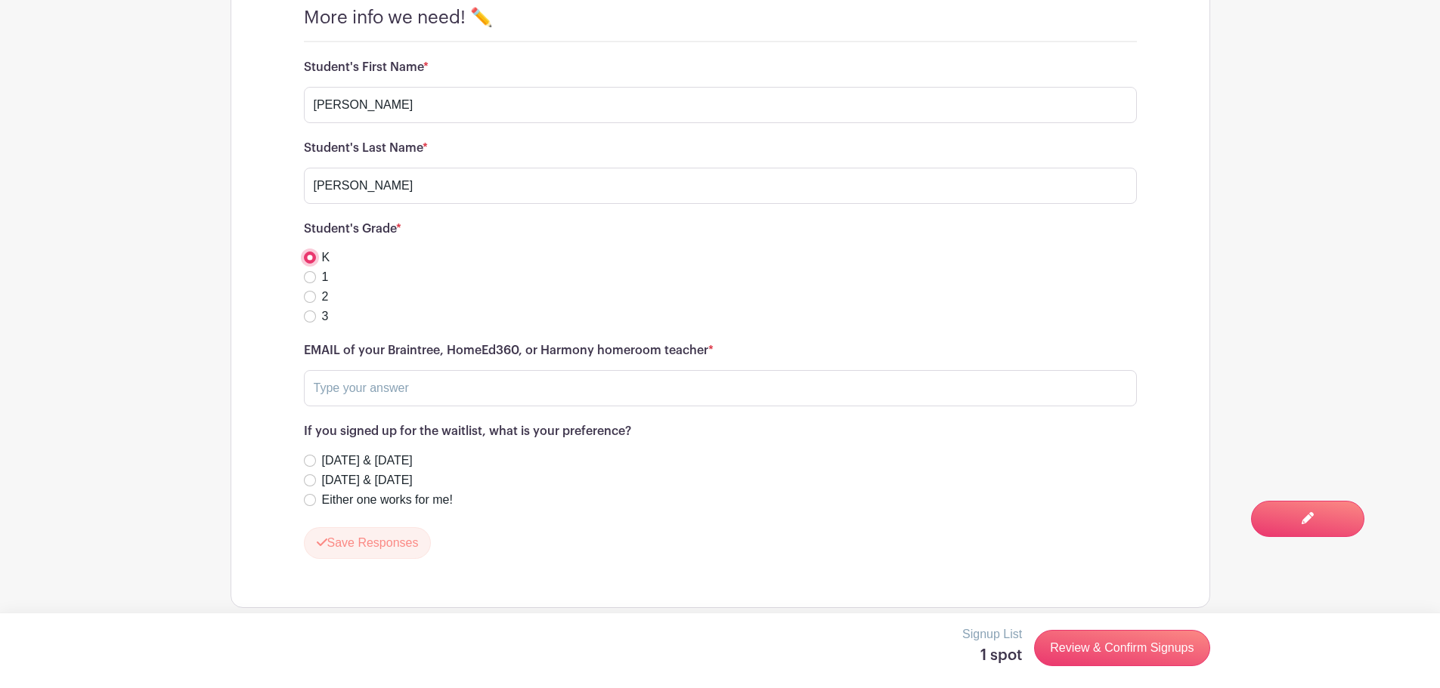
scroll to position [1058, 0]
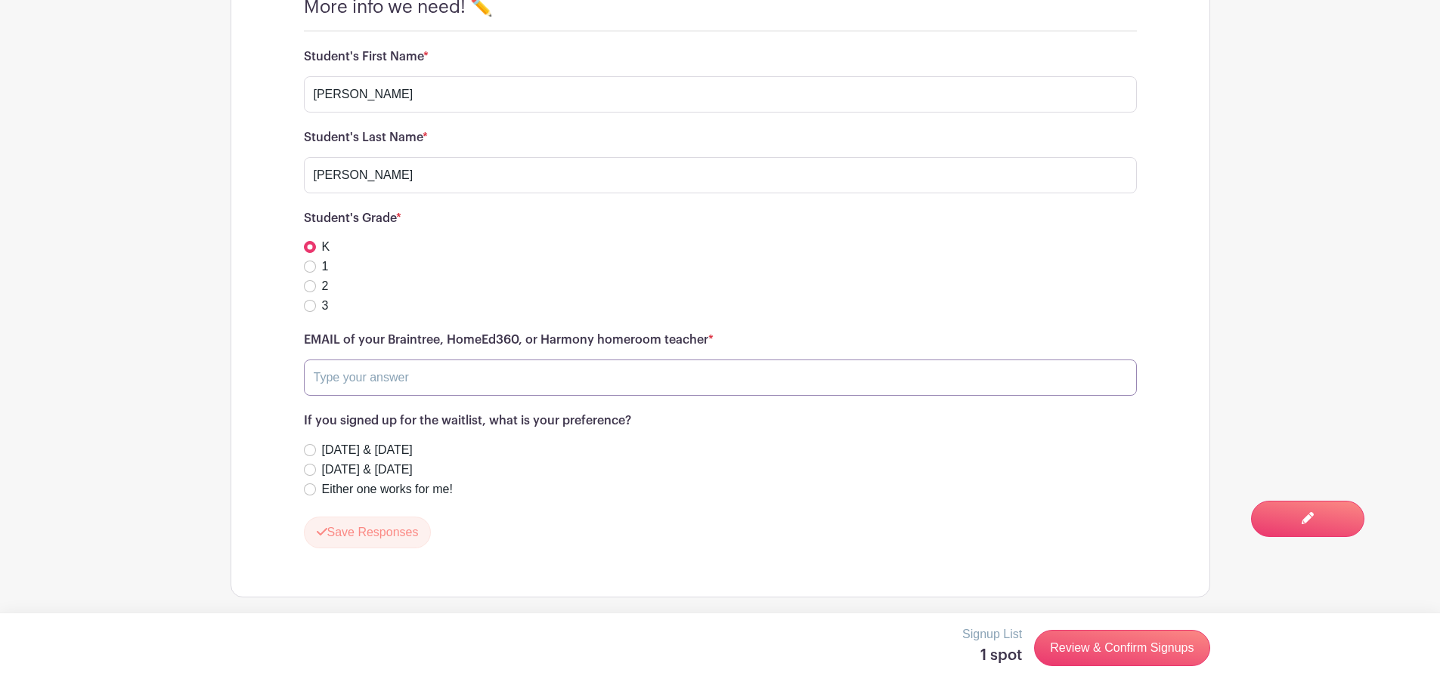
click at [447, 380] on input "text" at bounding box center [720, 378] width 833 height 36
type input "a"
type input "a@[DOMAIN_NAME]"
click at [392, 533] on button "Save Responses" at bounding box center [368, 533] width 128 height 32
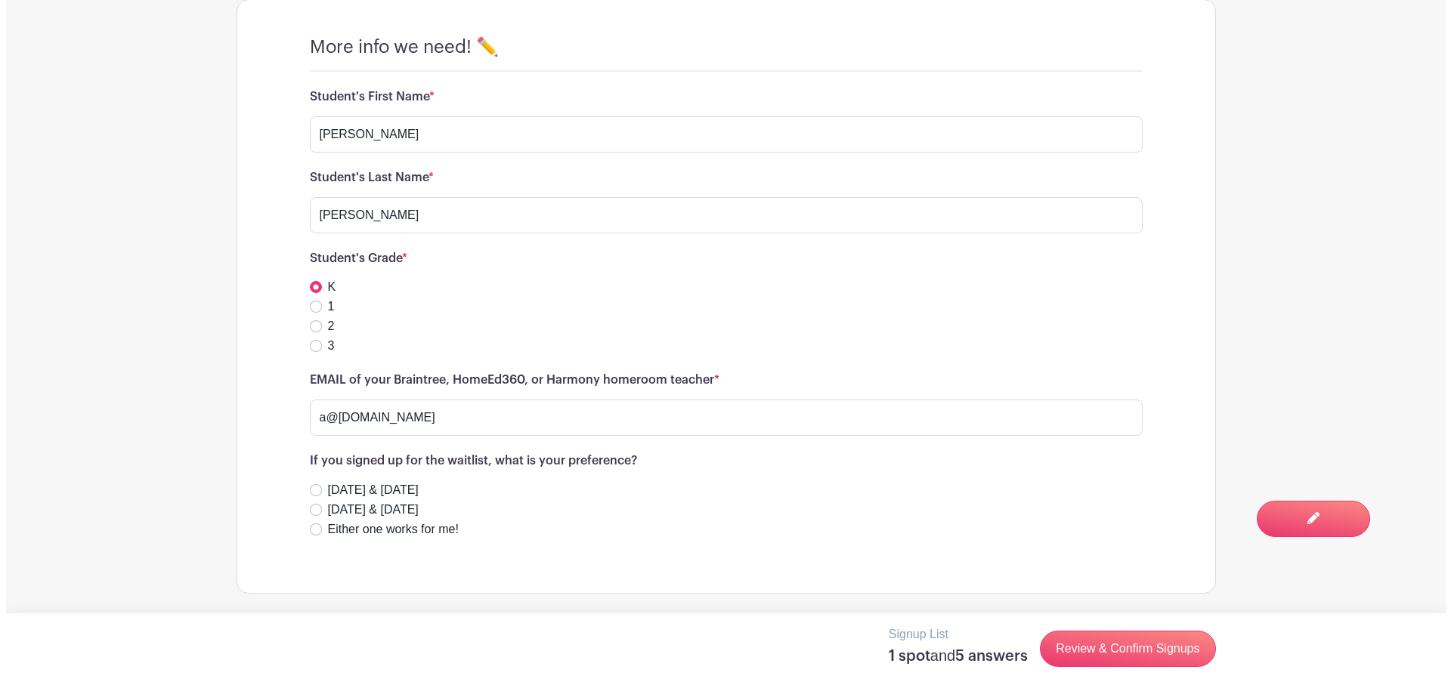
scroll to position [1018, 0]
click at [1131, 644] on link "Review & Confirm Signups" at bounding box center [1121, 649] width 175 height 36
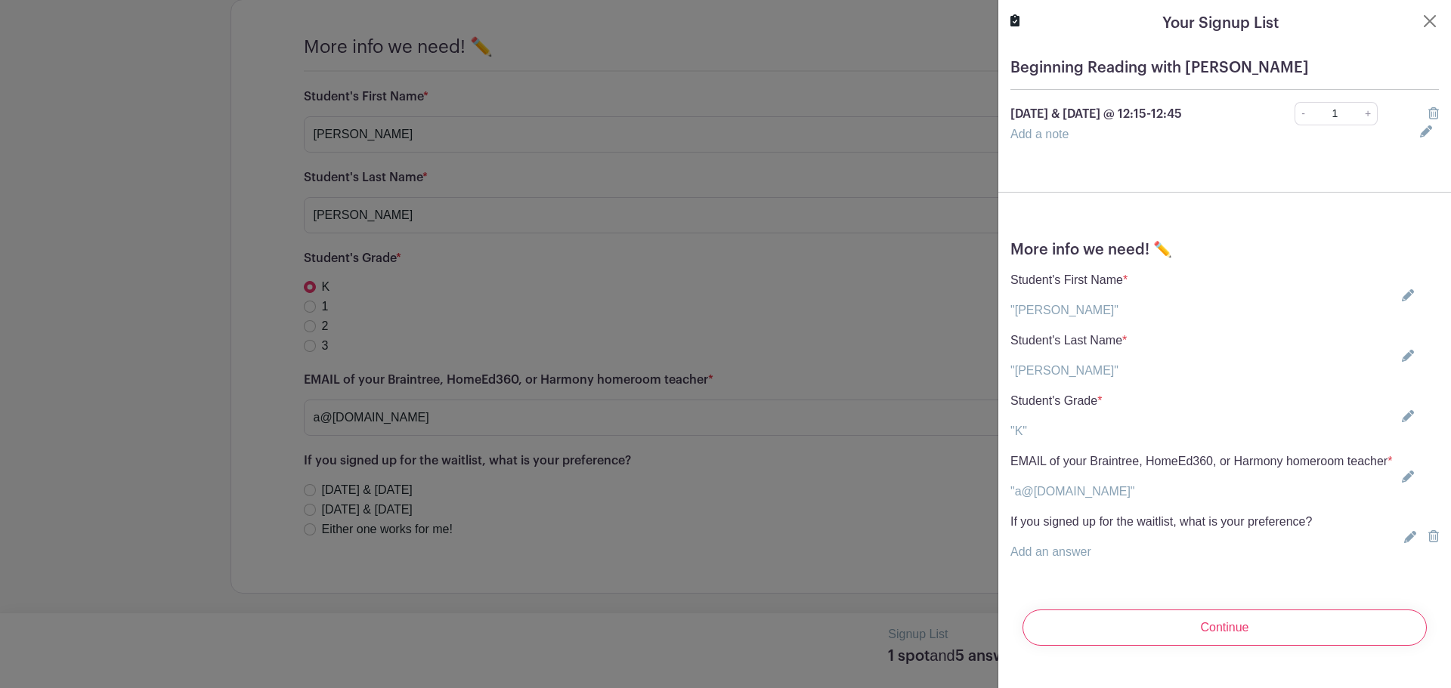
scroll to position [11, 0]
click at [1233, 631] on input "Continue" at bounding box center [1225, 628] width 404 height 36
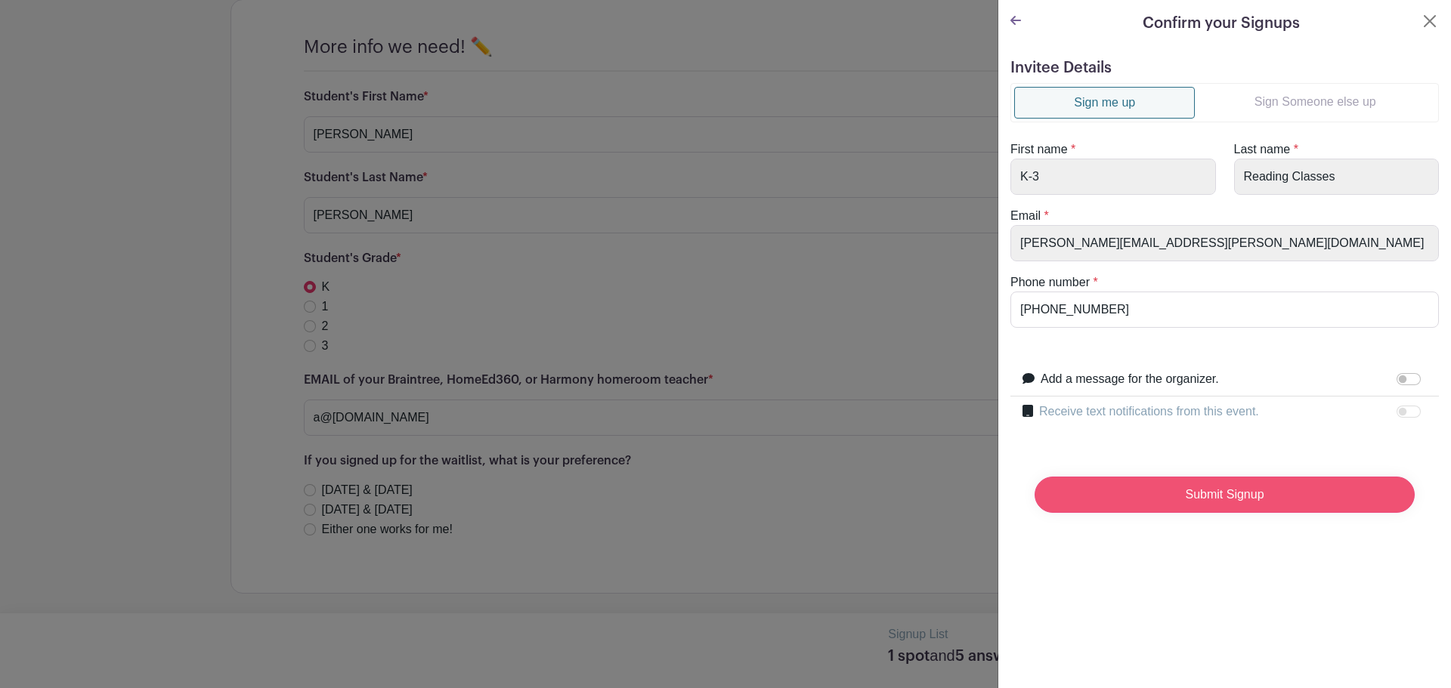
click at [1199, 489] on input "Submit Signup" at bounding box center [1225, 495] width 380 height 36
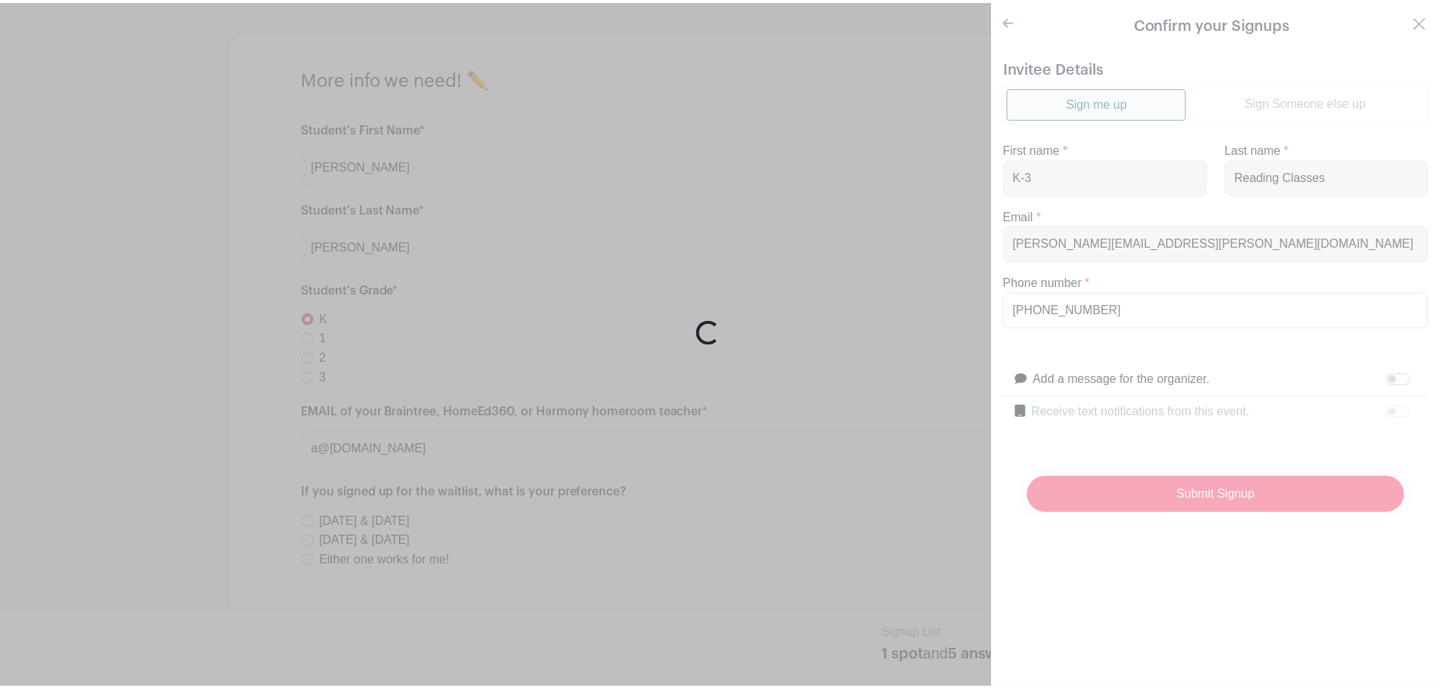
scroll to position [1050, 0]
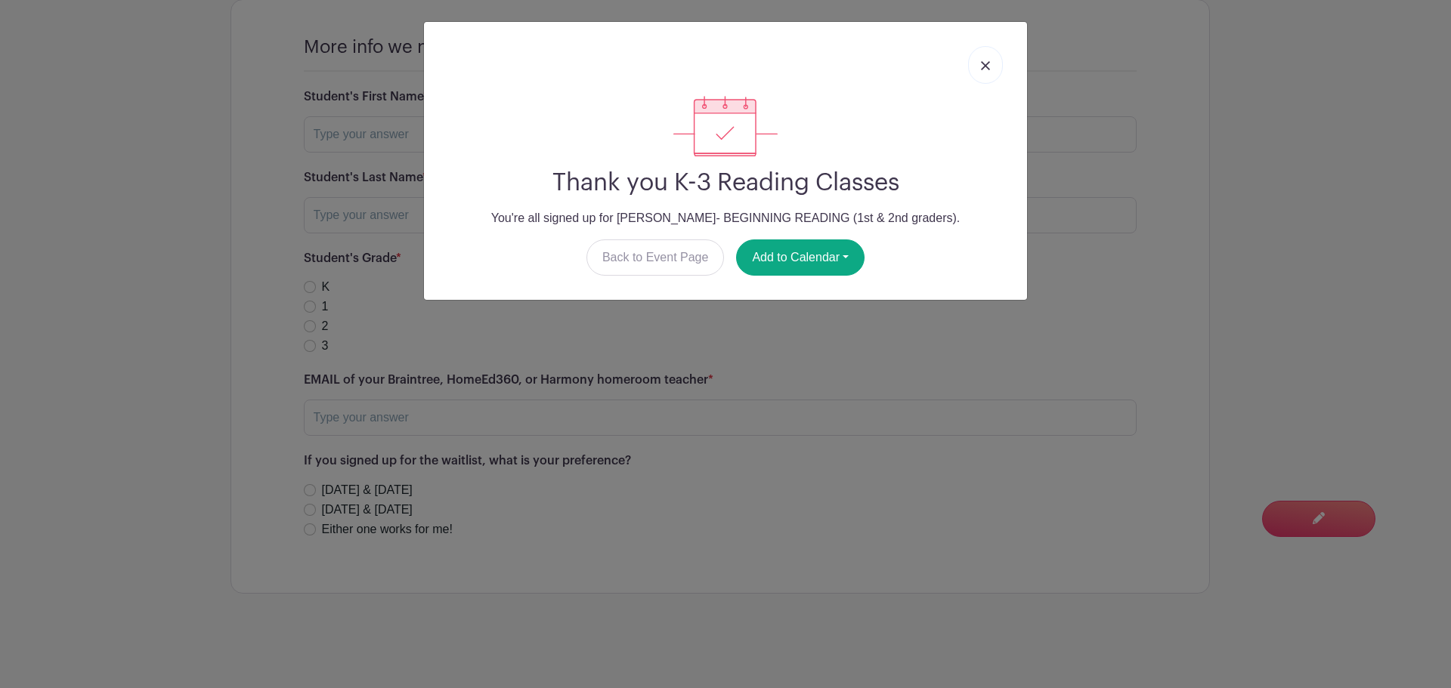
click at [993, 66] on link at bounding box center [985, 65] width 35 height 38
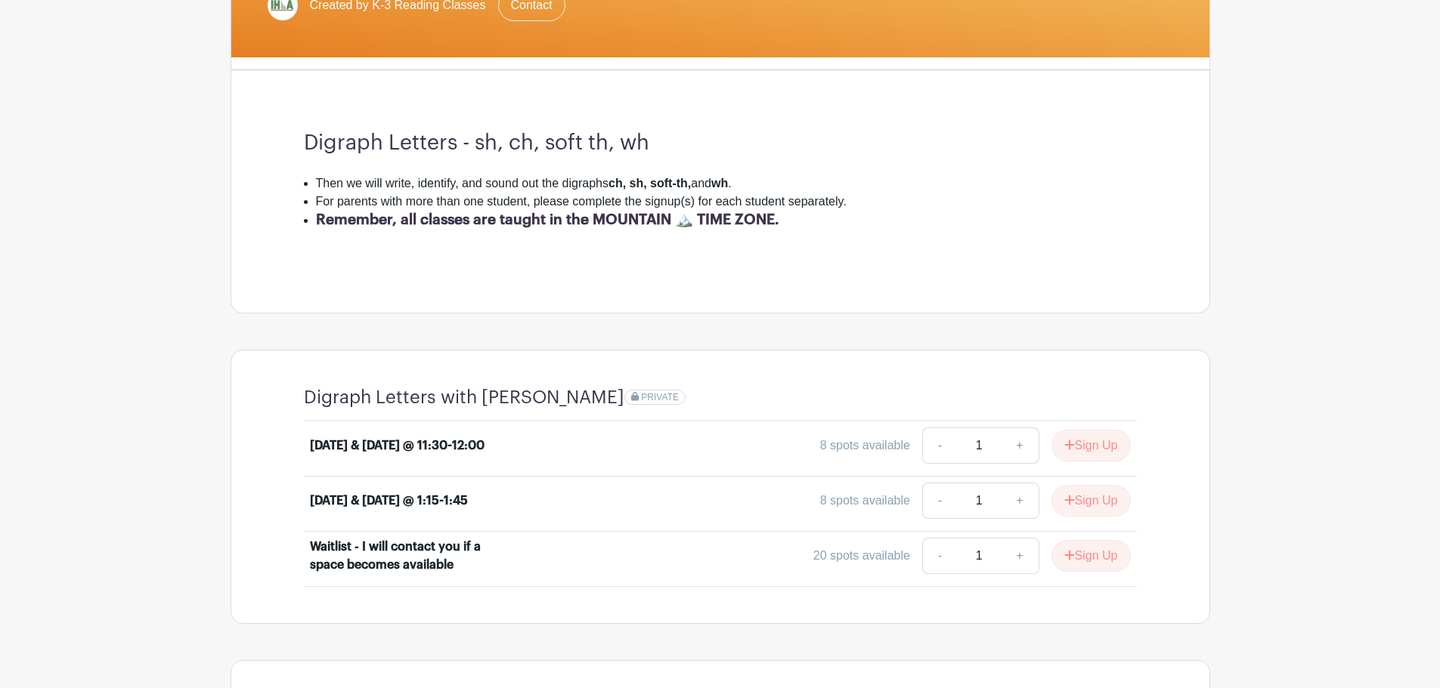
scroll to position [353, 0]
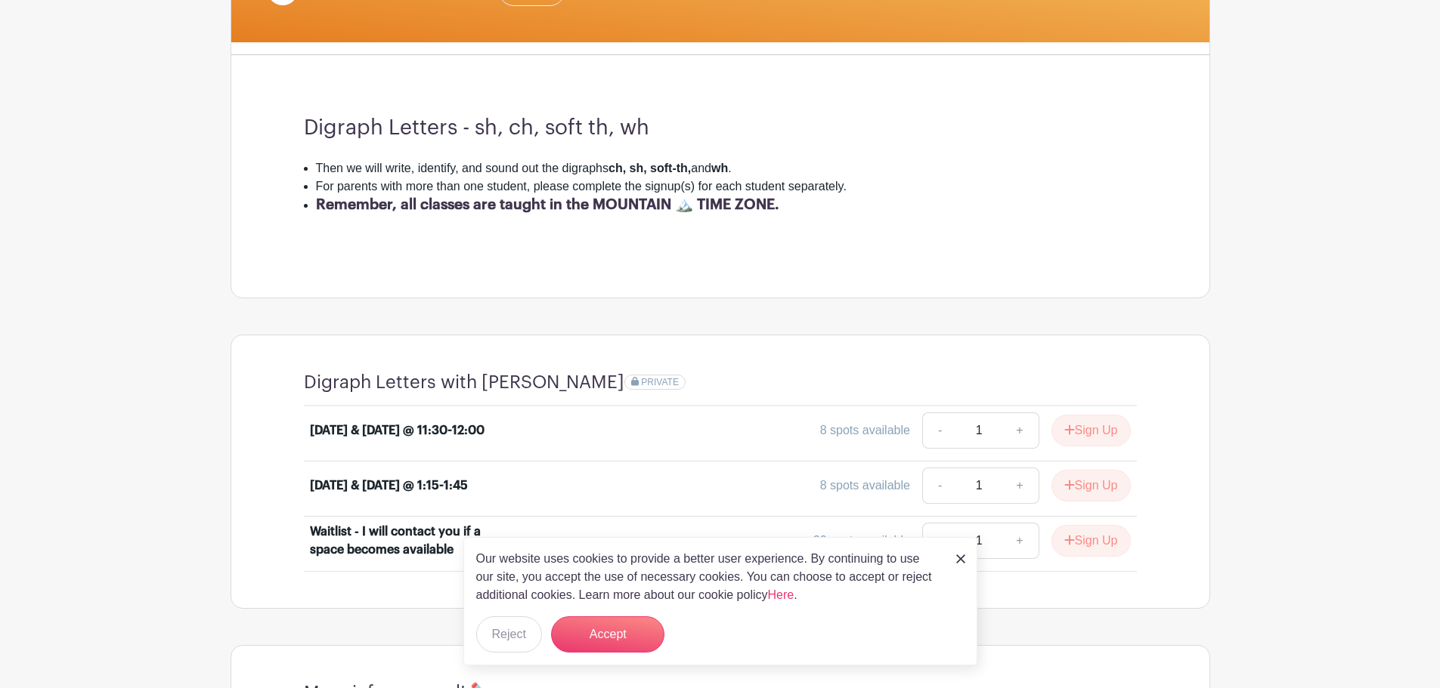
click at [961, 558] on img at bounding box center [960, 559] width 9 height 9
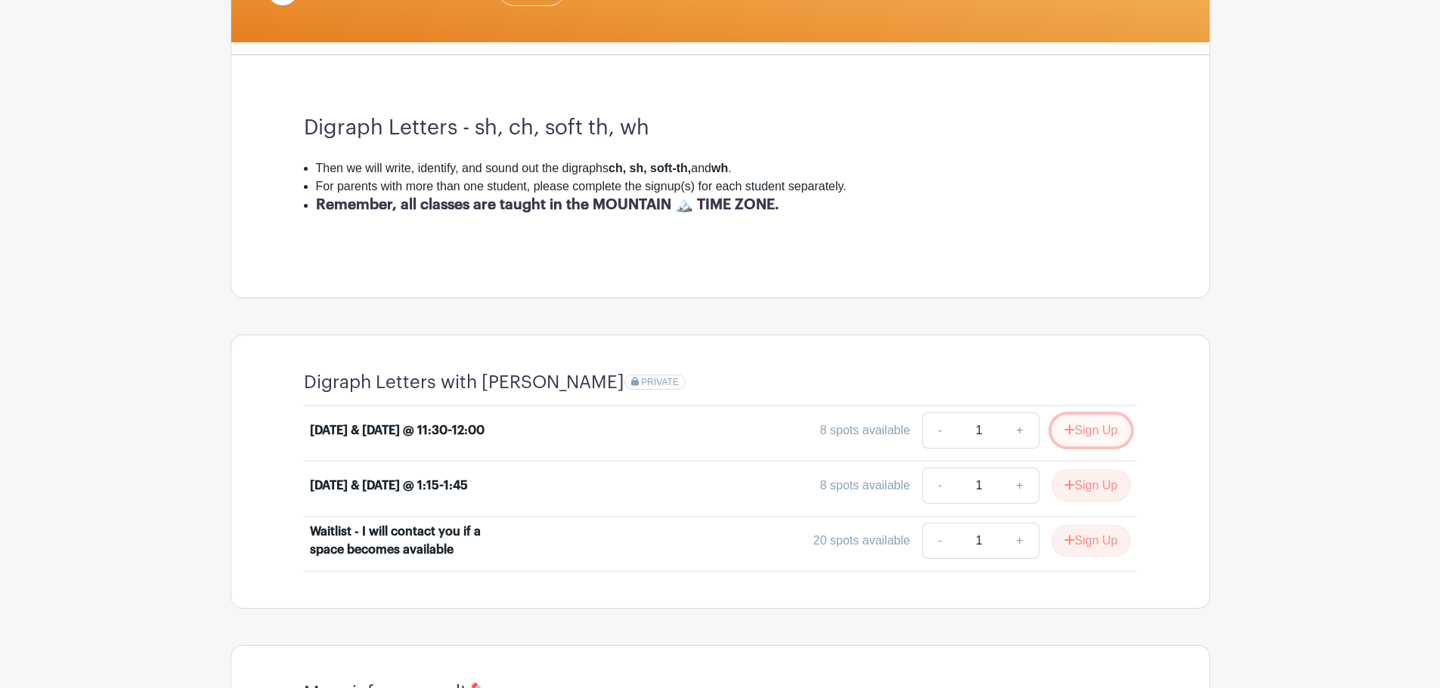
click at [1097, 426] on button "Sign Up" at bounding box center [1090, 431] width 79 height 32
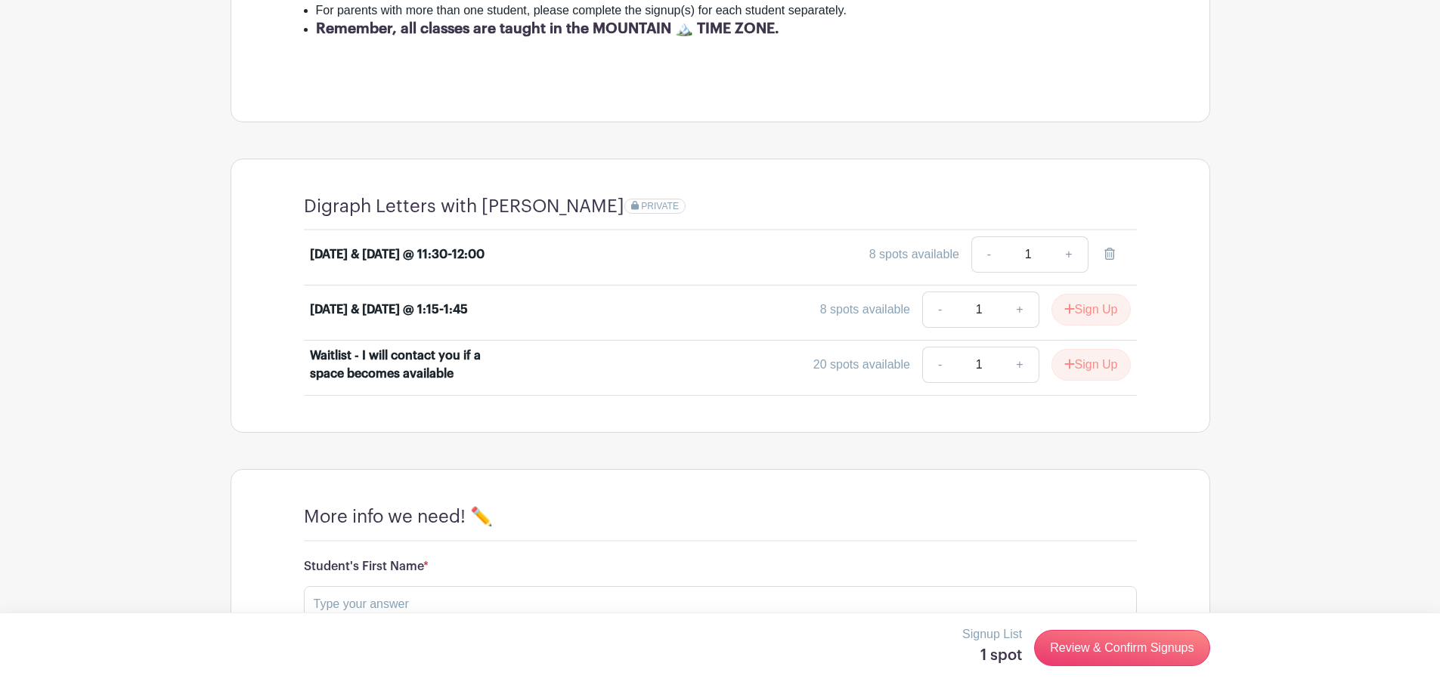
scroll to position [705, 0]
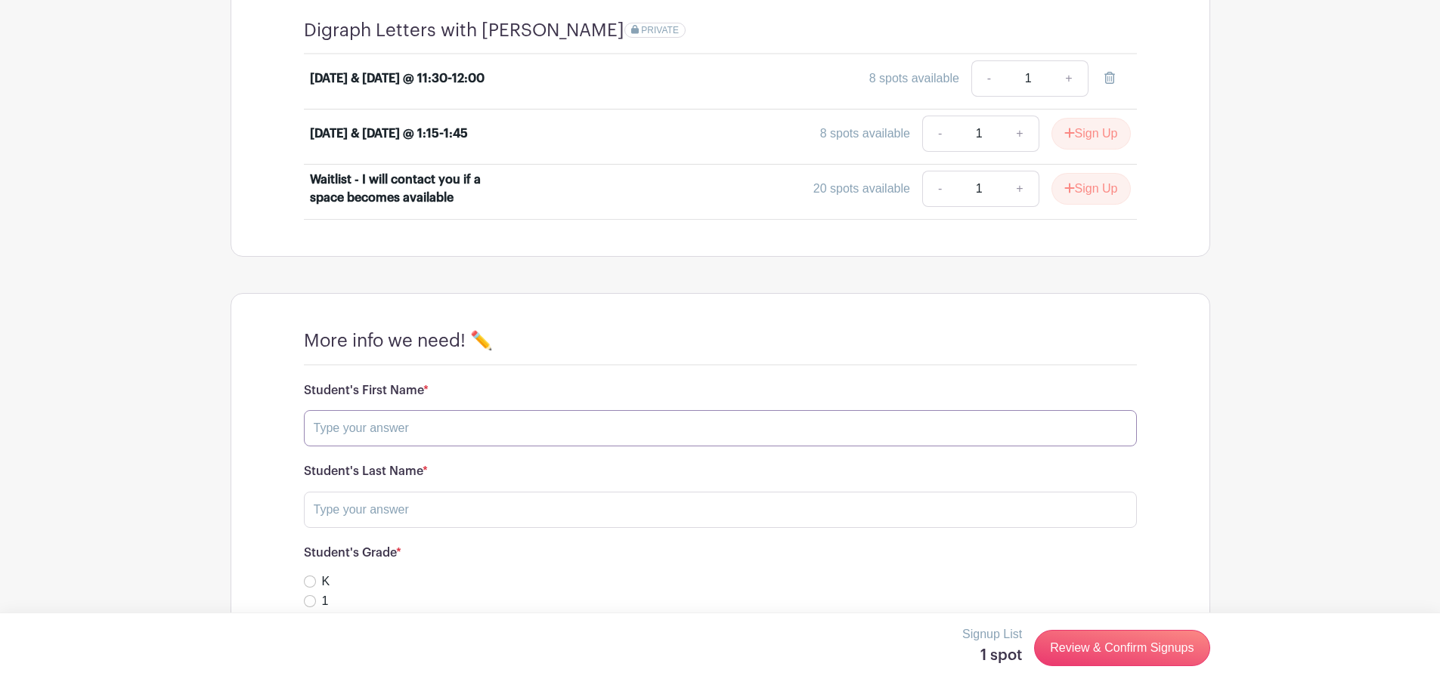
click at [434, 422] on input "text" at bounding box center [720, 428] width 833 height 36
type input "Student 1 Digraph letters"
type input "[PERSON_NAME]"
click at [304, 576] on input "K" at bounding box center [310, 582] width 12 height 12
radio input "true"
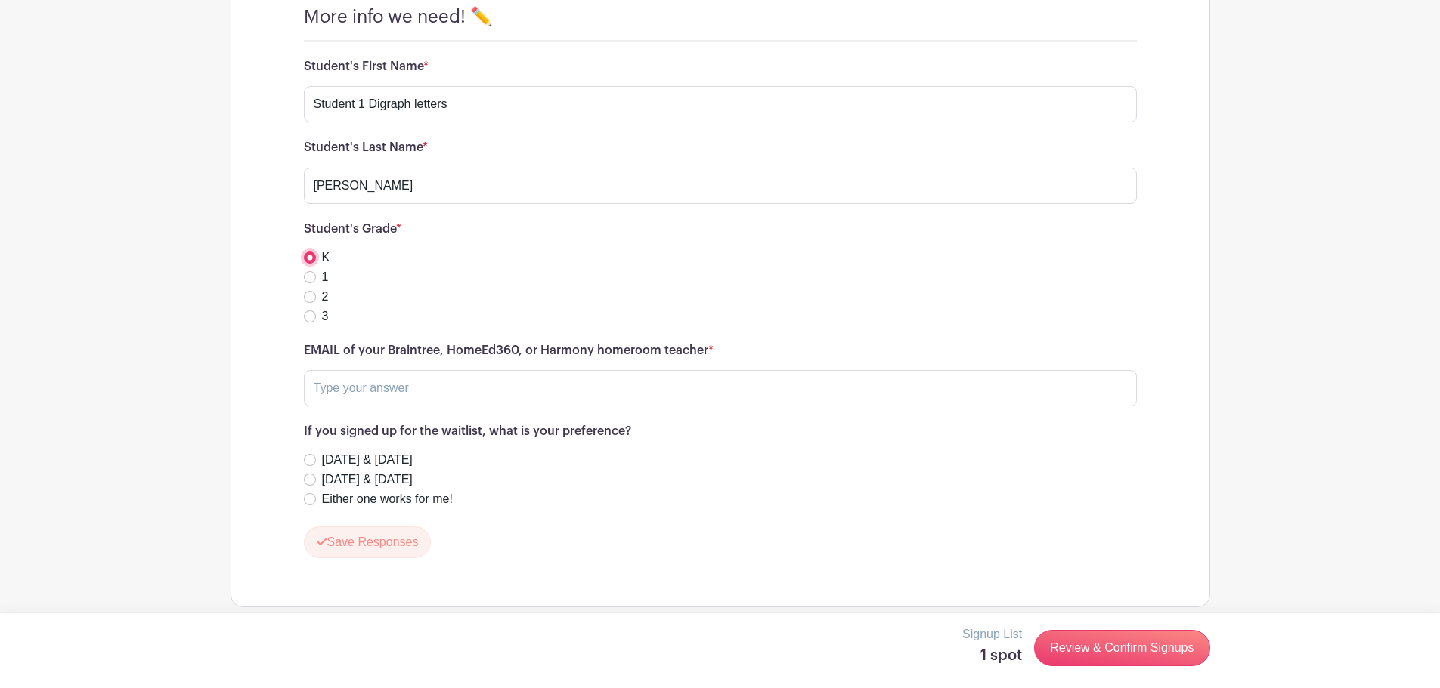
scroll to position [1043, 0]
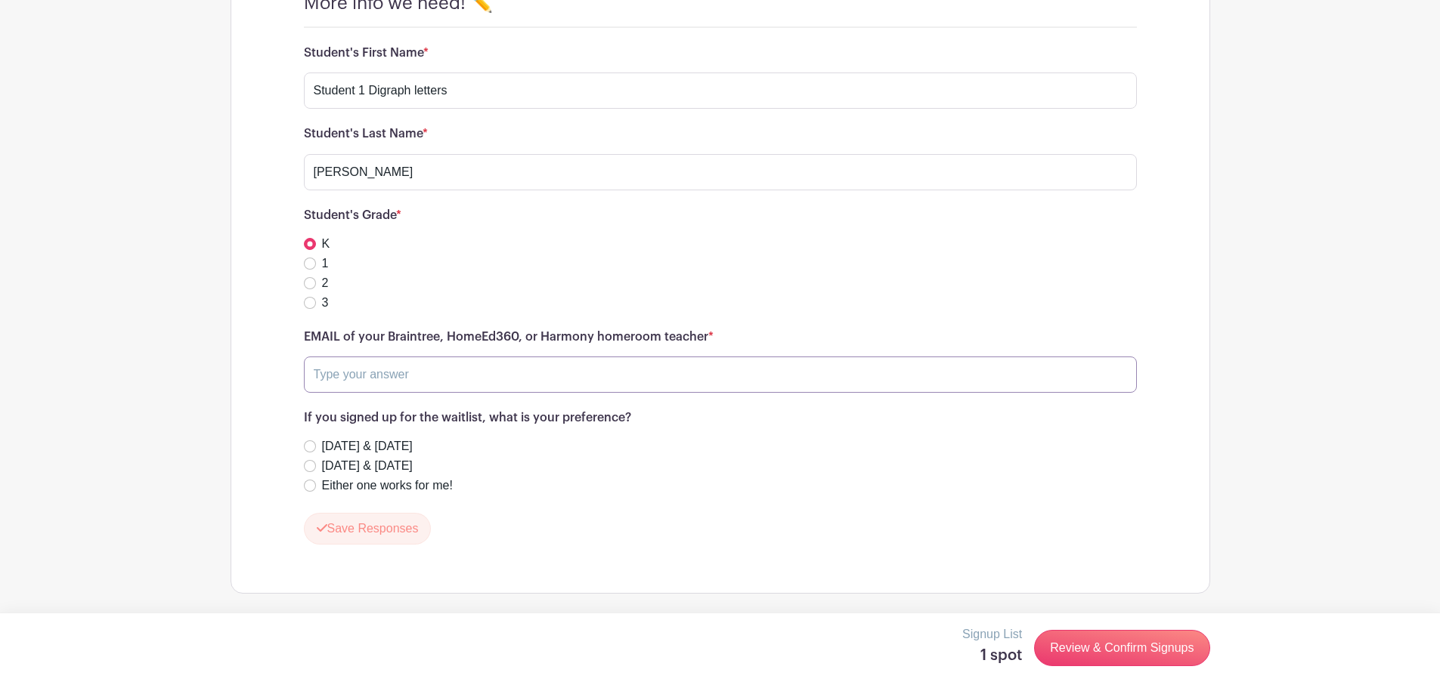
click at [372, 377] on input "text" at bounding box center [720, 375] width 833 height 36
type input "a@[DOMAIN_NAME]"
click at [395, 523] on button "Save Responses" at bounding box center [368, 529] width 128 height 32
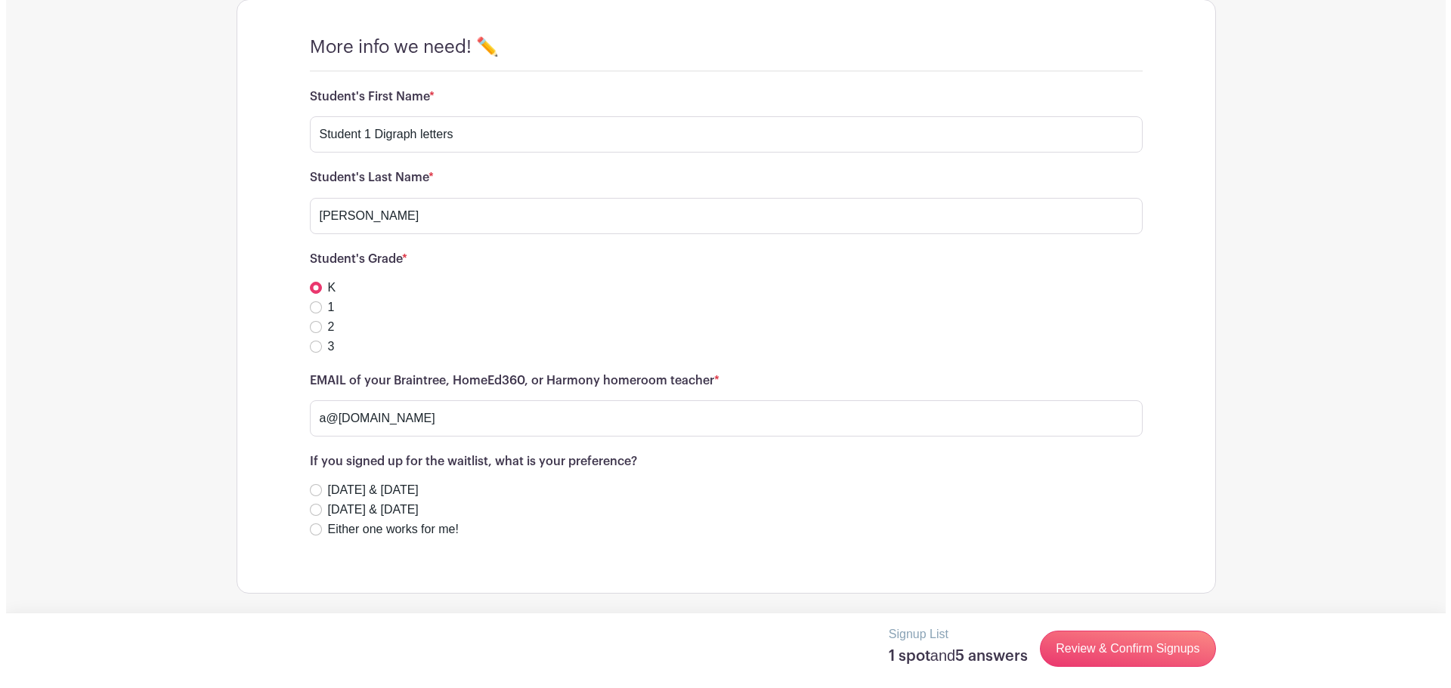
scroll to position [999, 0]
click at [1131, 642] on link "Review & Confirm Signups" at bounding box center [1121, 649] width 175 height 36
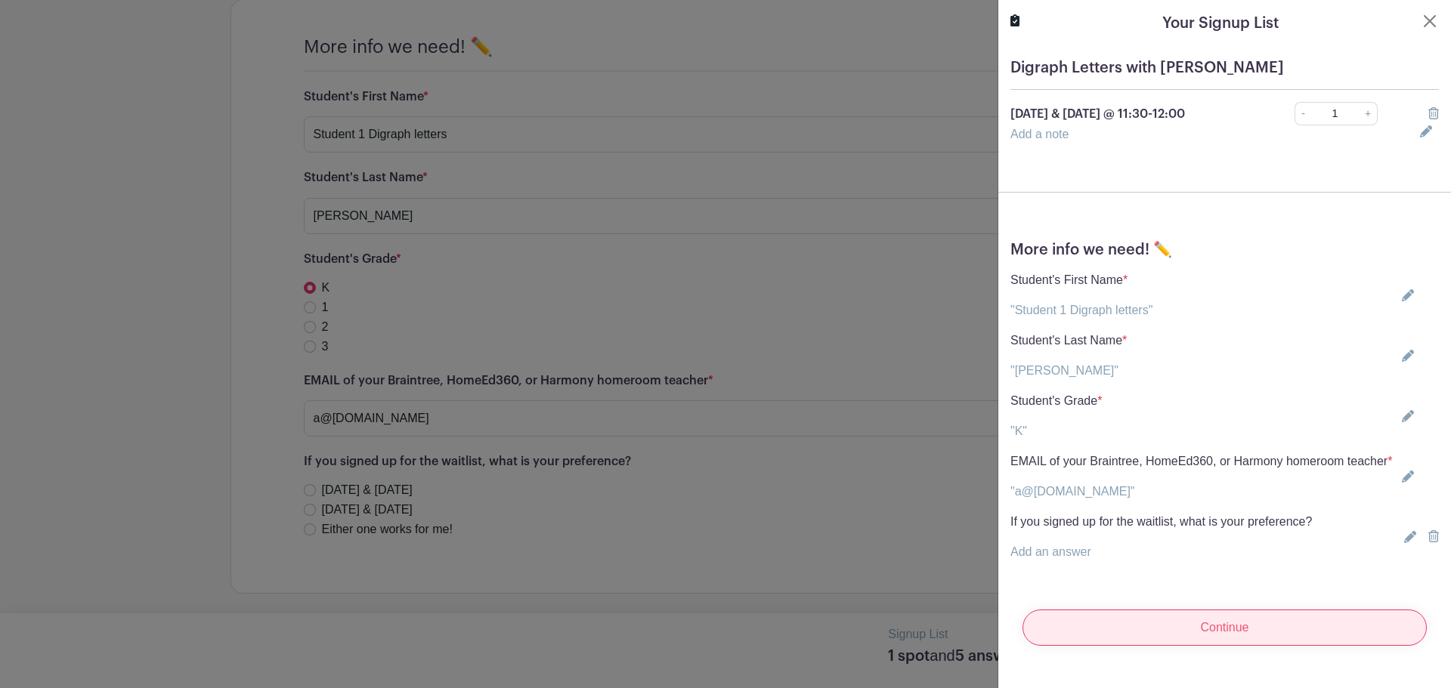
click at [1222, 642] on input "Continue" at bounding box center [1225, 628] width 404 height 36
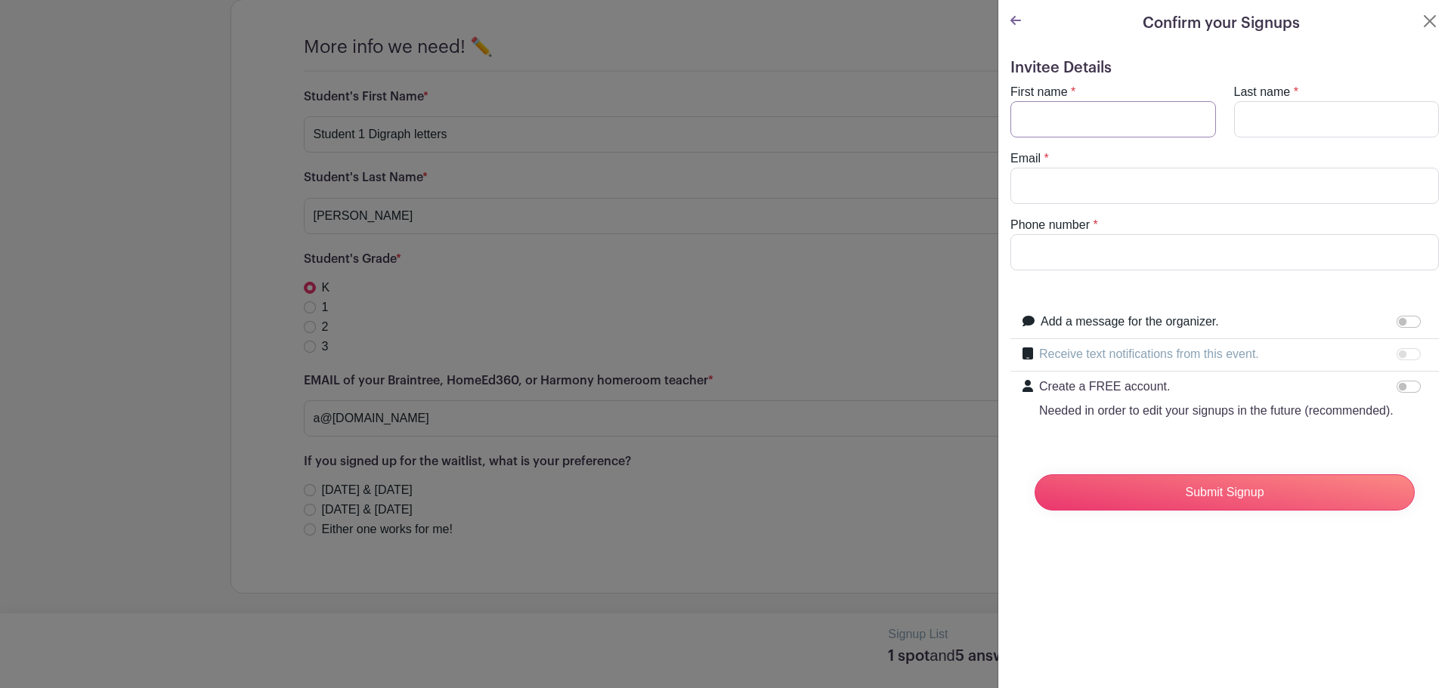
click at [1069, 125] on input "First name" at bounding box center [1113, 119] width 206 height 36
type input "a"
click at [1254, 118] on input "Last name" at bounding box center [1337, 119] width 206 height 36
type input "a"
click at [1116, 180] on input "Email" at bounding box center [1224, 186] width 429 height 36
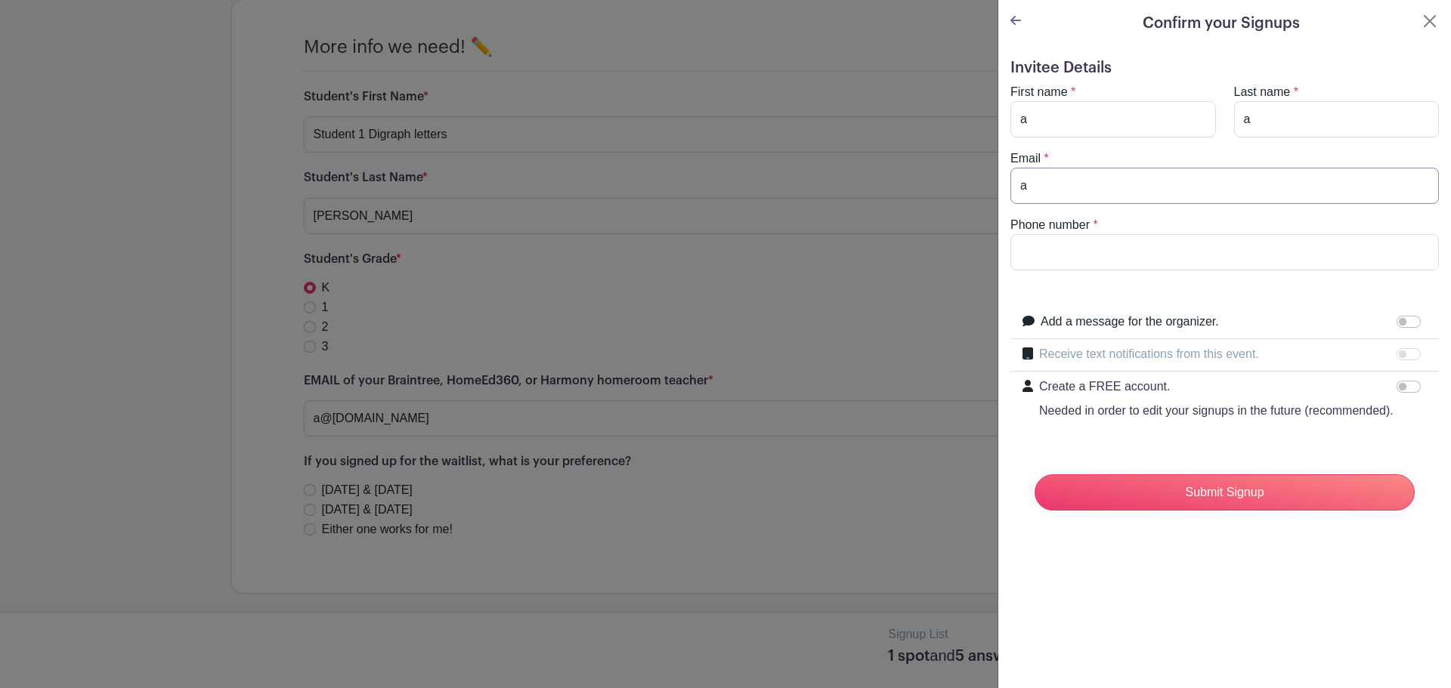
type input "a"
click at [1057, 244] on input "Phone number" at bounding box center [1224, 252] width 429 height 36
type input "a"
click at [1250, 510] on input "Submit Signup" at bounding box center [1225, 493] width 380 height 36
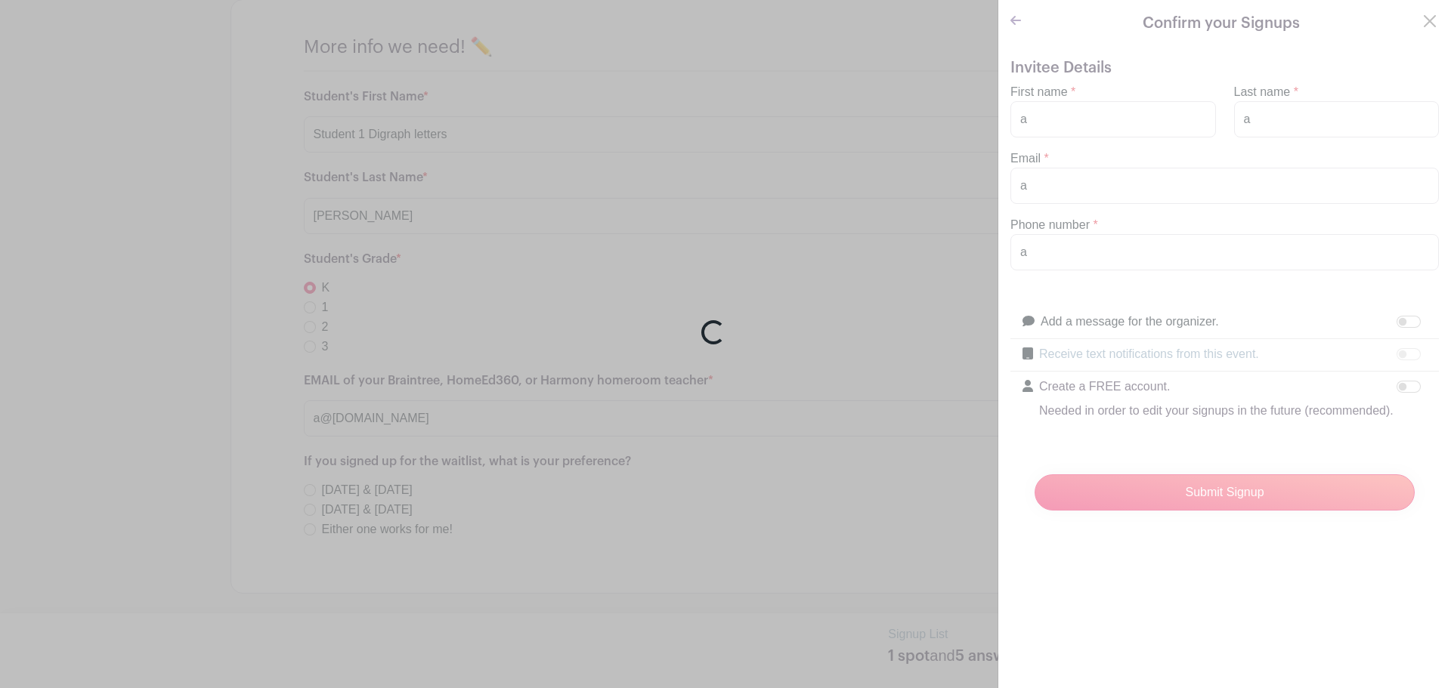
click at [1050, 186] on div "Loading..." at bounding box center [725, 344] width 1451 height 688
click at [1144, 512] on div "Loading..." at bounding box center [725, 344] width 1451 height 688
click at [718, 333] on div "Loading..." at bounding box center [713, 332] width 30 height 30
click at [718, 333] on div "Loading..." at bounding box center [713, 332] width 24 height 24
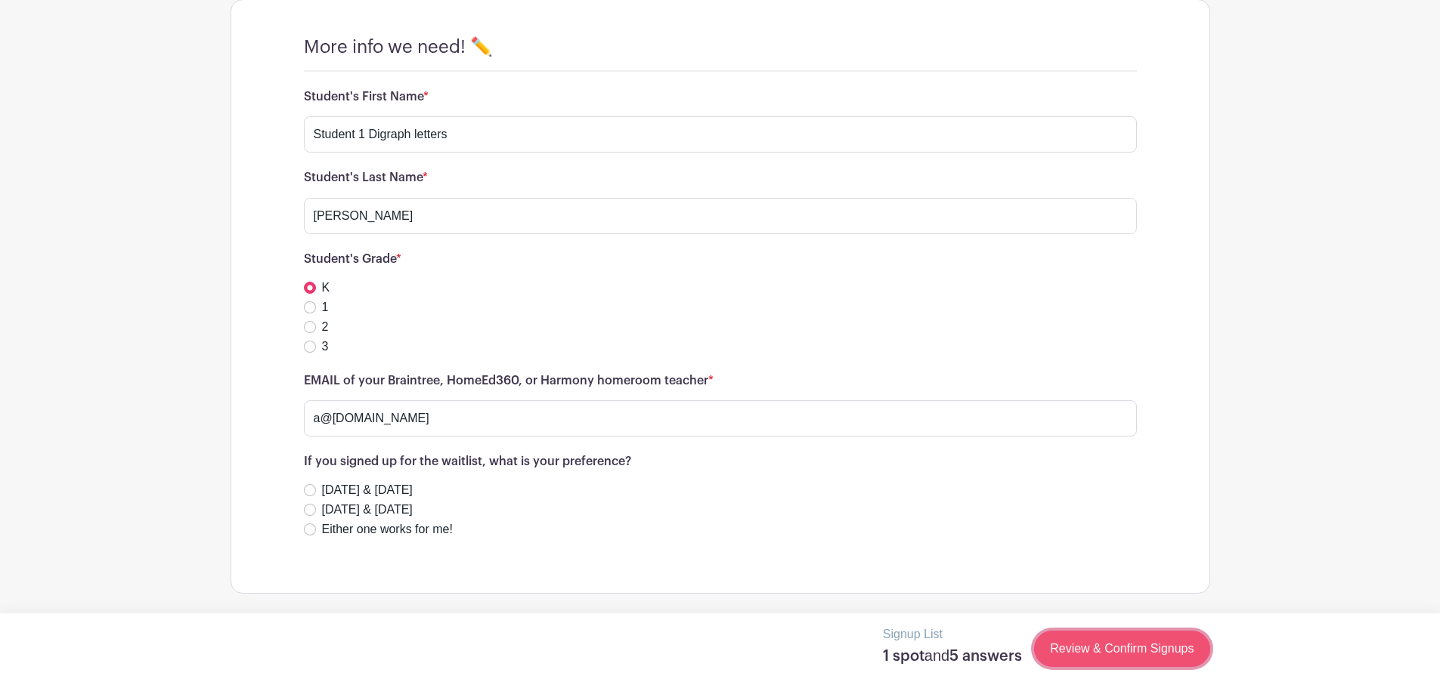
click at [1157, 650] on link "Review & Confirm Signups" at bounding box center [1121, 649] width 175 height 36
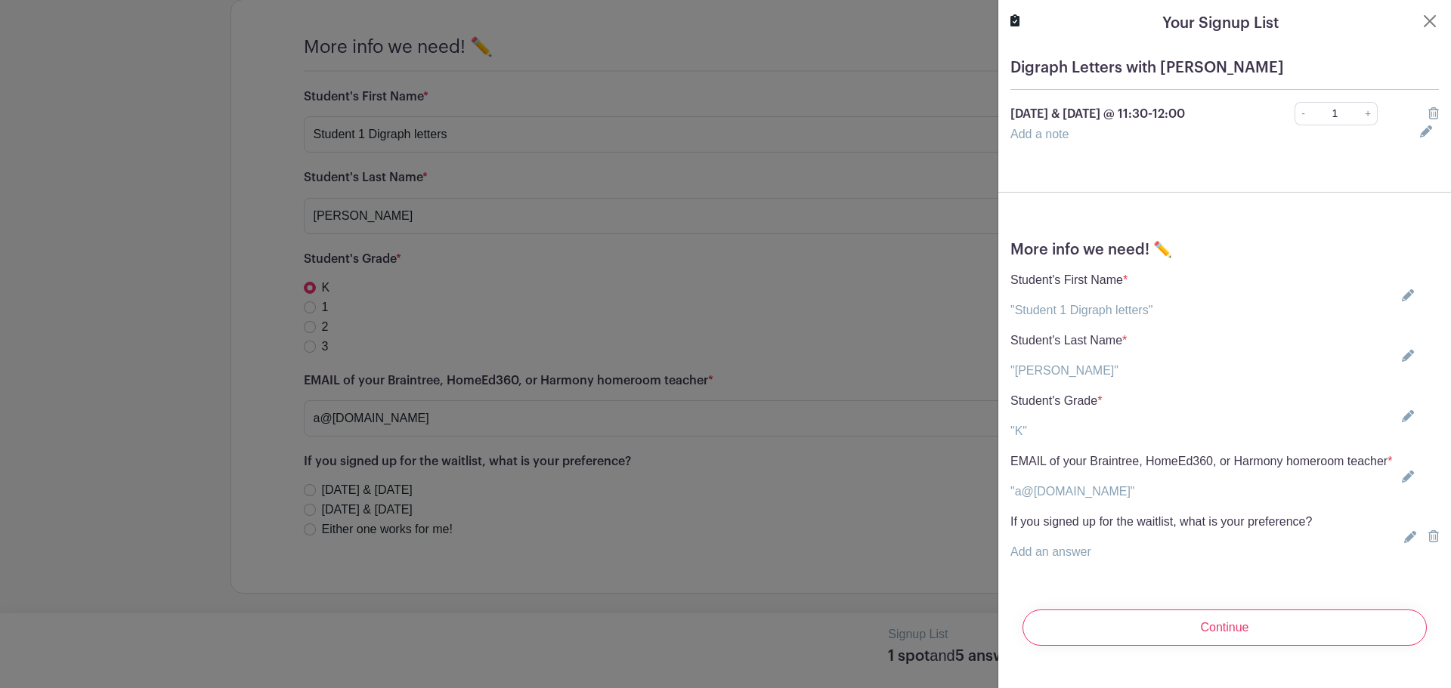
scroll to position [11, 0]
click at [1224, 633] on input "Continue" at bounding box center [1225, 628] width 404 height 36
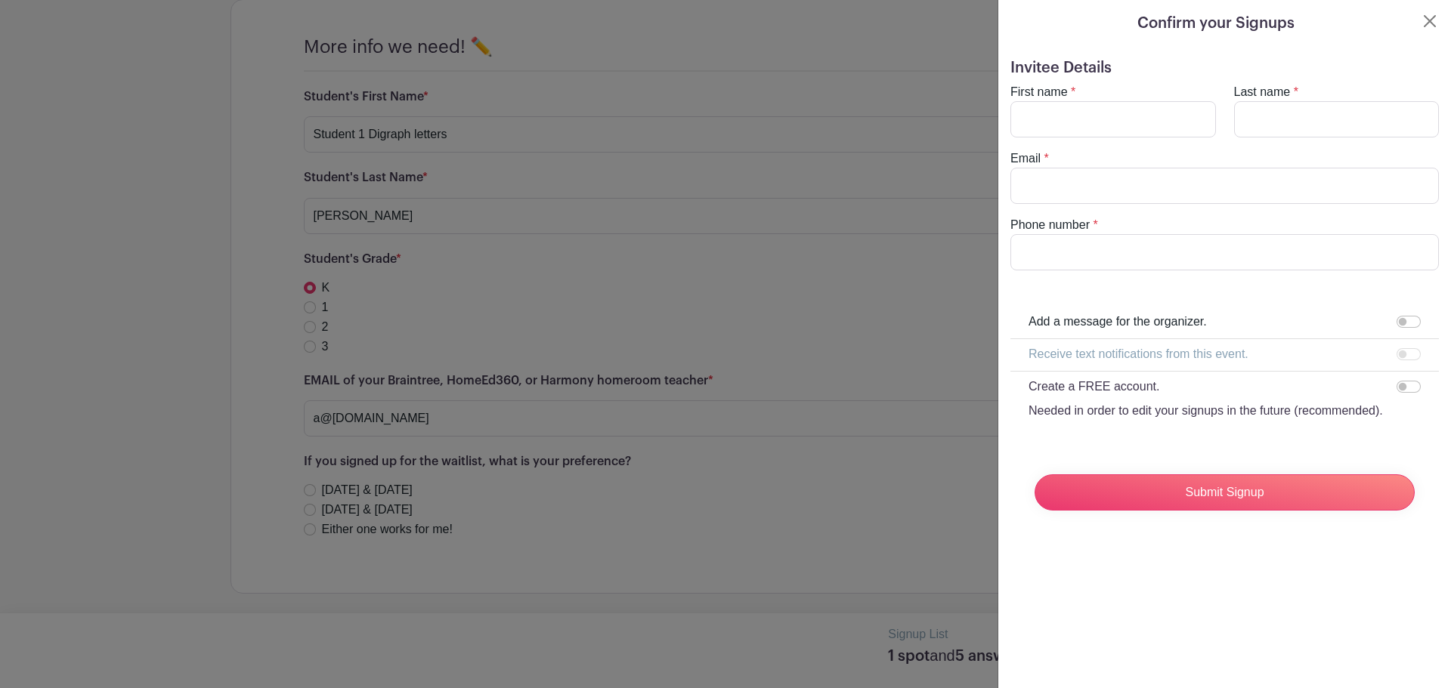
scroll to position [0, 0]
click at [1044, 120] on input "First name" at bounding box center [1113, 119] width 206 height 36
type input "a"
click at [1256, 119] on input "Last name" at bounding box center [1337, 119] width 206 height 36
type input "a"
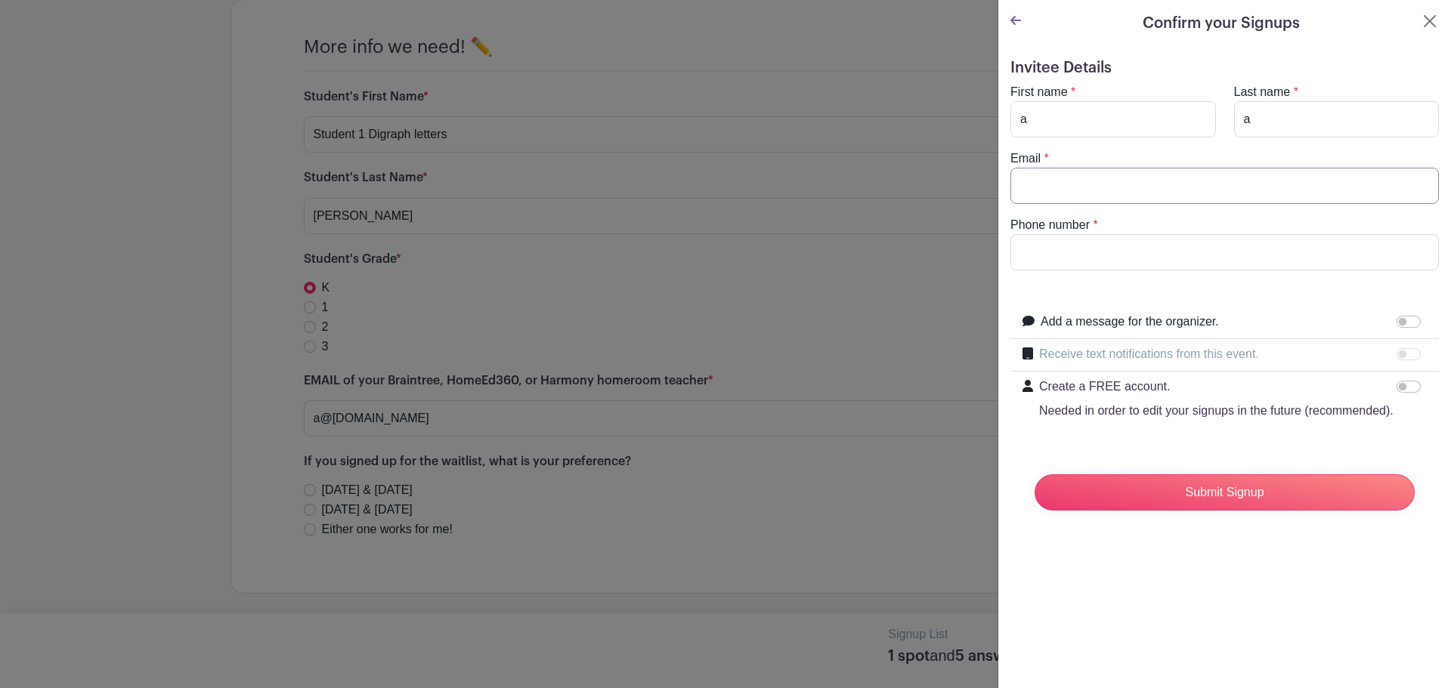
click at [1073, 179] on input "Email" at bounding box center [1224, 186] width 429 height 36
type input "a@[DOMAIN_NAME]"
click at [1119, 249] on input "Phone number" at bounding box center [1224, 252] width 429 height 36
type input "1231231234"
click at [1210, 508] on input "Submit Signup" at bounding box center [1225, 493] width 380 height 36
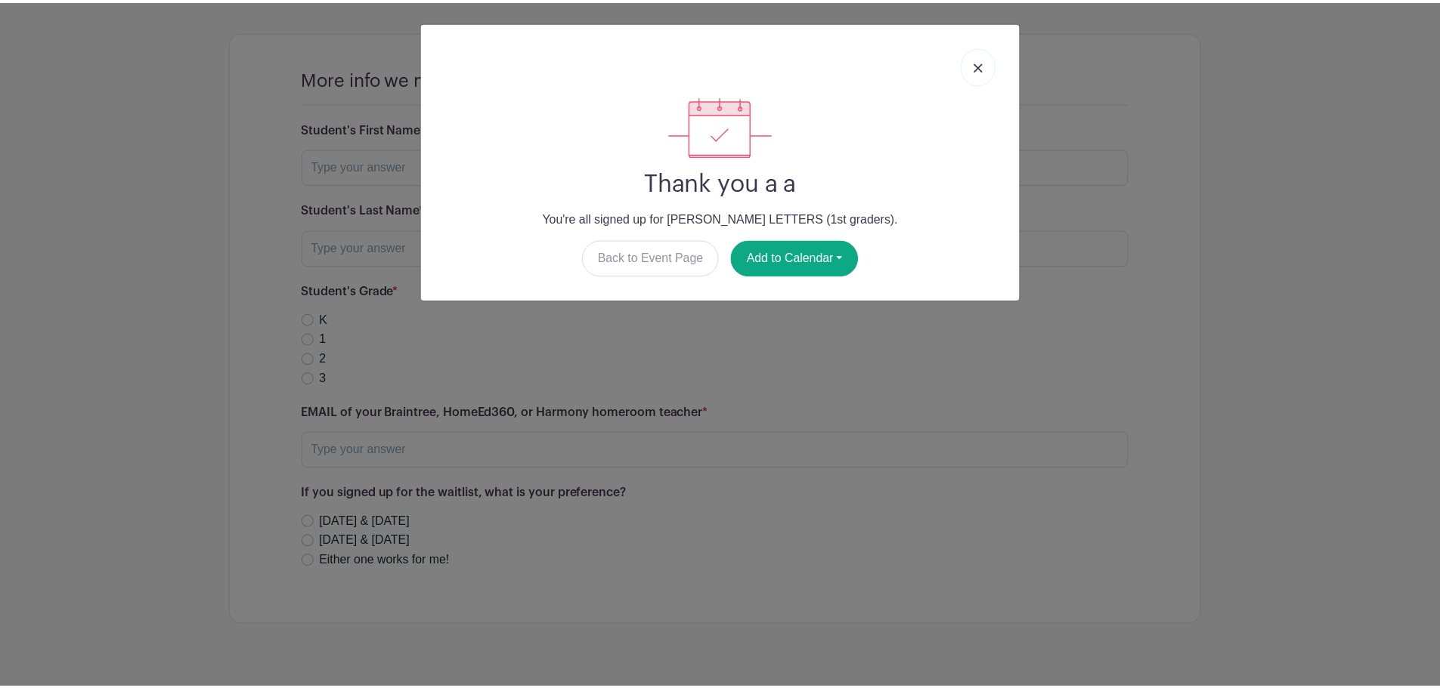
scroll to position [1074, 0]
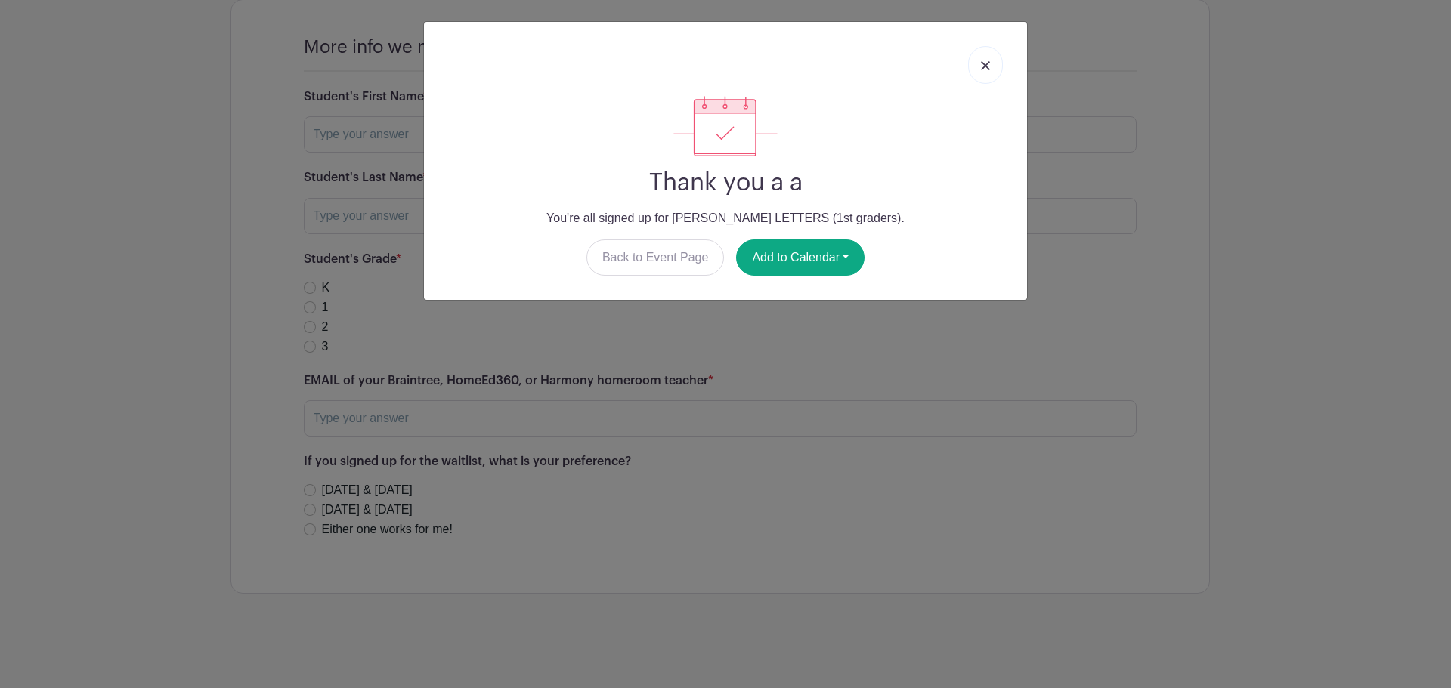
click at [986, 62] on img at bounding box center [985, 65] width 9 height 9
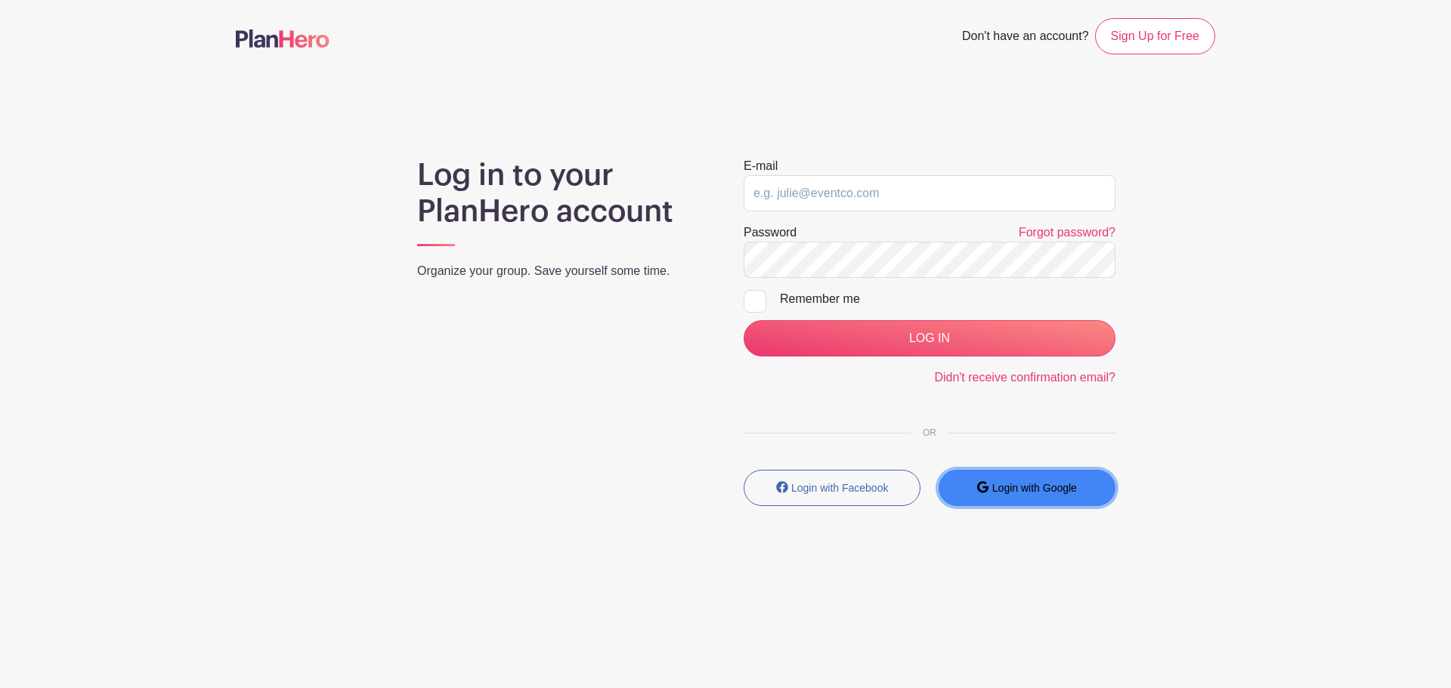
click at [1033, 494] on button "Login with Google" at bounding box center [1027, 488] width 177 height 36
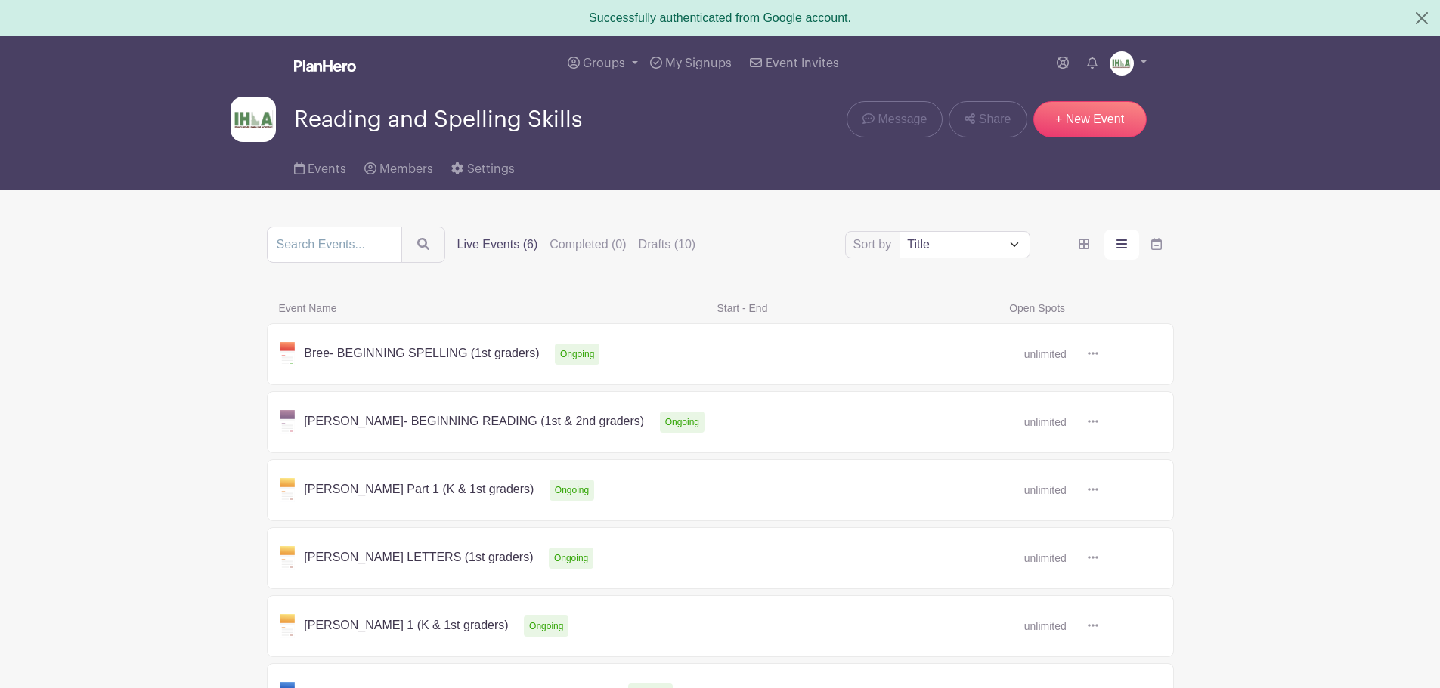
scroll to position [138, 0]
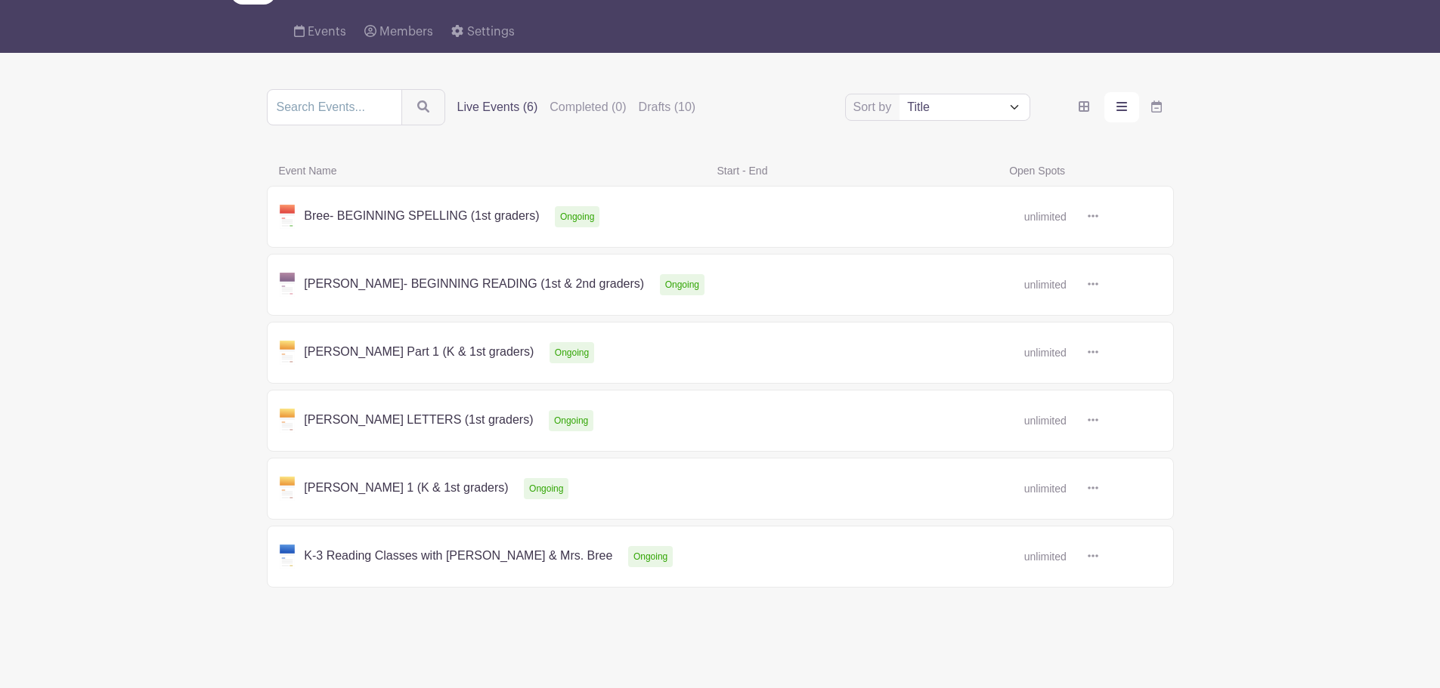
click at [1098, 489] on link at bounding box center [1098, 489] width 0 height 0
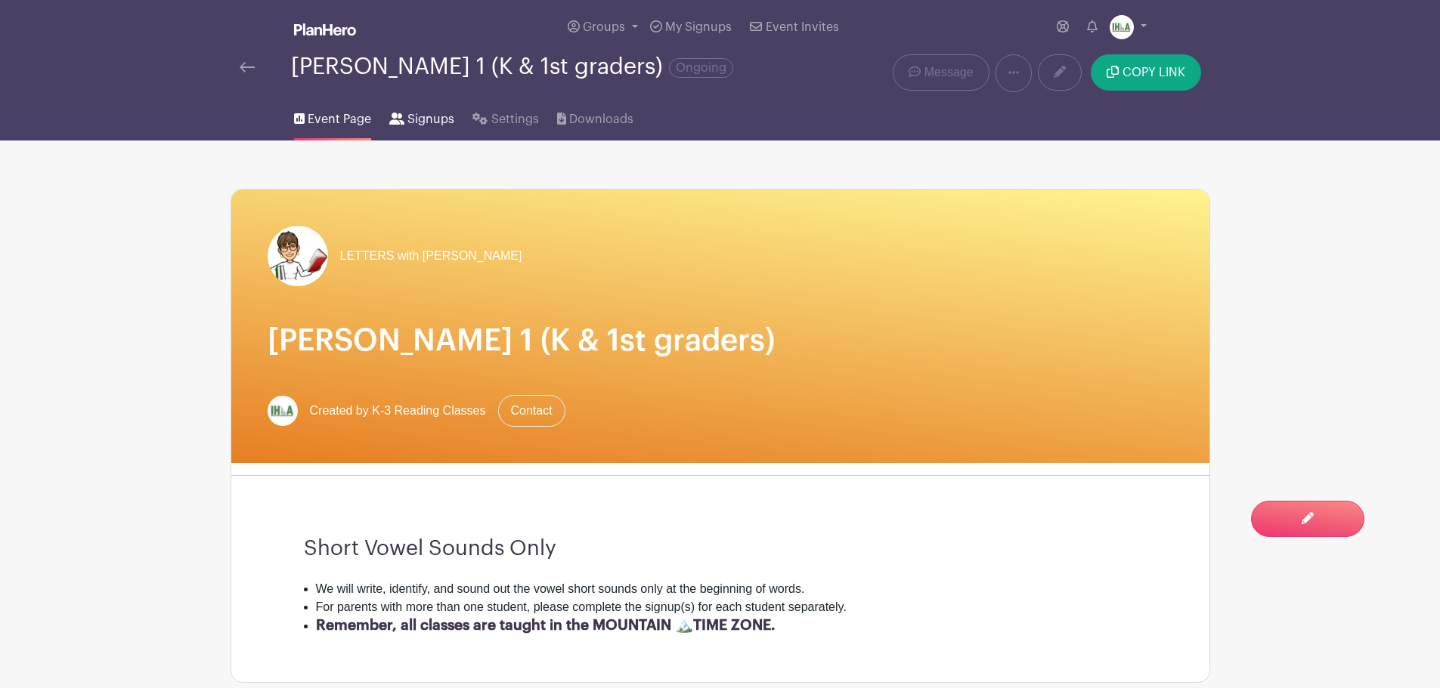
click at [427, 122] on span "Signups" at bounding box center [430, 119] width 47 height 18
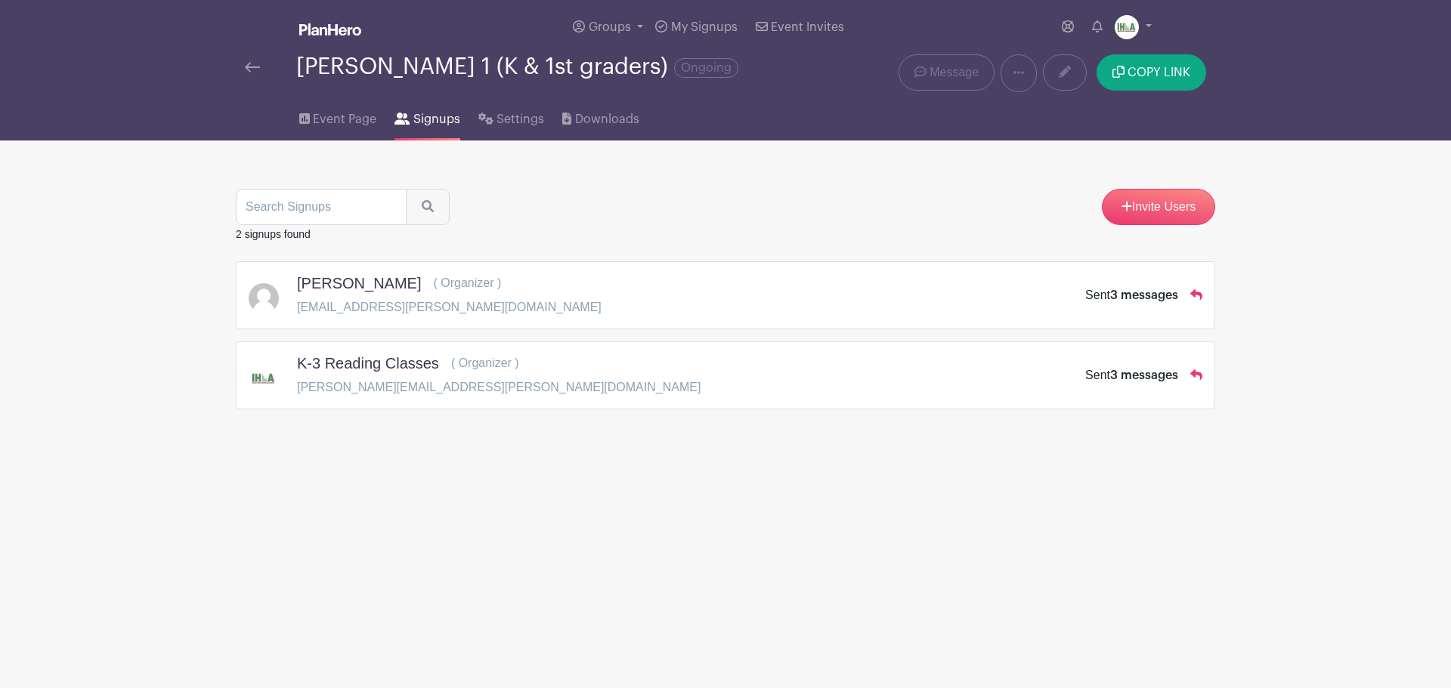
click at [429, 369] on h5 "K-3 Reading Classes" at bounding box center [368, 363] width 142 height 18
click at [1145, 370] on span "3 messages" at bounding box center [1144, 376] width 68 height 12
click at [1200, 375] on icon at bounding box center [1196, 375] width 12 height 11
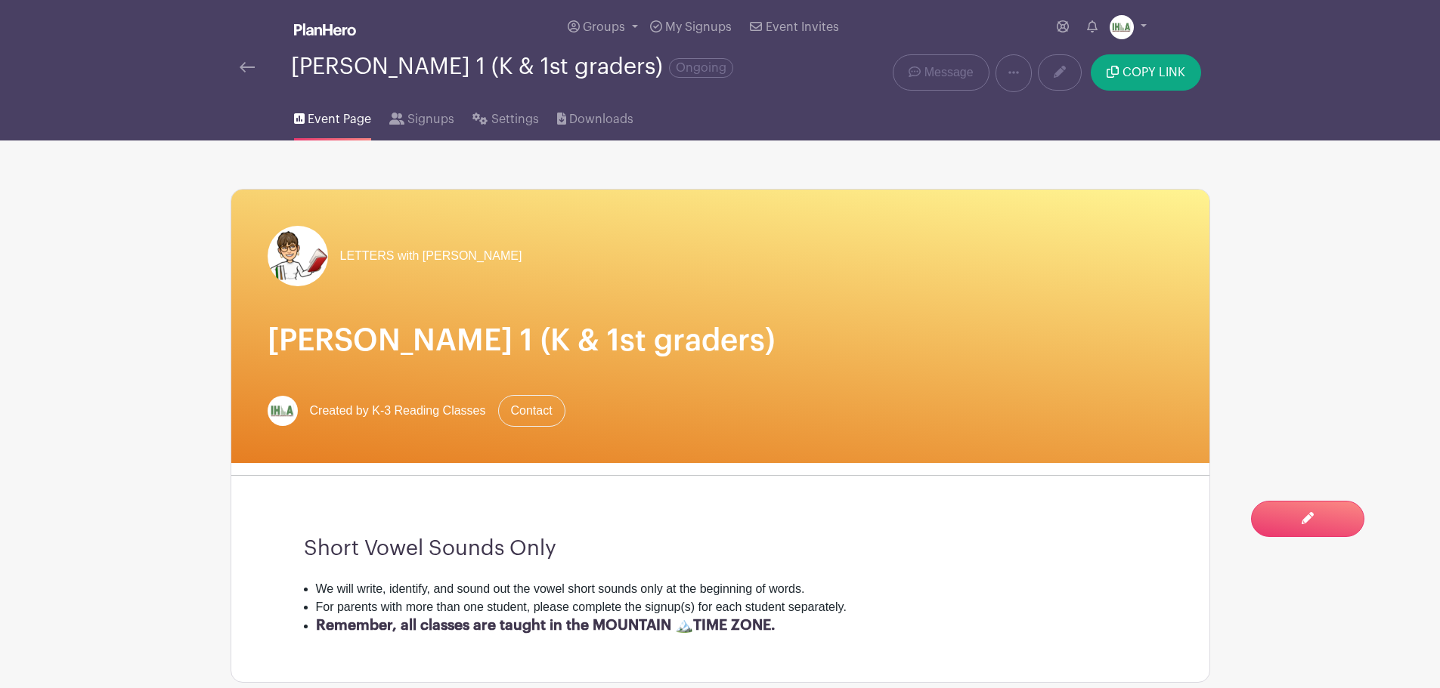
click at [336, 117] on span "Event Page" at bounding box center [339, 119] width 63 height 18
click at [429, 125] on span "Signups" at bounding box center [430, 119] width 47 height 18
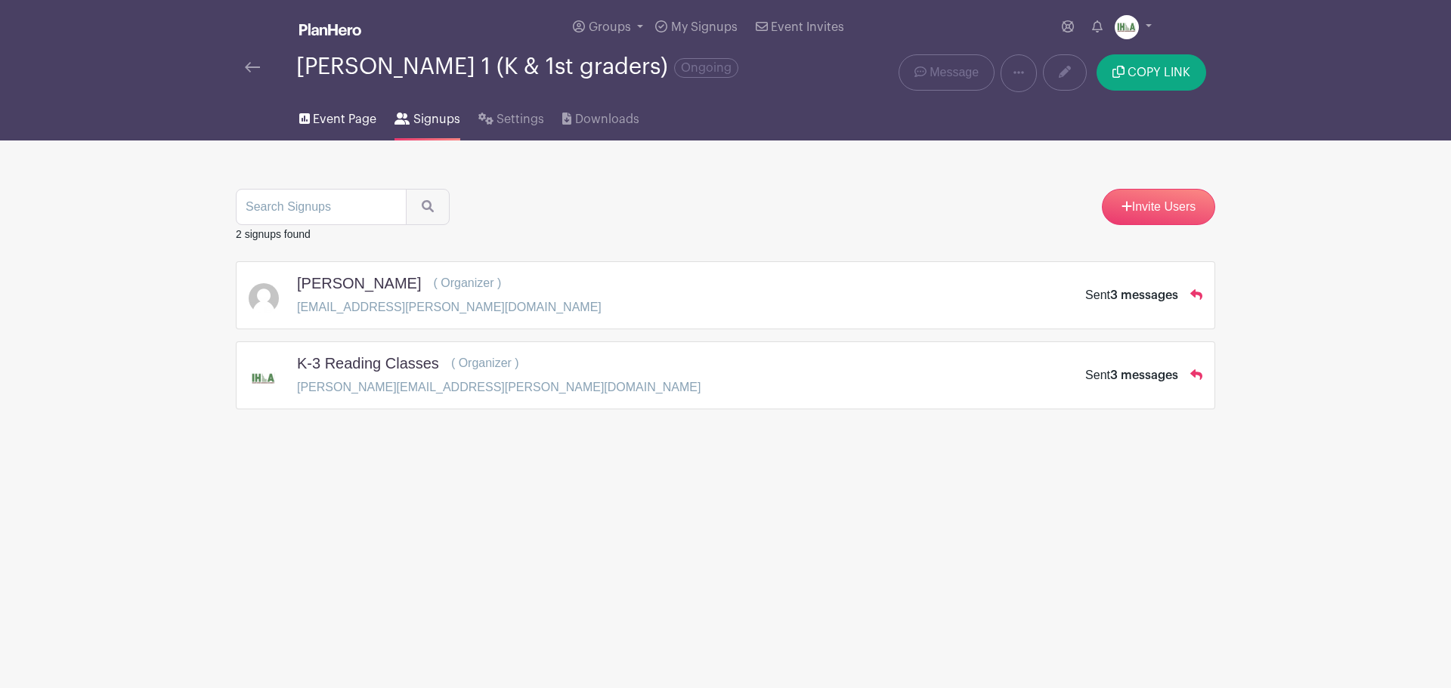
click at [334, 119] on span "Event Page" at bounding box center [344, 119] width 63 height 18
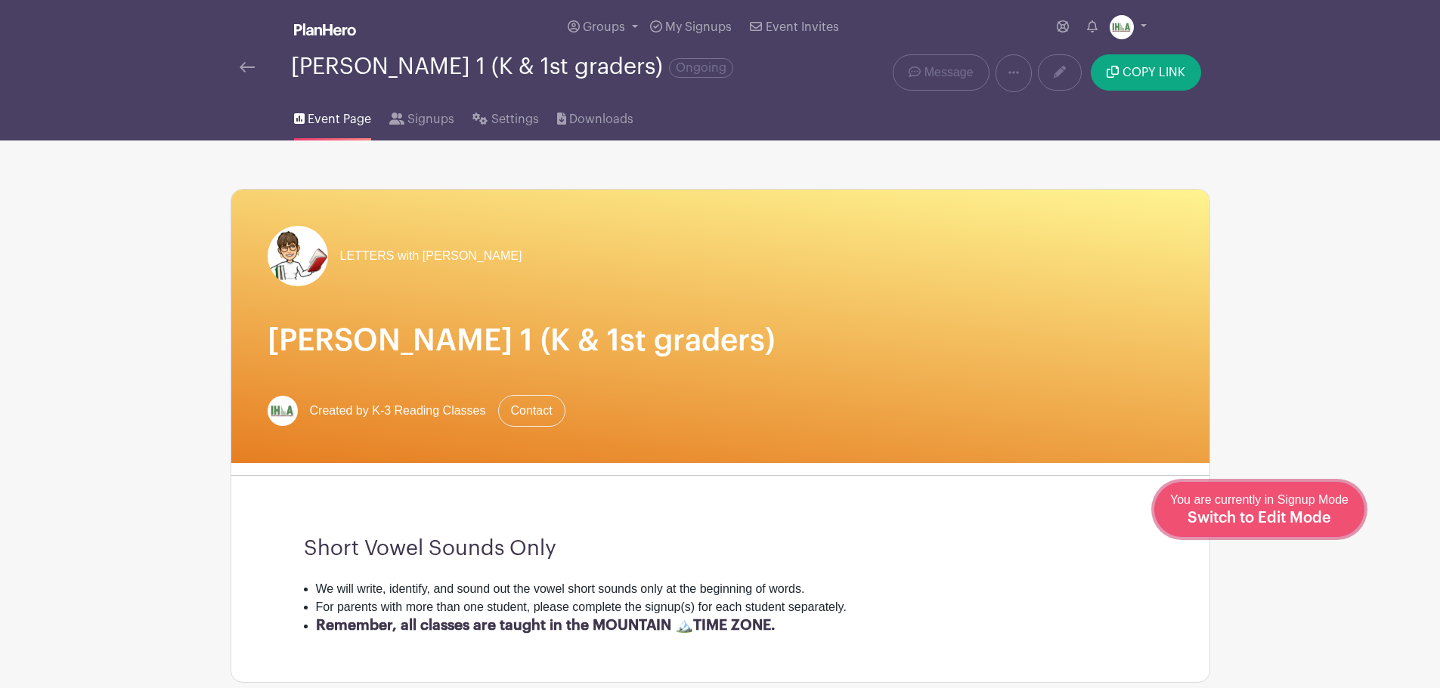
click at [1329, 531] on link "Edit Event You are currently in Signup Mode Switch to Edit Mode" at bounding box center [1259, 509] width 210 height 55
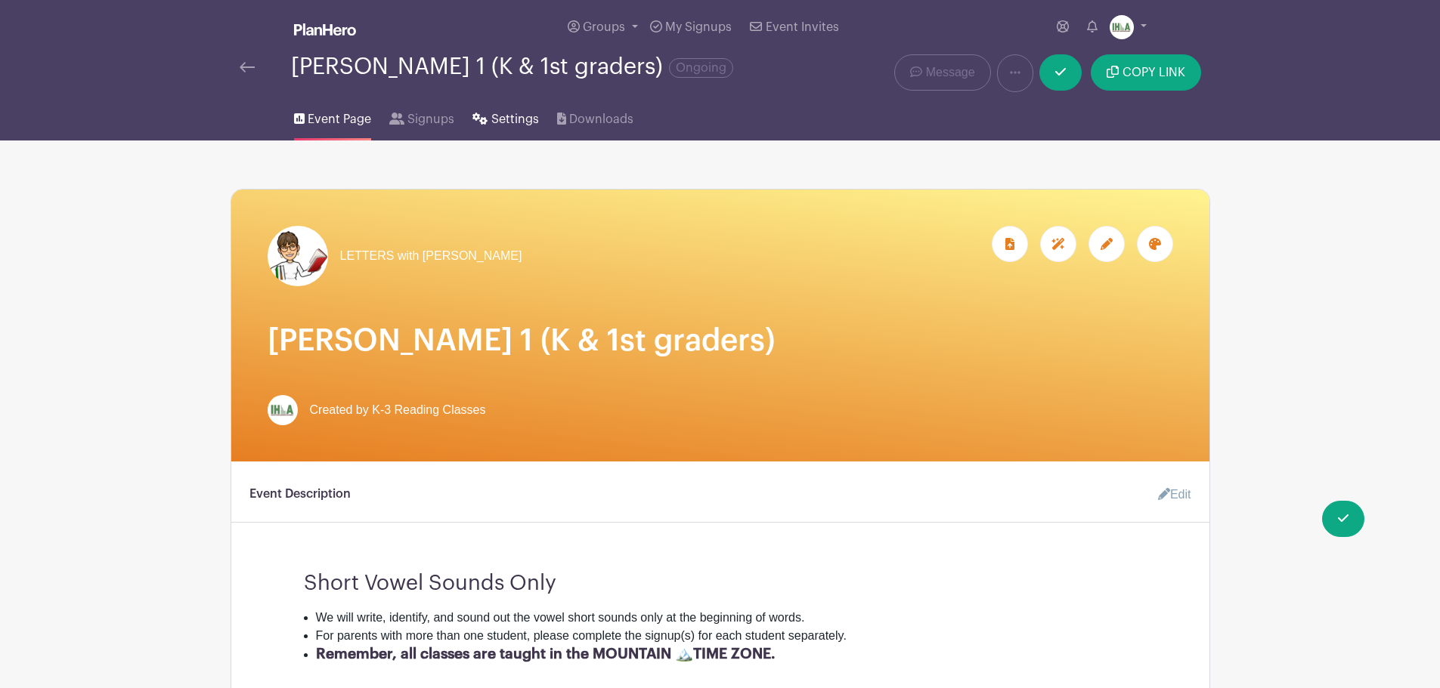
click at [512, 121] on span "Settings" at bounding box center [515, 119] width 48 height 18
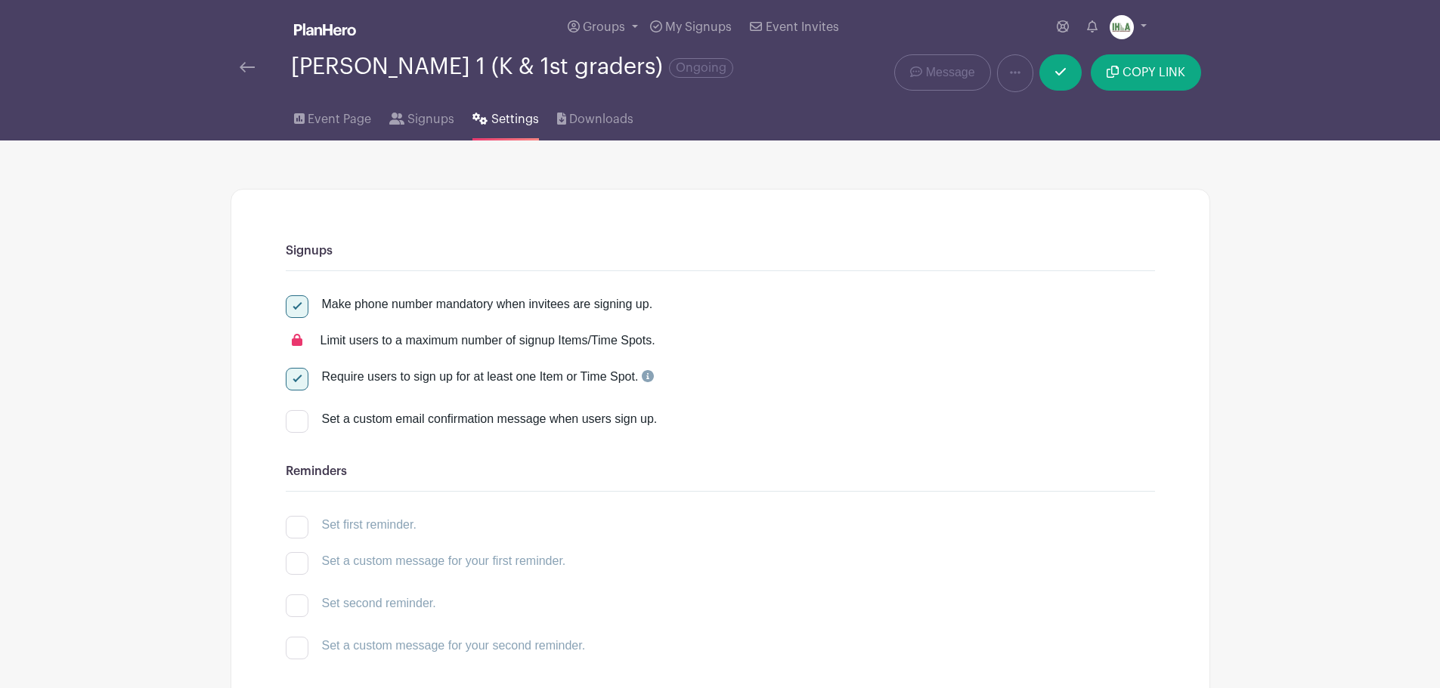
click at [249, 65] on img at bounding box center [247, 67] width 15 height 11
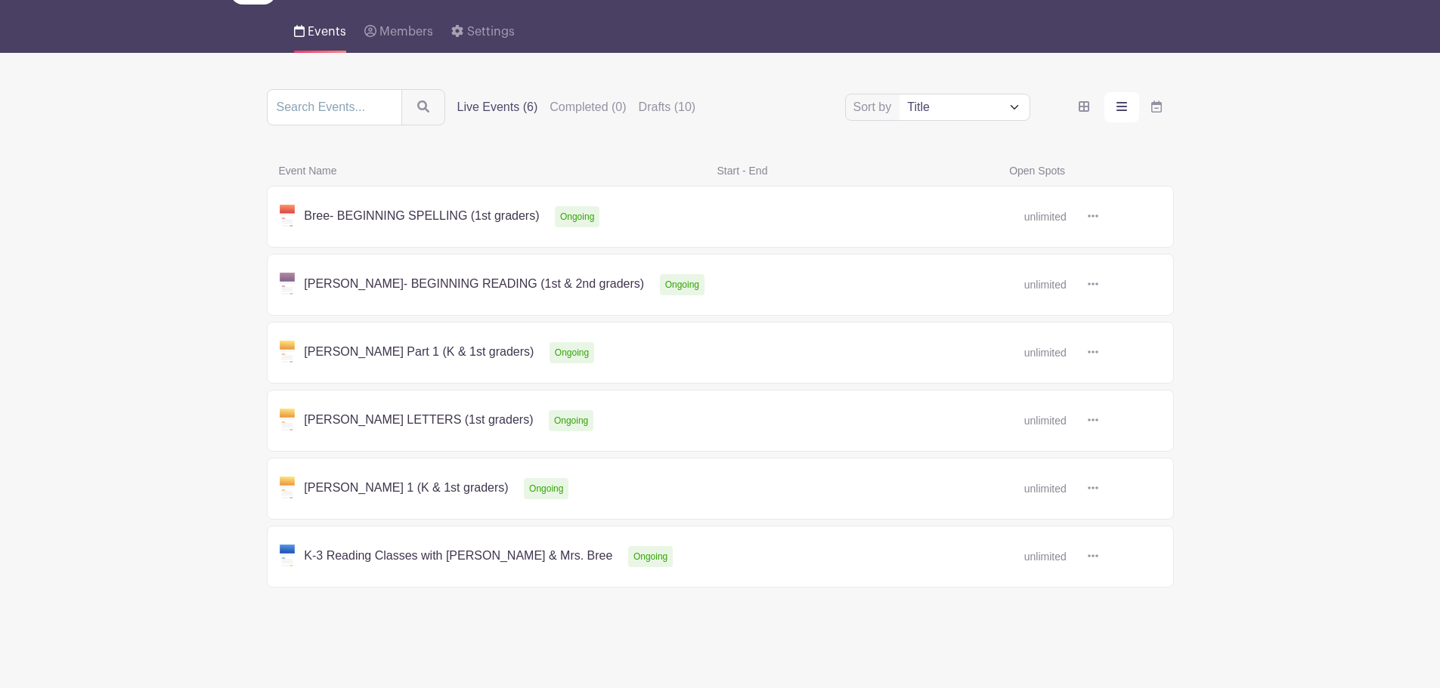
click at [1098, 489] on link at bounding box center [1098, 489] width 0 height 0
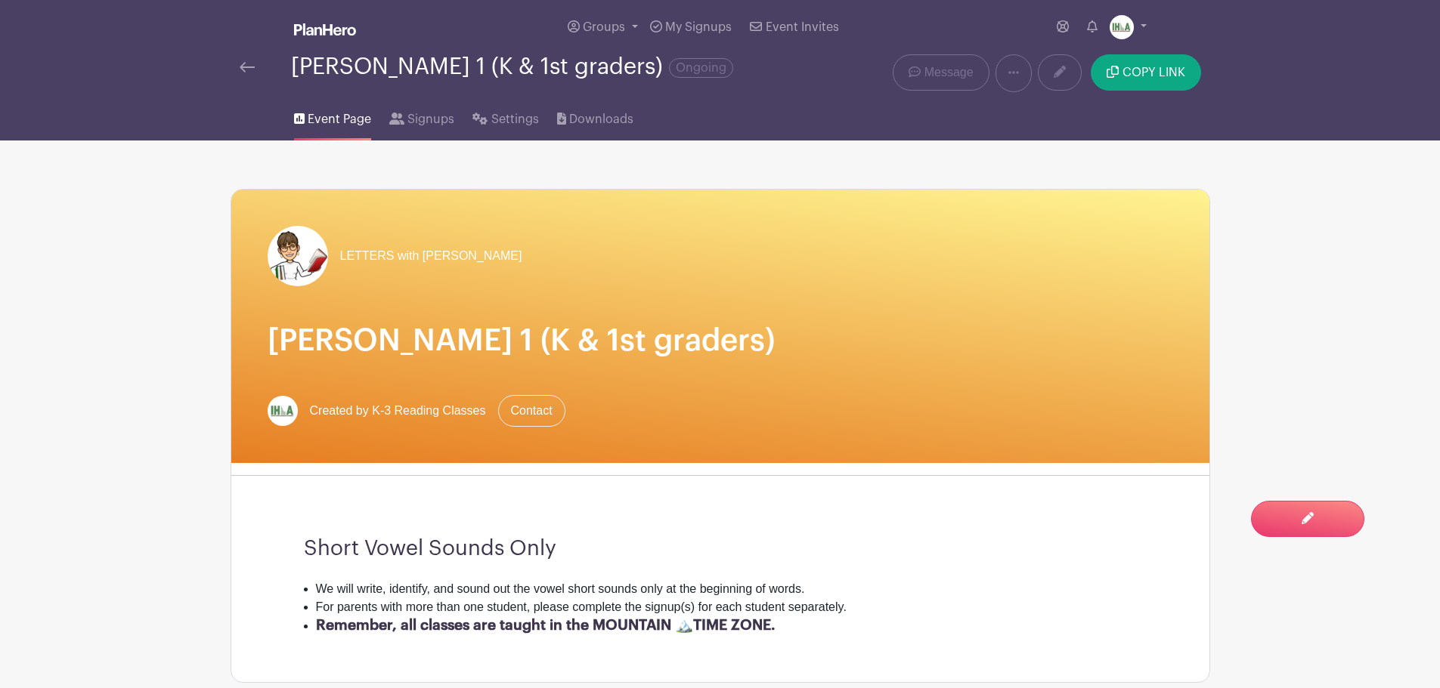
click at [248, 67] on img at bounding box center [247, 67] width 15 height 11
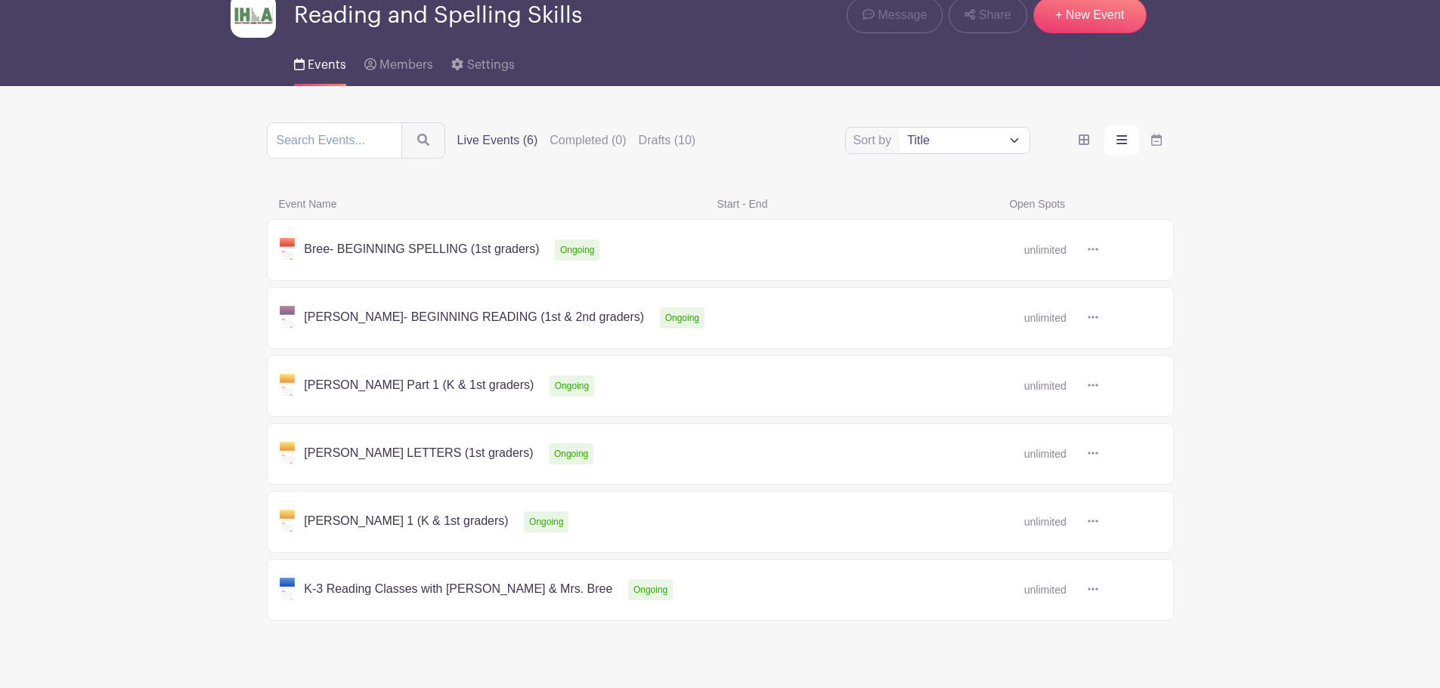
scroll to position [101, 0]
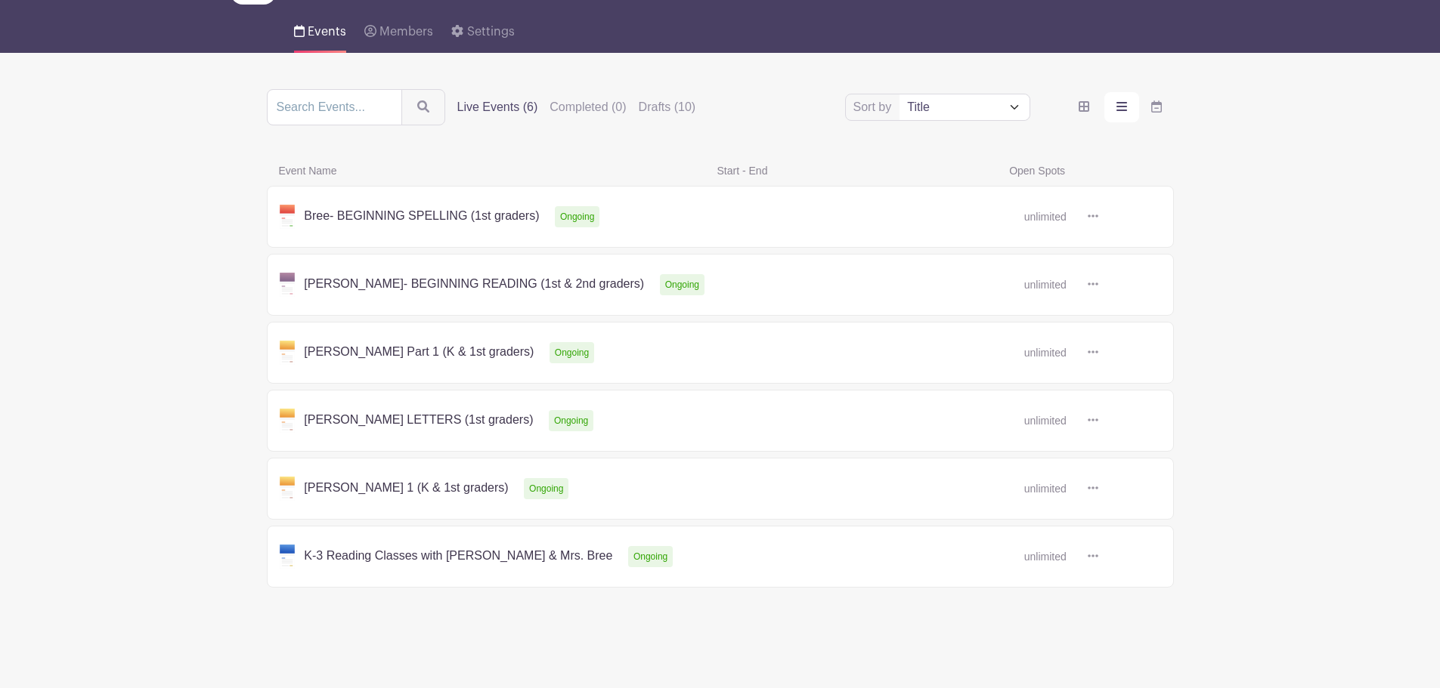
click at [1098, 353] on link at bounding box center [1098, 353] width 0 height 0
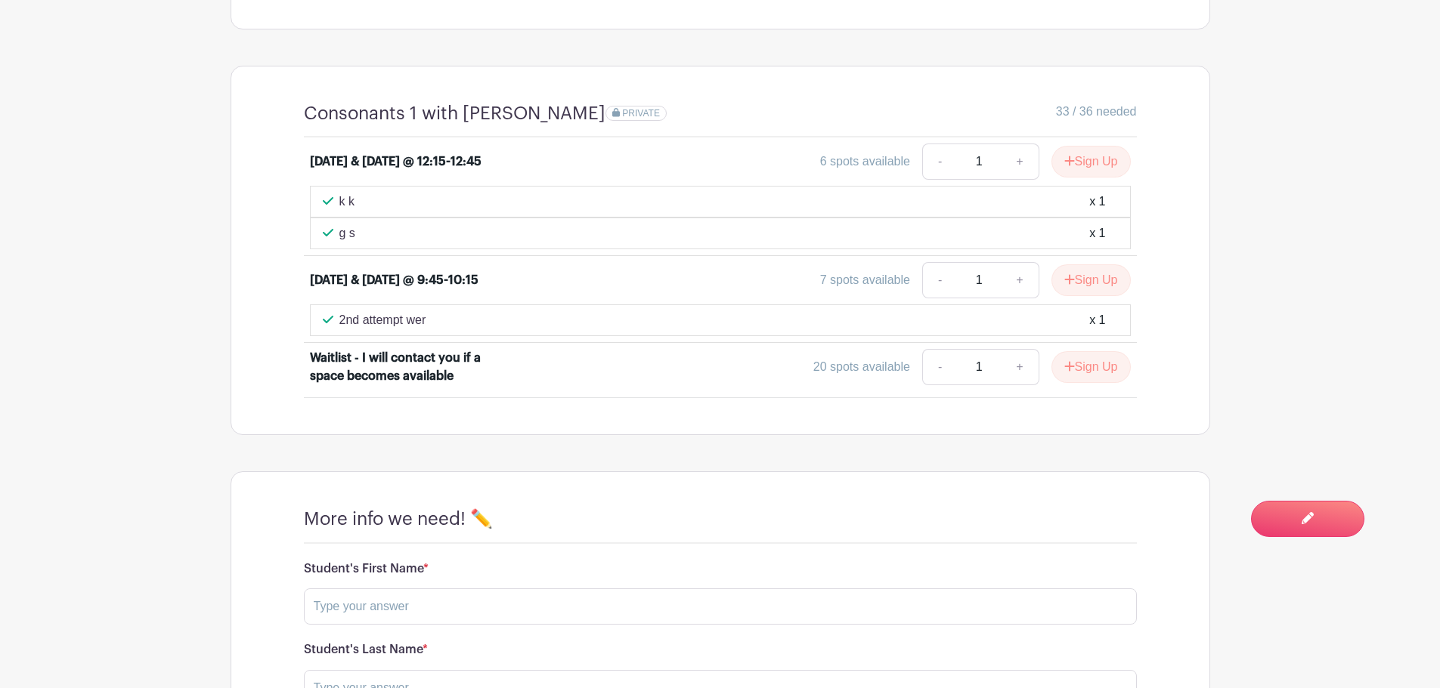
scroll to position [705, 0]
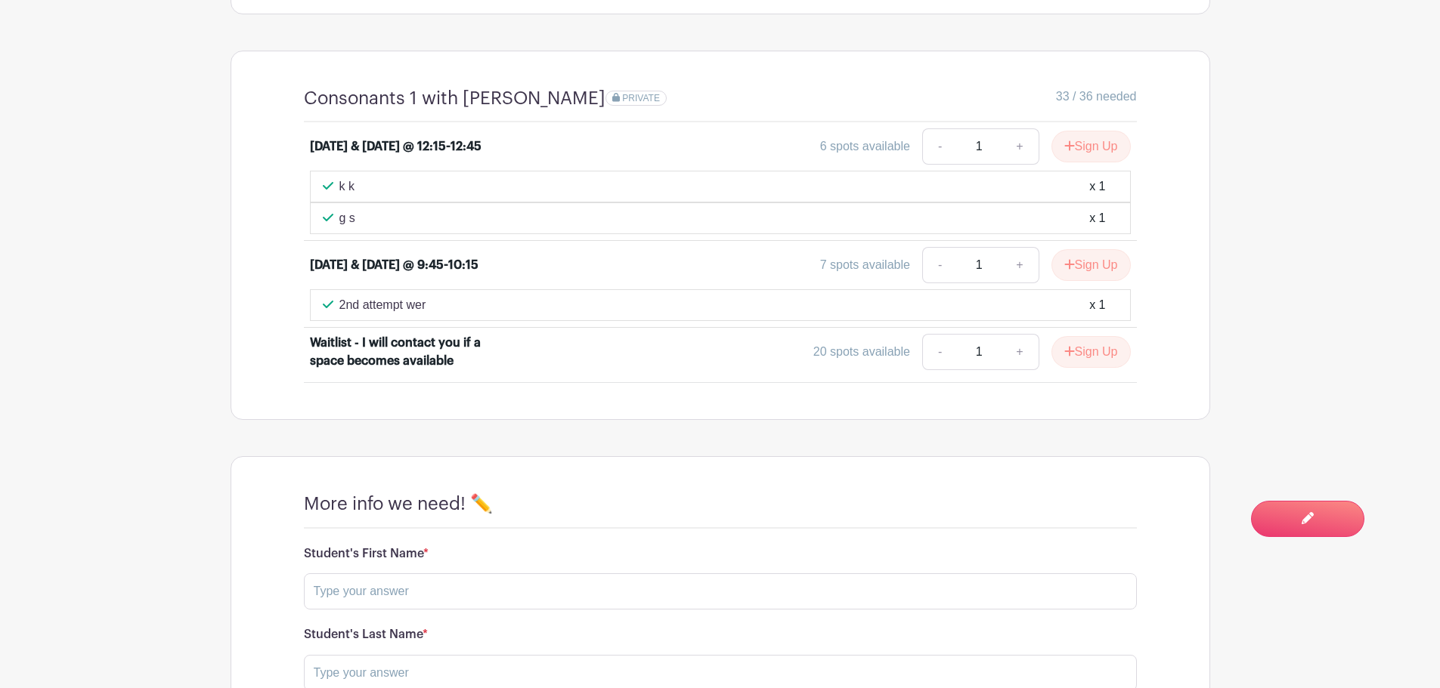
click at [856, 274] on div "7 spots available" at bounding box center [865, 265] width 90 height 18
click at [856, 156] on div "6 spots available" at bounding box center [865, 147] width 90 height 18
click at [1092, 196] on div "x 1" at bounding box center [1097, 187] width 16 height 18
click at [1095, 227] on div "x 1" at bounding box center [1097, 218] width 16 height 18
click at [1088, 196] on div "k k x 1" at bounding box center [720, 187] width 795 height 18
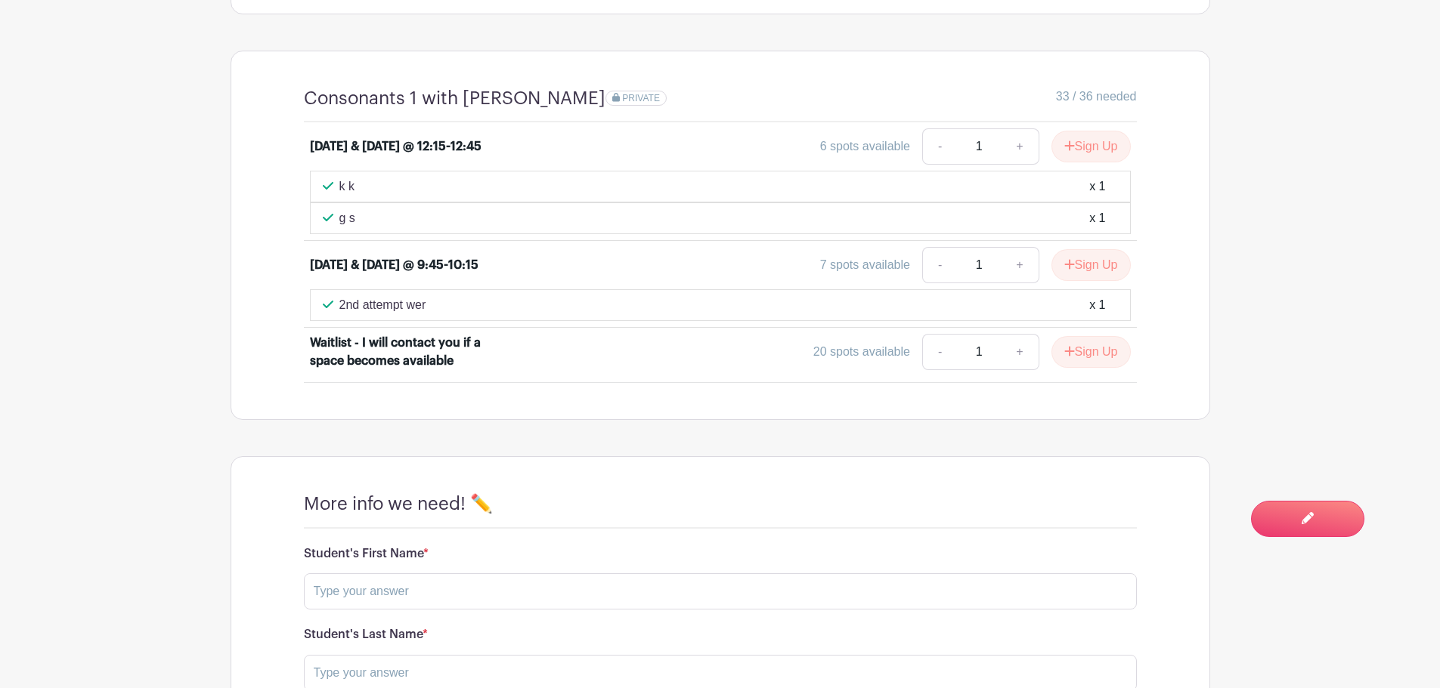
click at [1078, 227] on div "g s x 1" at bounding box center [720, 218] width 795 height 18
click at [1087, 196] on div "k k x 1" at bounding box center [720, 187] width 795 height 18
click at [1080, 224] on div "g s x 1" at bounding box center [720, 218] width 795 height 18
click at [1084, 194] on div "k k x 1" at bounding box center [720, 187] width 795 height 18
click at [1085, 227] on div "g s x 1" at bounding box center [720, 218] width 795 height 18
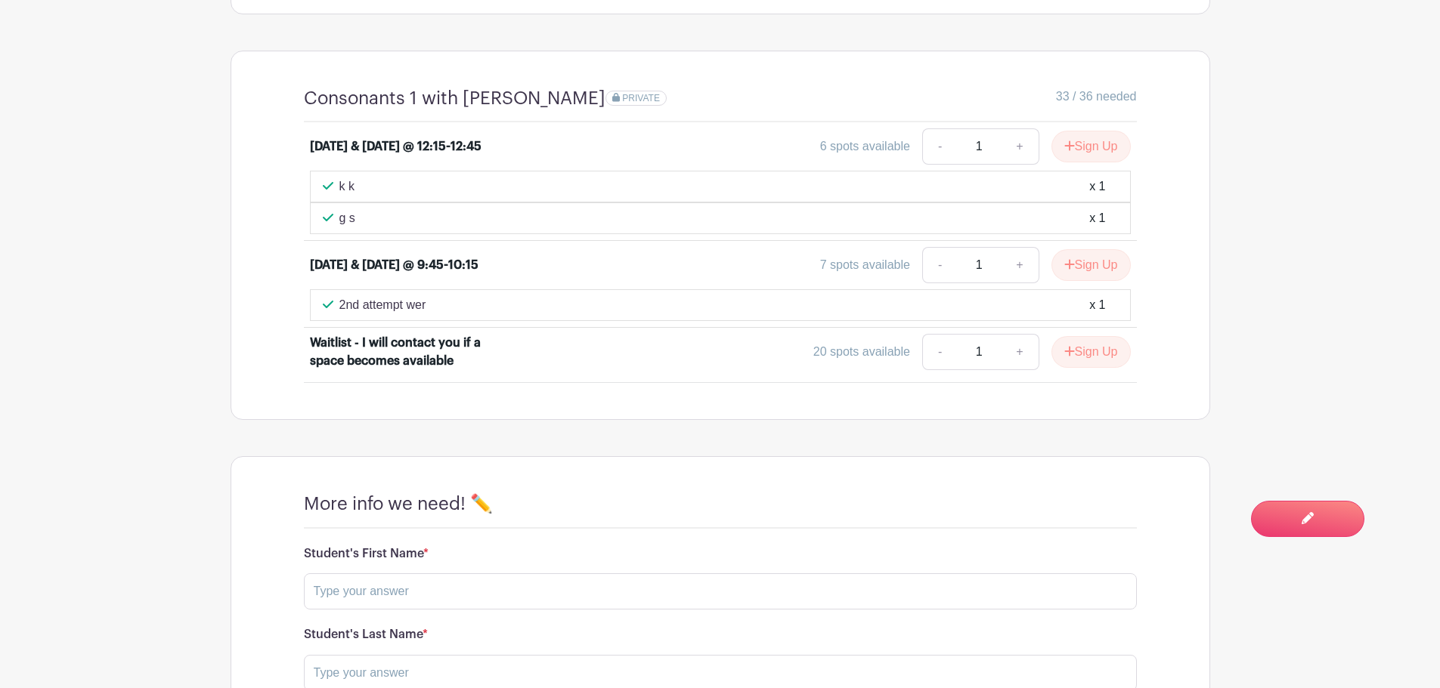
click at [1089, 203] on div "k k x 1" at bounding box center [720, 187] width 821 height 32
click at [1088, 227] on div "g s x 1" at bounding box center [720, 218] width 795 height 18
click at [1088, 196] on div "k k x 1" at bounding box center [720, 187] width 795 height 18
click at [1088, 241] on li "[DATE] & [DATE] @ 12:15-12:45 6 spots available - 1 + Sign Up k k x 1 g s x 1" at bounding box center [720, 181] width 833 height 119
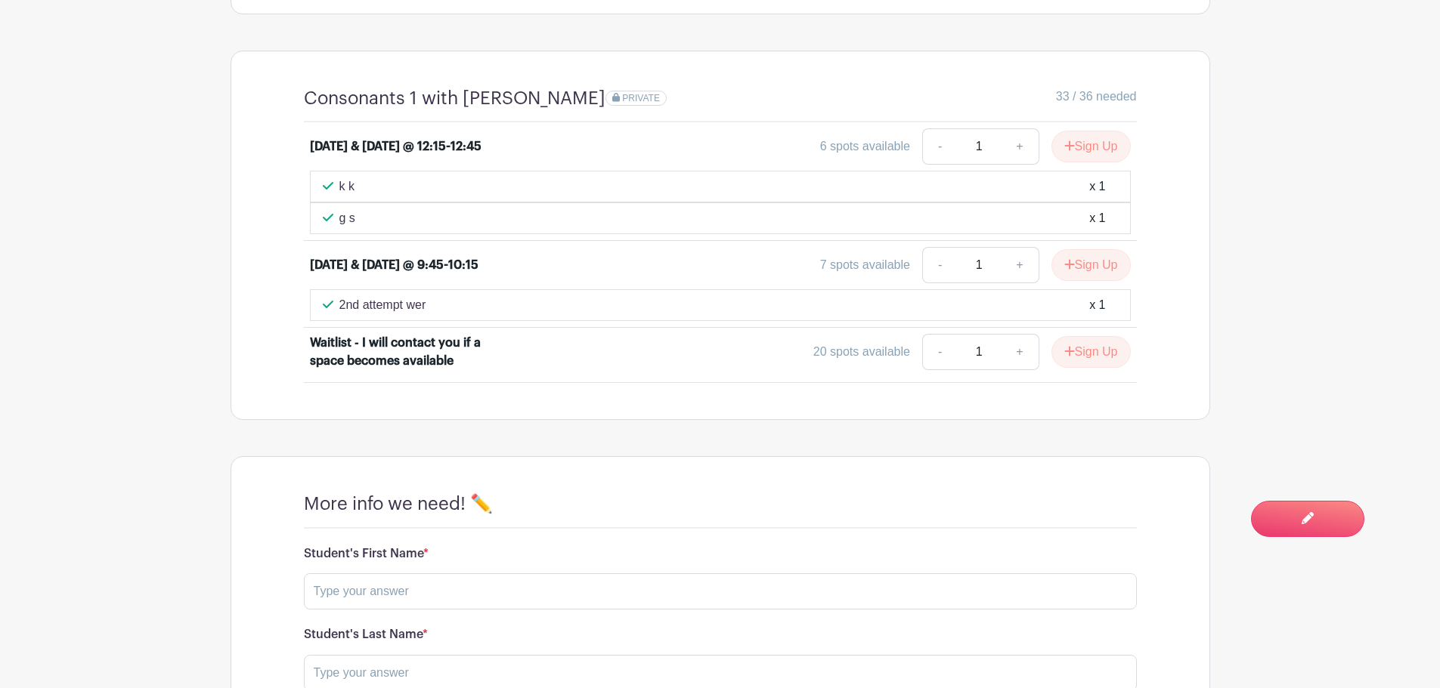
click at [1088, 217] on div "g s x 1" at bounding box center [720, 219] width 821 height 32
click at [1082, 255] on li "[DATE] & [DATE] @ 9:45-10:15 7 spots available - 1 + Sign Up 2nd attempt wer x 1" at bounding box center [720, 284] width 833 height 87
click at [1080, 227] on div "g s x 1" at bounding box center [720, 218] width 795 height 18
click at [1079, 234] on div "g s x 1" at bounding box center [720, 219] width 821 height 32
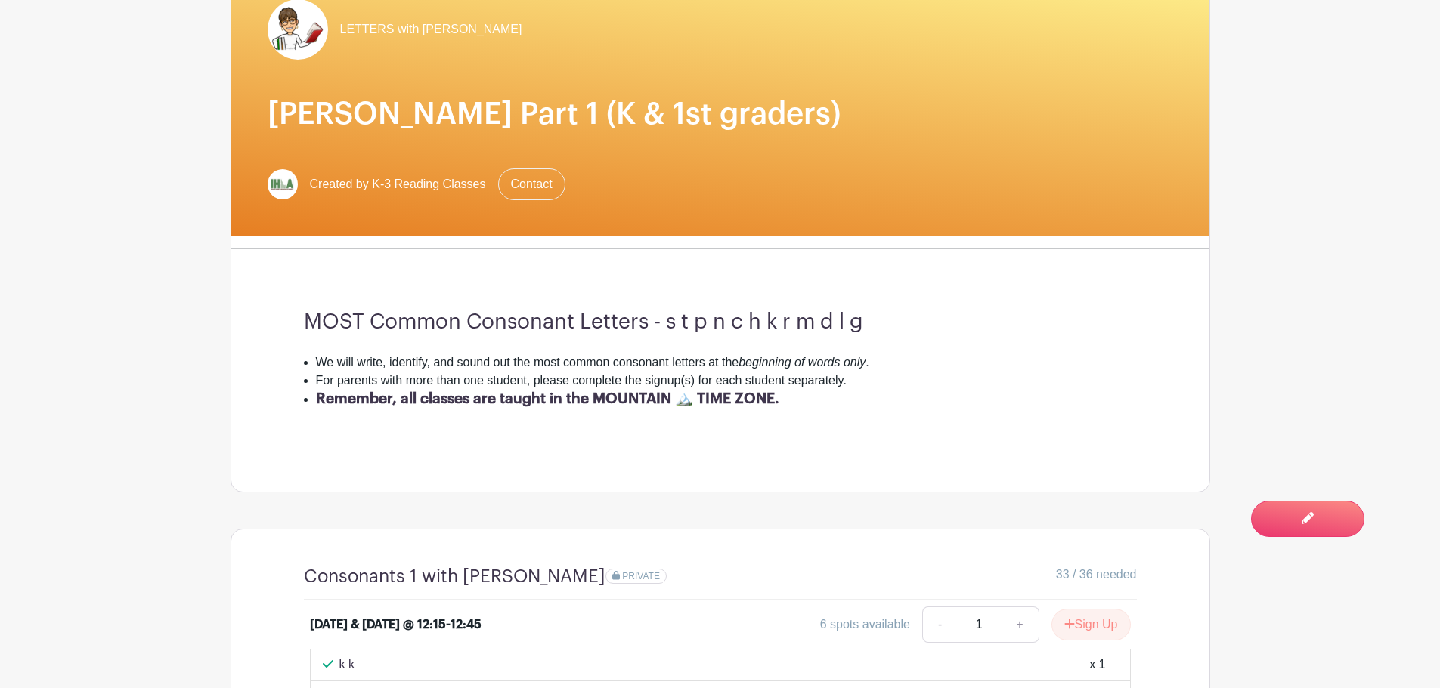
scroll to position [0, 0]
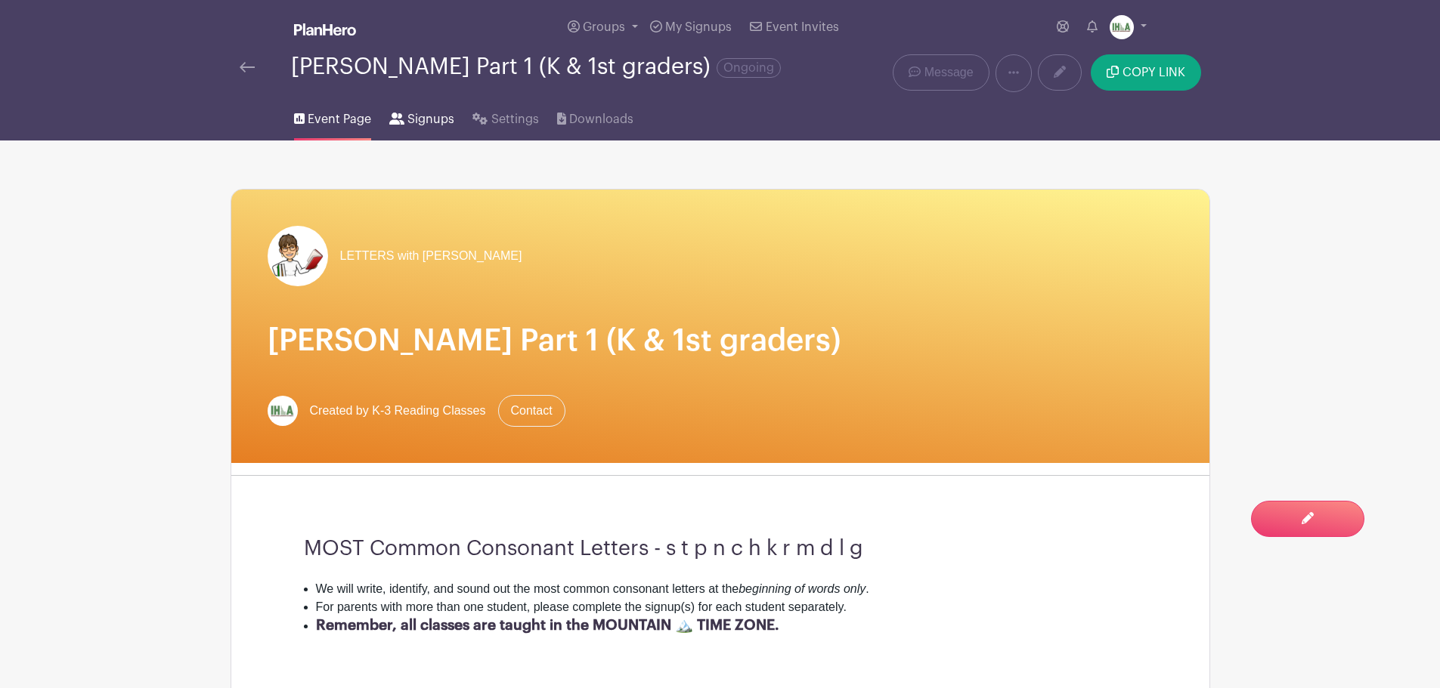
click at [424, 128] on span "Signups" at bounding box center [430, 119] width 47 height 18
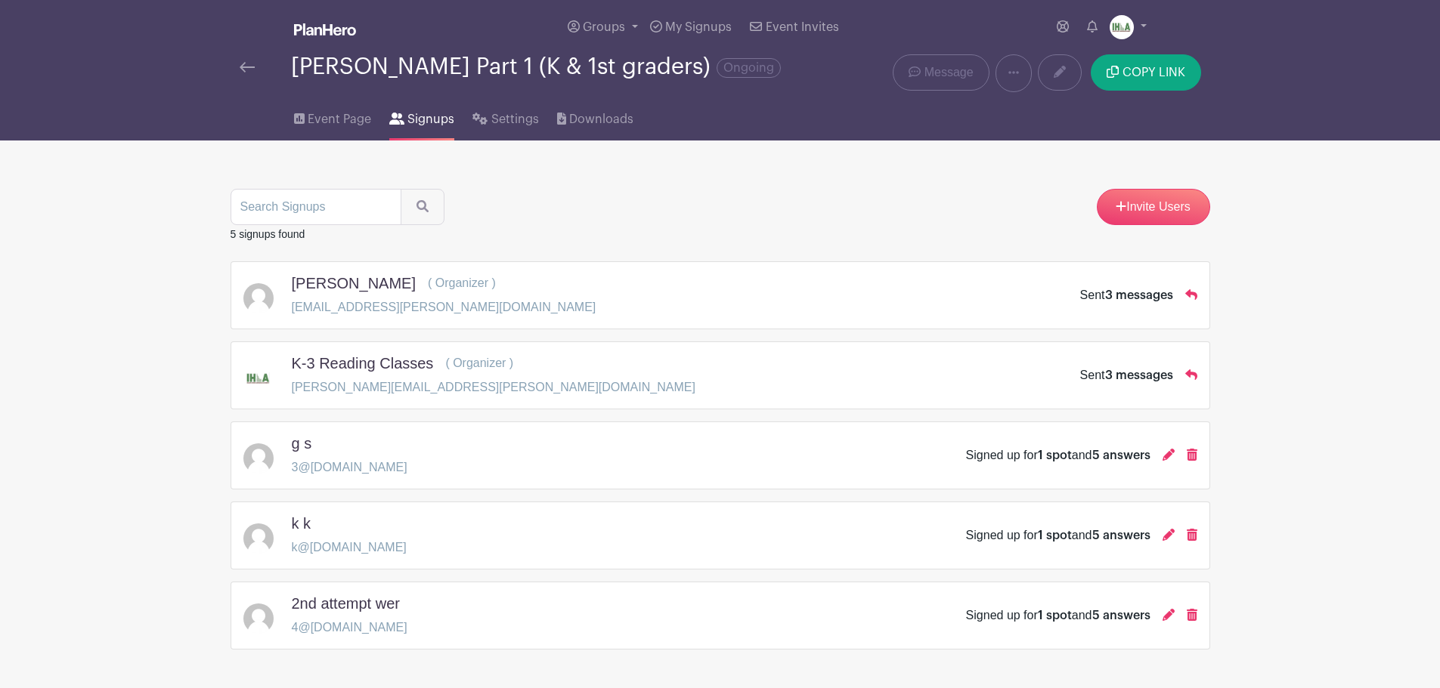
click at [410, 126] on span "Signups" at bounding box center [430, 119] width 47 height 18
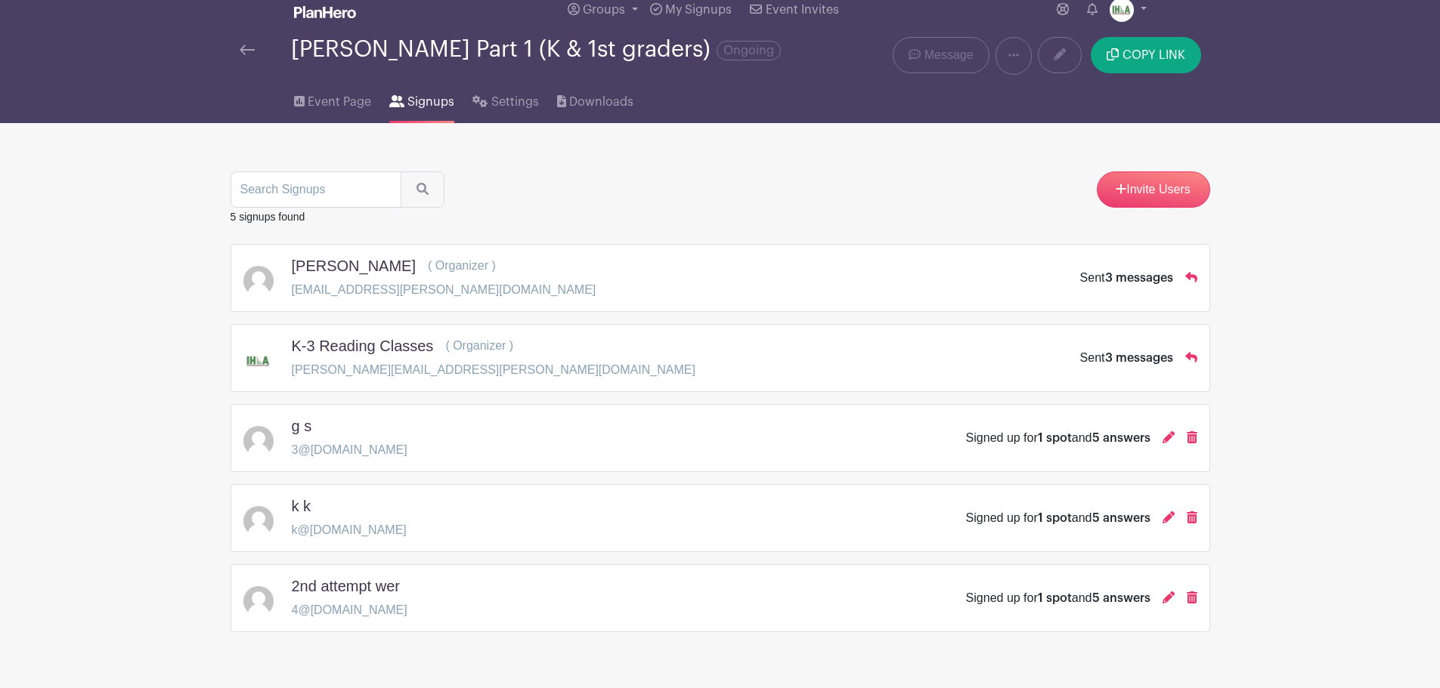
scroll to position [68, 0]
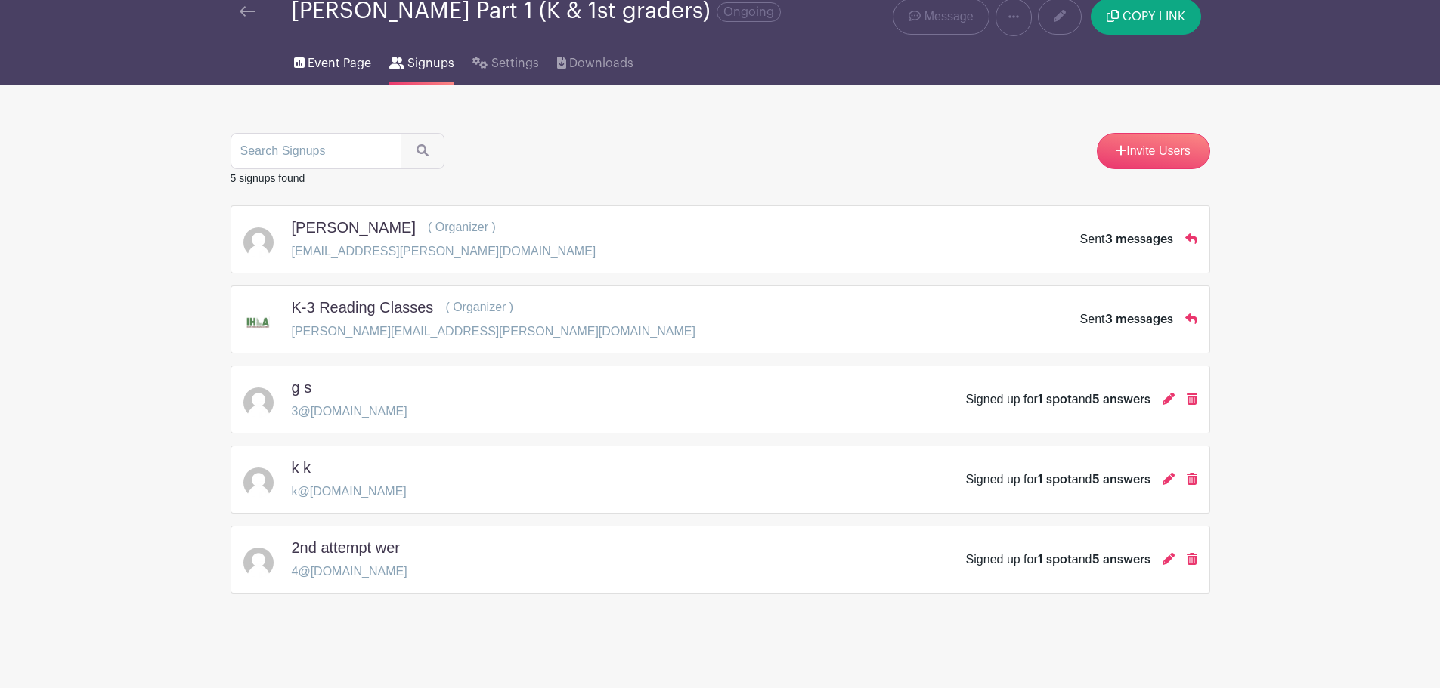
click at [338, 63] on span "Event Page" at bounding box center [339, 63] width 63 height 18
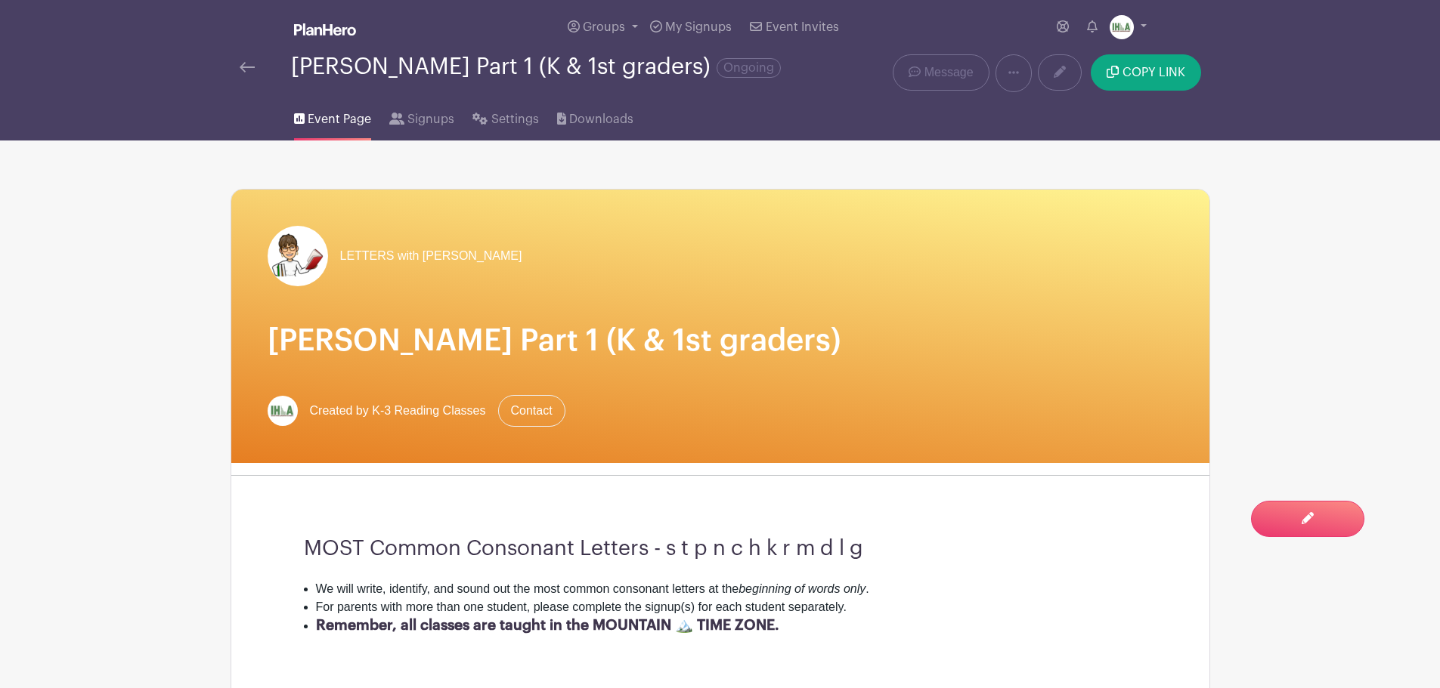
click at [243, 73] on img at bounding box center [247, 67] width 15 height 11
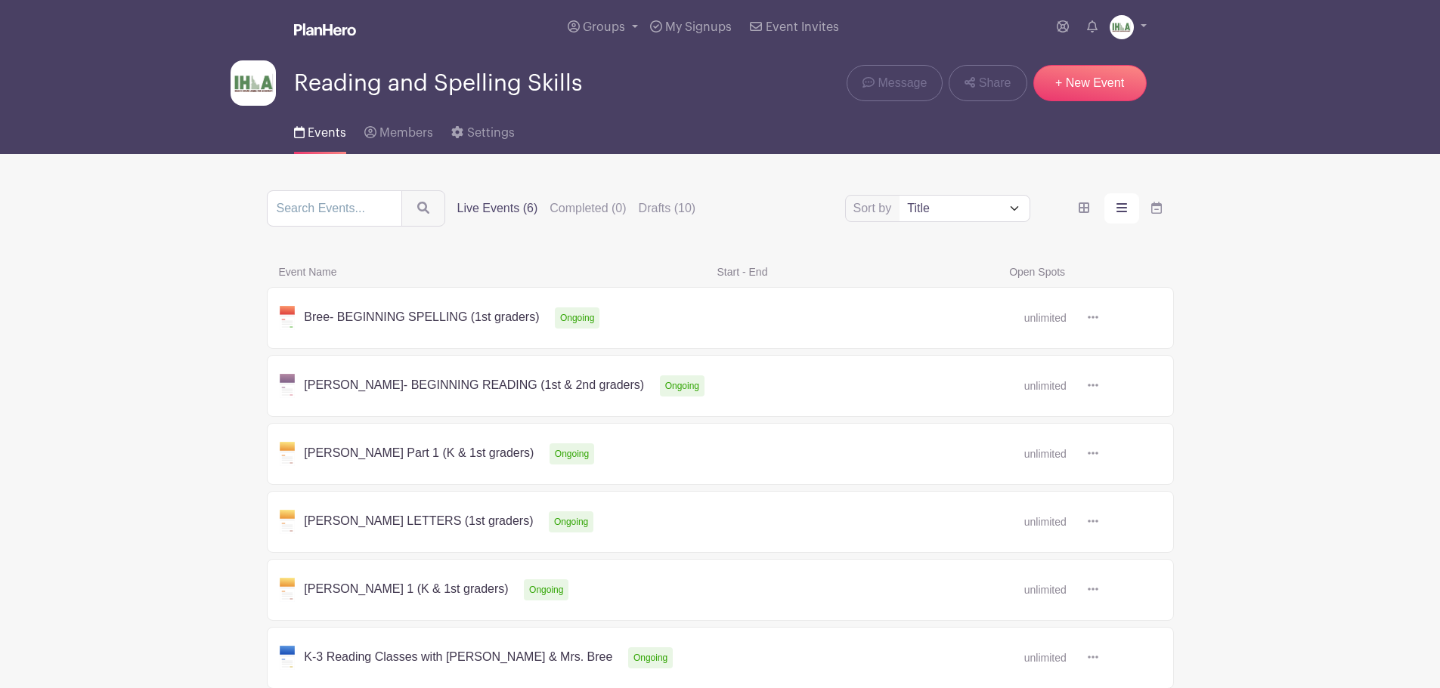
click at [329, 135] on span "Events" at bounding box center [327, 133] width 39 height 12
click at [521, 203] on label "Live Events (6)" at bounding box center [497, 209] width 81 height 18
click at [0, 0] on input "Live Events (6)" at bounding box center [0, 0] width 0 height 0
click at [510, 207] on label "Live Events (6)" at bounding box center [497, 209] width 81 height 18
click at [0, 0] on input "Live Events (6)" at bounding box center [0, 0] width 0 height 0
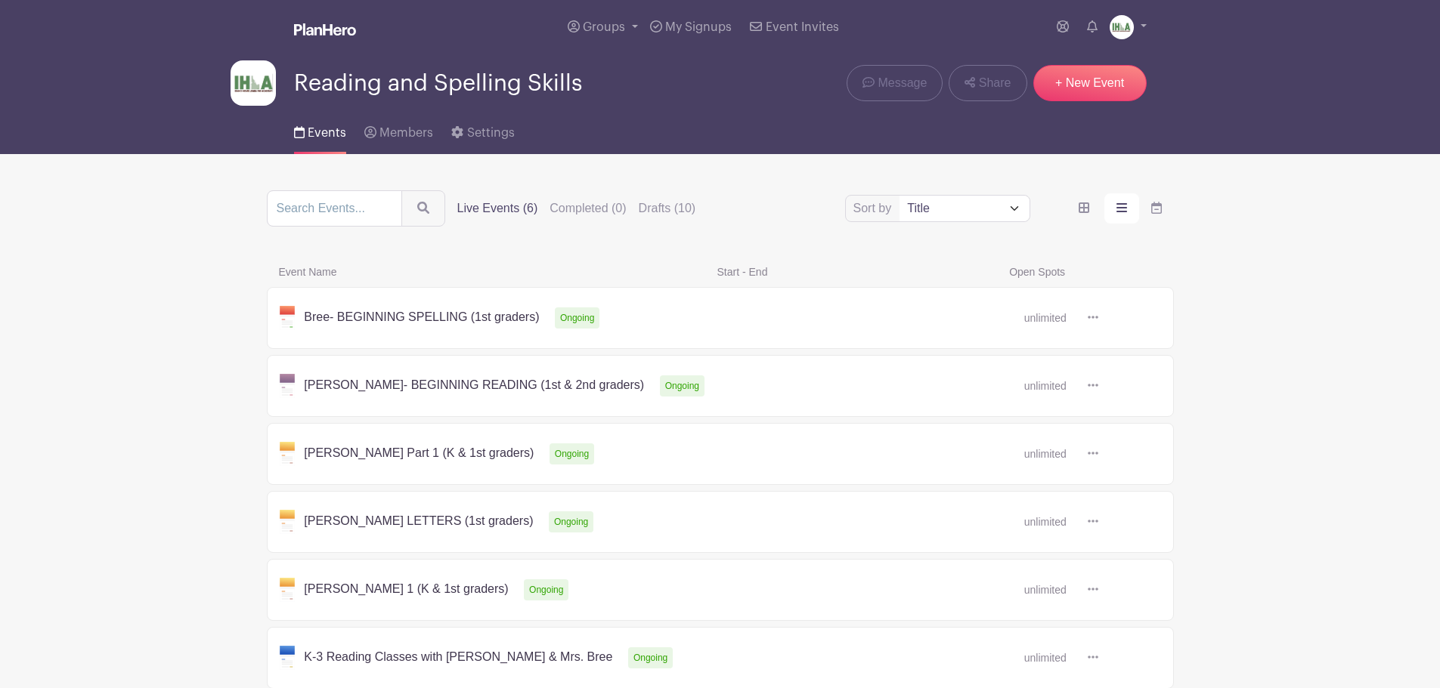
click at [314, 135] on span "Events" at bounding box center [327, 133] width 39 height 12
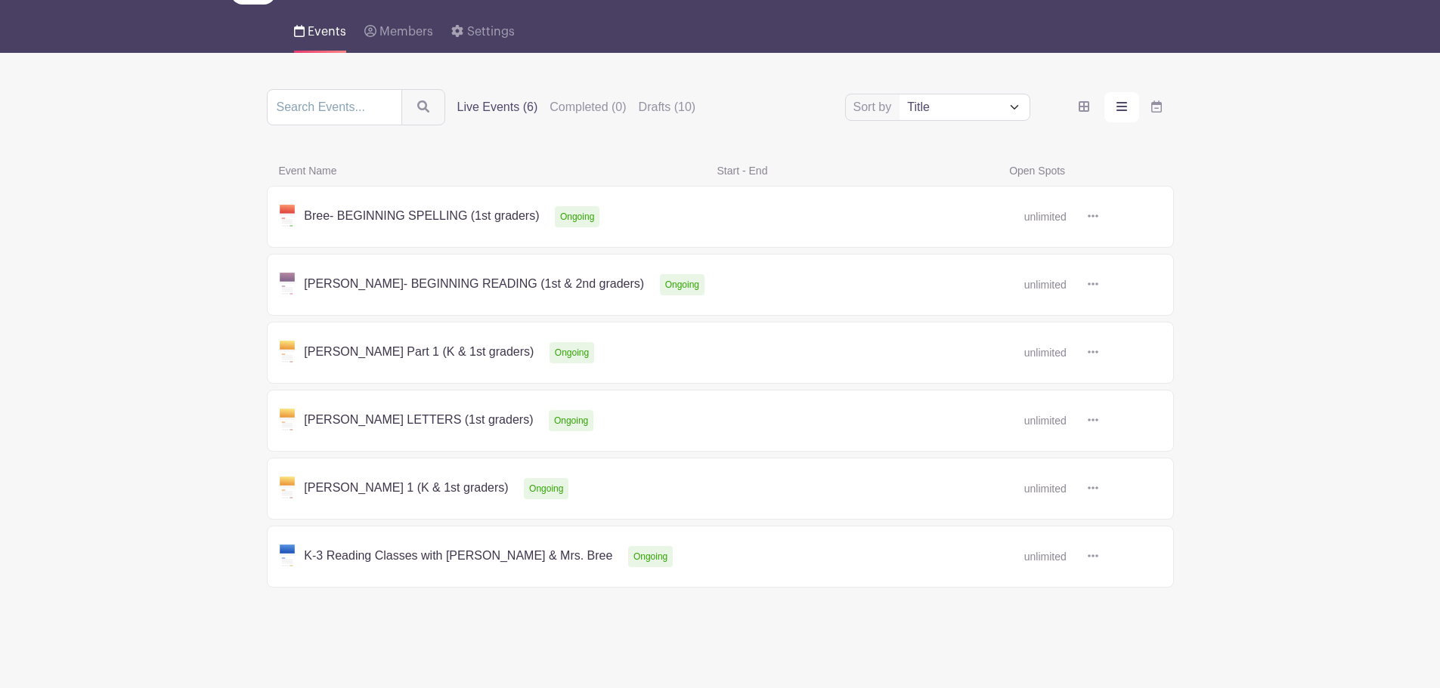
click at [1098, 353] on link at bounding box center [1098, 353] width 0 height 0
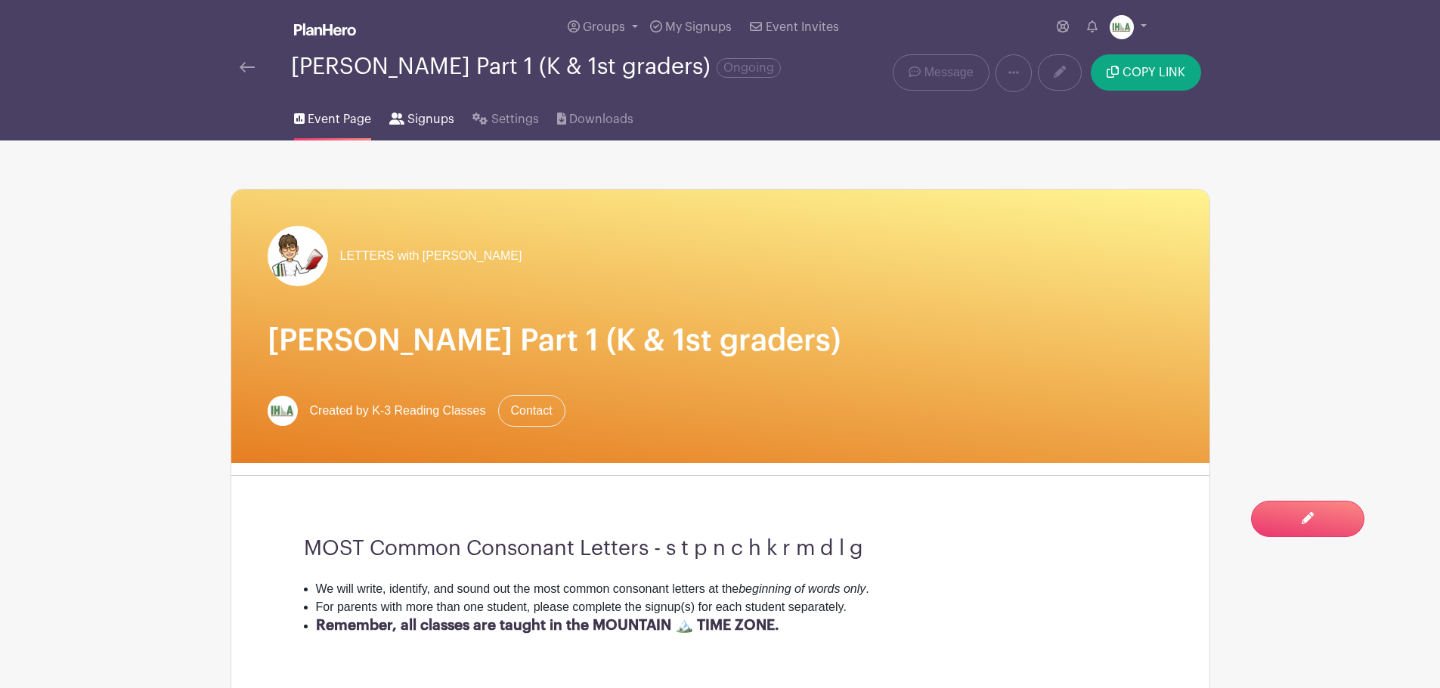
click at [416, 128] on span "Signups" at bounding box center [430, 119] width 47 height 18
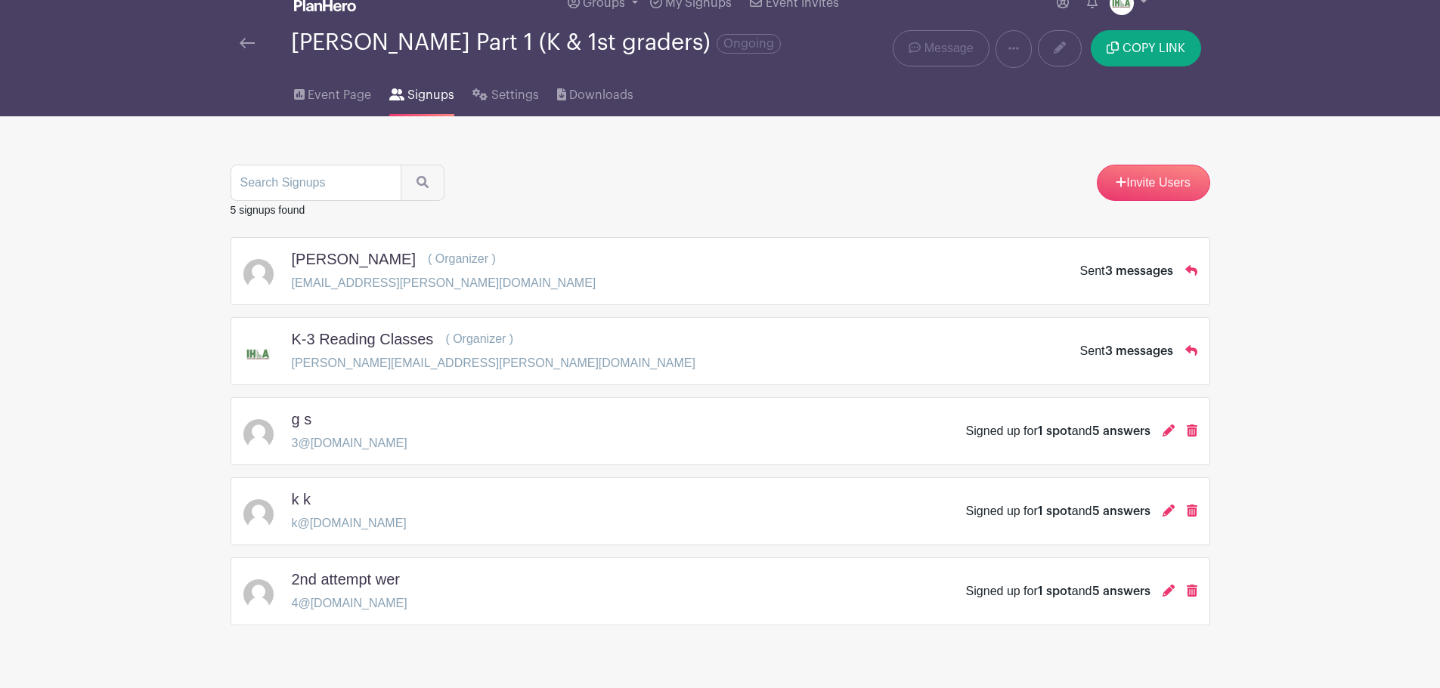
scroll to position [68, 0]
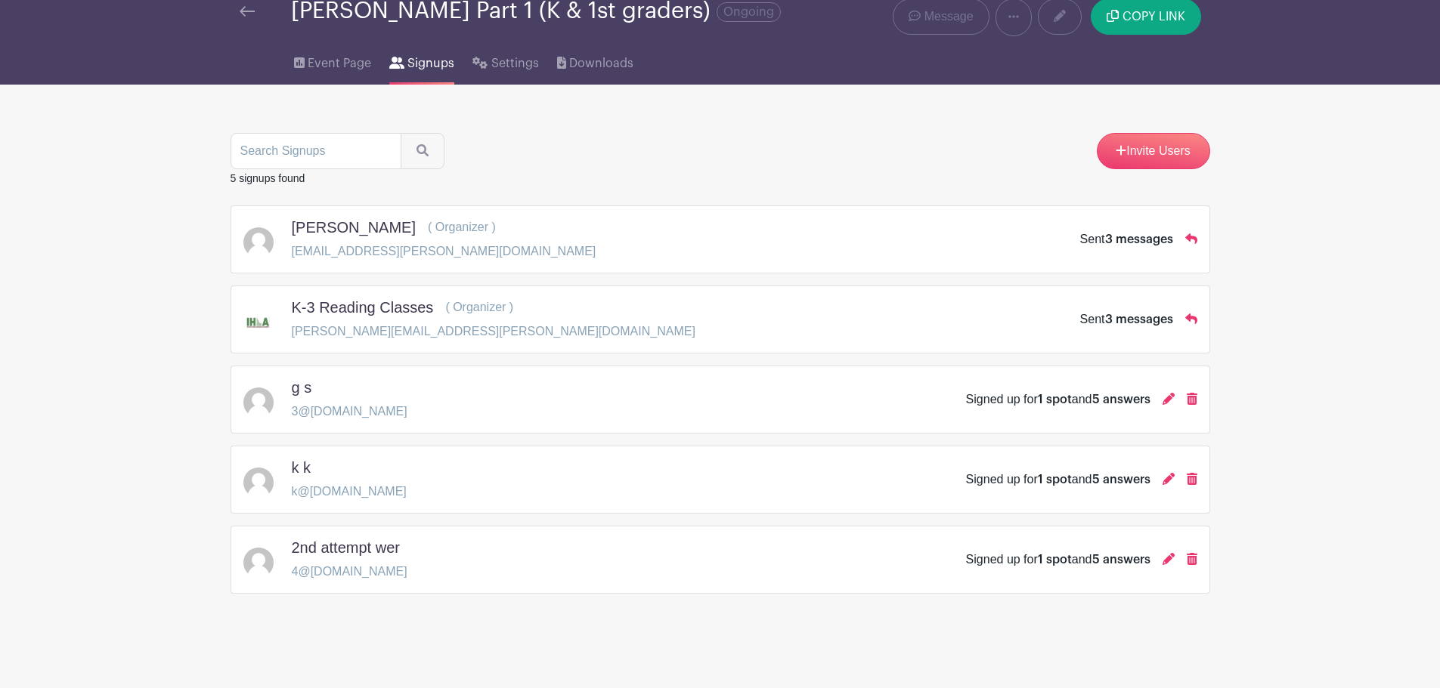
click at [245, 10] on img at bounding box center [247, 11] width 15 height 11
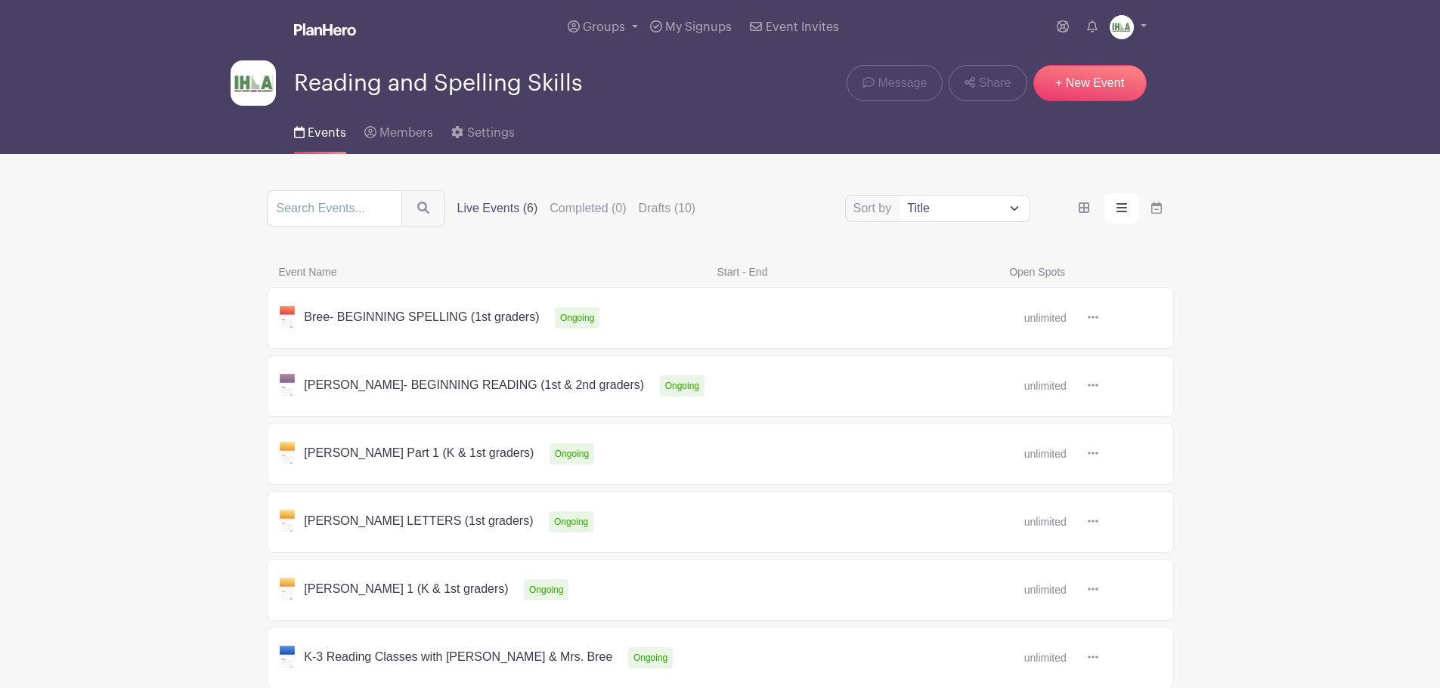
click at [504, 209] on label "Live Events (6)" at bounding box center [497, 209] width 81 height 18
click at [0, 0] on input "Live Events (6)" at bounding box center [0, 0] width 0 height 0
click at [1098, 454] on link at bounding box center [1098, 454] width 0 height 0
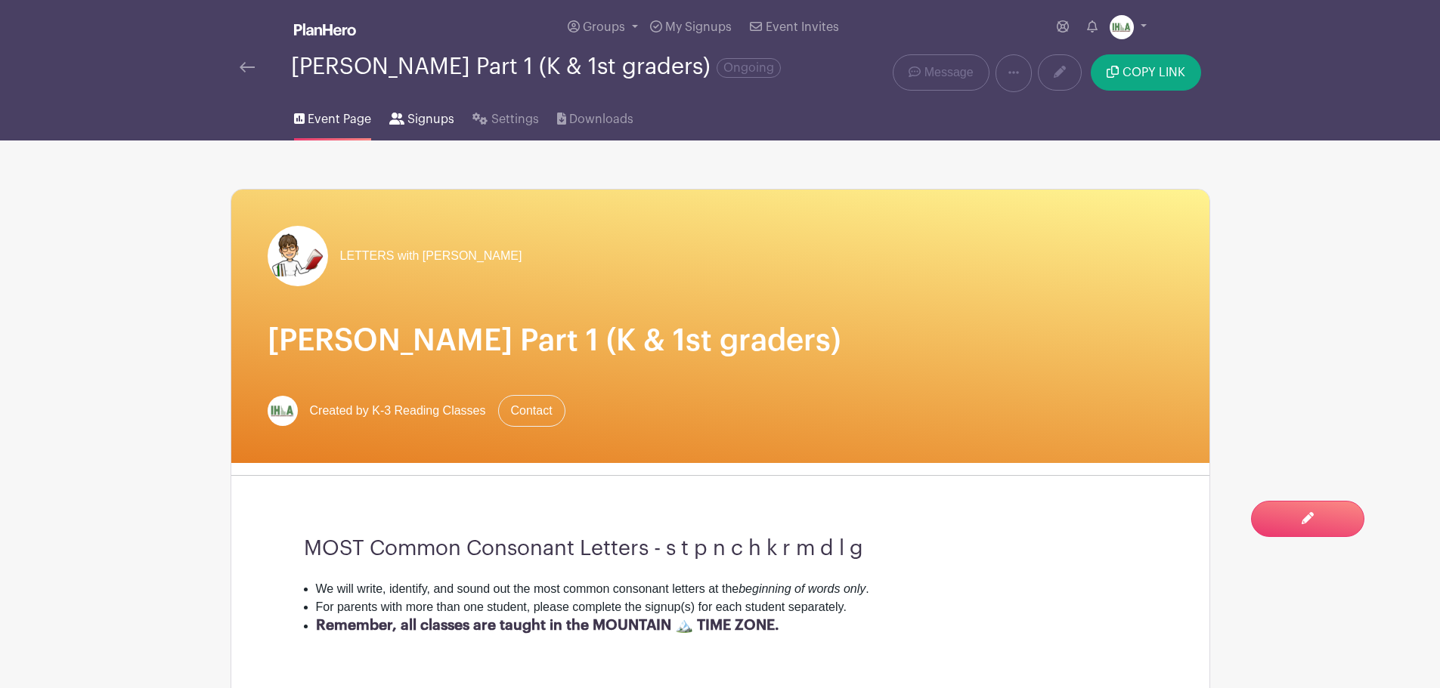
click at [420, 128] on span "Signups" at bounding box center [430, 119] width 47 height 18
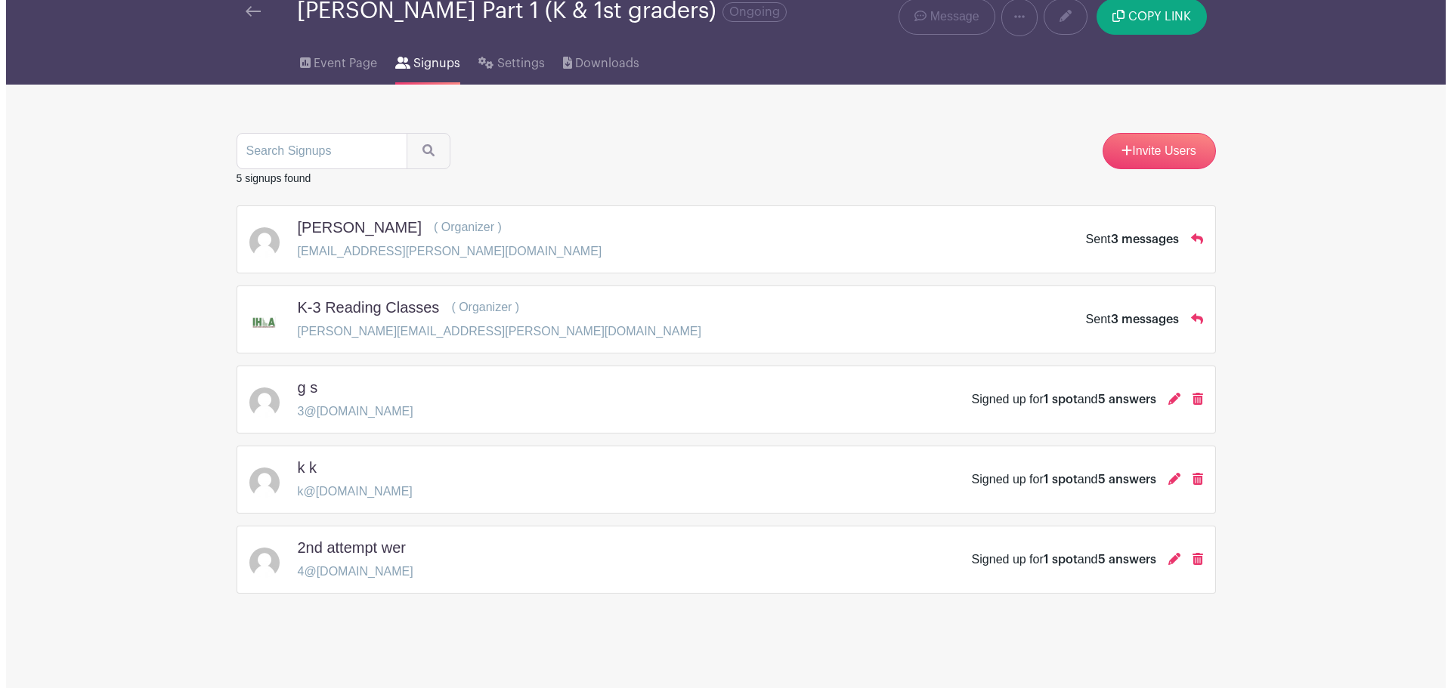
scroll to position [68, 0]
click at [1168, 400] on icon at bounding box center [1168, 399] width 12 height 12
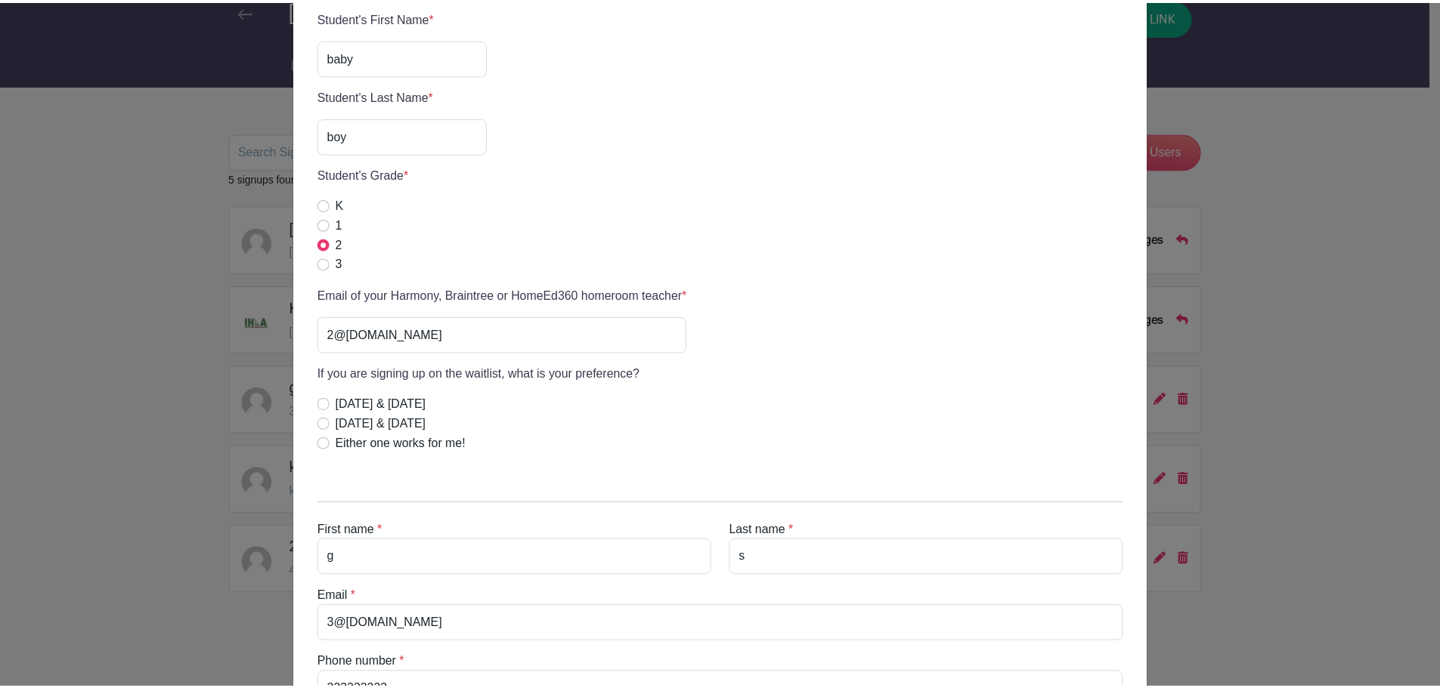
scroll to position [548, 0]
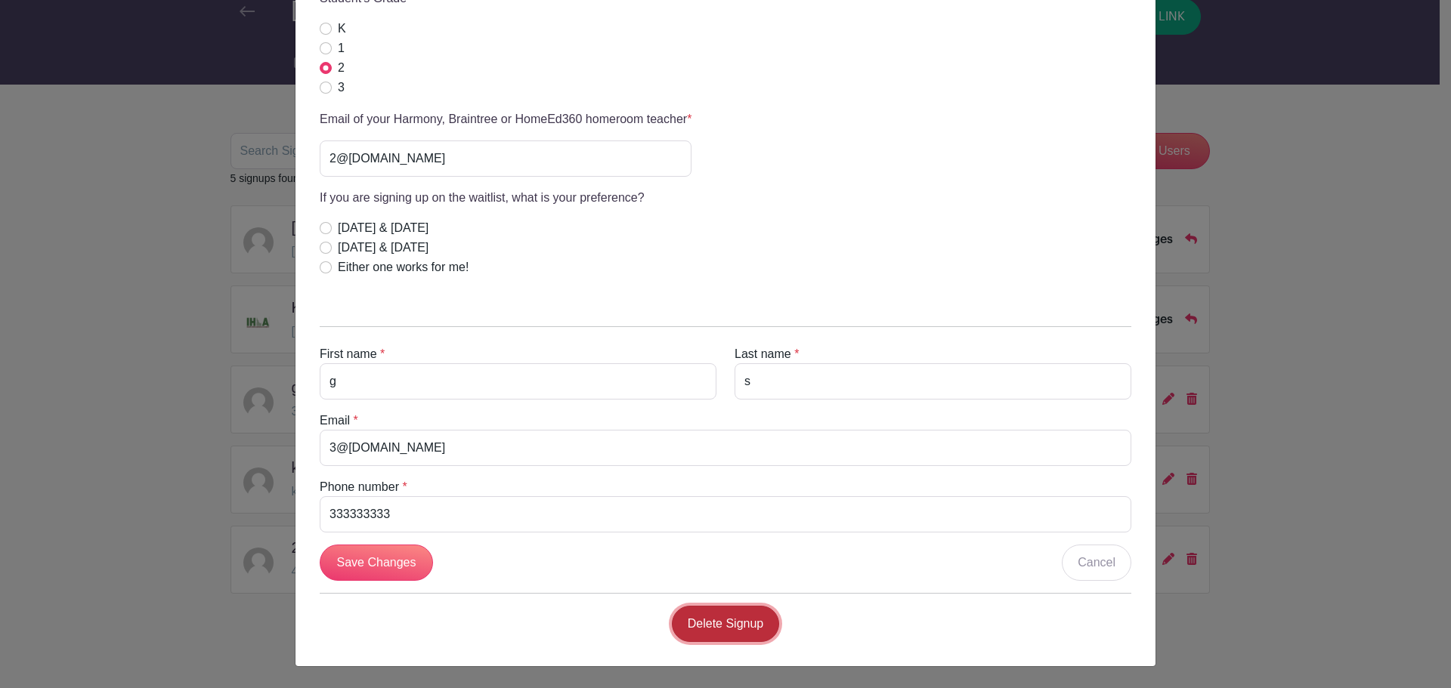
drag, startPoint x: 716, startPoint y: 621, endPoint x: 787, endPoint y: 119, distance: 506.8
click at [716, 621] on link "Delete Signup" at bounding box center [726, 624] width 108 height 36
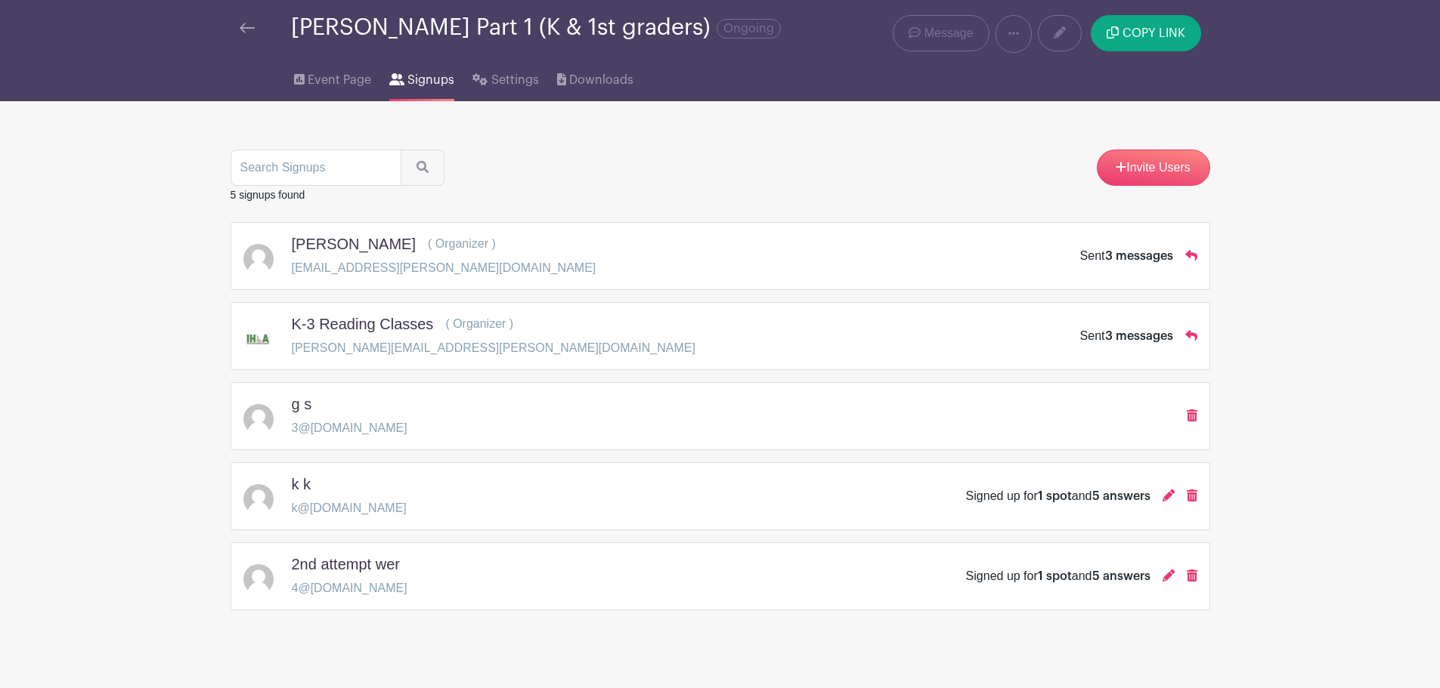
scroll to position [104, 0]
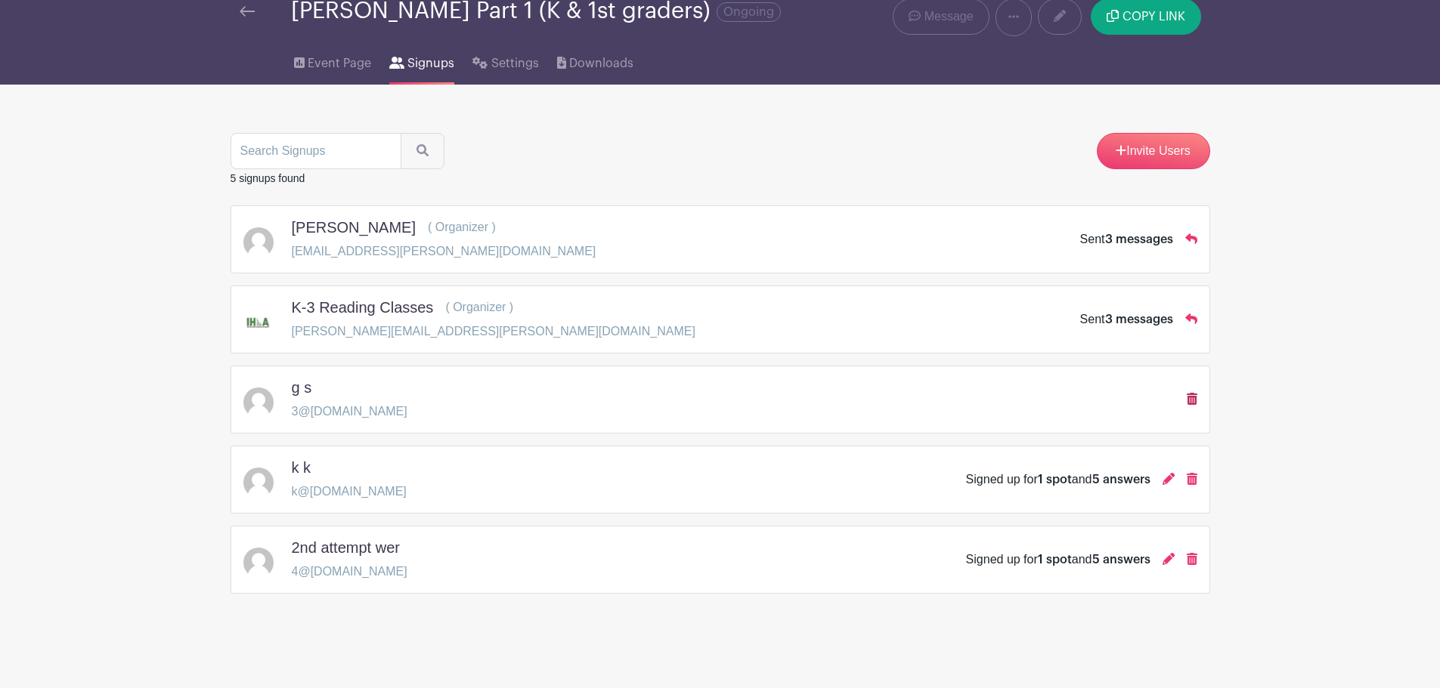
click at [1192, 396] on icon at bounding box center [1192, 399] width 11 height 12
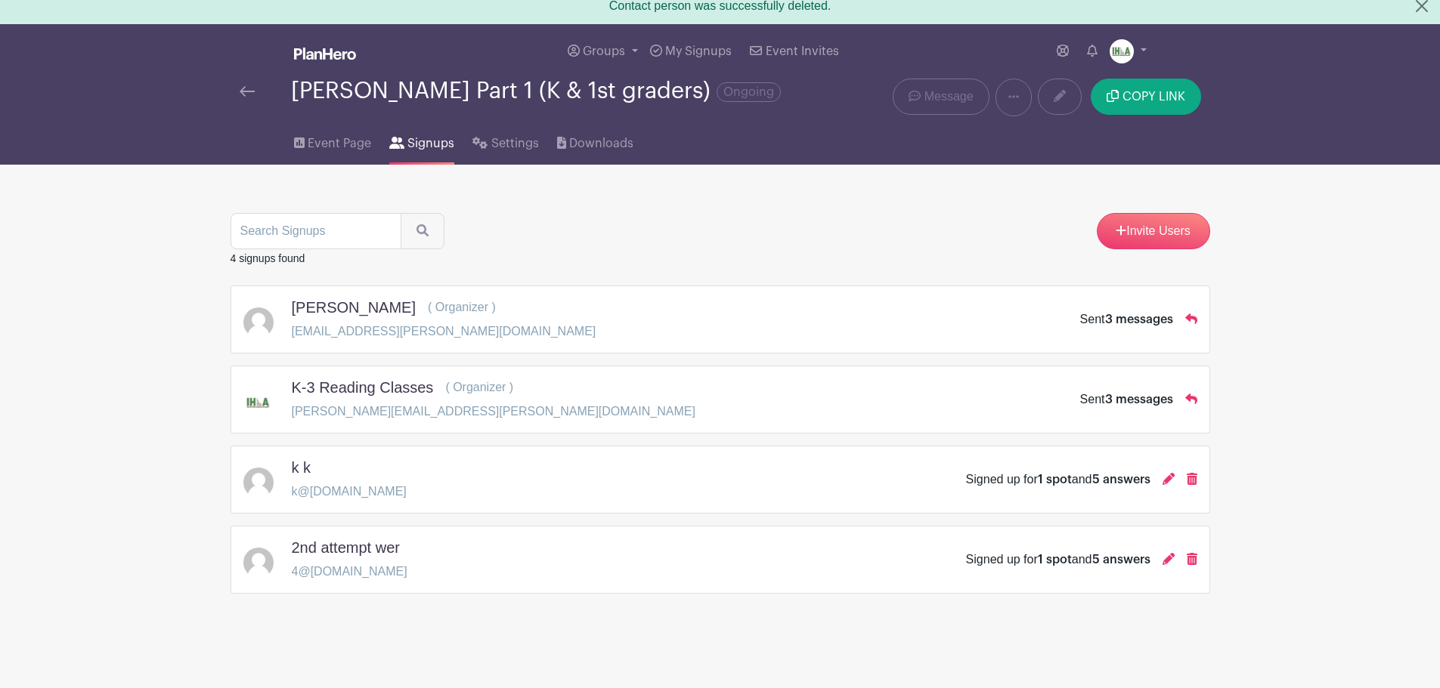
scroll to position [0, 0]
